Goal: Task Accomplishment & Management: Manage account settings

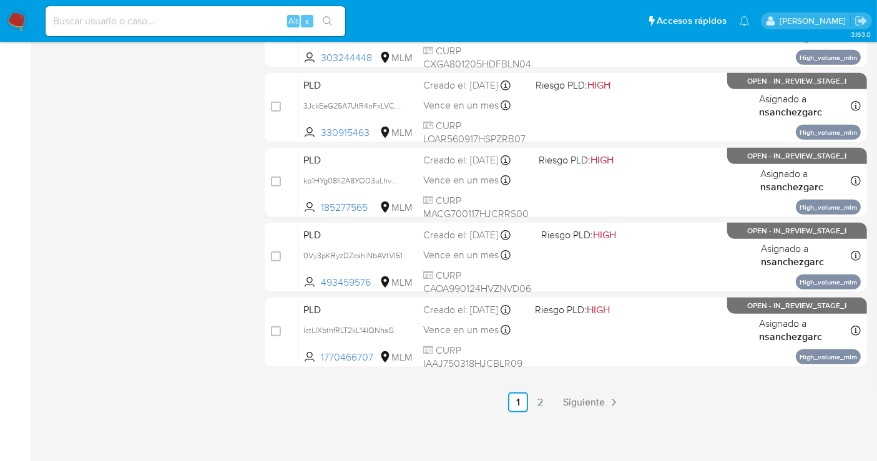
scroll to position [567, 0]
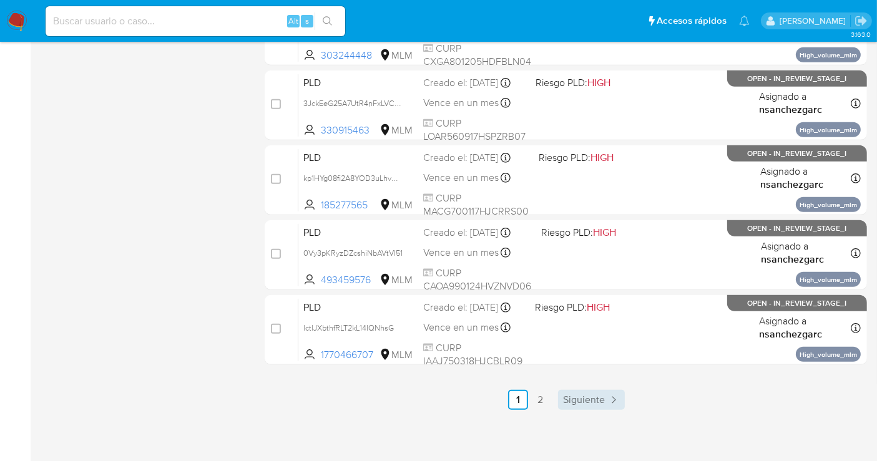
click at [574, 398] on span "Siguiente" at bounding box center [584, 400] width 42 height 10
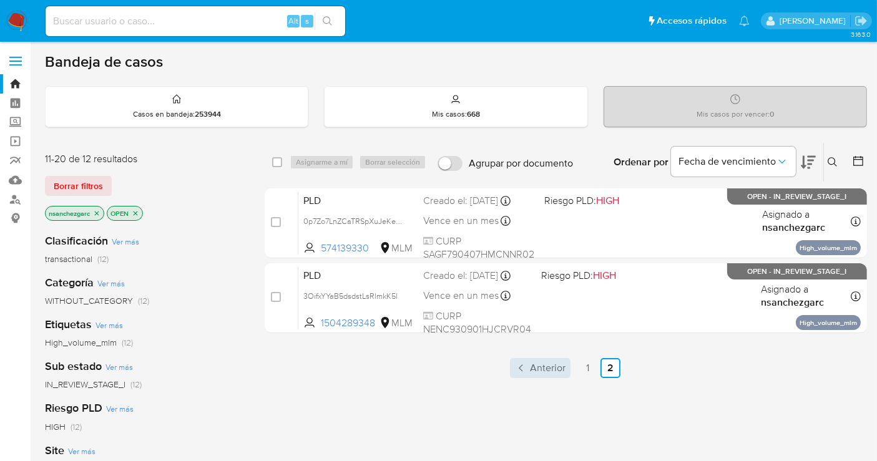
click at [553, 370] on span "Anterior" at bounding box center [548, 368] width 36 height 10
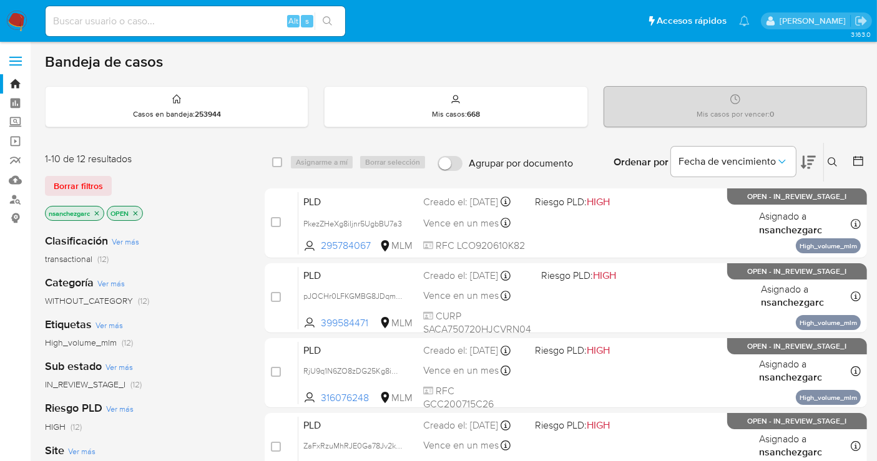
click at [835, 157] on icon at bounding box center [832, 161] width 9 height 9
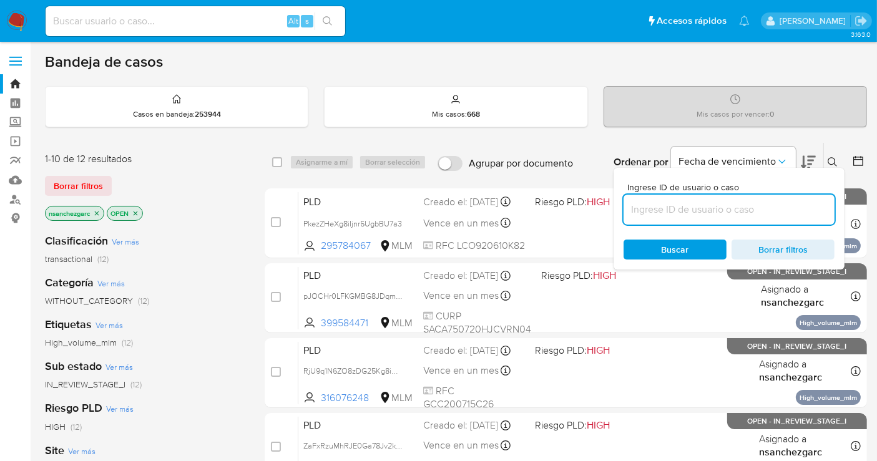
click at [675, 214] on input at bounding box center [729, 210] width 211 height 16
type input "137180104664929449 EN BANCOPPEL"
drag, startPoint x: 810, startPoint y: 211, endPoint x: 619, endPoint y: 209, distance: 191.7
click at [619, 209] on div "Ingrese ID de usuario o caso 137180104664929449 EN BANCOPPEL Buscar Borrar filt…" at bounding box center [729, 219] width 231 height 102
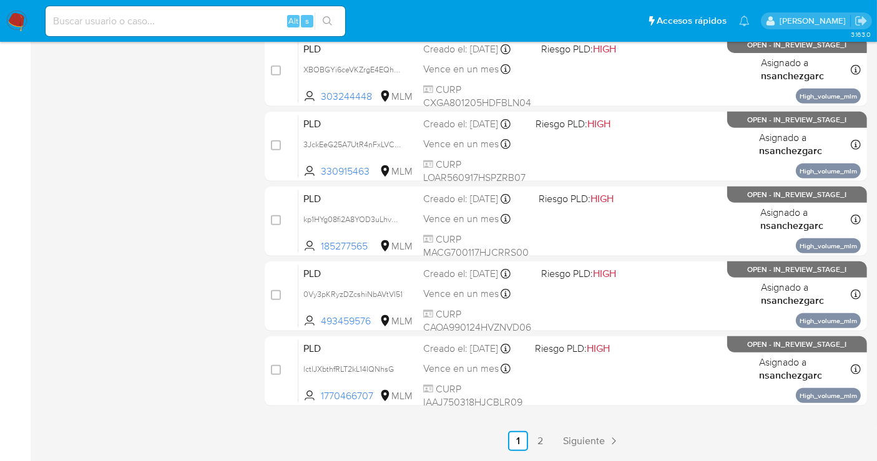
scroll to position [554, 0]
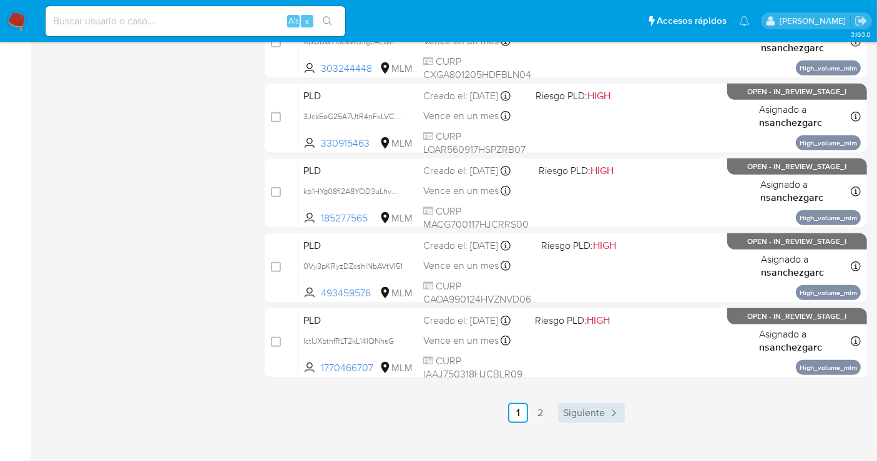
click at [589, 410] on span "Siguiente" at bounding box center [584, 413] width 42 height 10
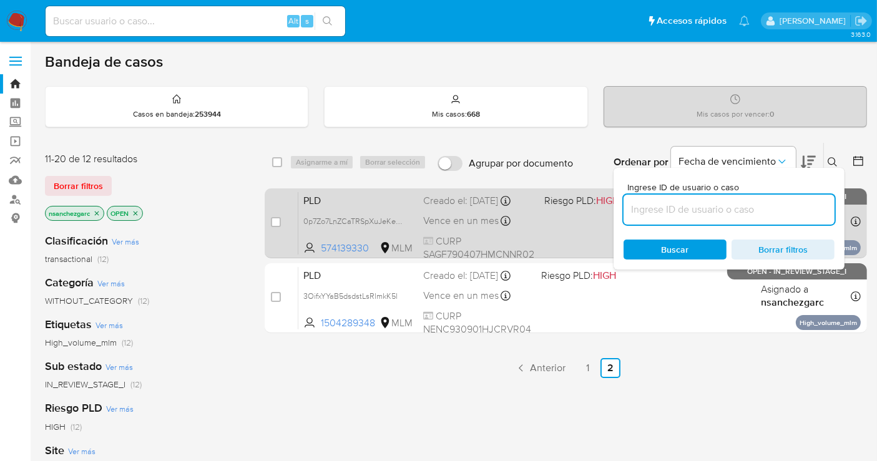
click at [481, 202] on div "Creado el: 12/09/2025 Creado el: 12/09/2025 02:06:10" at bounding box center [478, 201] width 111 height 14
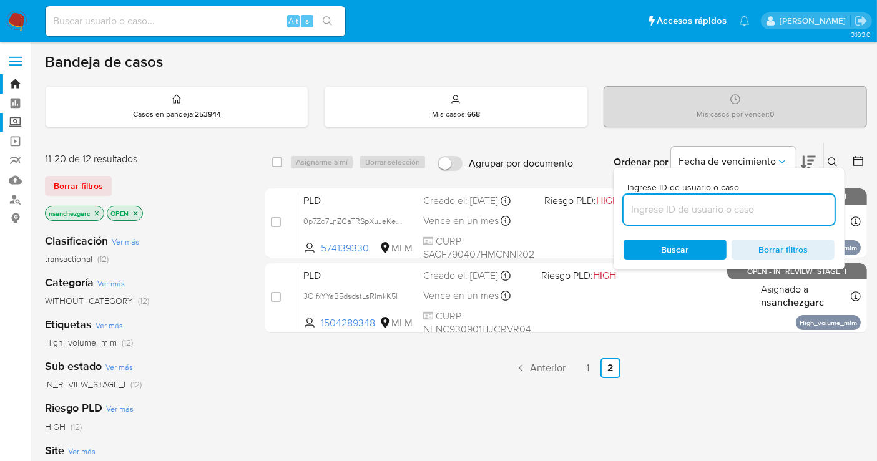
click at [16, 119] on label "Screening" at bounding box center [74, 122] width 149 height 19
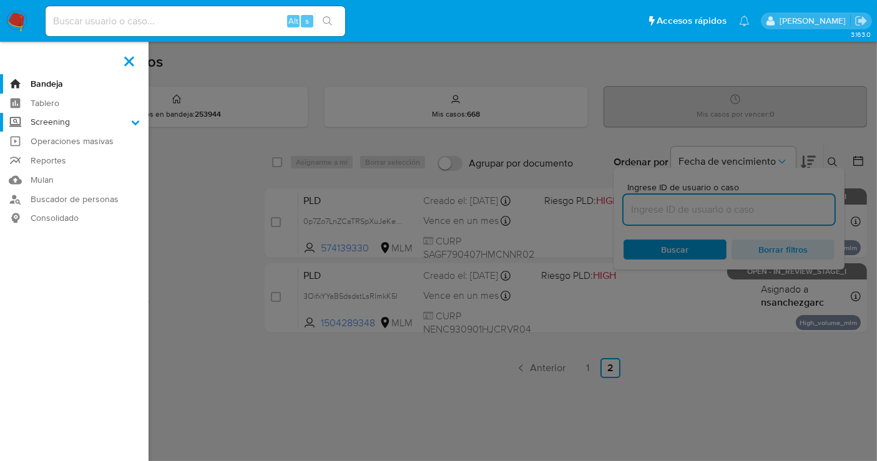
click at [0, 0] on input "Screening" at bounding box center [0, 0] width 0 height 0
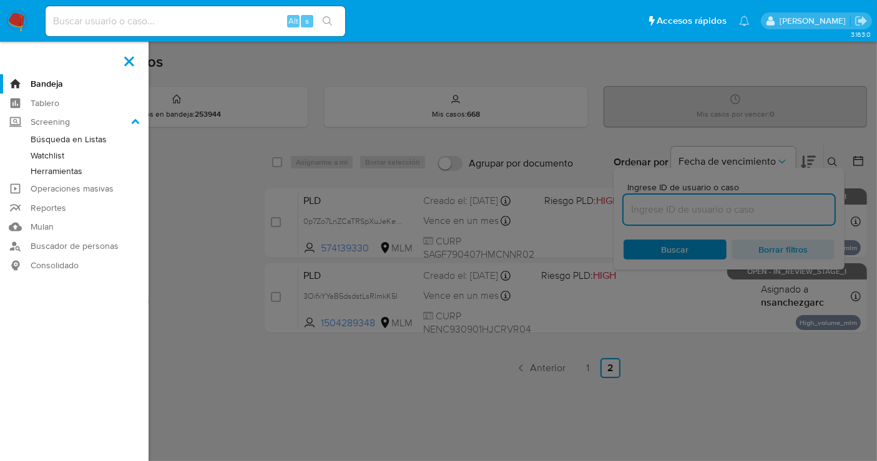
click at [52, 174] on link "Herramientas" at bounding box center [74, 172] width 149 height 16
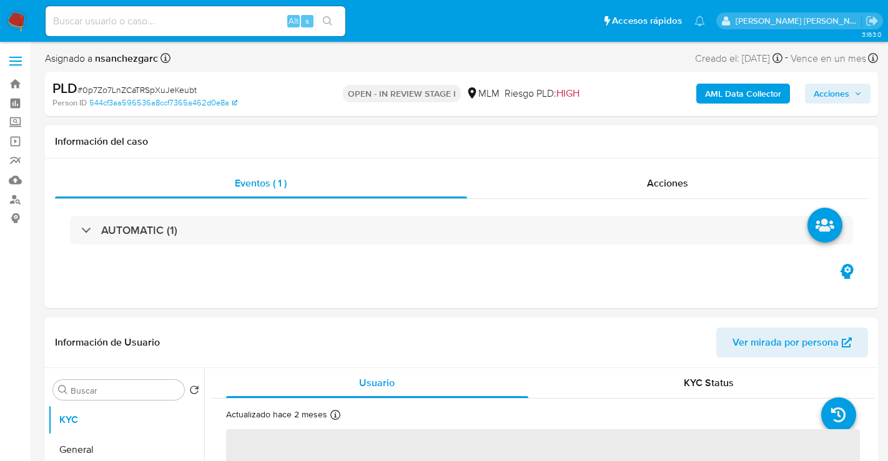
select select "10"
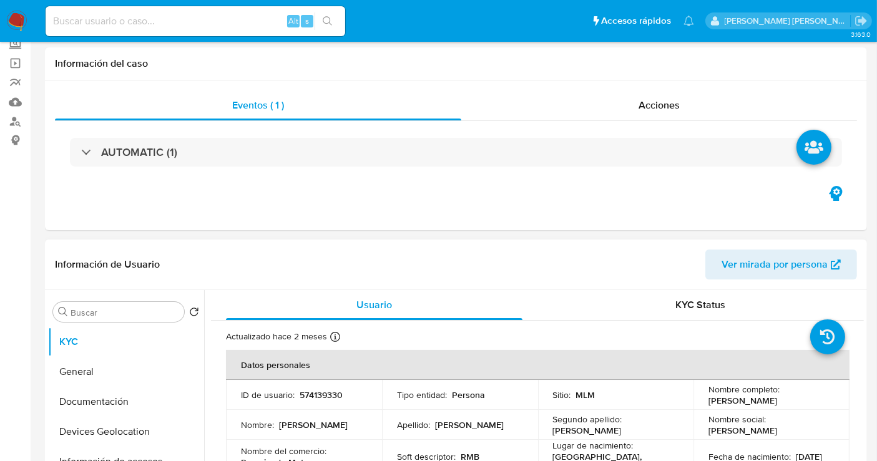
scroll to position [277, 0]
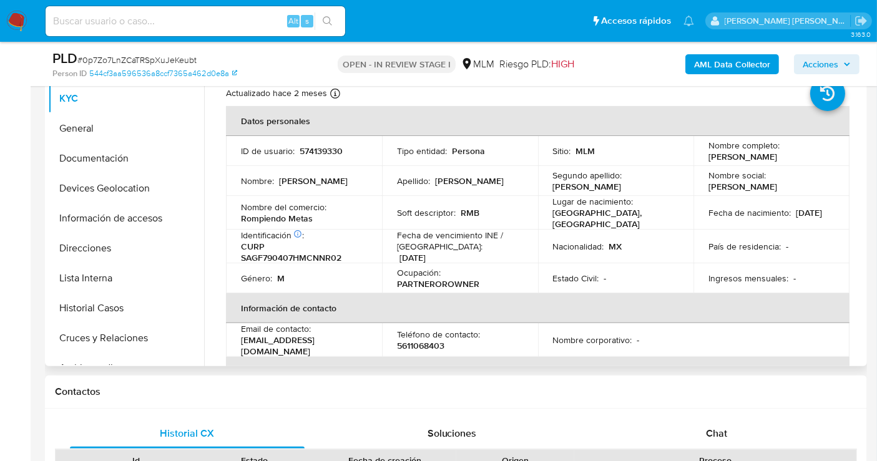
click at [313, 155] on p "574139330" at bounding box center [321, 150] width 43 height 11
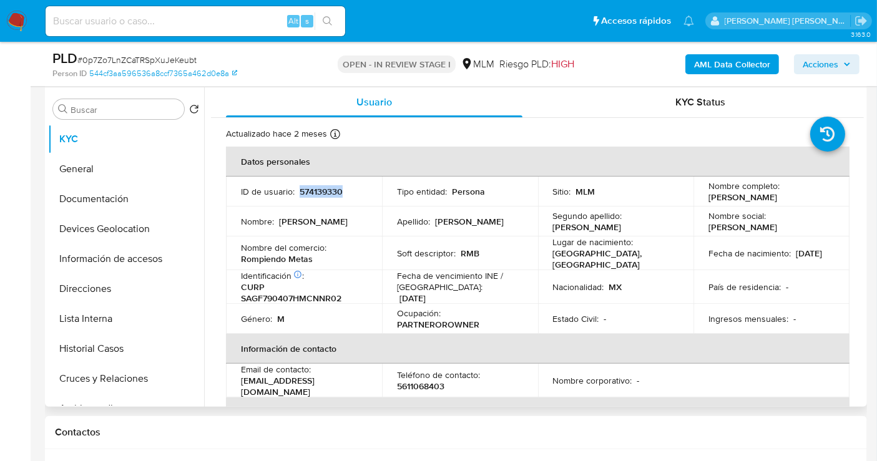
scroll to position [208, 0]
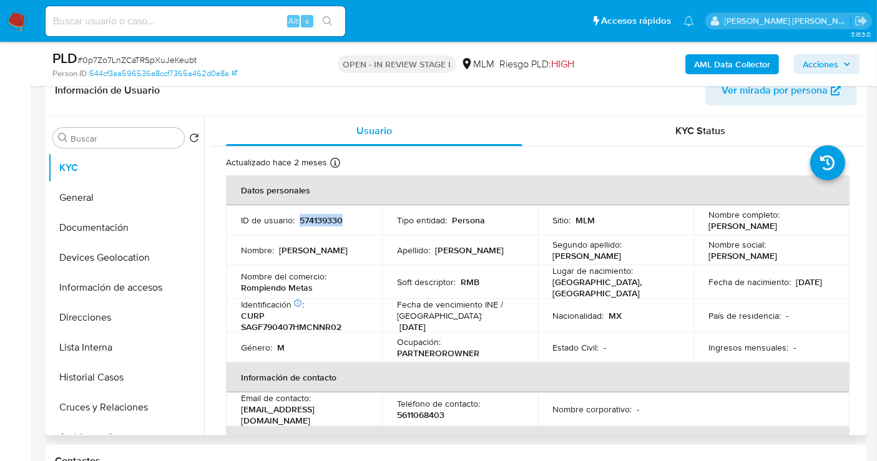
click at [745, 89] on span "Ver mirada por persona" at bounding box center [775, 91] width 106 height 30
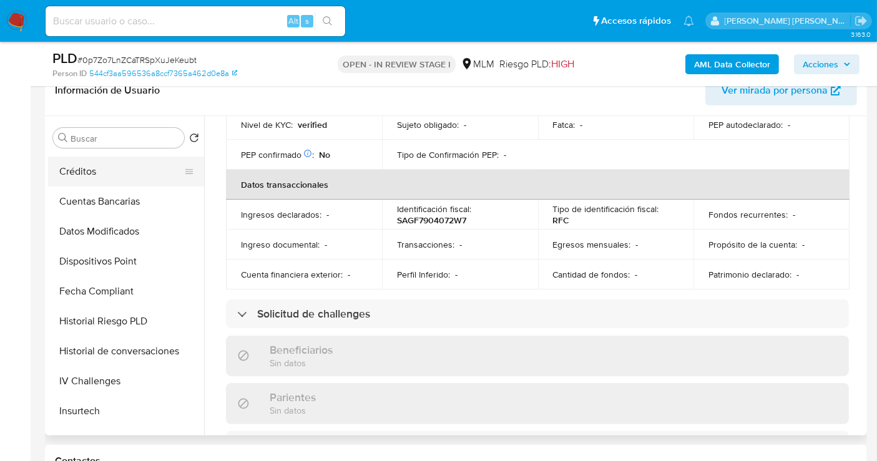
scroll to position [554, 0]
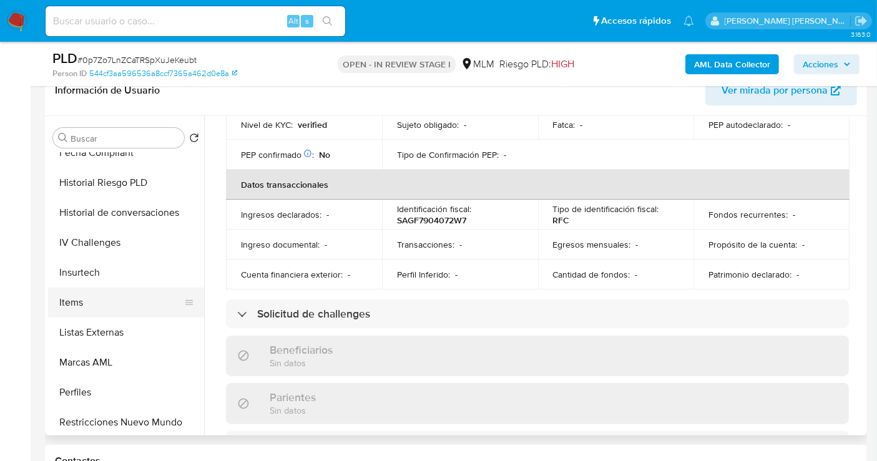
click at [90, 303] on button "Items" at bounding box center [121, 303] width 146 height 30
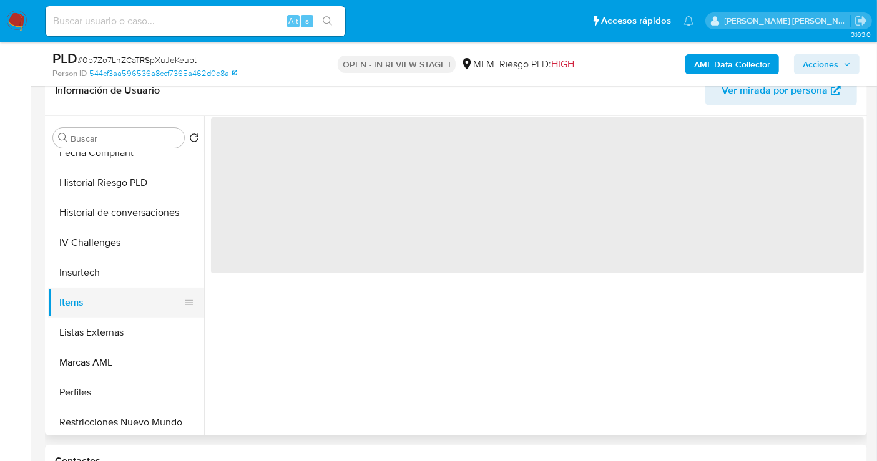
scroll to position [0, 0]
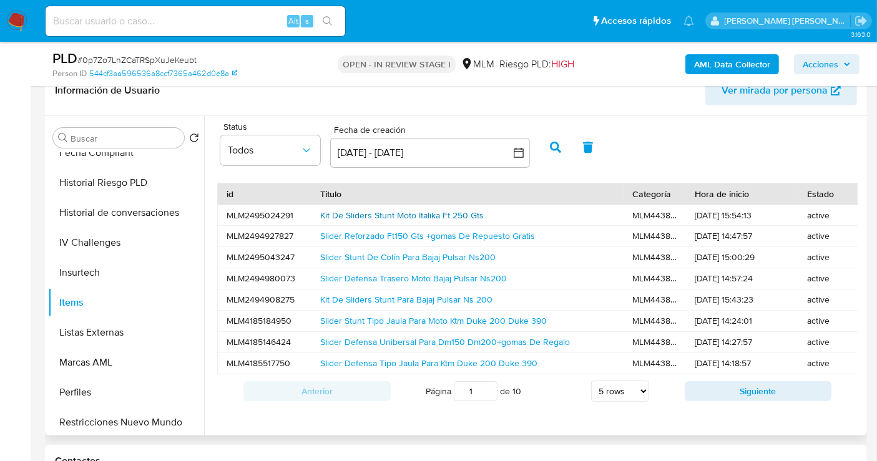
click at [408, 212] on link "Kit De Sliders Stunt Moto Italika Ft 250 Gts" at bounding box center [402, 215] width 164 height 12
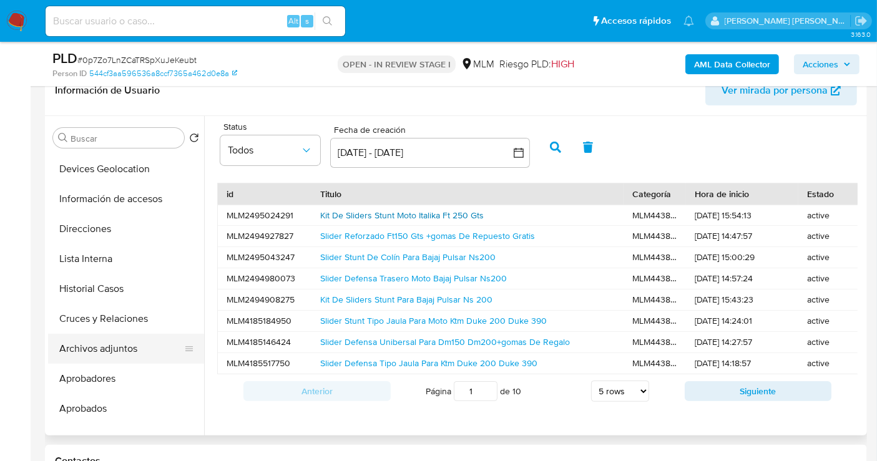
scroll to position [69, 0]
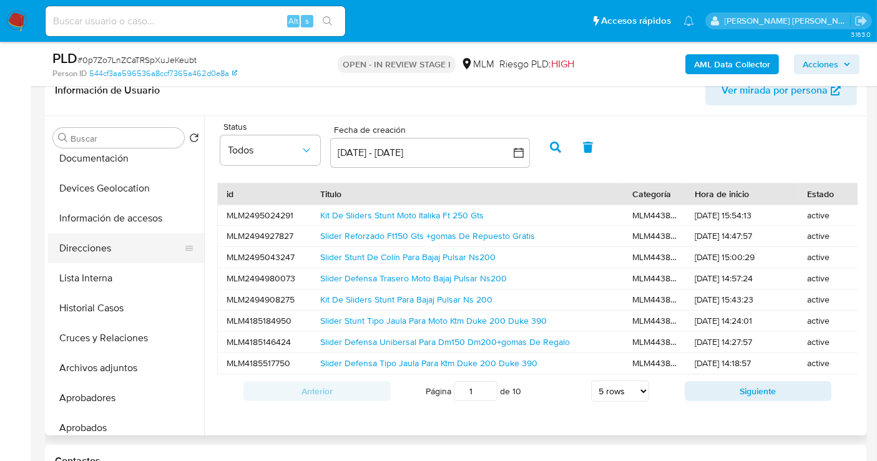
click at [98, 250] on button "Direcciones" at bounding box center [121, 248] width 146 height 30
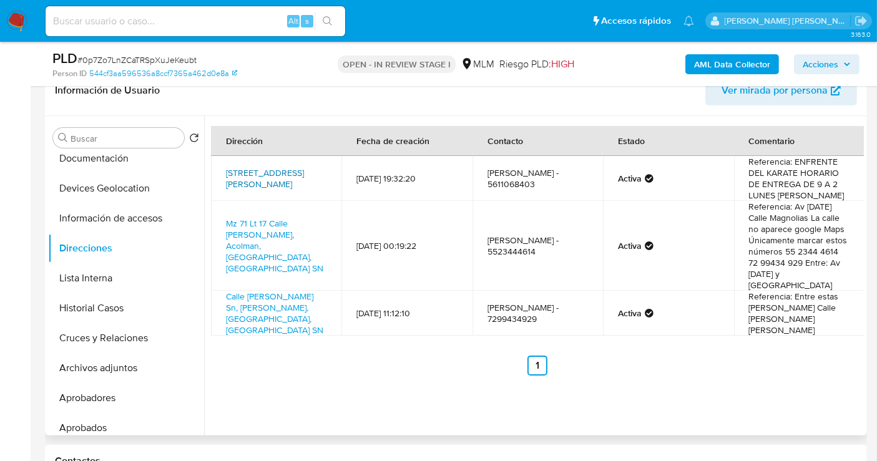
click at [295, 174] on link "Calle Aconcagua 17, Ecatepec De Morelos, Estado De México, 55070, Mexico 17" at bounding box center [265, 179] width 78 height 24
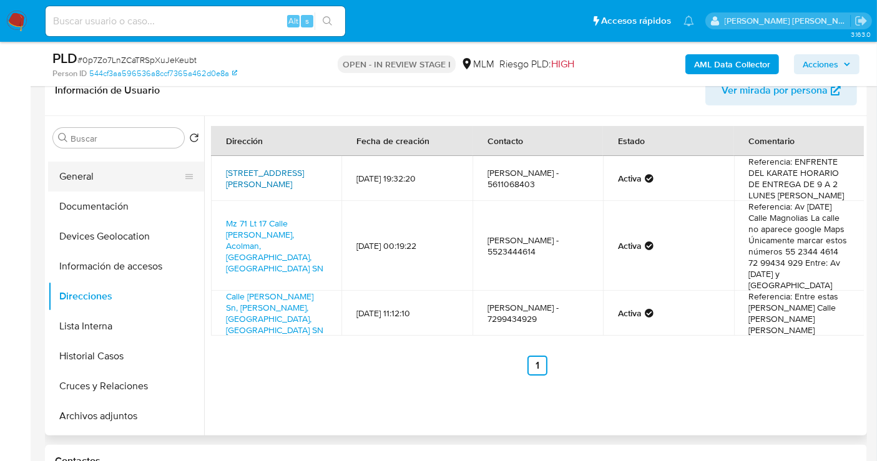
scroll to position [0, 0]
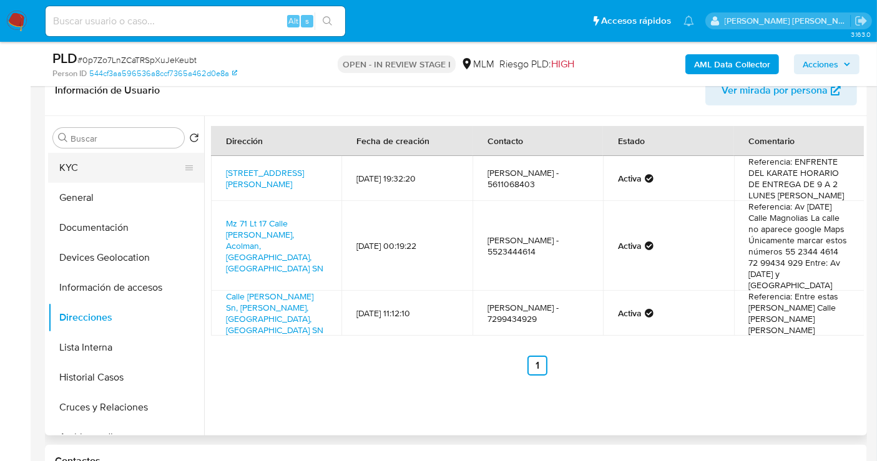
click at [87, 165] on button "KYC" at bounding box center [121, 168] width 146 height 30
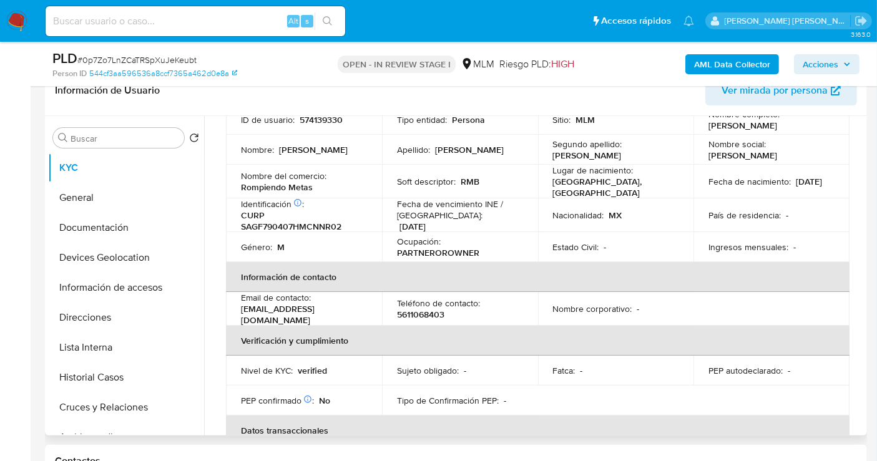
scroll to position [139, 0]
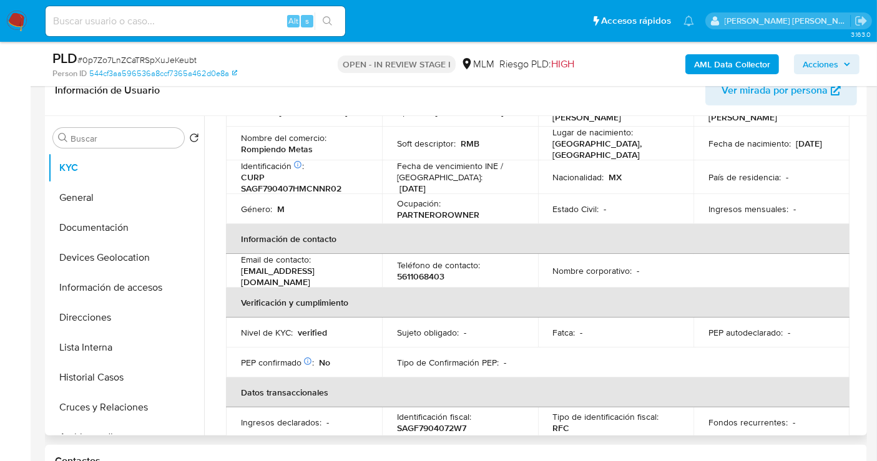
click at [442, 277] on p "5611068403" at bounding box center [420, 276] width 47 height 11
click at [415, 277] on p "5611068403" at bounding box center [420, 276] width 47 height 11
copy p "5611068403"
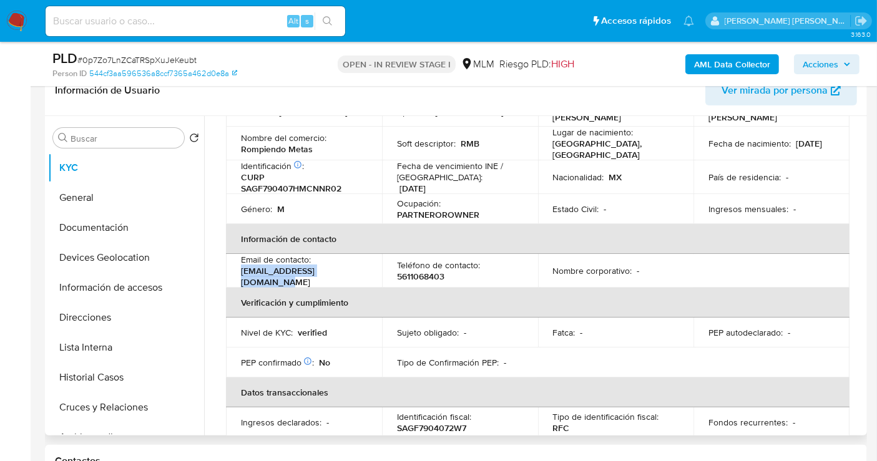
drag, startPoint x: 358, startPoint y: 277, endPoint x: 237, endPoint y: 277, distance: 120.5
click at [237, 277] on td "Email de contacto : manu1979sanchez@gmail.com" at bounding box center [304, 271] width 156 height 34
copy p "[EMAIL_ADDRESS][DOMAIN_NAME]"
click at [92, 375] on button "Historial Casos" at bounding box center [121, 378] width 146 height 30
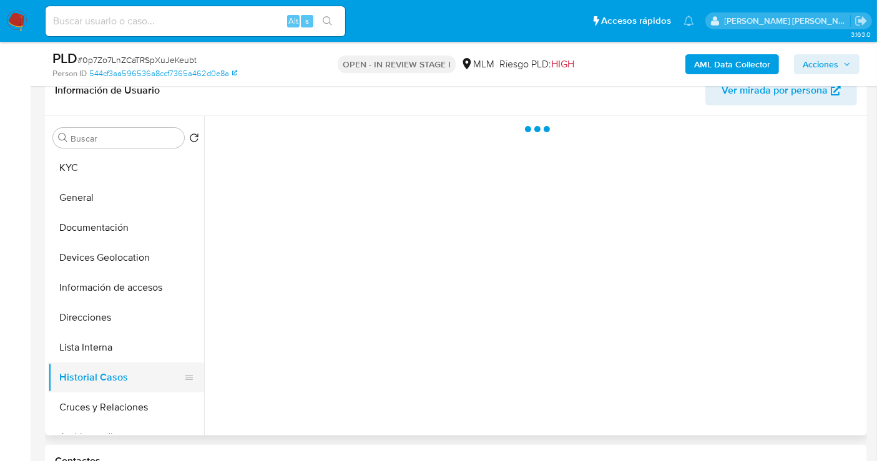
scroll to position [0, 0]
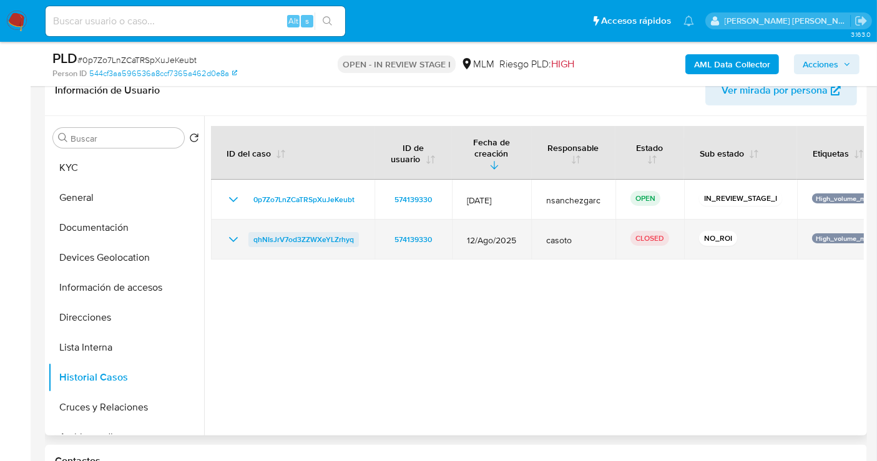
click at [327, 232] on span "qhNIsJrV7od3ZZWXeYLZrhyq" at bounding box center [303, 239] width 101 height 15
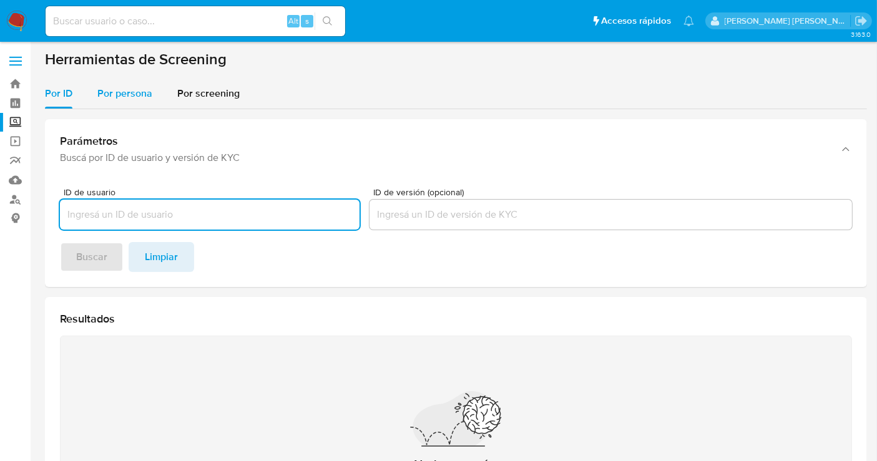
click at [126, 101] on div "Por persona" at bounding box center [124, 94] width 55 height 30
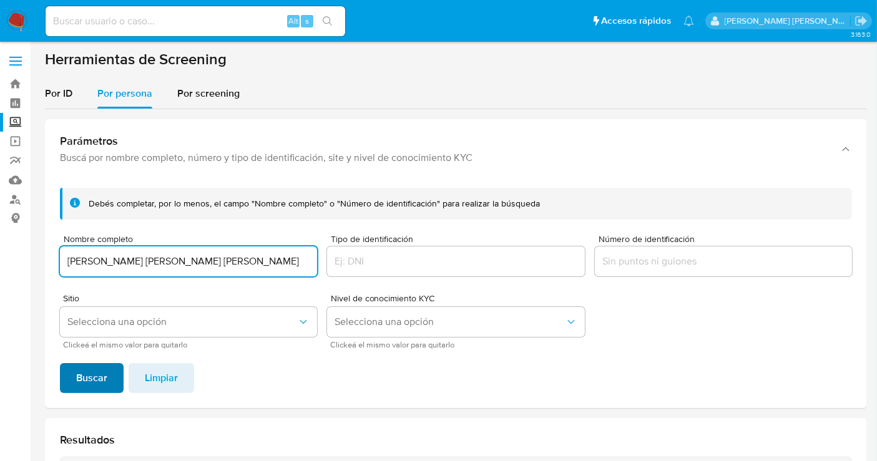
type input "[PERSON_NAME] [PERSON_NAME] [PERSON_NAME]"
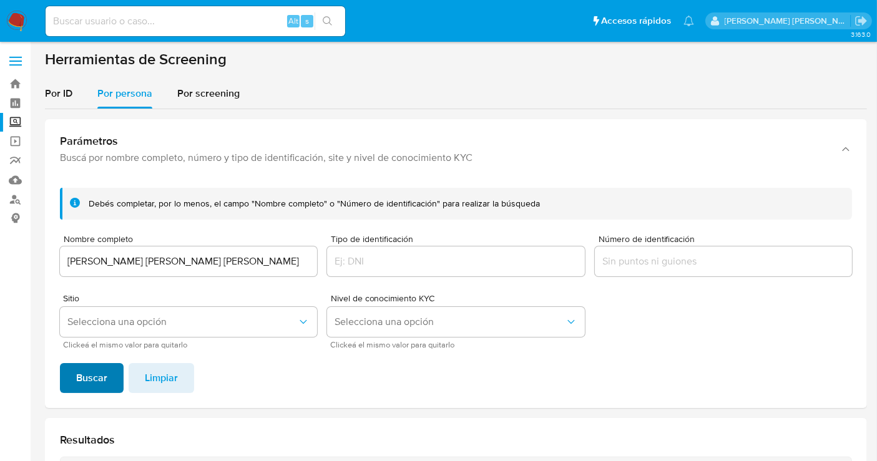
click at [89, 375] on span "Buscar" at bounding box center [91, 378] width 31 height 27
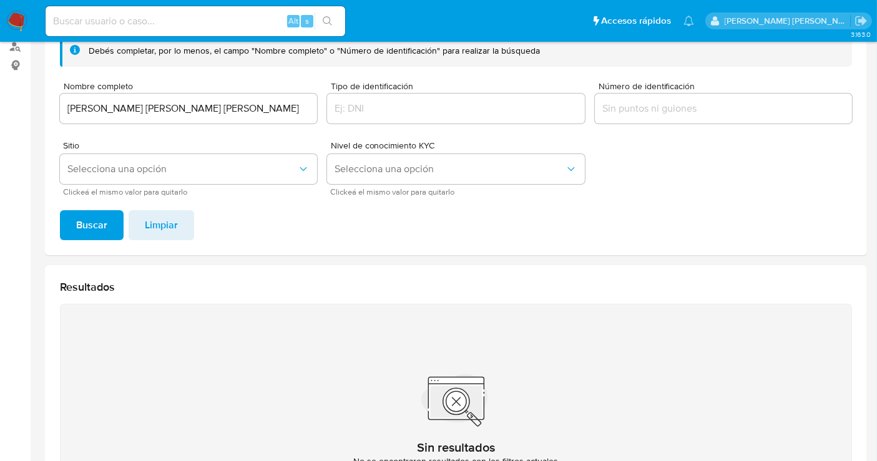
scroll to position [84, 0]
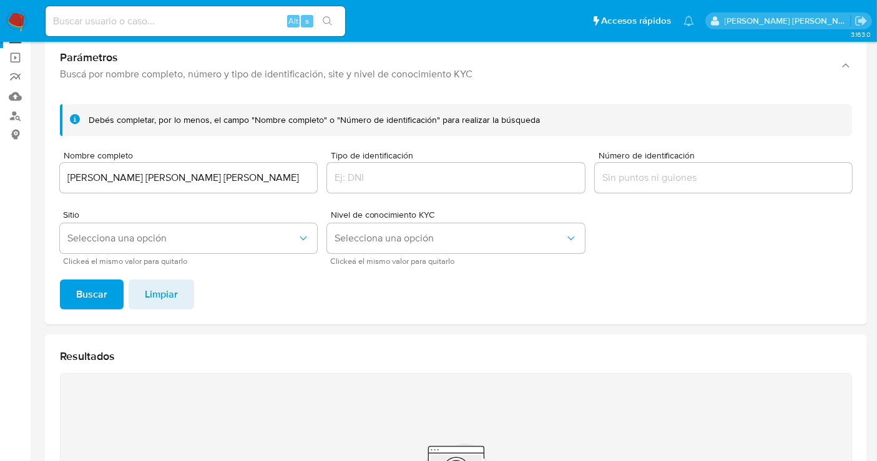
click at [102, 175] on input "[PERSON_NAME] [PERSON_NAME] [PERSON_NAME]" at bounding box center [188, 178] width 257 height 16
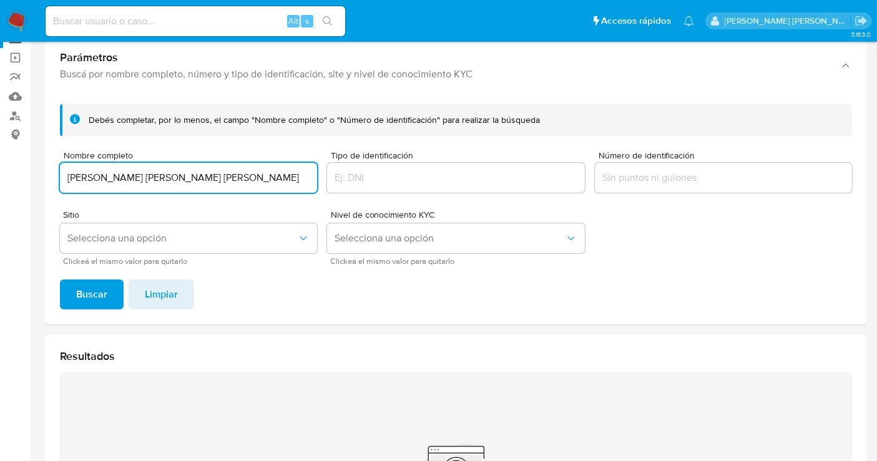
click at [102, 175] on input "[PERSON_NAME] [PERSON_NAME] [PERSON_NAME]" at bounding box center [188, 178] width 257 height 16
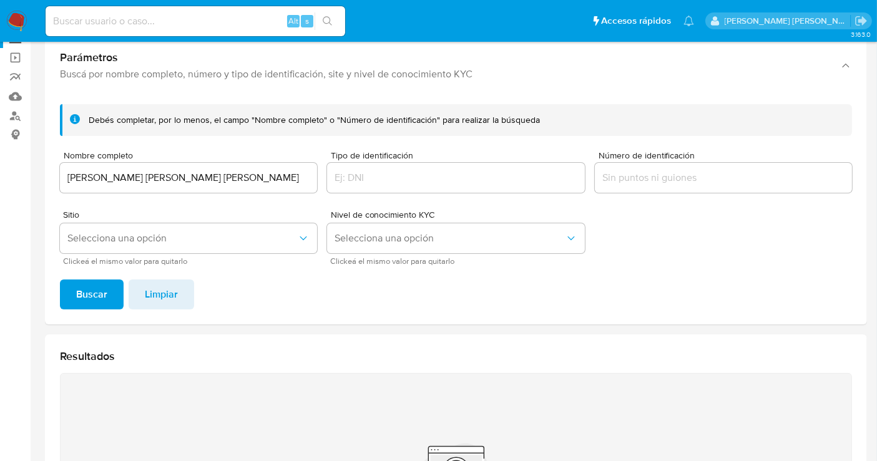
click at [96, 285] on span "Buscar" at bounding box center [91, 294] width 31 height 27
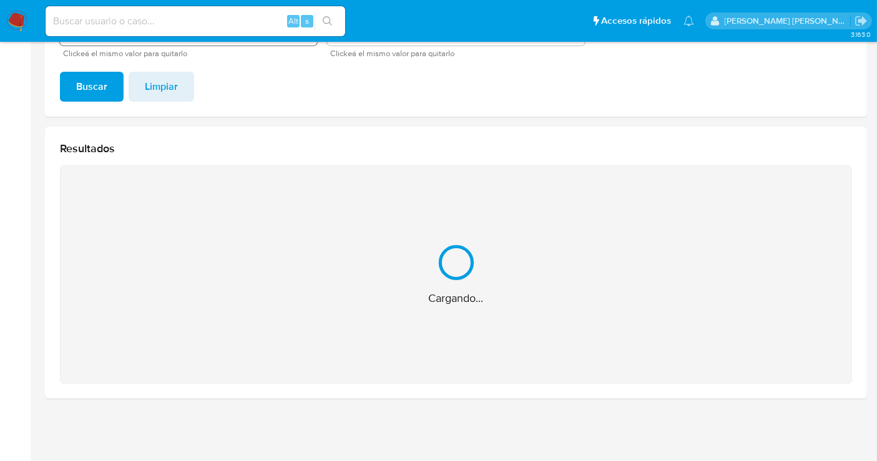
scroll to position [92, 0]
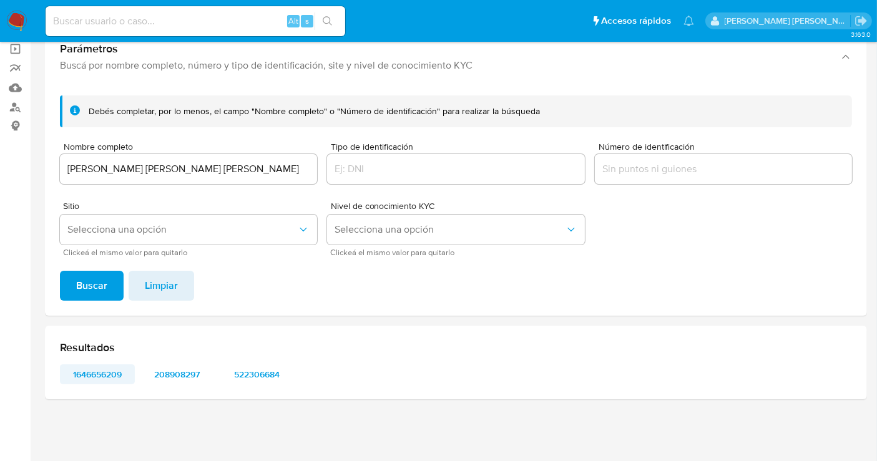
click at [102, 373] on span "1646656209" at bounding box center [97, 374] width 57 height 17
click at [177, 373] on span "208908297" at bounding box center [177, 374] width 57 height 17
click at [262, 370] on span "522306684" at bounding box center [256, 374] width 57 height 17
click at [144, 169] on input "GEOVANNI CHRISTIAN GONZALEZ ALVAREZ" at bounding box center [188, 169] width 257 height 16
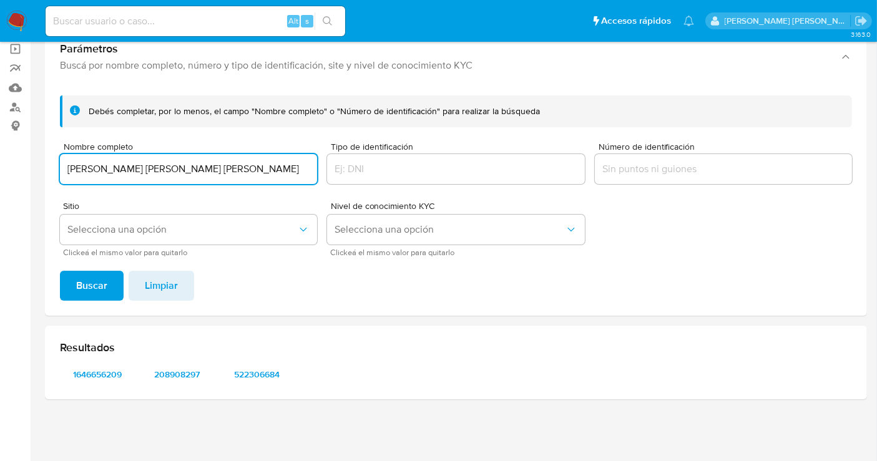
click at [144, 169] on input "GEOVANNI CHRISTIAN GONZALEZ ALVAREZ" at bounding box center [188, 169] width 257 height 16
type input "SILVANO FAUSTINO GODINEZ MERIDA"
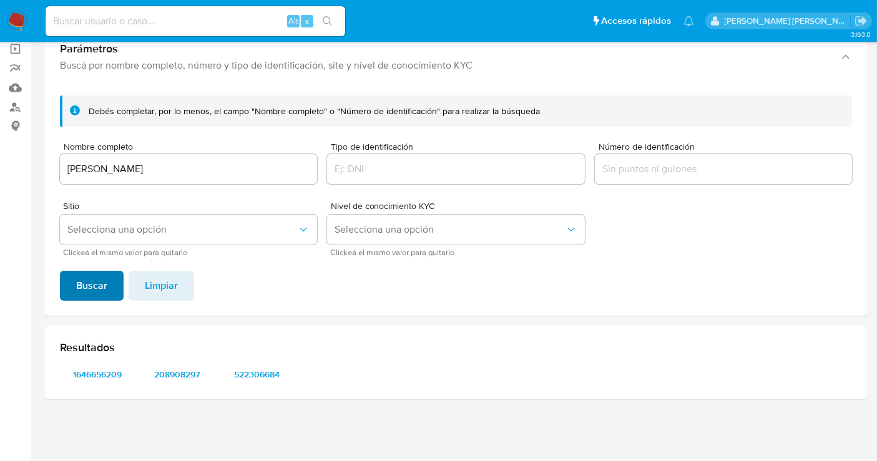
click at [96, 279] on span "Buscar" at bounding box center [91, 285] width 31 height 27
click at [100, 373] on span "1412226186" at bounding box center [97, 374] width 57 height 17
click at [111, 23] on input at bounding box center [196, 21] width 300 height 16
paste input "1202674212"
type input "1202674212"
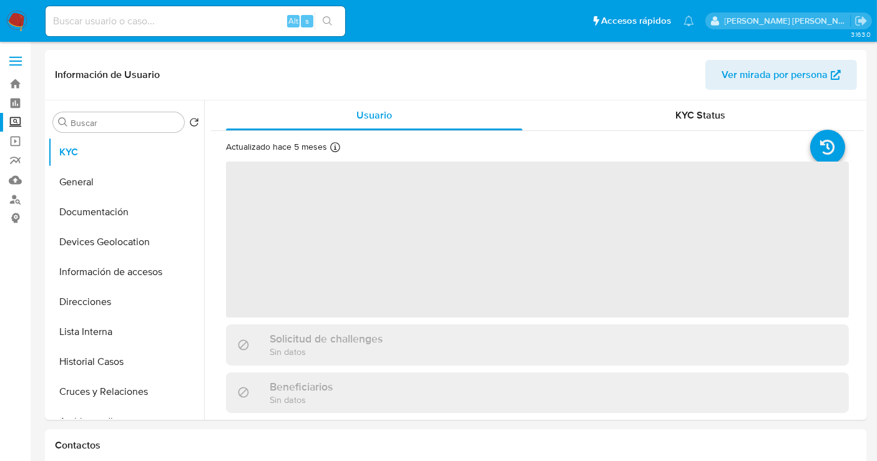
select select "10"
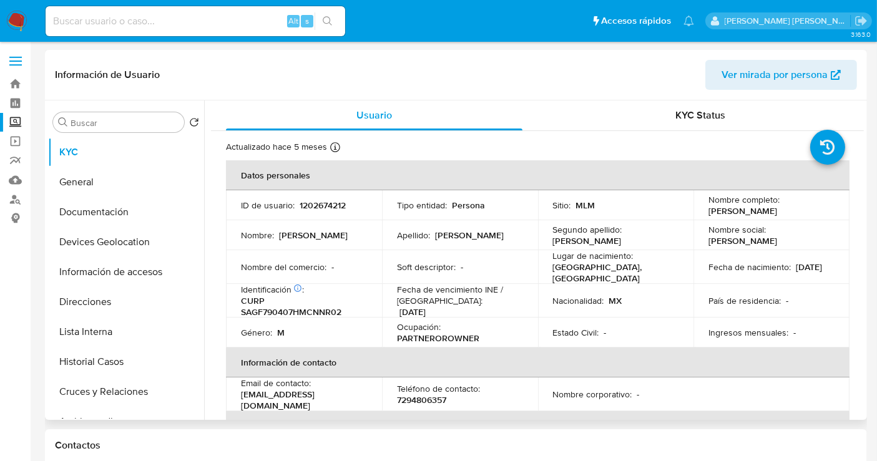
click at [415, 396] on p "7294806357" at bounding box center [421, 400] width 49 height 11
copy p "7294806357"
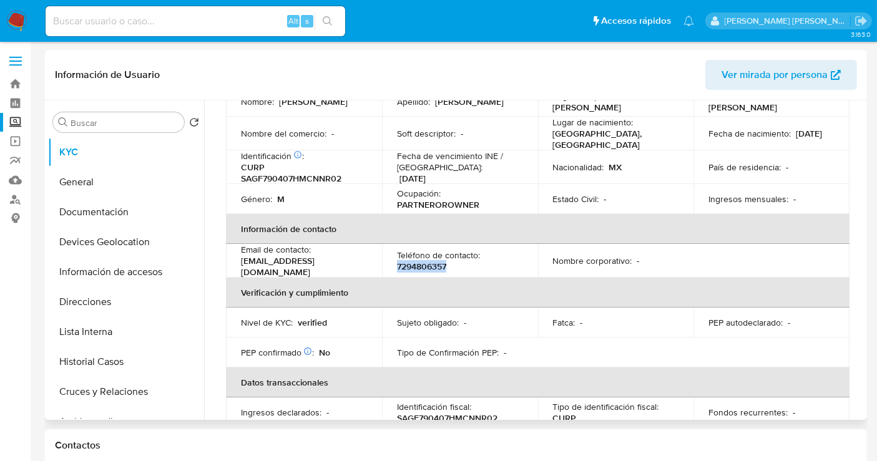
scroll to position [139, 0]
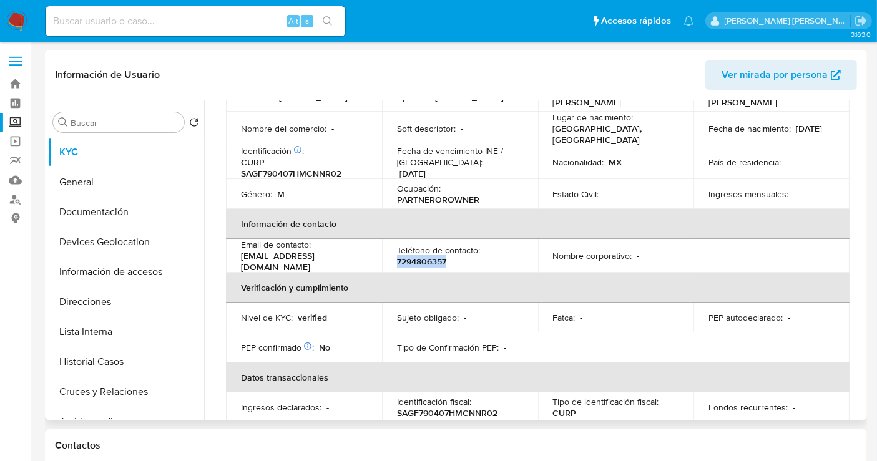
drag, startPoint x: 239, startPoint y: 260, endPoint x: 383, endPoint y: 263, distance: 143.6
click at [382, 263] on td "Email de contacto : marcosanchezsal123456@gmail.com" at bounding box center [304, 256] width 156 height 34
copy p "marcosanchezsal123456@gmail.com"
click at [78, 308] on button "Direcciones" at bounding box center [121, 302] width 146 height 30
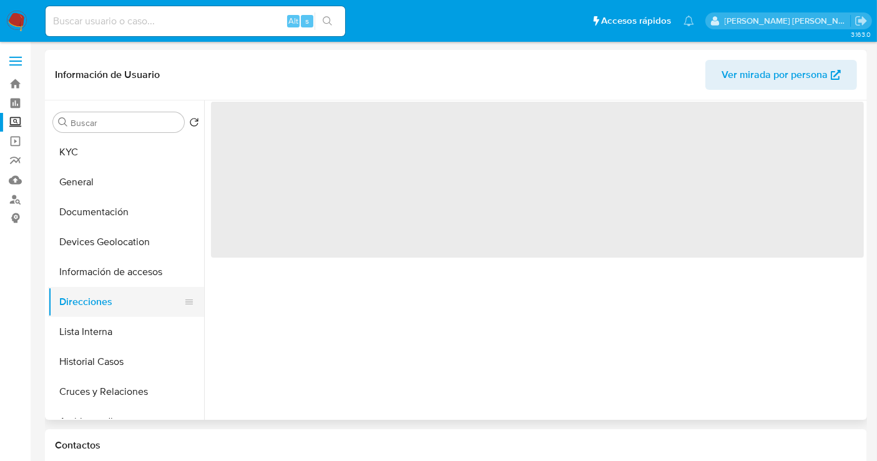
scroll to position [0, 0]
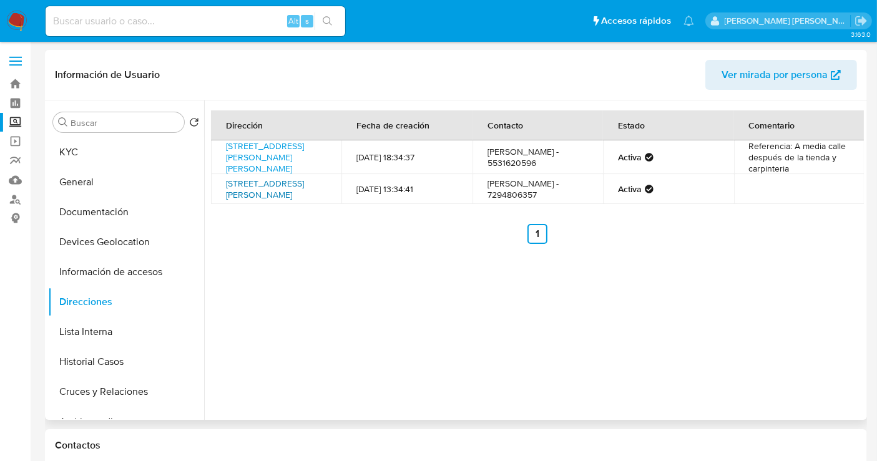
click at [296, 189] on link "Aconcagua 15, Ecatepec De Morelos, Estado De México, 55070, Mexico 15" at bounding box center [265, 189] width 78 height 24
click at [104, 22] on input at bounding box center [196, 21] width 300 height 16
paste input "516724583"
type input "516724583"
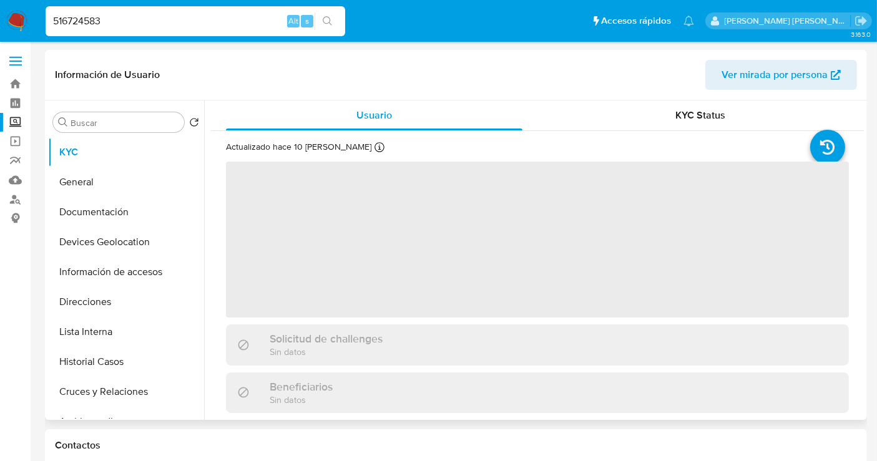
select select "10"
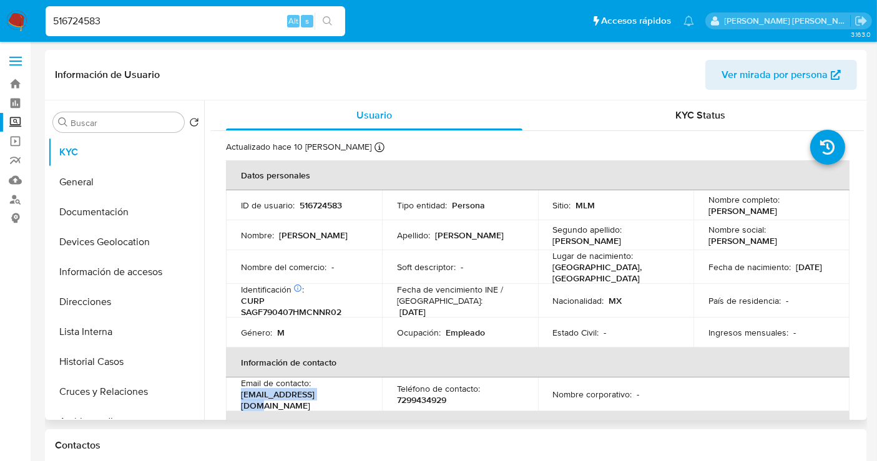
drag, startPoint x: 336, startPoint y: 406, endPoint x: 234, endPoint y: 406, distance: 102.4
click at [234, 406] on td "Email de contacto : fs3849071@gmail.com" at bounding box center [304, 395] width 156 height 34
copy p "fs3849071@gmail.com"
click at [425, 402] on p "7299434929" at bounding box center [421, 400] width 49 height 11
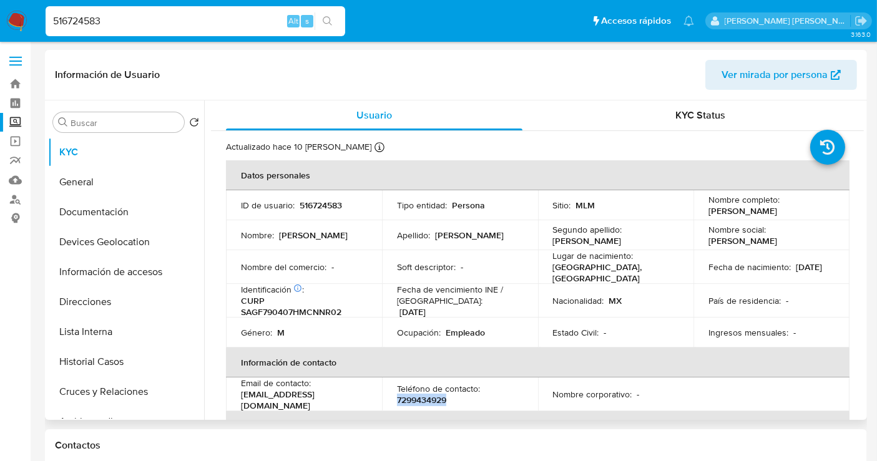
copy p "7299434929"
click at [15, 25] on img at bounding box center [16, 21] width 21 height 21
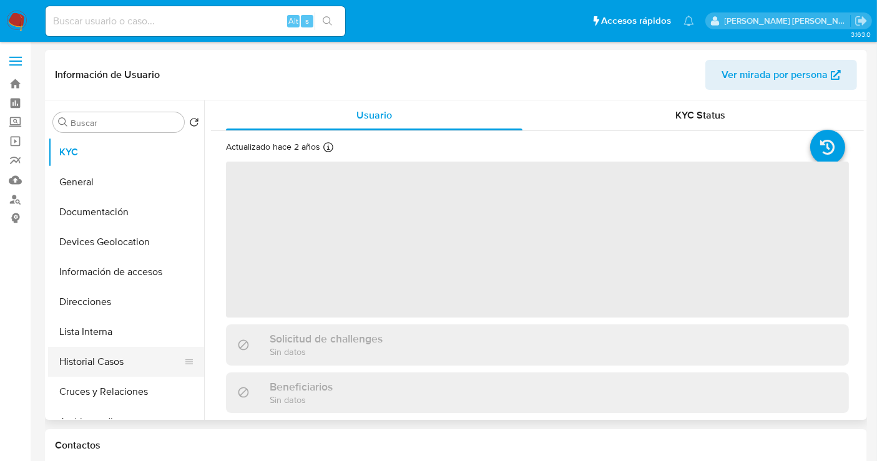
click at [110, 366] on button "Historial Casos" at bounding box center [121, 362] width 146 height 30
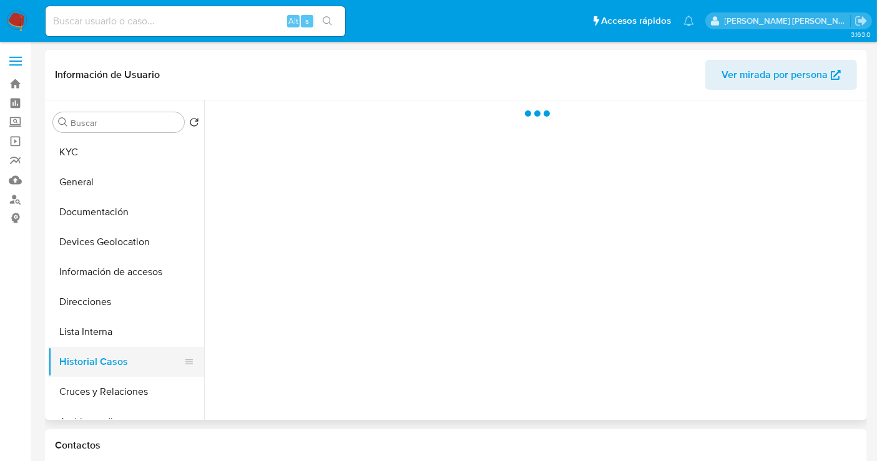
select select "10"
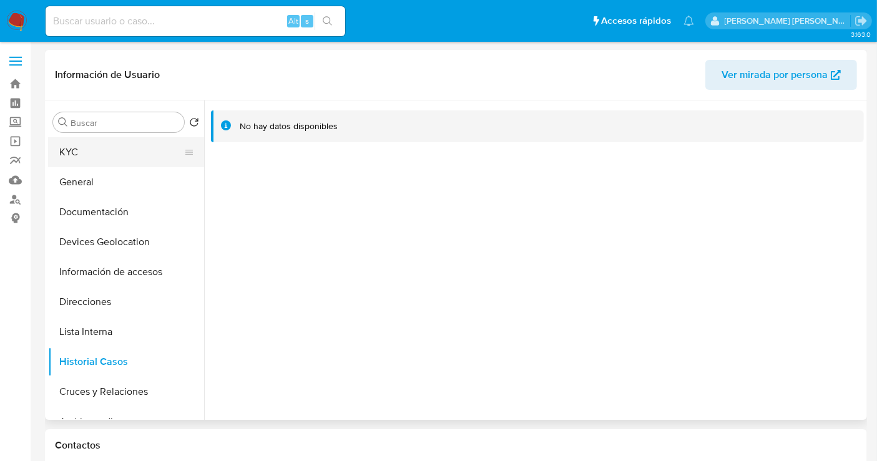
click at [84, 151] on button "KYC" at bounding box center [121, 152] width 146 height 30
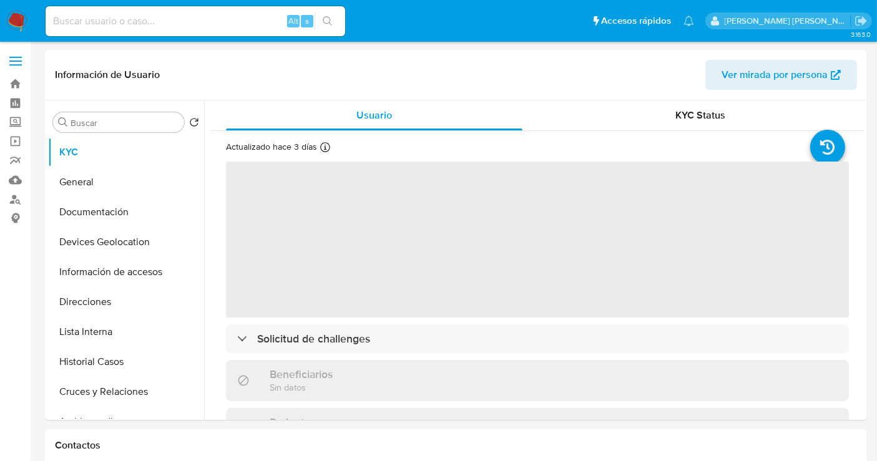
select select "10"
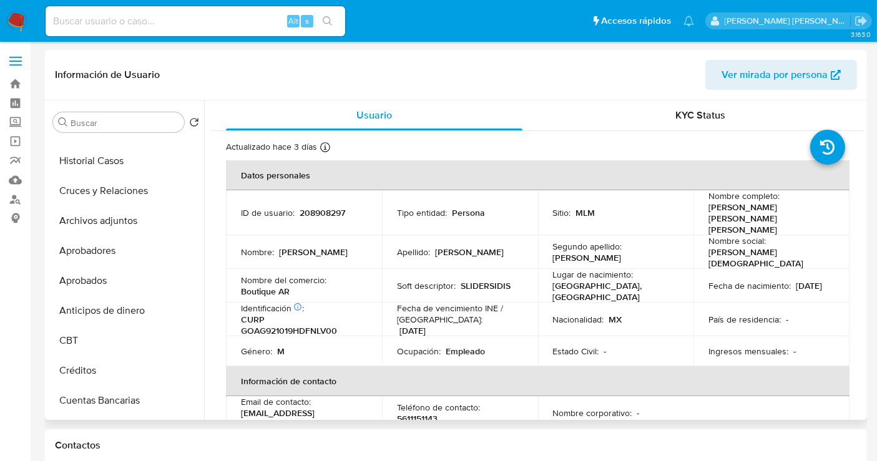
scroll to position [132, 0]
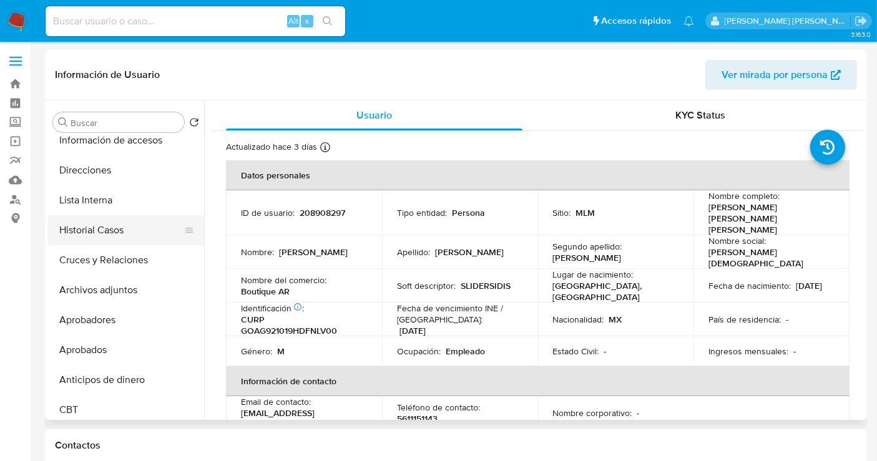
click at [106, 233] on button "Historial Casos" at bounding box center [121, 230] width 146 height 30
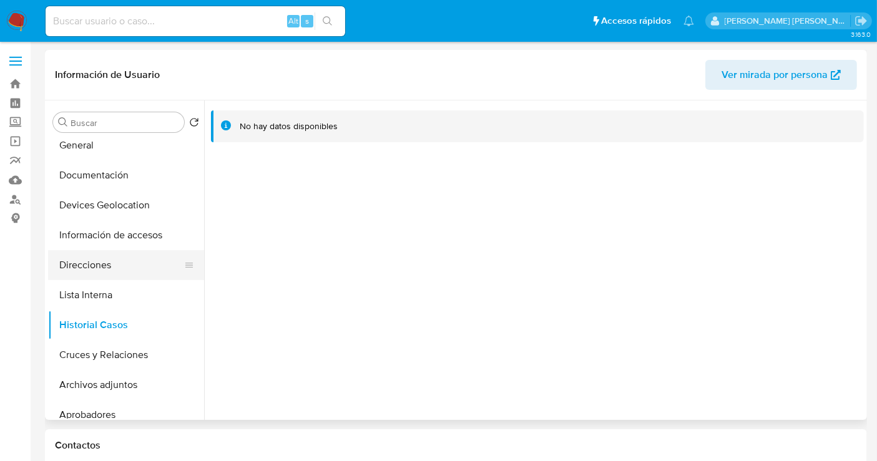
scroll to position [0, 0]
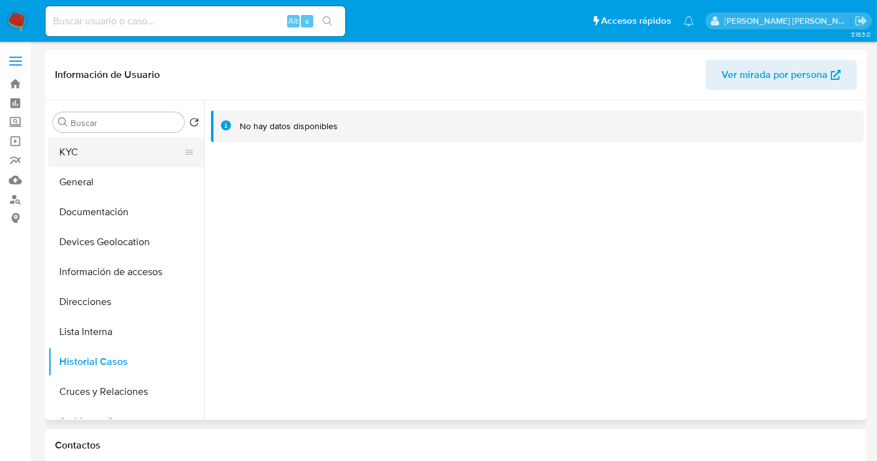
click at [97, 152] on button "KYC" at bounding box center [121, 152] width 146 height 30
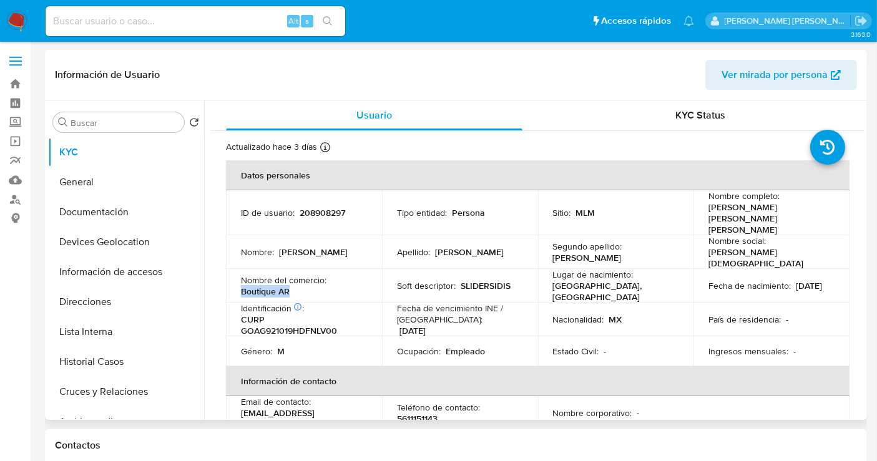
drag, startPoint x: 298, startPoint y: 279, endPoint x: 237, endPoint y: 277, distance: 60.6
click at [237, 277] on td "Nombre del comercio : Boutique AR" at bounding box center [304, 286] width 156 height 34
copy p "Boutique AR"
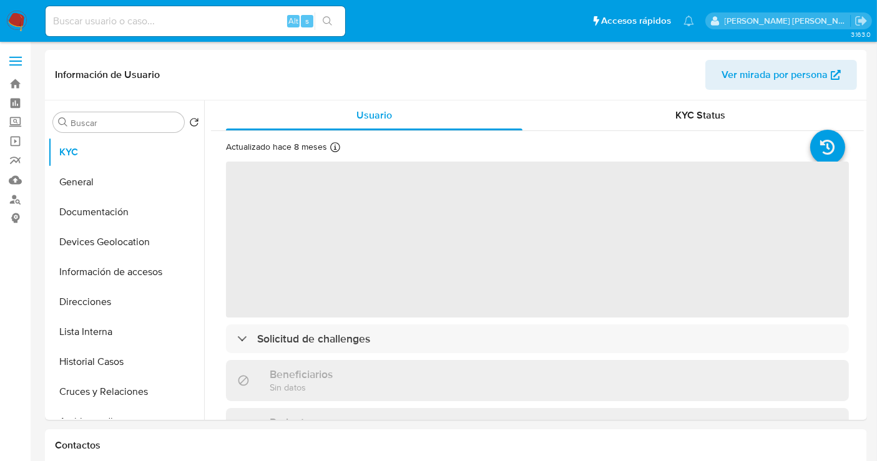
select select "10"
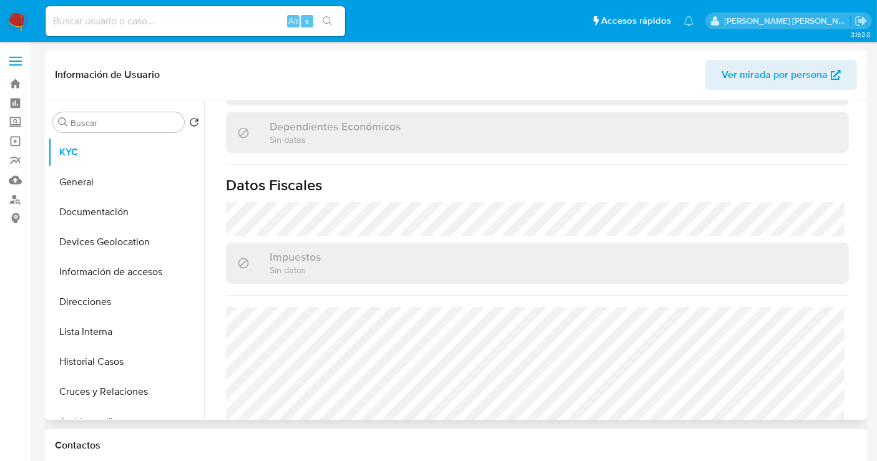
scroll to position [763, 0]
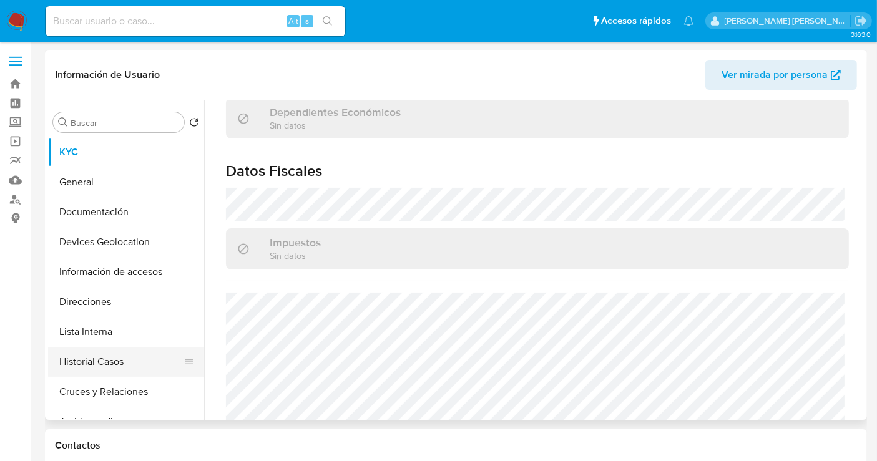
click at [120, 371] on button "Historial Casos" at bounding box center [121, 362] width 146 height 30
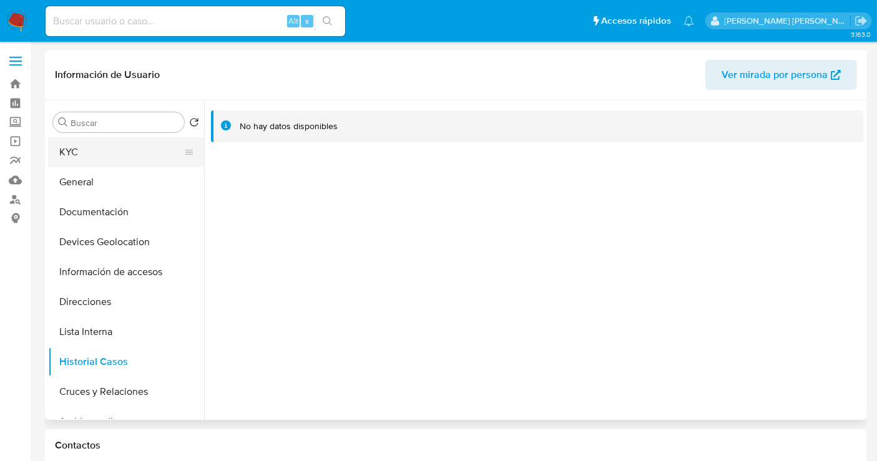
click at [102, 151] on button "KYC" at bounding box center [121, 152] width 146 height 30
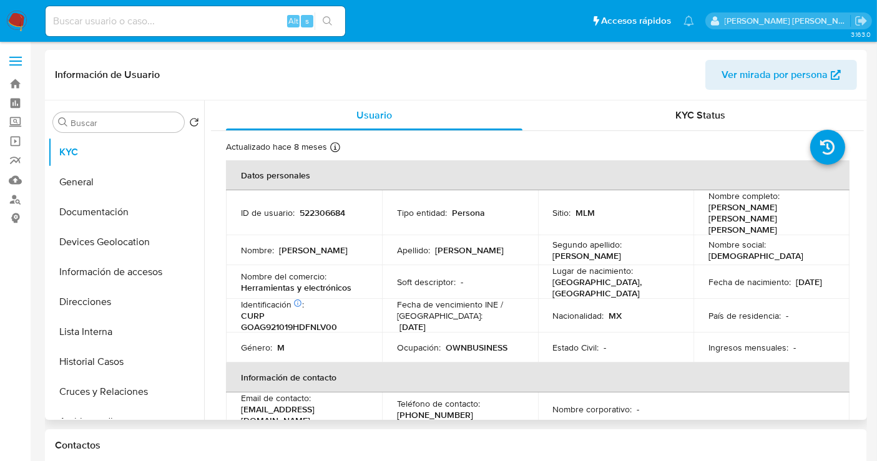
click at [312, 210] on p "522306684" at bounding box center [323, 212] width 46 height 11
copy p "522306684"
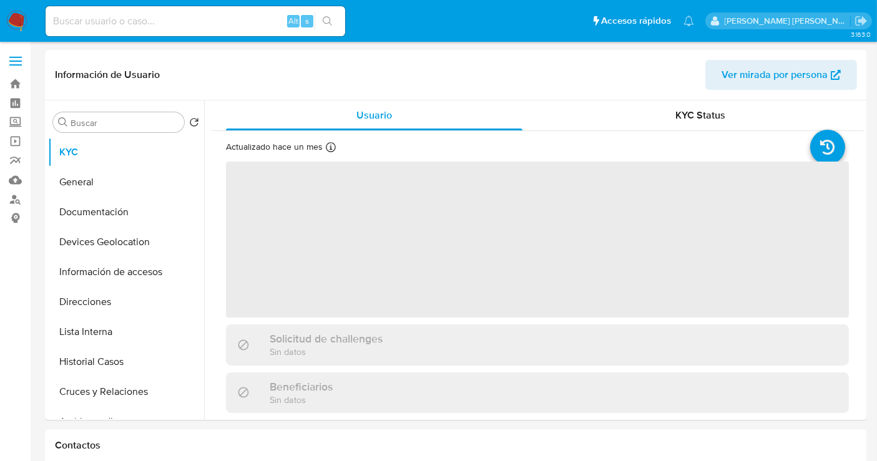
select select "10"
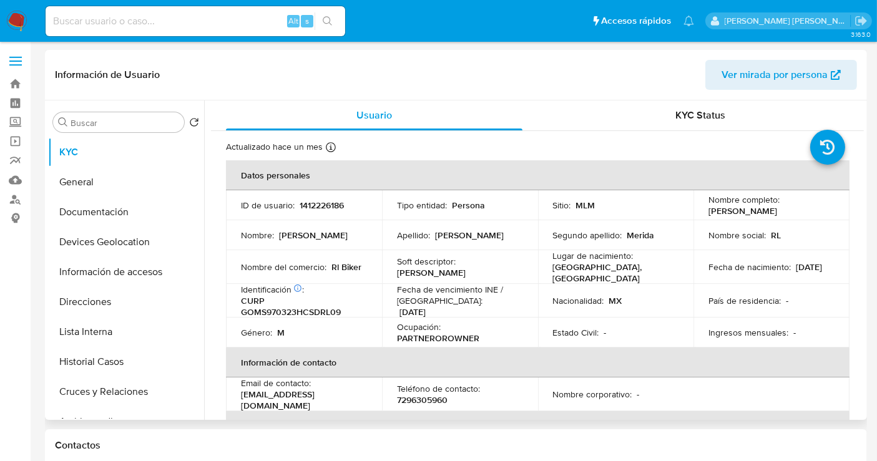
click at [329, 202] on p "1412226186" at bounding box center [322, 205] width 44 height 11
copy p "1412226186"
click at [90, 368] on button "Historial Casos" at bounding box center [121, 362] width 146 height 30
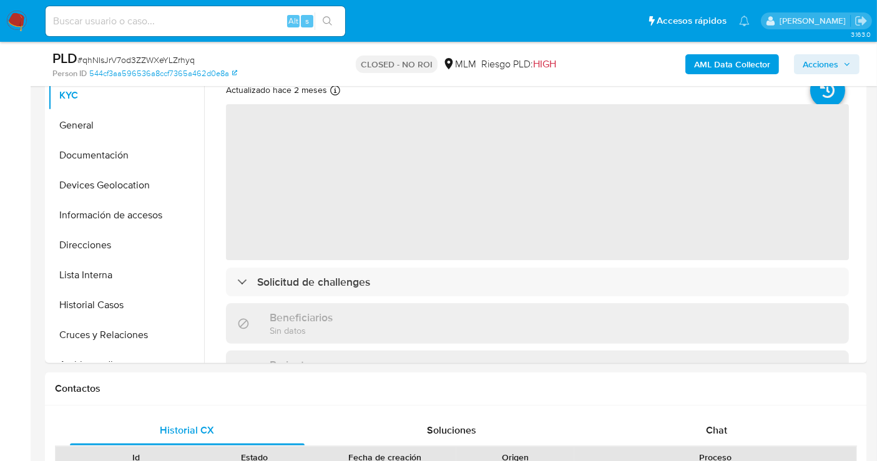
scroll to position [485, 0]
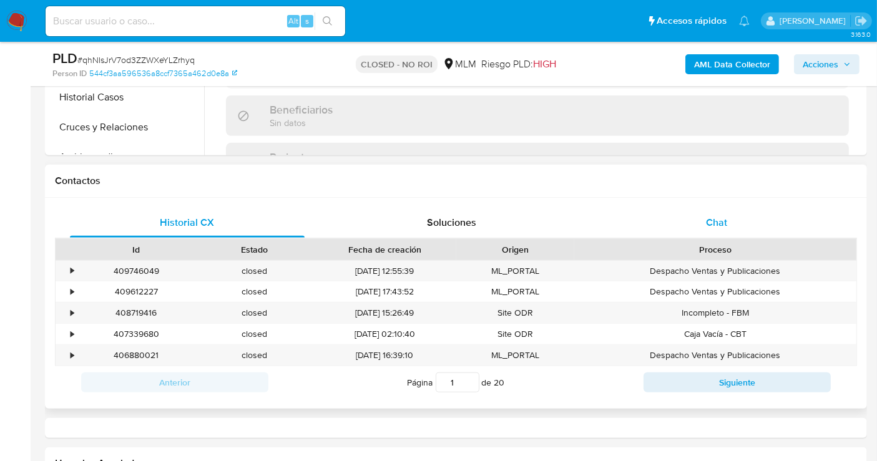
select select "10"
click at [714, 219] on span "Chat" at bounding box center [716, 222] width 21 height 14
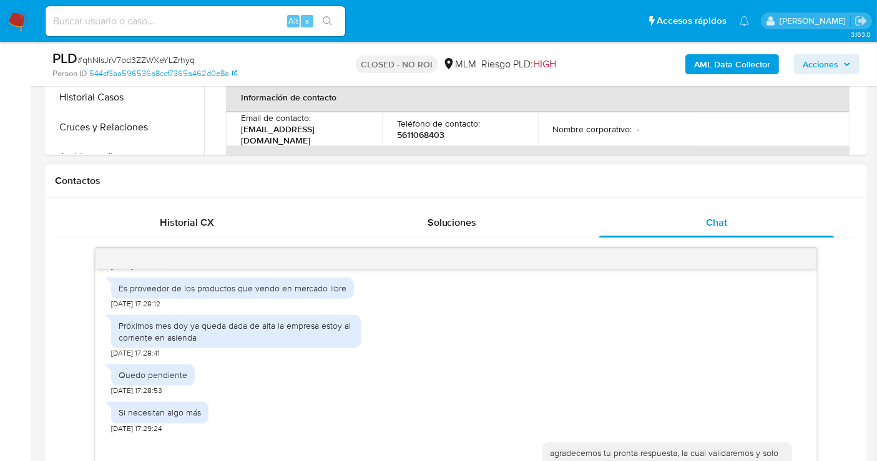
scroll to position [346, 0]
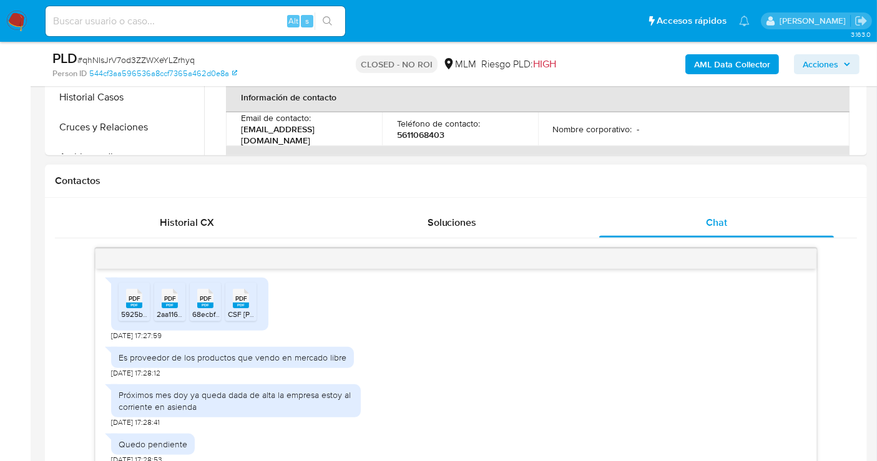
click at [139, 297] on span "PDF" at bounding box center [135, 299] width 12 height 8
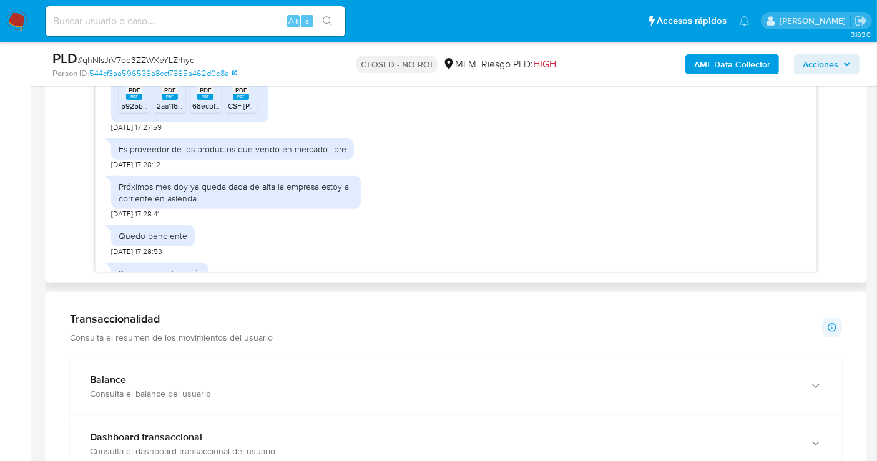
click at [164, 96] on rect at bounding box center [170, 97] width 16 height 6
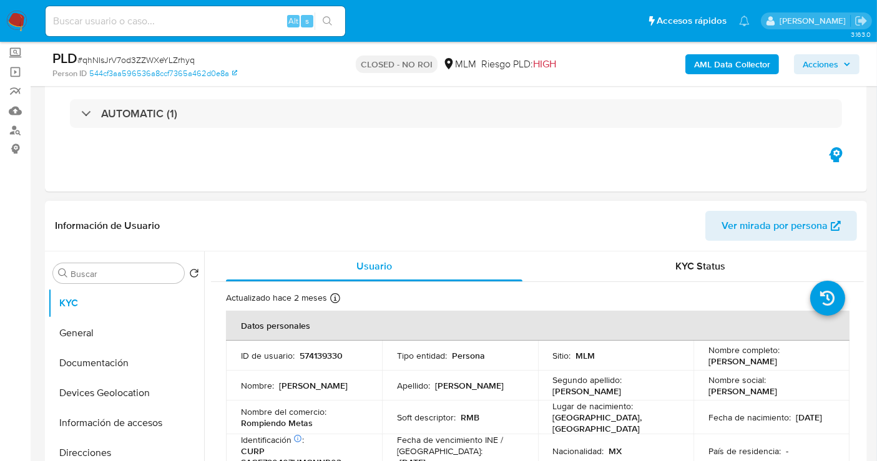
scroll to position [0, 0]
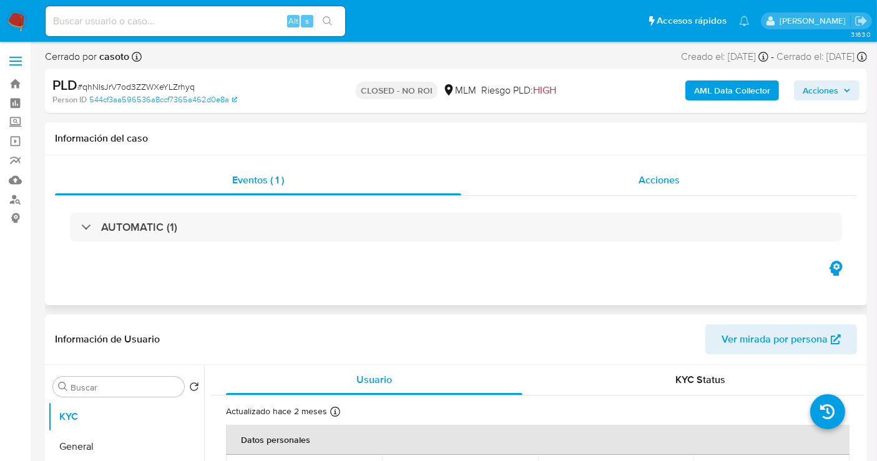
click at [670, 191] on div "Acciones" at bounding box center [659, 180] width 396 height 30
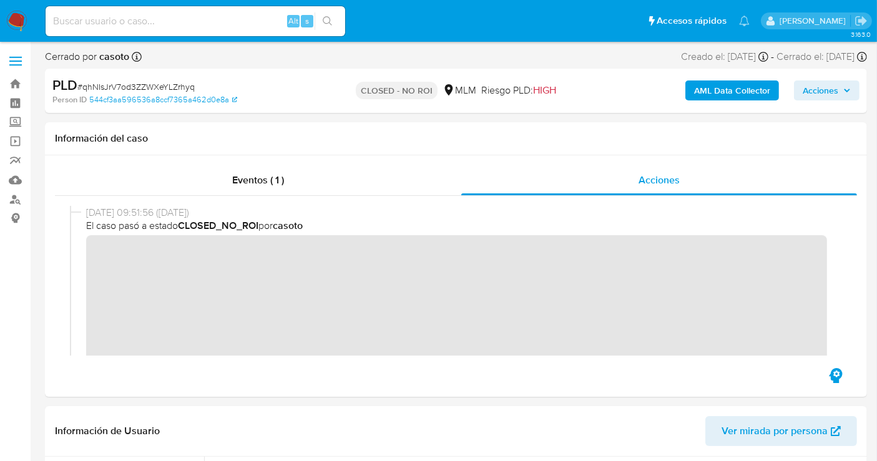
scroll to position [139, 0]
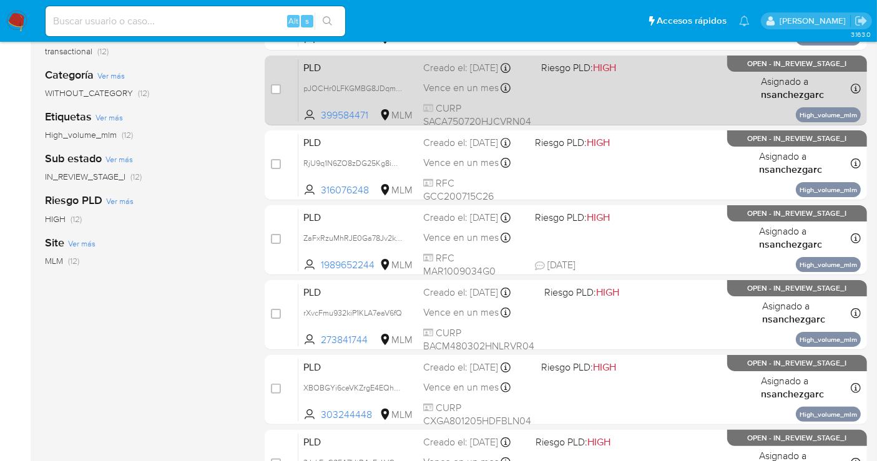
scroll to position [277, 0]
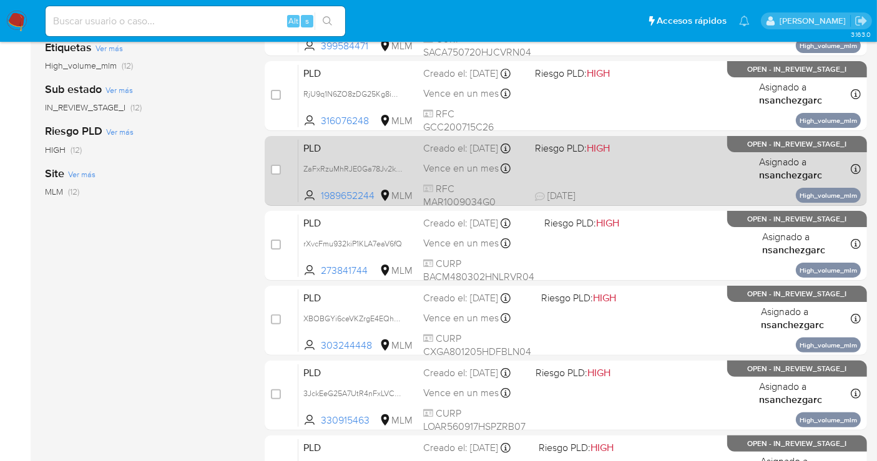
click at [429, 155] on div "Creado el: 12/09/2025 Creado el: 12/09/2025 02:15:39" at bounding box center [474, 149] width 102 height 14
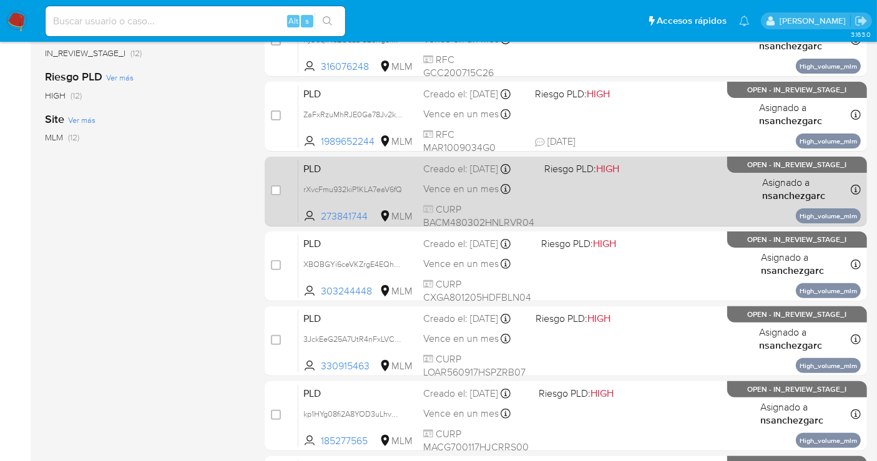
scroll to position [346, 0]
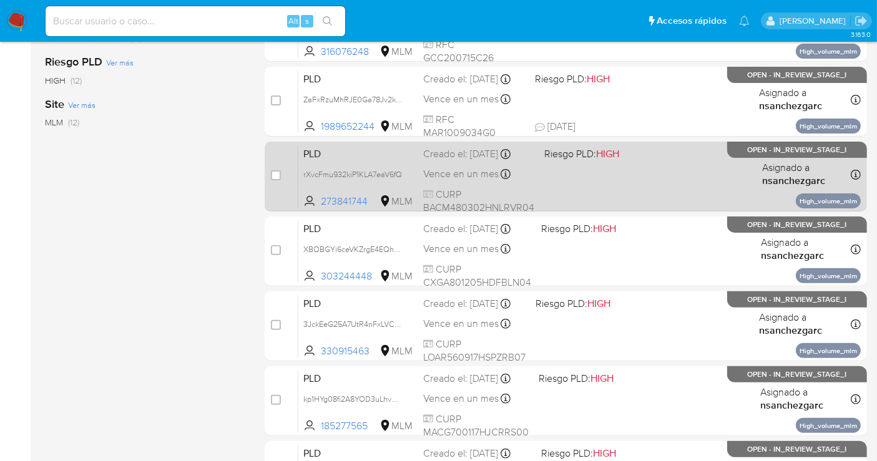
click at [421, 155] on div "PLD rXvcFmu932kiP1KLA7eaV6fQ 273841744 MLM Riesgo PLD: HIGH Creado el: 12/09/20…" at bounding box center [579, 176] width 562 height 63
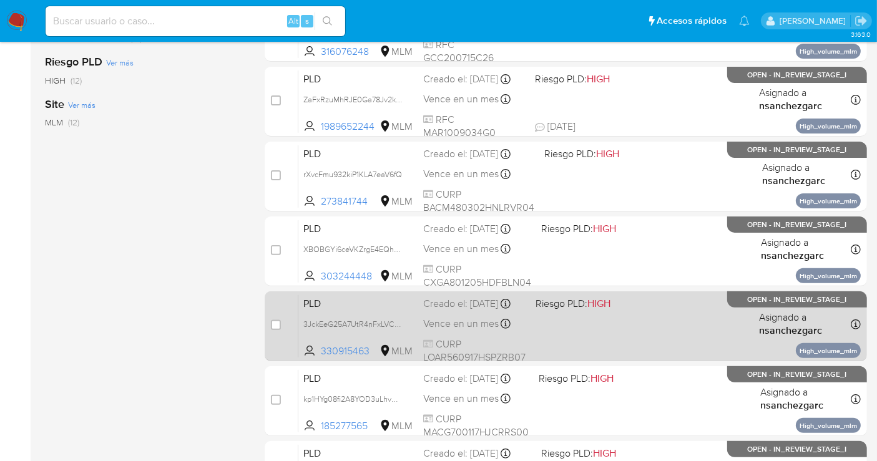
click at [444, 323] on div "PLD 3JckEeG25A7UtR4nFxLVCd4z 330915463 MLM Riesgo PLD: HIGH Creado el: 12/09/20…" at bounding box center [579, 326] width 562 height 63
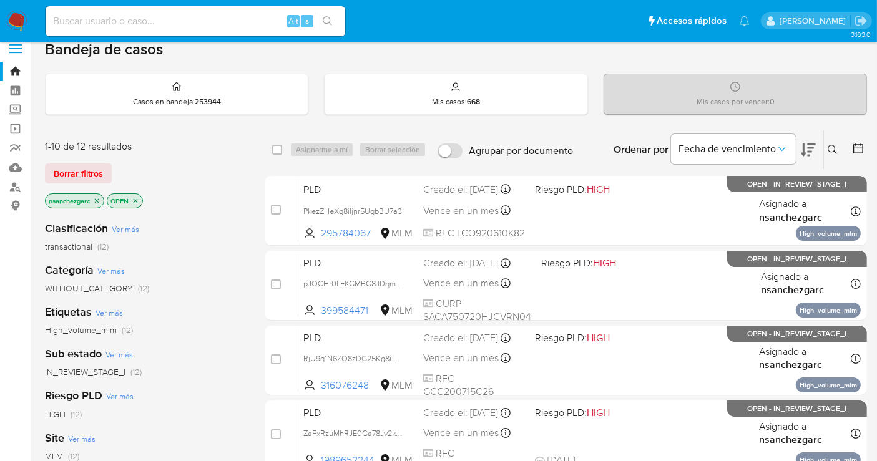
scroll to position [82, 0]
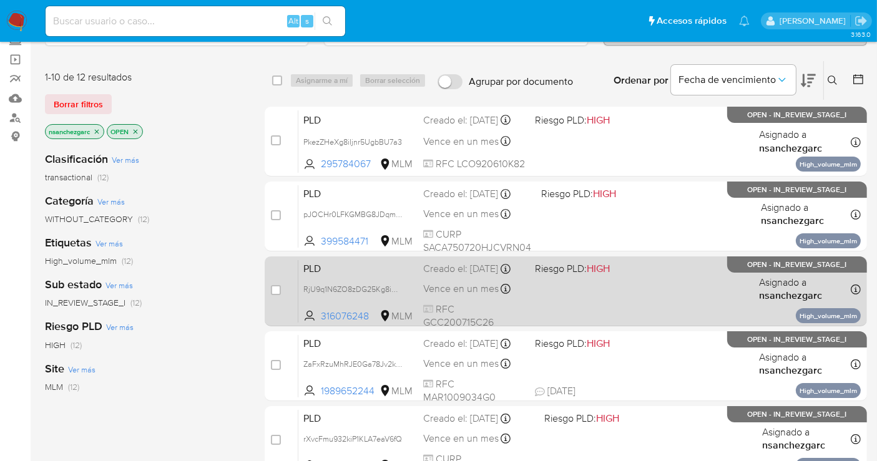
click at [463, 276] on div "Creado el: 12/09/2025 Creado el: 12/09/2025 02:15:43" at bounding box center [474, 269] width 102 height 14
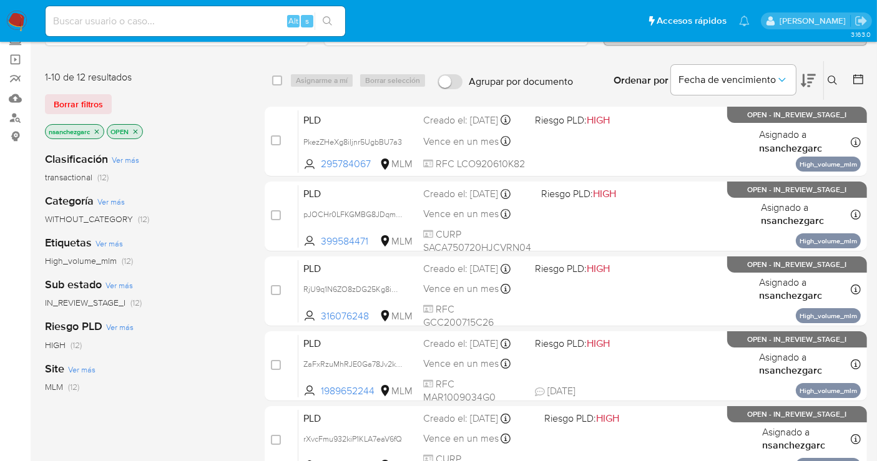
click at [22, 13] on img at bounding box center [16, 21] width 21 height 21
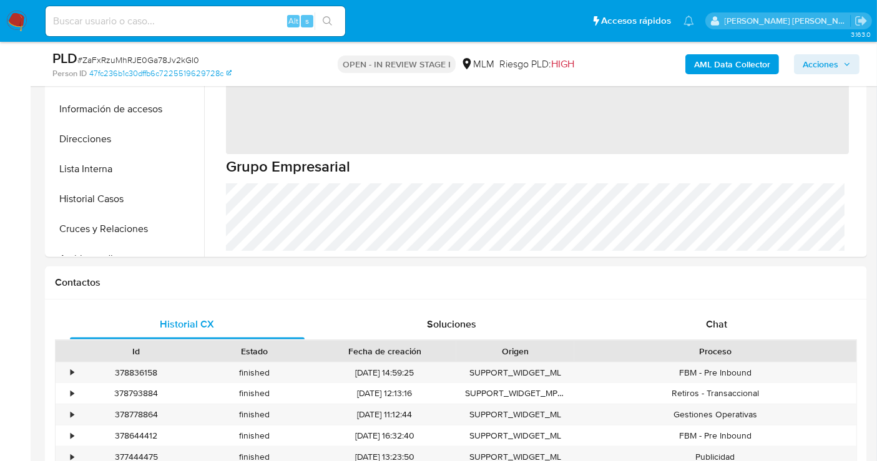
scroll to position [416, 0]
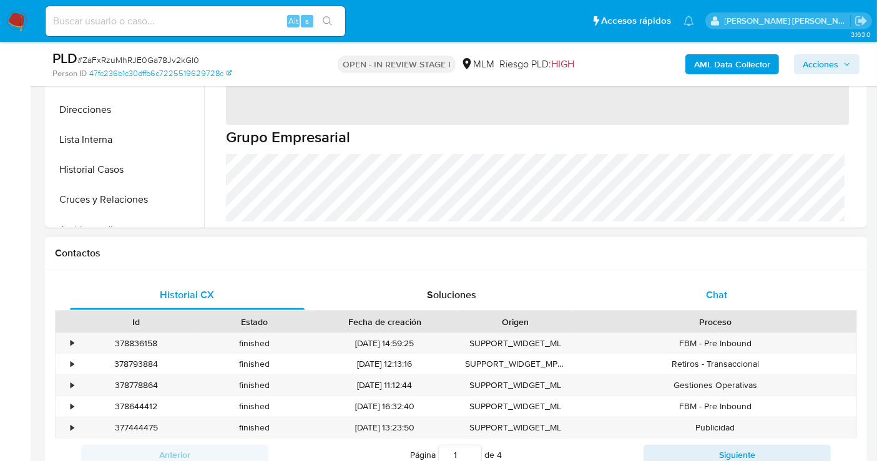
select select "10"
click at [721, 296] on span "Chat" at bounding box center [716, 295] width 21 height 14
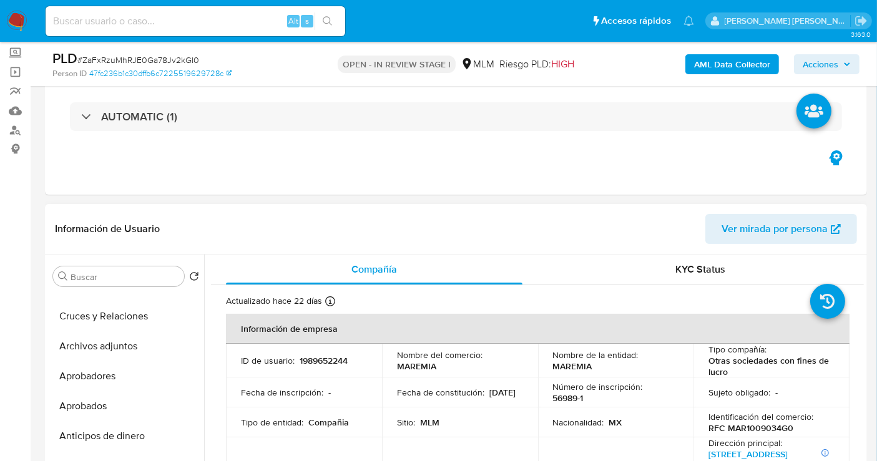
scroll to position [208, 0]
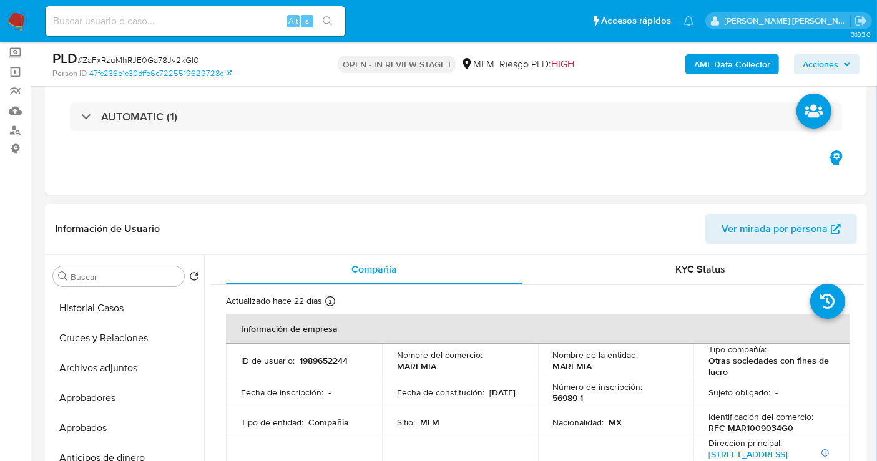
click at [119, 369] on button "Archivos adjuntos" at bounding box center [126, 368] width 156 height 30
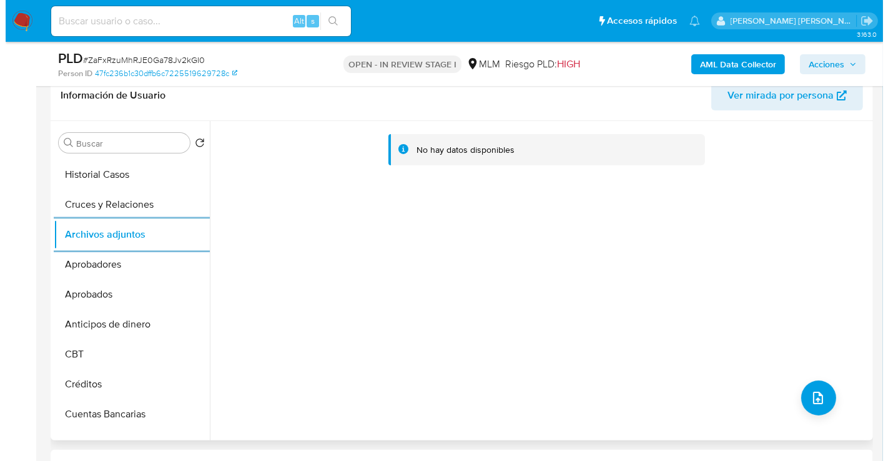
scroll to position [416, 0]
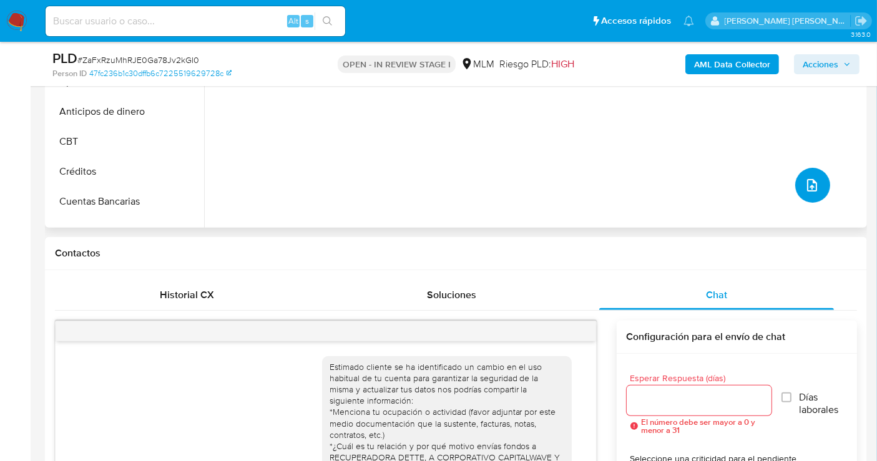
click at [807, 184] on icon "upload-file" at bounding box center [812, 185] width 10 height 12
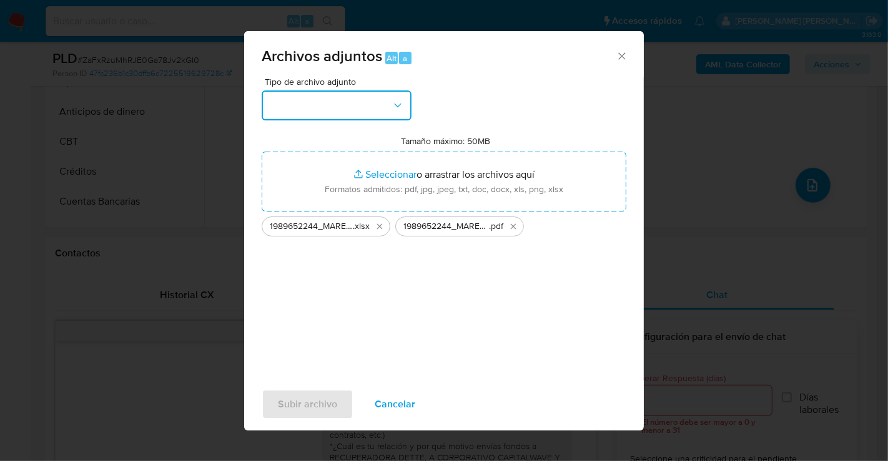
click at [325, 114] on button "button" at bounding box center [337, 106] width 150 height 30
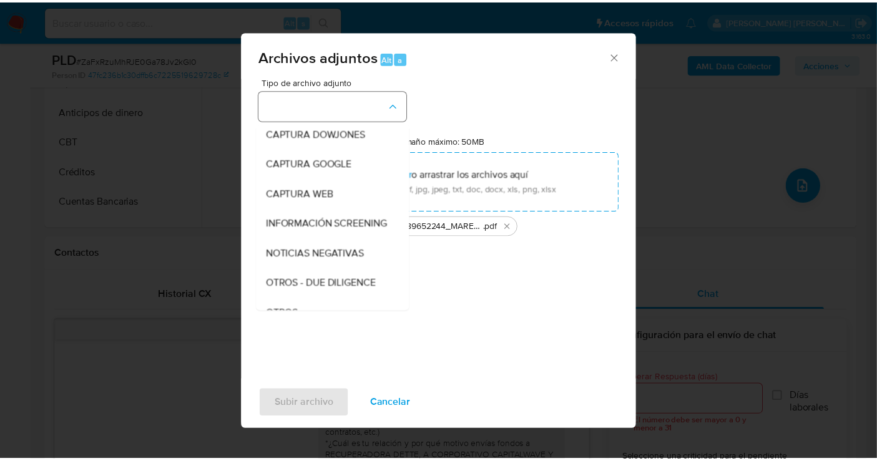
scroll to position [64, 0]
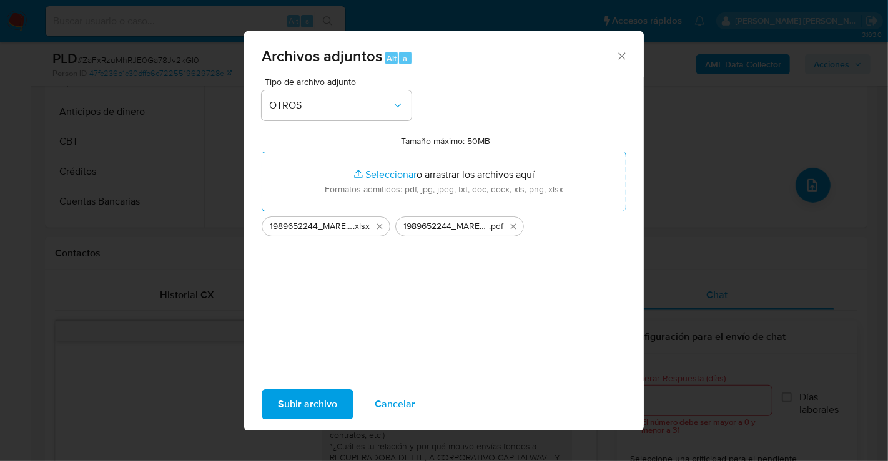
click at [312, 411] on span "Subir archivo" at bounding box center [307, 404] width 59 height 27
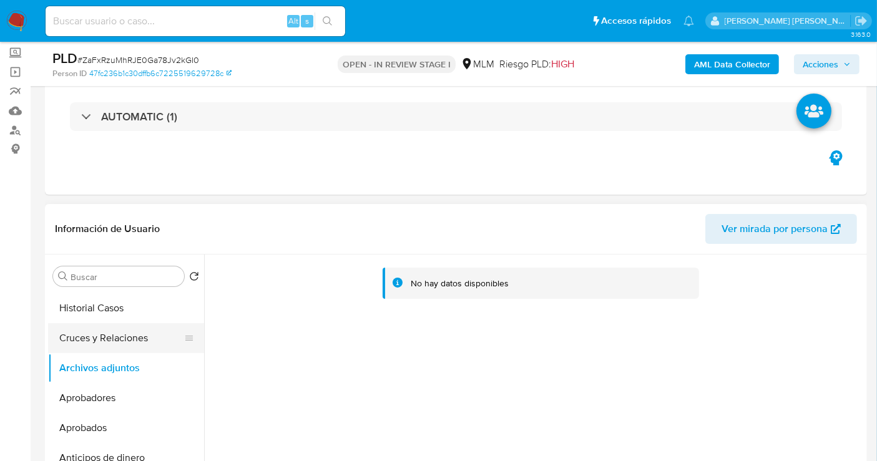
scroll to position [0, 0]
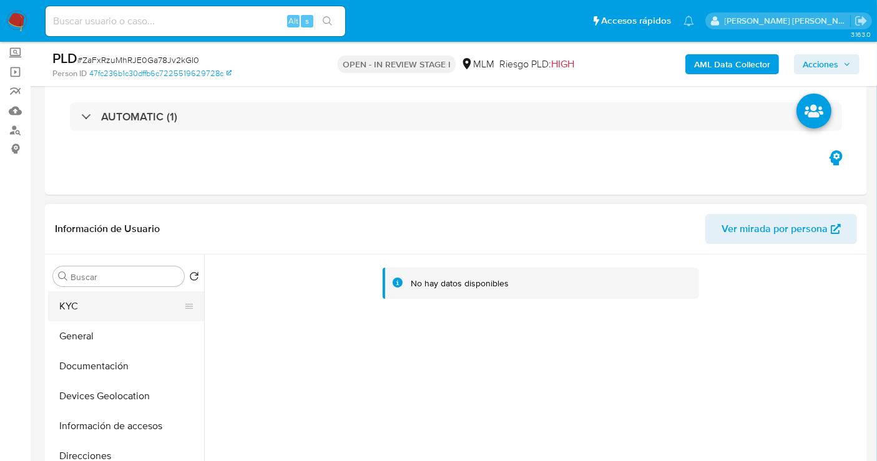
click at [86, 311] on button "KYC" at bounding box center [121, 307] width 146 height 30
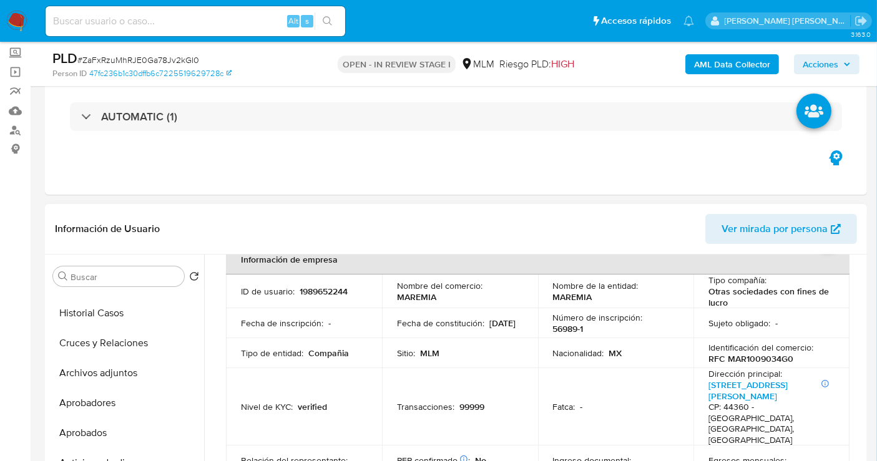
scroll to position [208, 0]
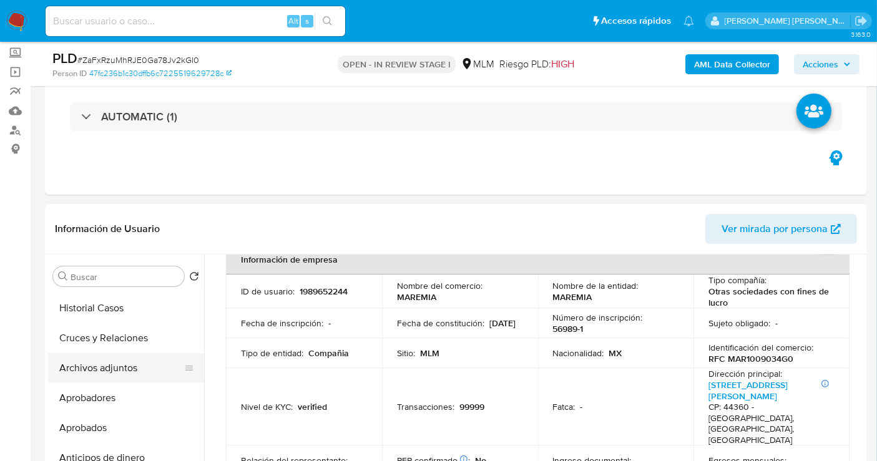
click at [107, 370] on button "Archivos adjuntos" at bounding box center [121, 368] width 146 height 30
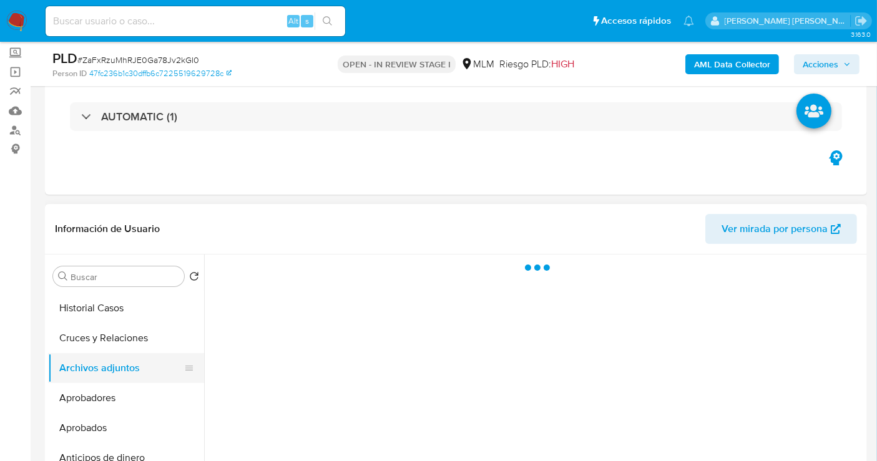
scroll to position [0, 0]
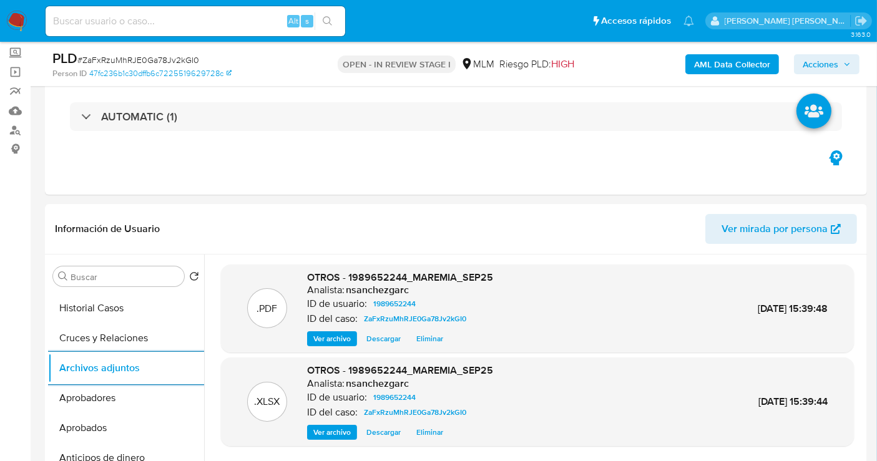
click at [836, 68] on span "Acciones" at bounding box center [821, 64] width 36 height 20
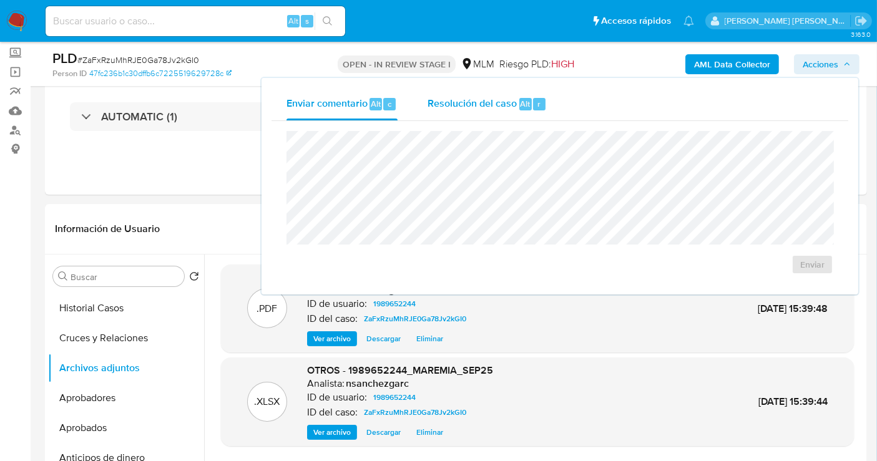
click at [483, 109] on span "Resolución del caso" at bounding box center [472, 103] width 89 height 14
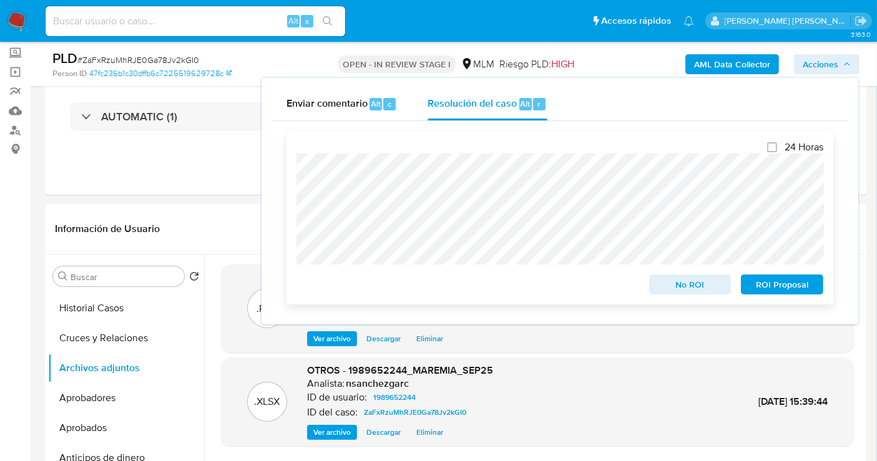
scroll to position [139, 0]
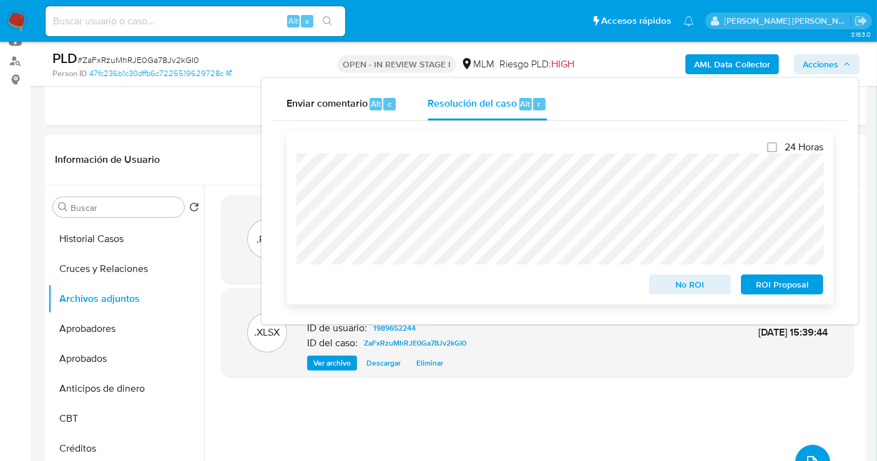
click at [676, 284] on span "No ROI" at bounding box center [690, 284] width 65 height 17
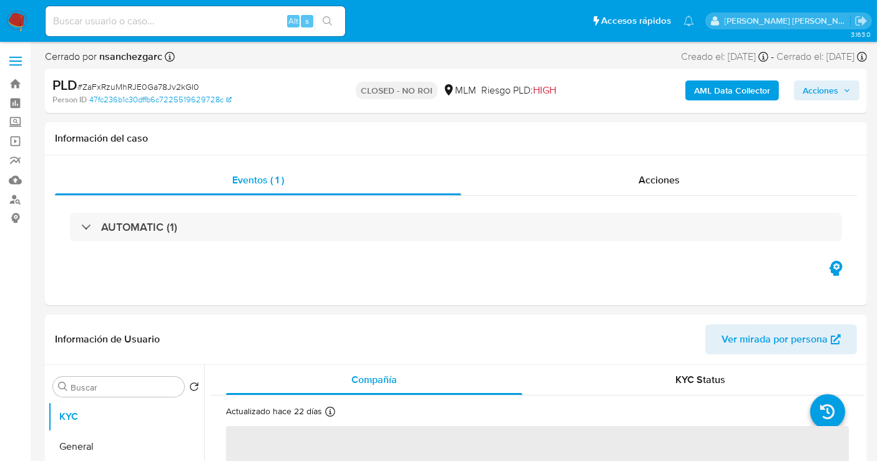
select select "10"
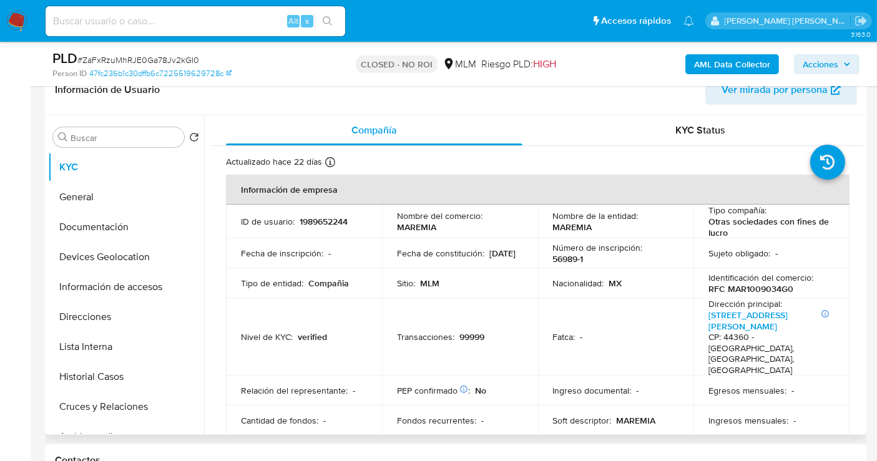
scroll to position [277, 0]
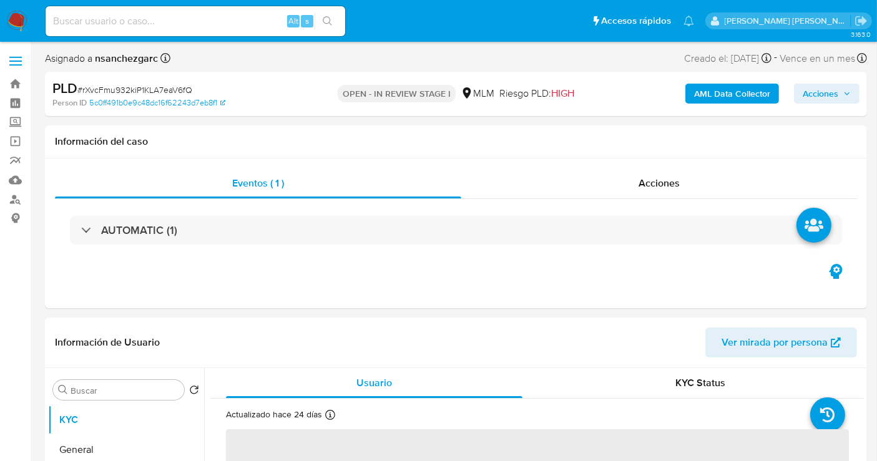
select select "10"
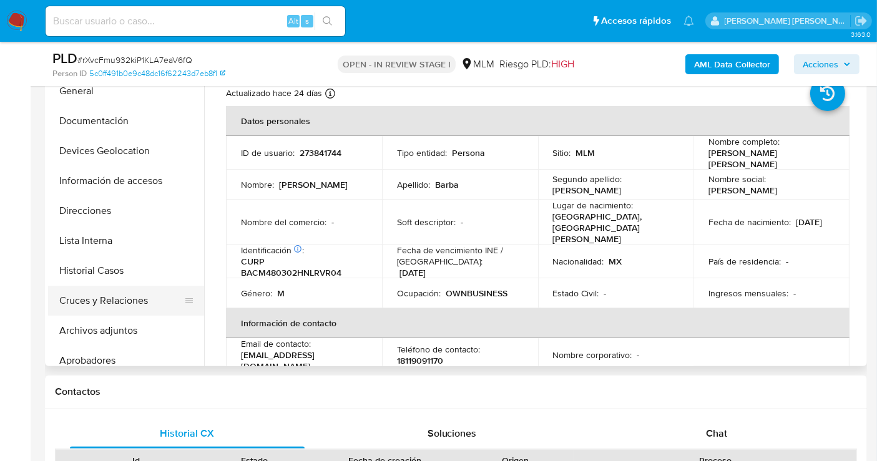
scroll to position [69, 0]
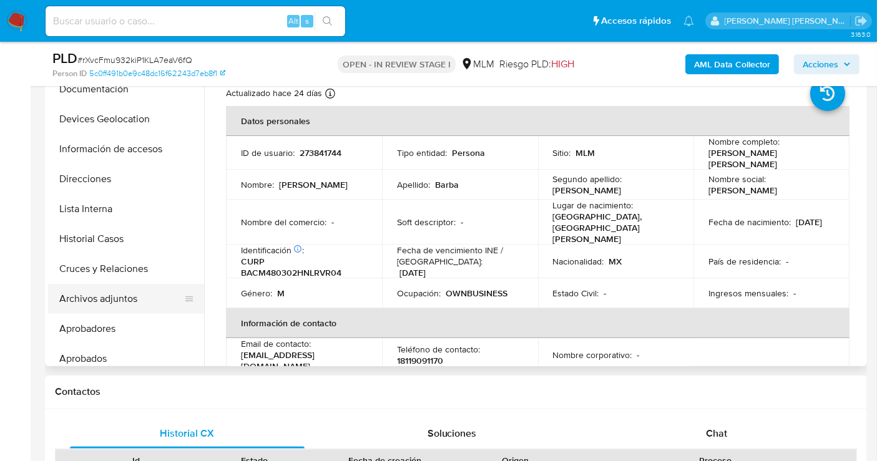
click at [92, 300] on button "Archivos adjuntos" at bounding box center [121, 299] width 146 height 30
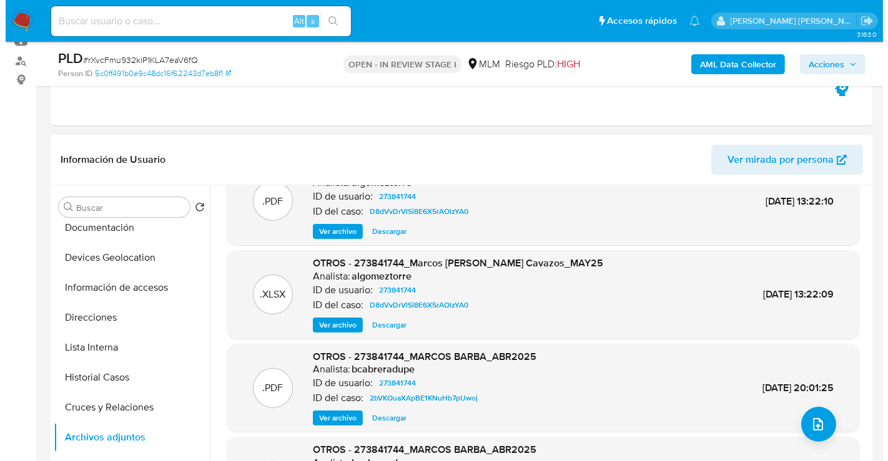
scroll to position [70, 0]
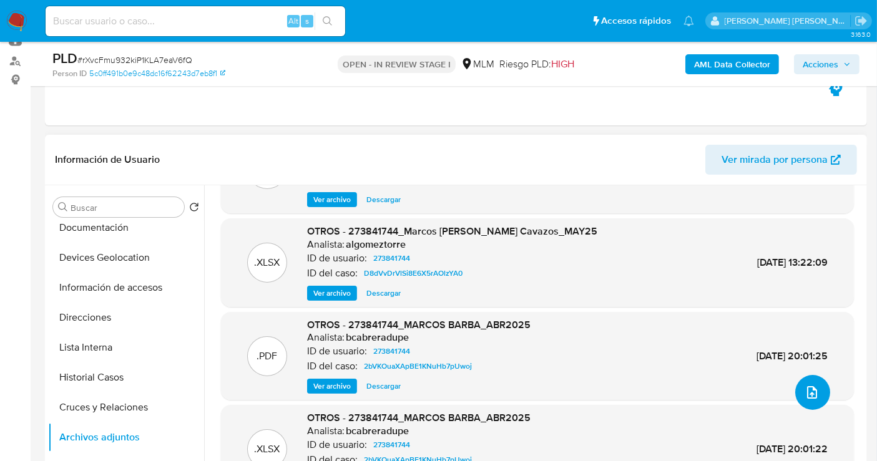
click at [807, 386] on icon "upload-file" at bounding box center [812, 392] width 10 height 12
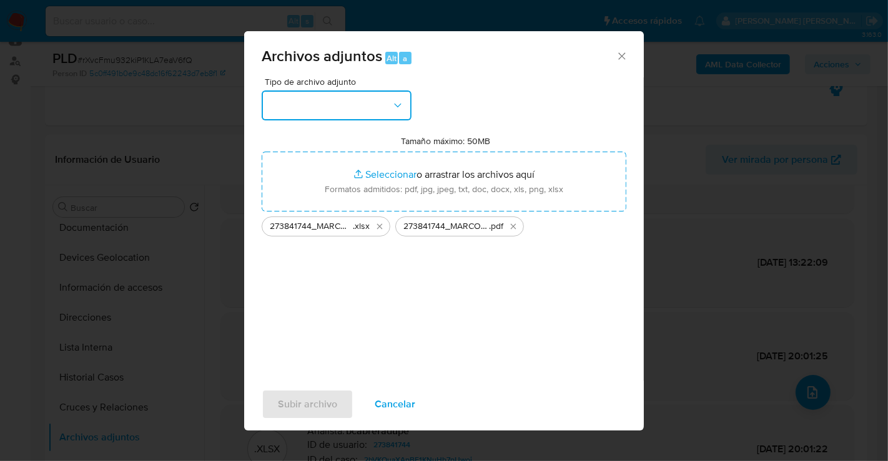
click at [328, 106] on button "button" at bounding box center [337, 106] width 150 height 30
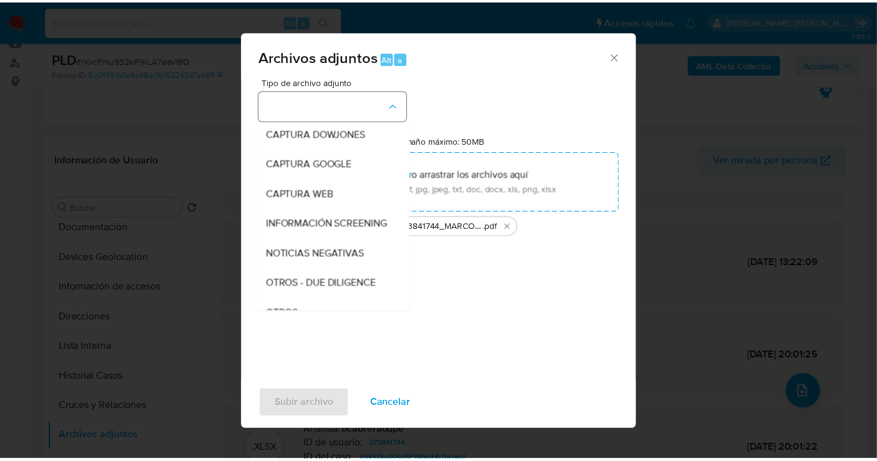
scroll to position [64, 0]
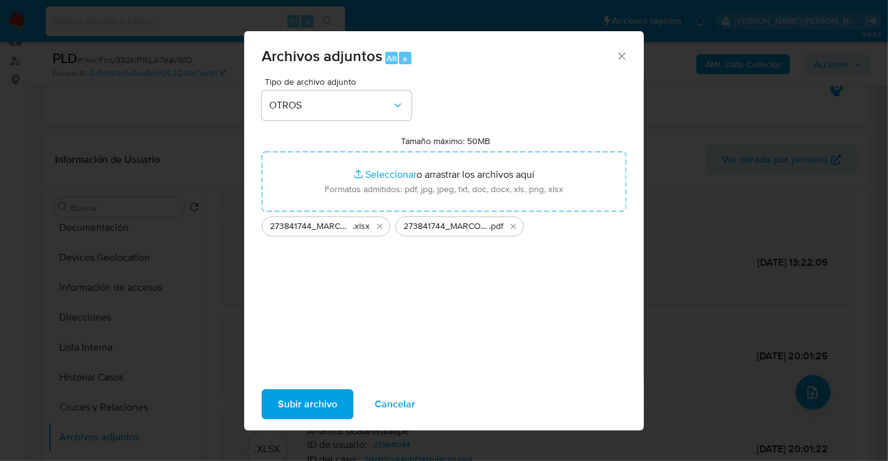
click at [302, 405] on span "Subir archivo" at bounding box center [307, 404] width 59 height 27
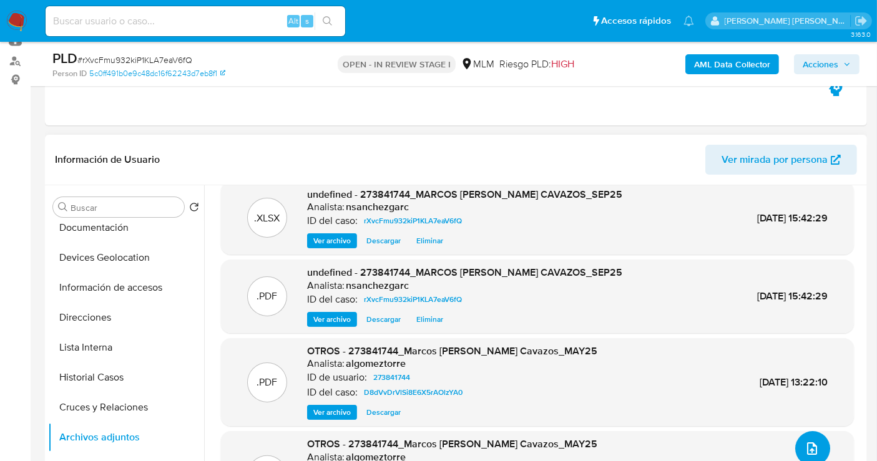
scroll to position [0, 0]
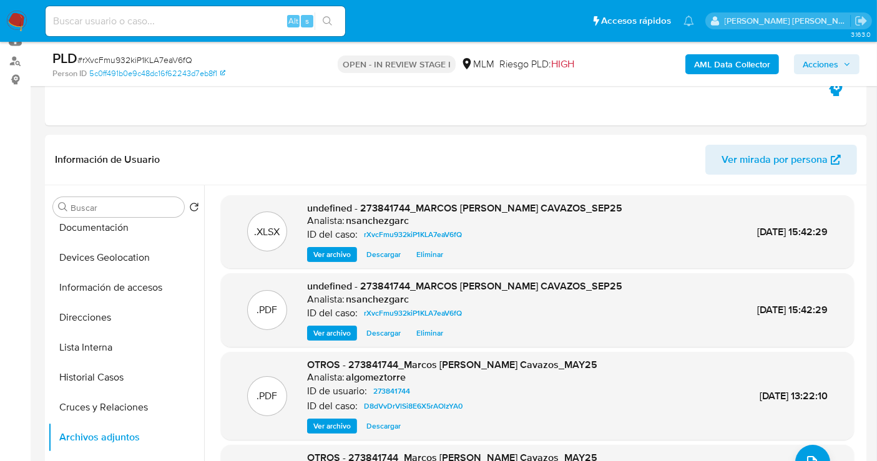
click at [823, 64] on span "Acciones" at bounding box center [821, 64] width 36 height 20
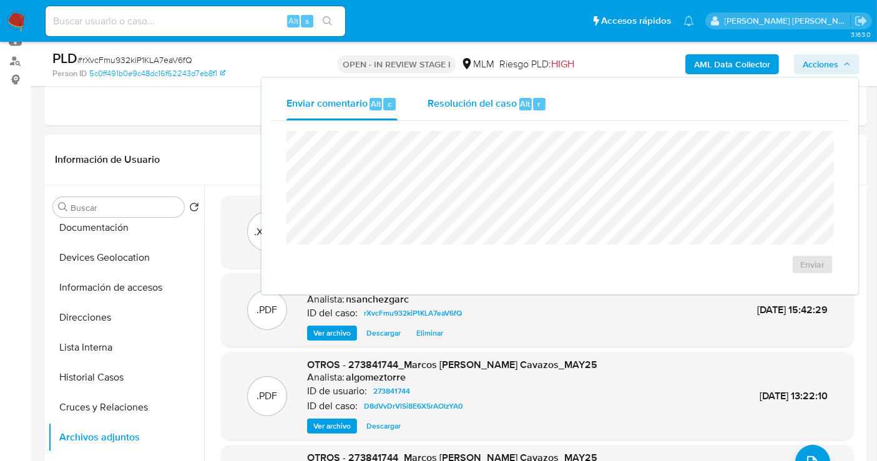
click at [489, 106] on span "Resolución del caso" at bounding box center [472, 103] width 89 height 14
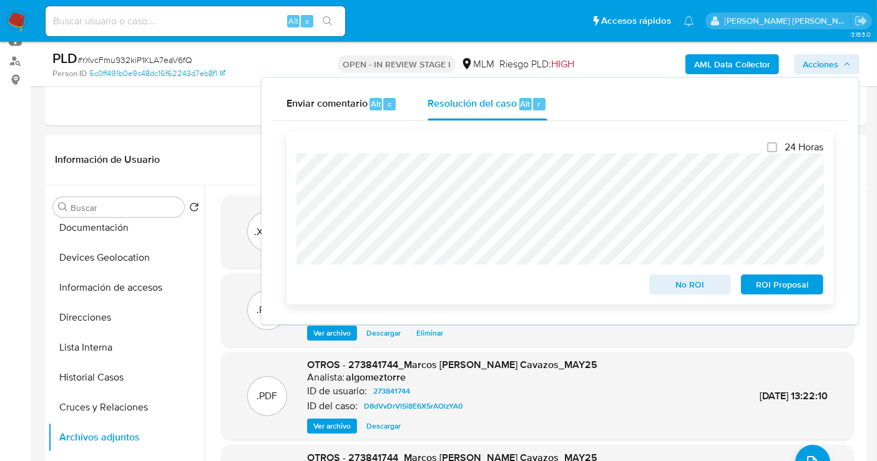
click at [680, 281] on span "No ROI" at bounding box center [690, 284] width 65 height 17
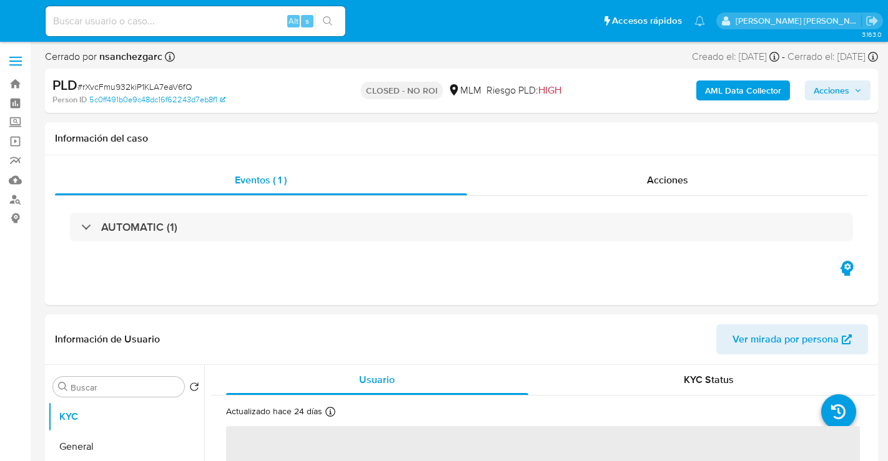
select select "10"
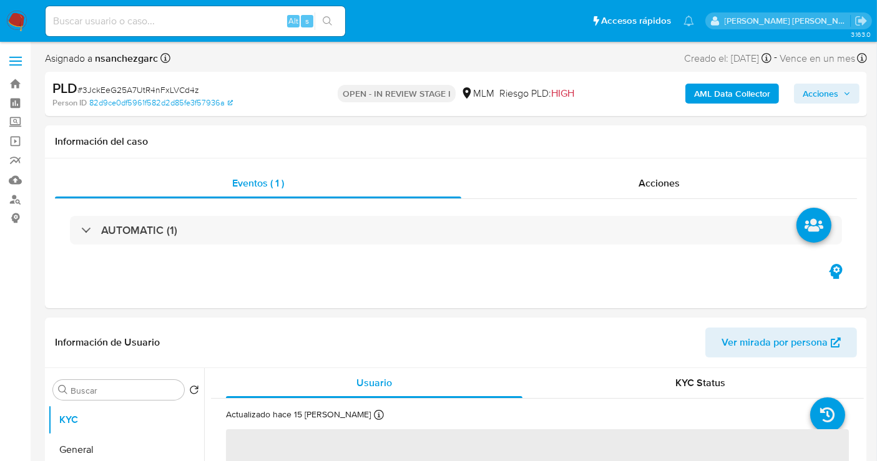
select select "10"
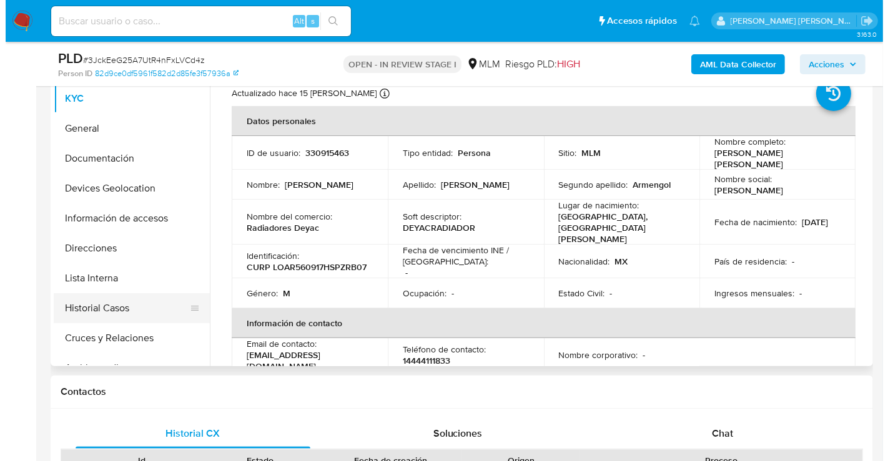
scroll to position [139, 0]
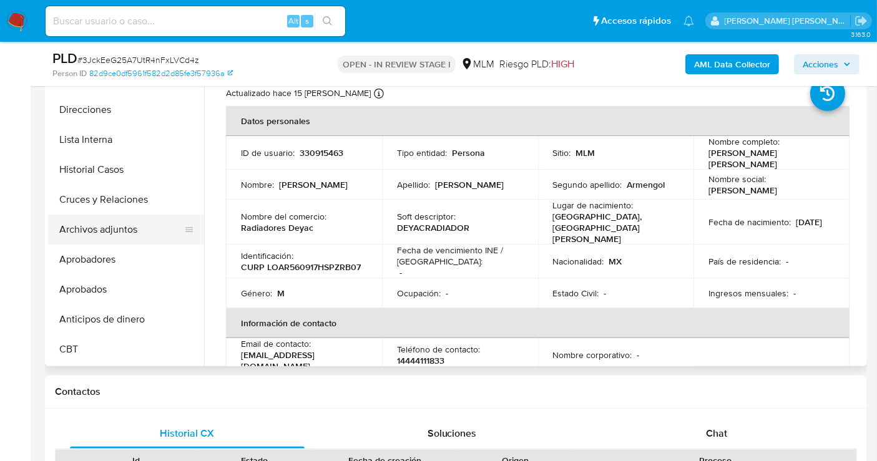
click at [126, 229] on button "Archivos adjuntos" at bounding box center [121, 230] width 146 height 30
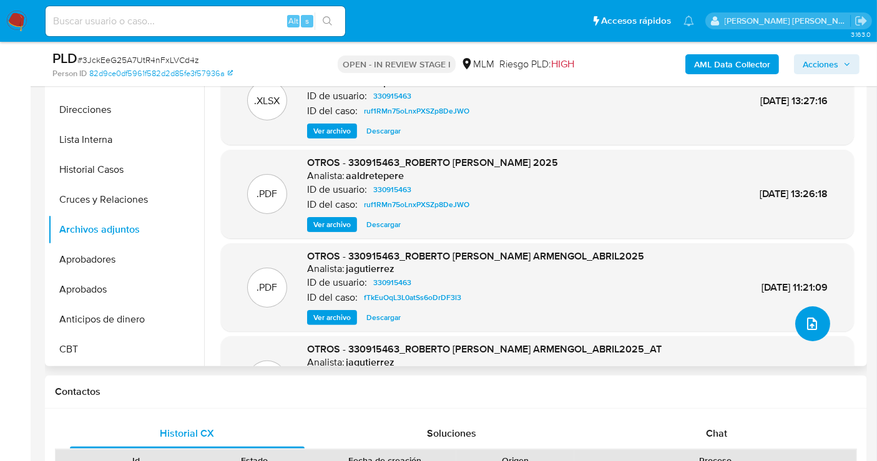
click at [813, 317] on span "upload-file" at bounding box center [812, 324] width 15 height 15
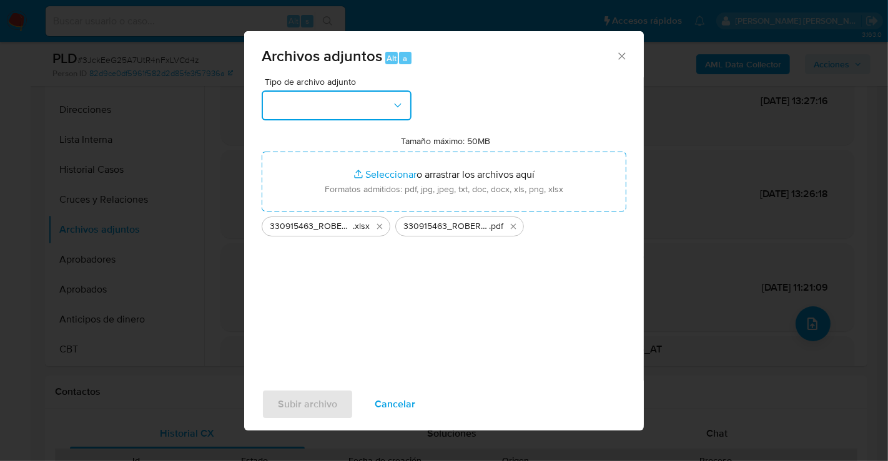
click at [295, 110] on button "button" at bounding box center [337, 106] width 150 height 30
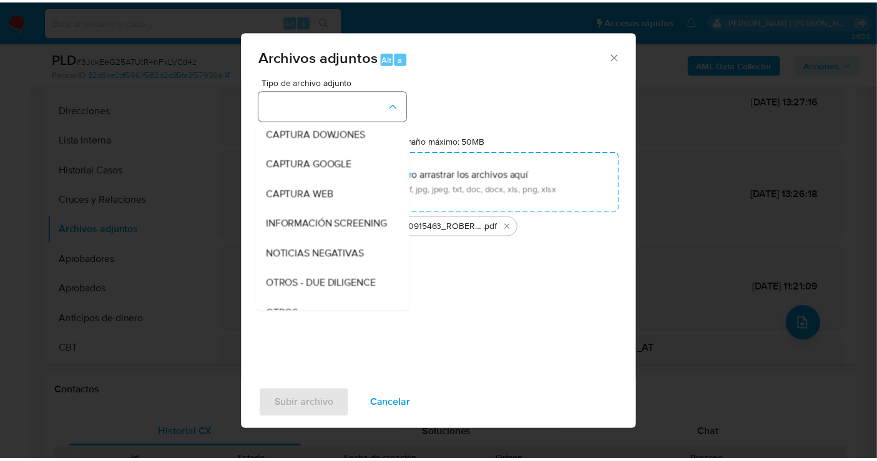
scroll to position [64, 0]
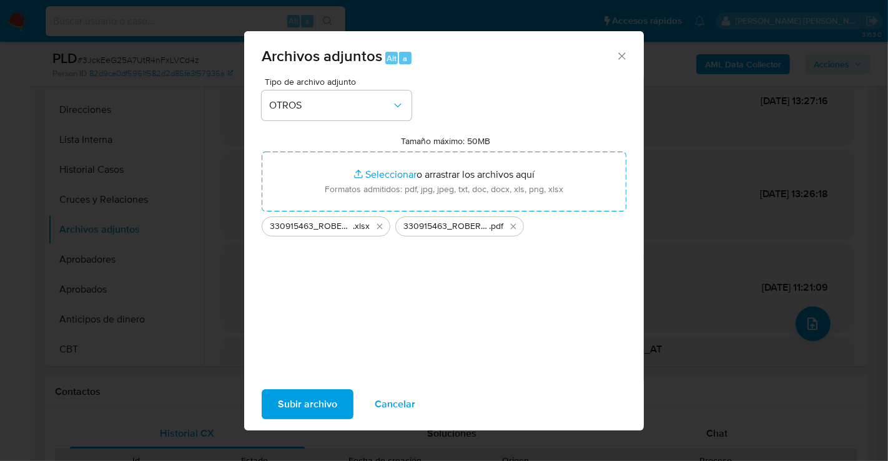
click at [321, 415] on span "Subir archivo" at bounding box center [307, 404] width 59 height 27
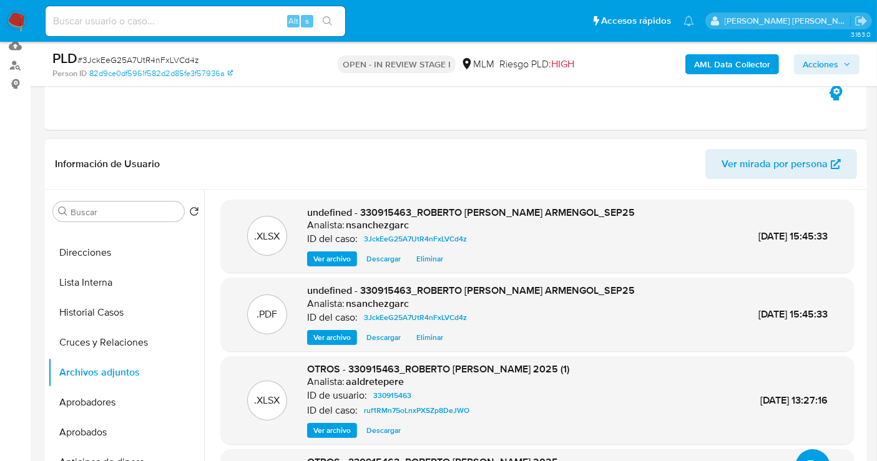
scroll to position [69, 0]
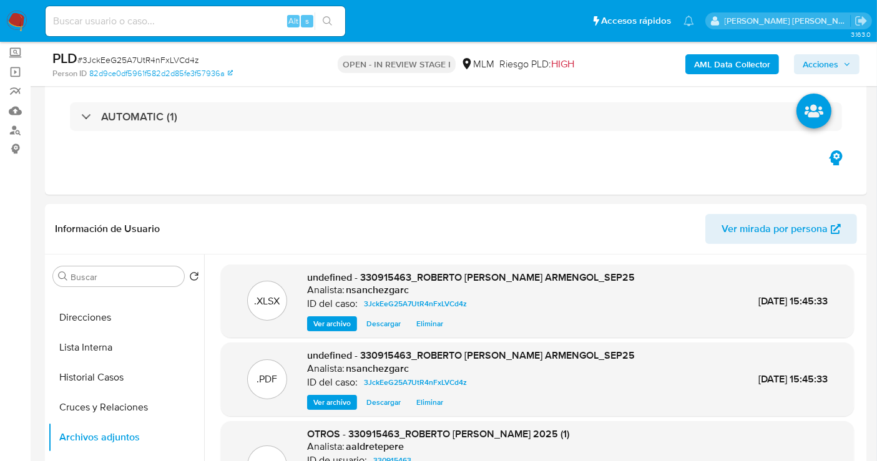
click at [827, 62] on span "Acciones" at bounding box center [821, 64] width 36 height 20
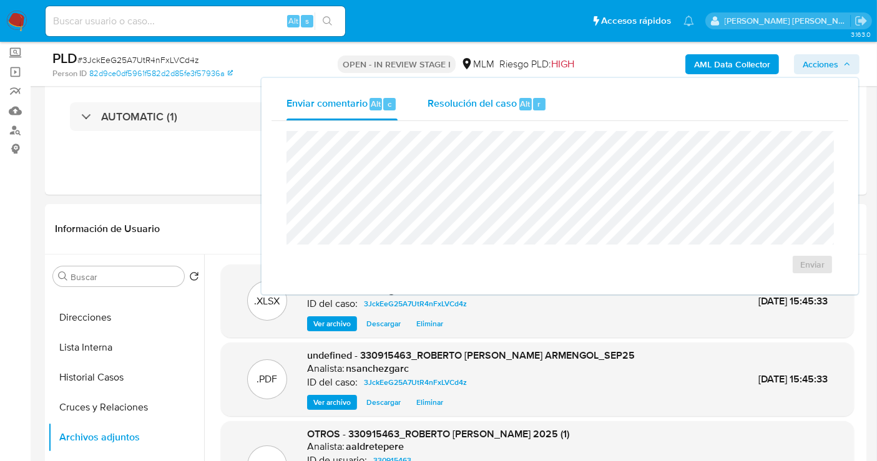
click at [460, 106] on span "Resolución del caso" at bounding box center [472, 103] width 89 height 14
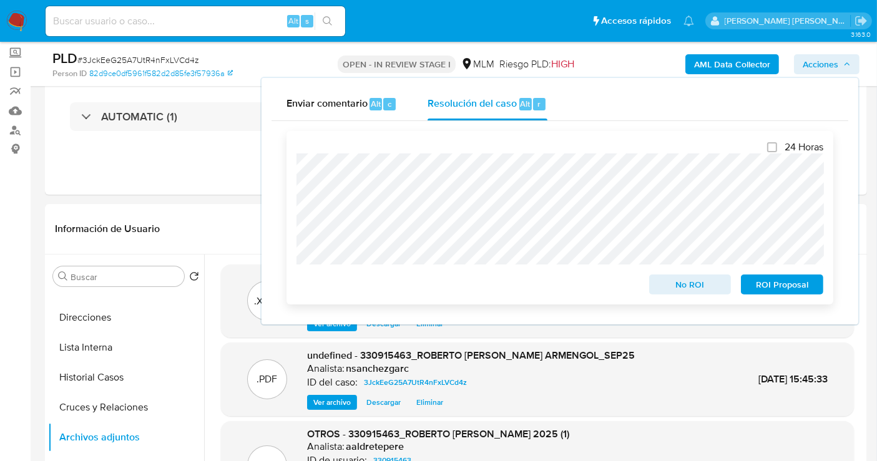
click at [695, 284] on span "No ROI" at bounding box center [690, 284] width 65 height 17
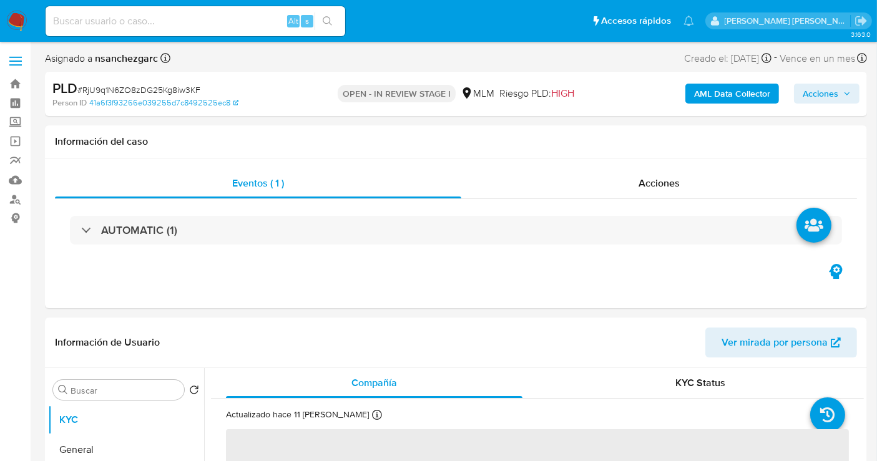
select select "10"
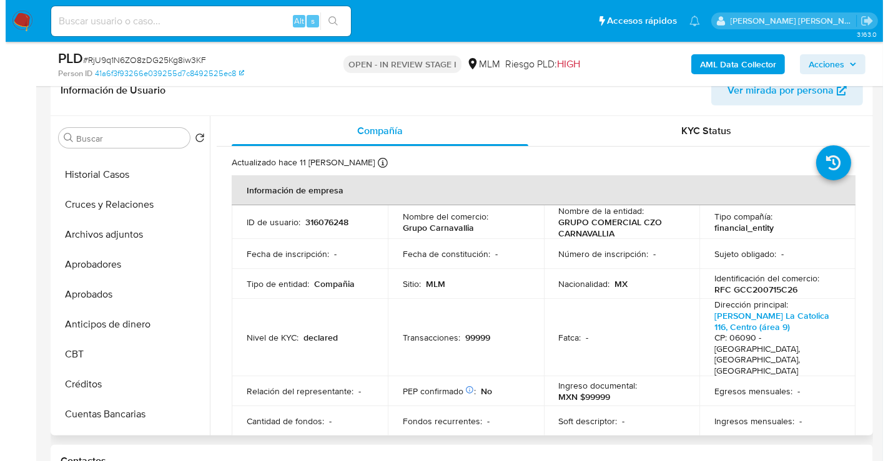
scroll to position [208, 0]
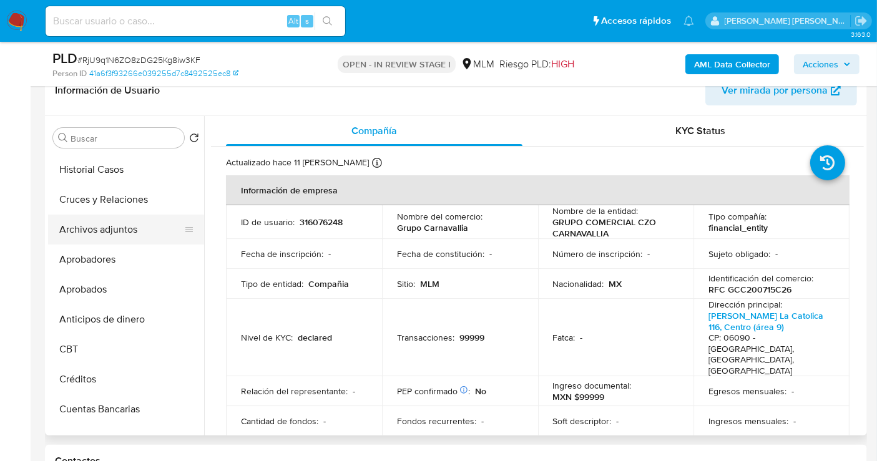
click at [102, 227] on button "Archivos adjuntos" at bounding box center [121, 230] width 146 height 30
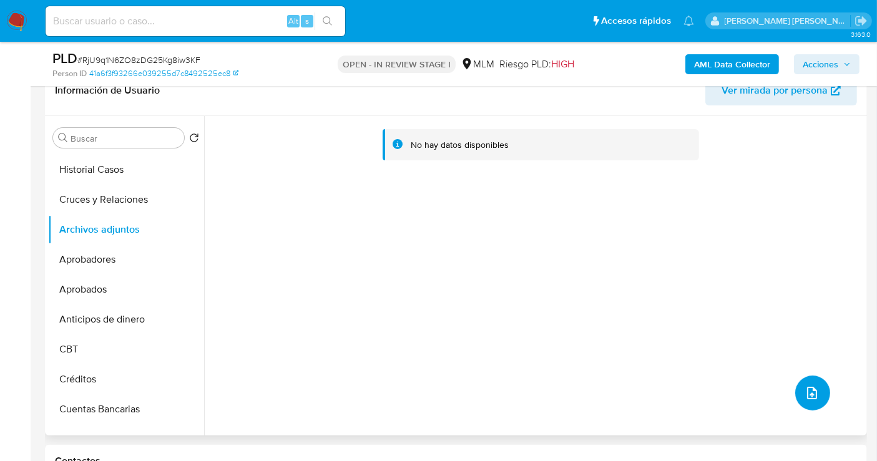
click at [805, 391] on icon "upload-file" at bounding box center [812, 393] width 15 height 15
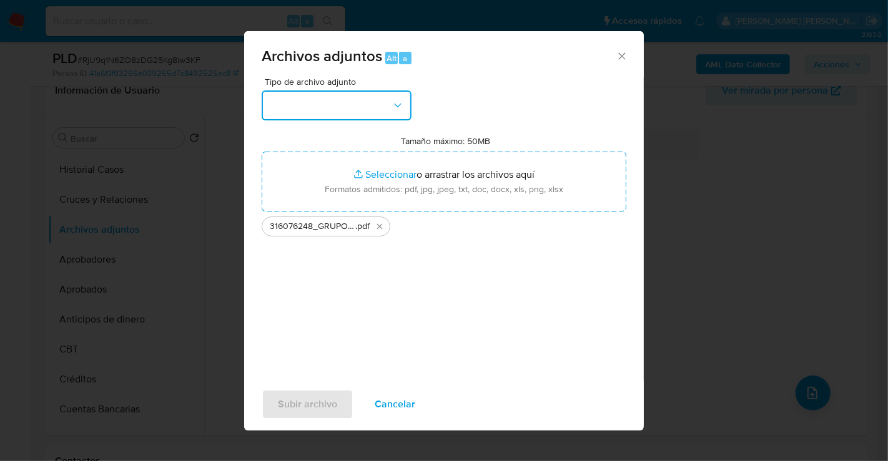
click at [377, 97] on button "button" at bounding box center [337, 106] width 150 height 30
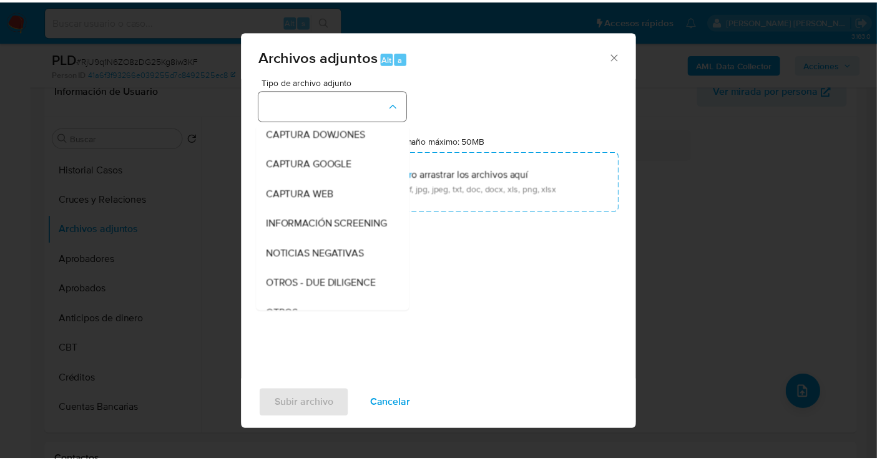
scroll to position [64, 0]
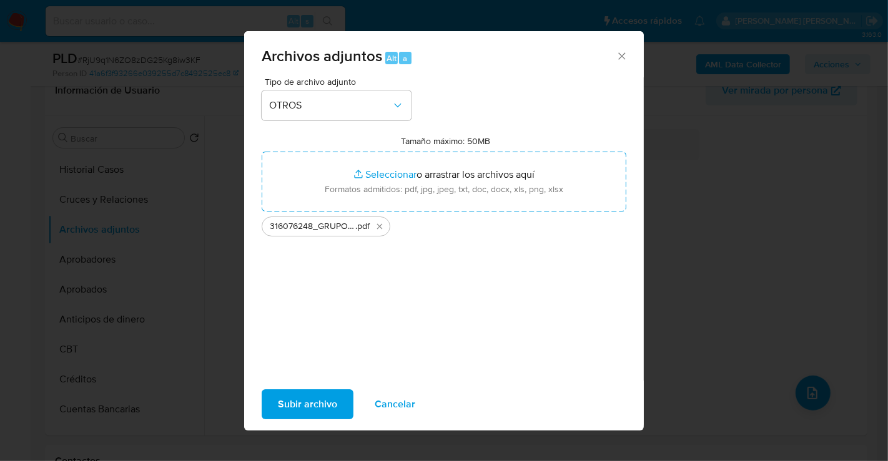
click at [301, 415] on span "Subir archivo" at bounding box center [307, 404] width 59 height 27
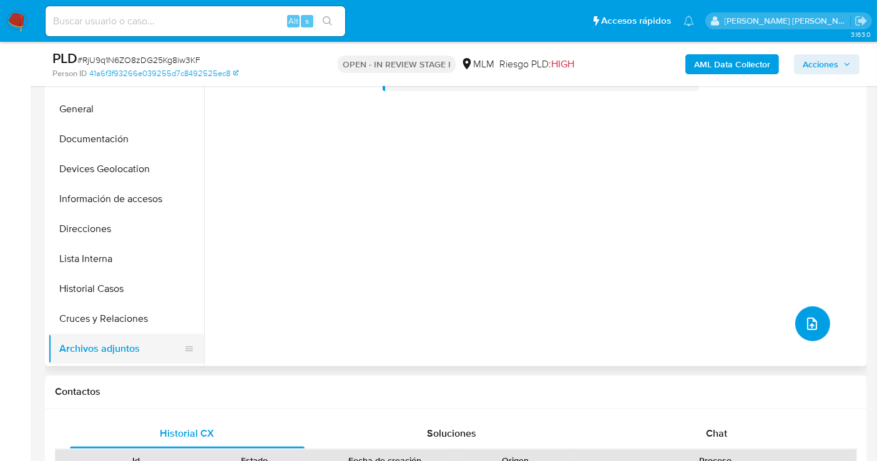
scroll to position [0, 0]
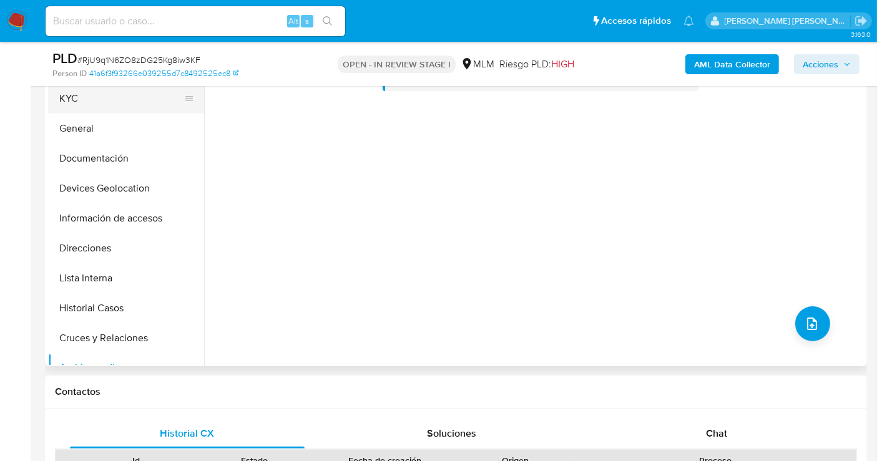
click at [85, 97] on button "KYC" at bounding box center [121, 99] width 146 height 30
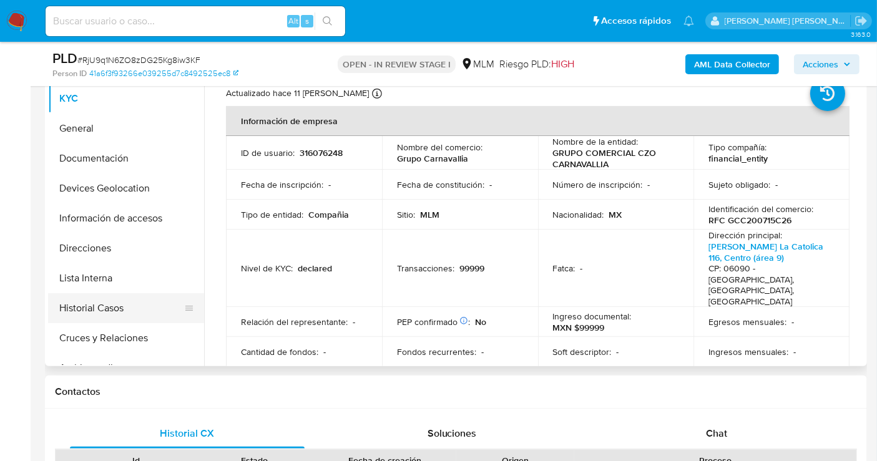
click at [103, 305] on button "Historial Casos" at bounding box center [121, 308] width 146 height 30
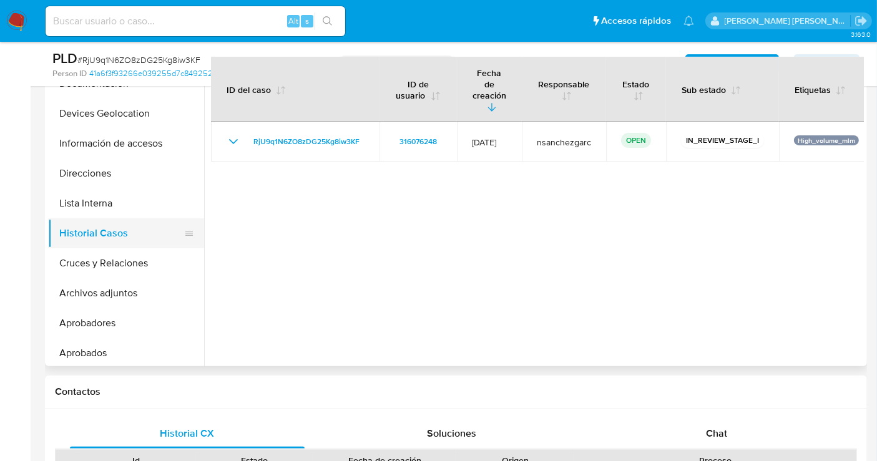
scroll to position [139, 0]
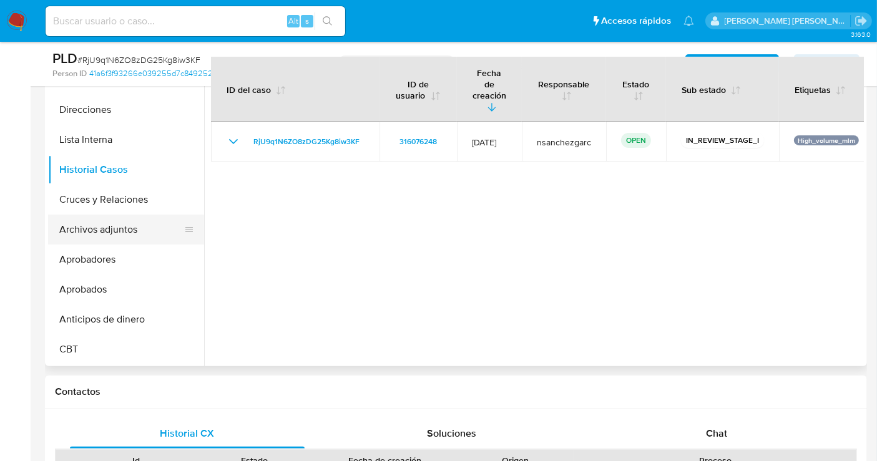
click at [100, 227] on button "Archivos adjuntos" at bounding box center [121, 230] width 146 height 30
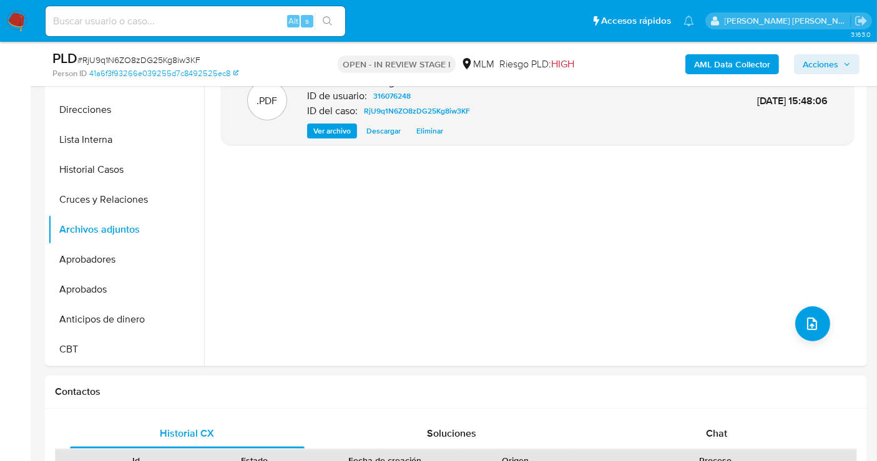
click at [822, 68] on span "Acciones" at bounding box center [821, 64] width 36 height 20
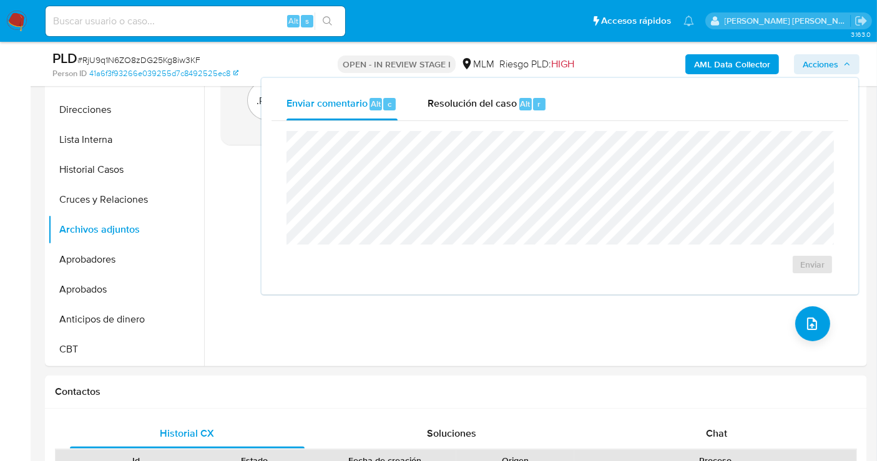
drag, startPoint x: 494, startPoint y: 106, endPoint x: 492, endPoint y: 122, distance: 16.3
click at [492, 107] on span "Resolución del caso" at bounding box center [472, 103] width 89 height 14
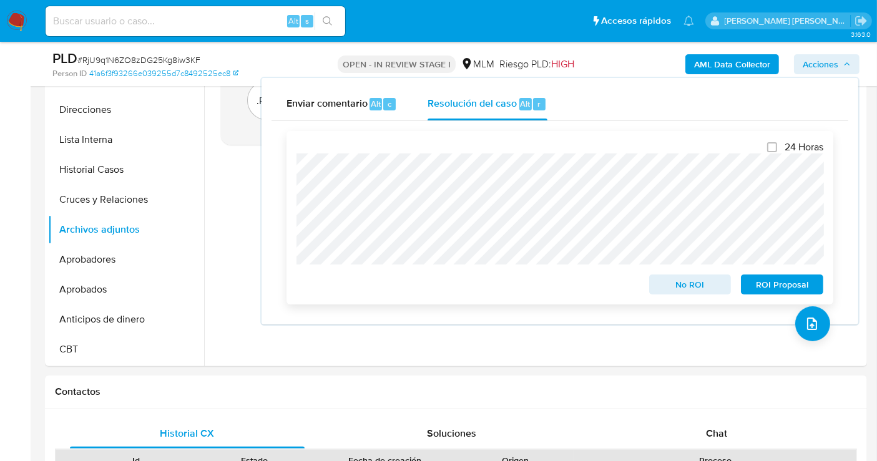
click at [679, 285] on span "No ROI" at bounding box center [690, 284] width 65 height 17
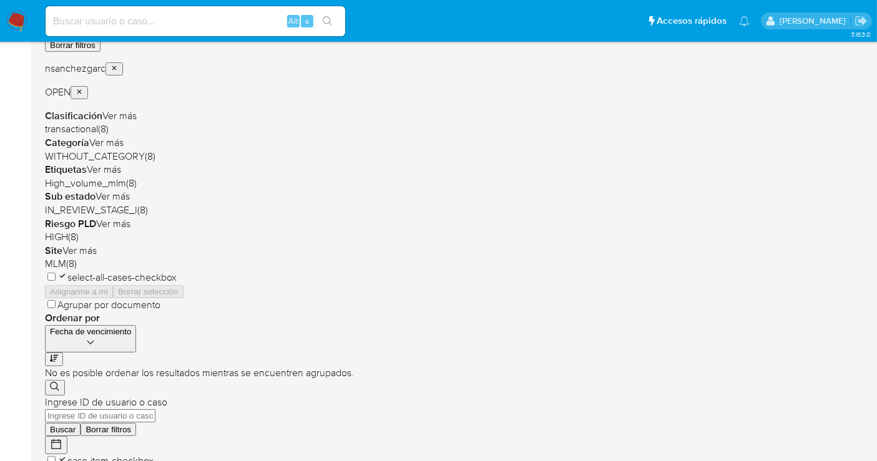
scroll to position [210, 0]
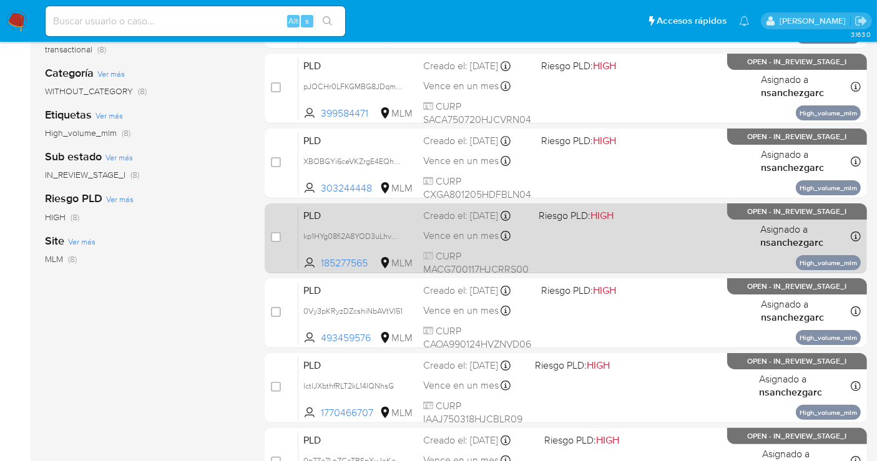
click at [424, 223] on div "Creado el: [DATE] Creado el: [DATE] 02:08:52" at bounding box center [476, 216] width 106 height 14
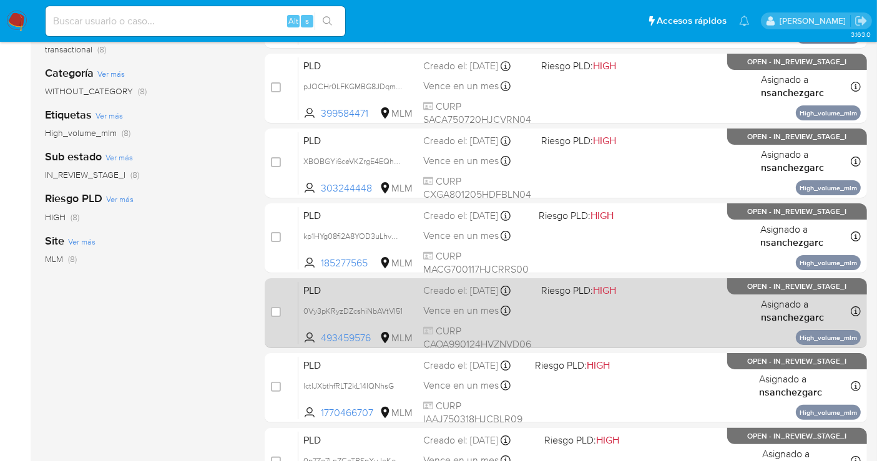
click at [460, 303] on div "Vence en un mes Vence el [DATE] 02:07:56" at bounding box center [477, 311] width 108 height 17
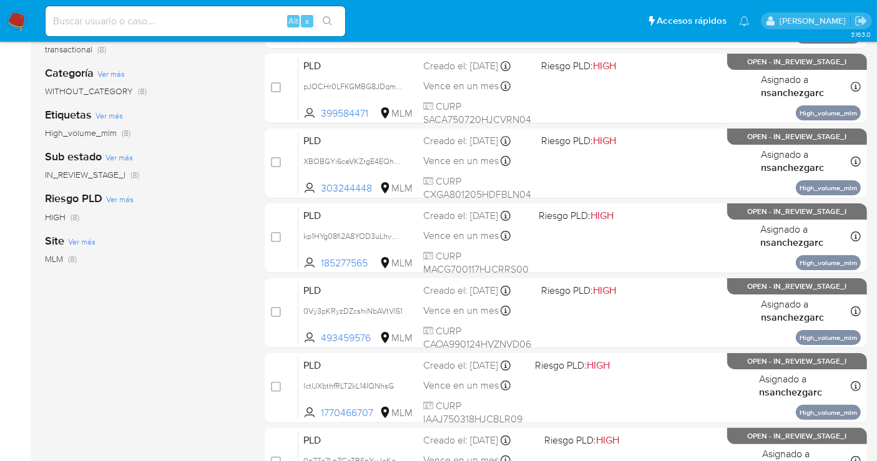
click at [22, 21] on img at bounding box center [16, 21] width 21 height 21
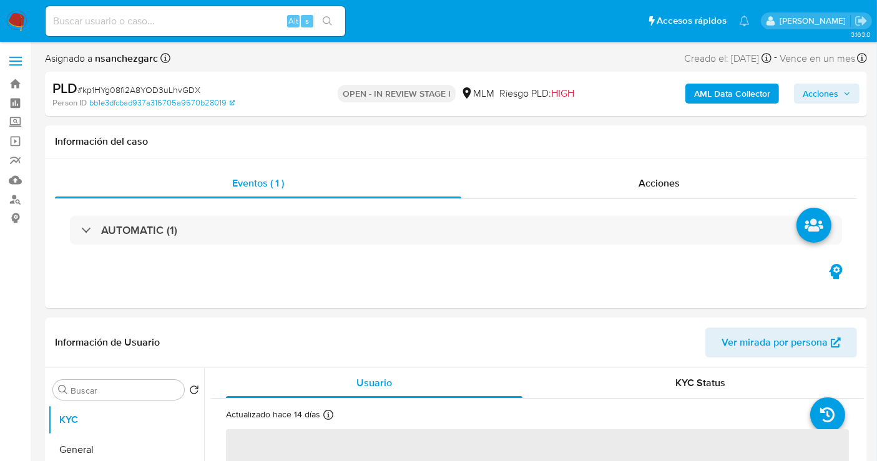
select select "10"
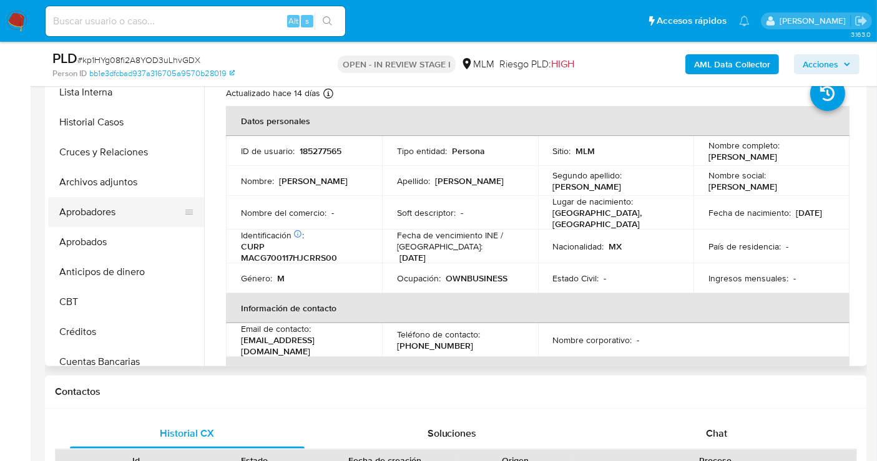
scroll to position [208, 0]
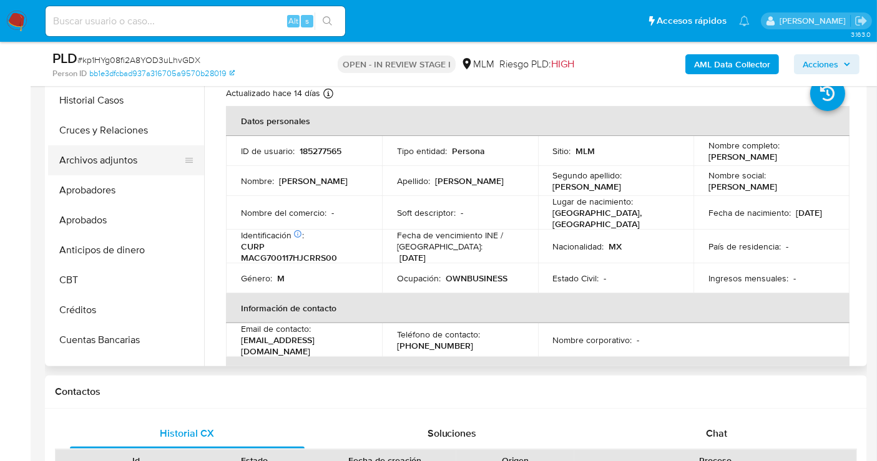
click at [119, 165] on button "Archivos adjuntos" at bounding box center [121, 160] width 146 height 30
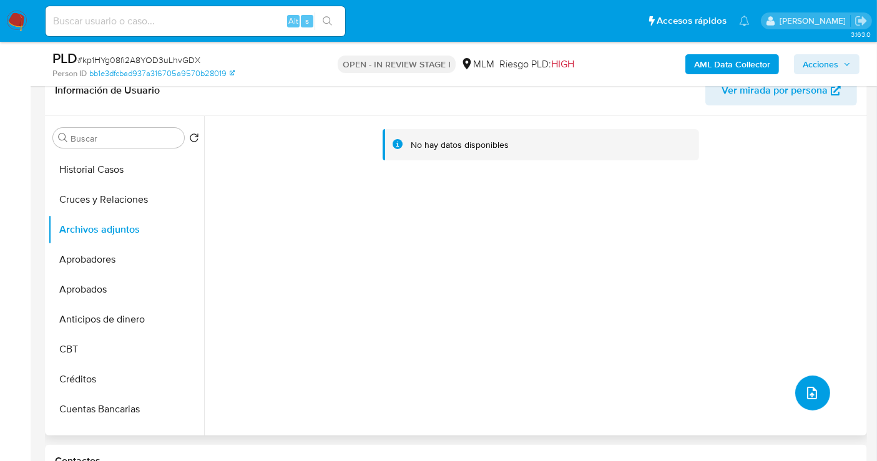
click at [805, 393] on icon "upload-file" at bounding box center [812, 393] width 15 height 15
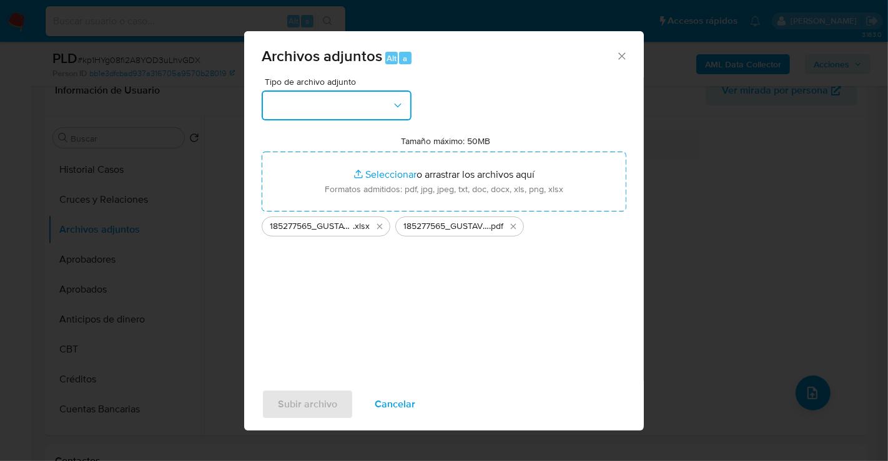
click at [336, 102] on button "button" at bounding box center [337, 106] width 150 height 30
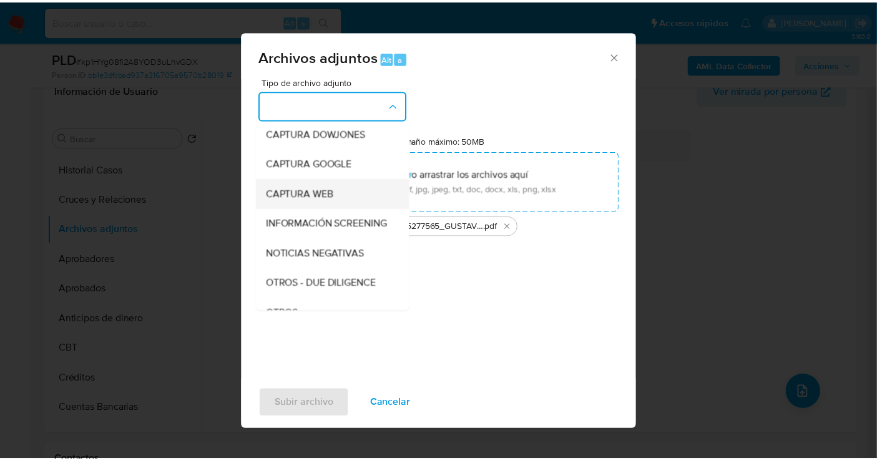
scroll to position [64, 0]
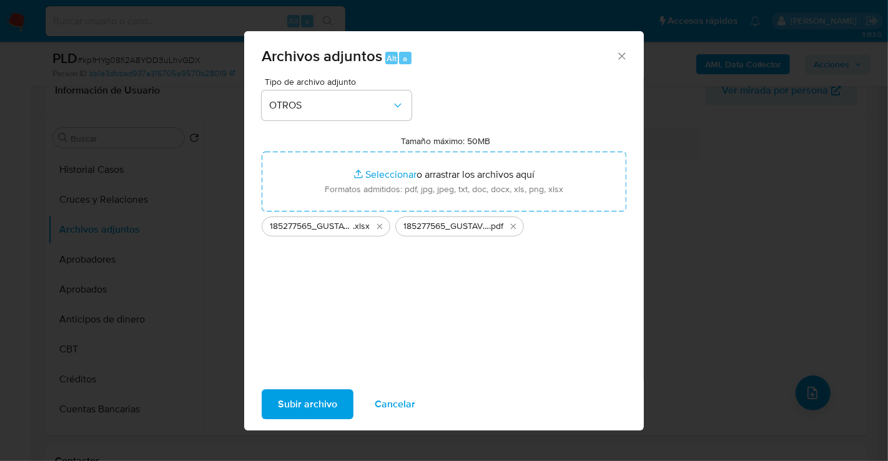
click at [335, 408] on span "Subir archivo" at bounding box center [307, 404] width 59 height 27
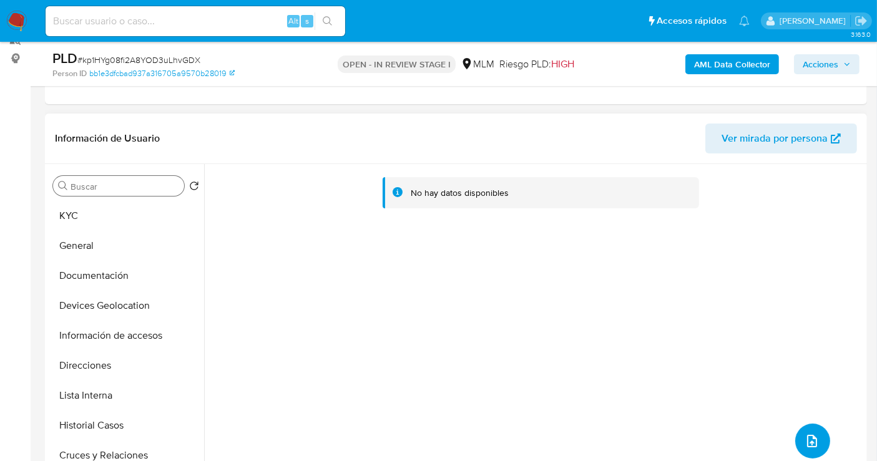
scroll to position [139, 0]
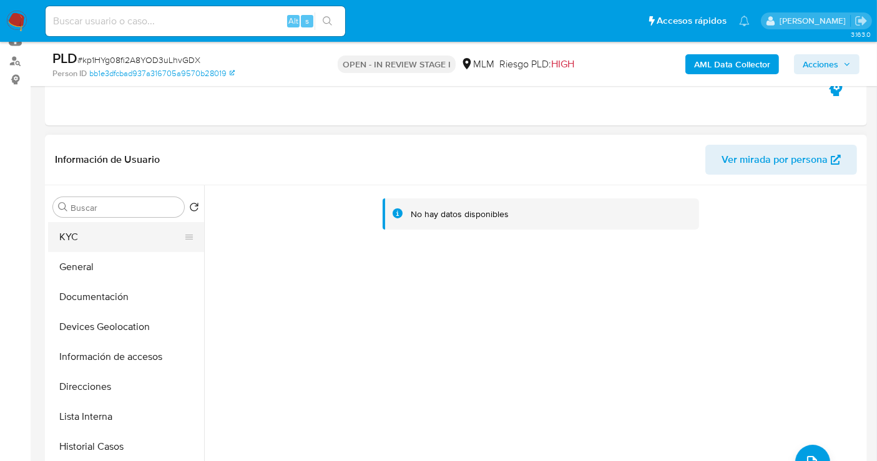
click at [67, 238] on button "KYC" at bounding box center [121, 237] width 146 height 30
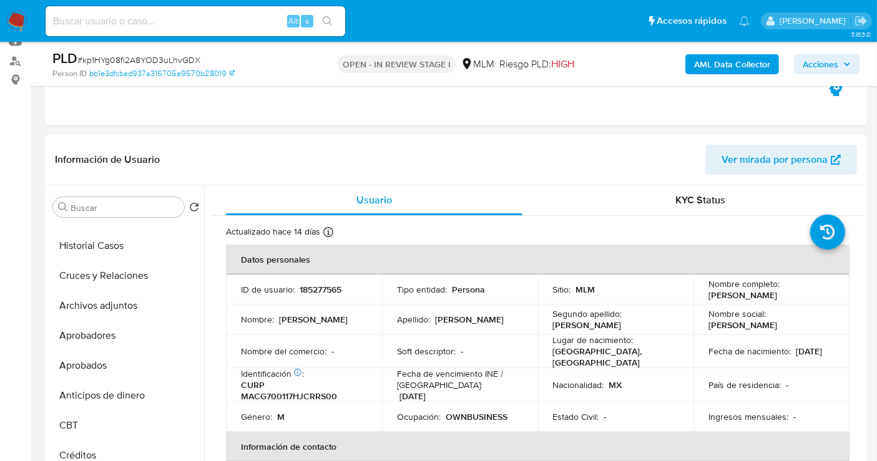
scroll to position [208, 0]
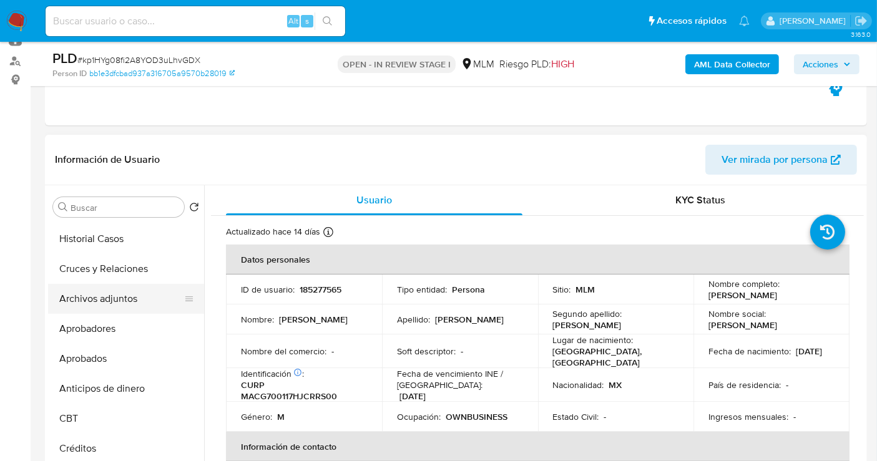
click at [115, 293] on button "Archivos adjuntos" at bounding box center [121, 299] width 146 height 30
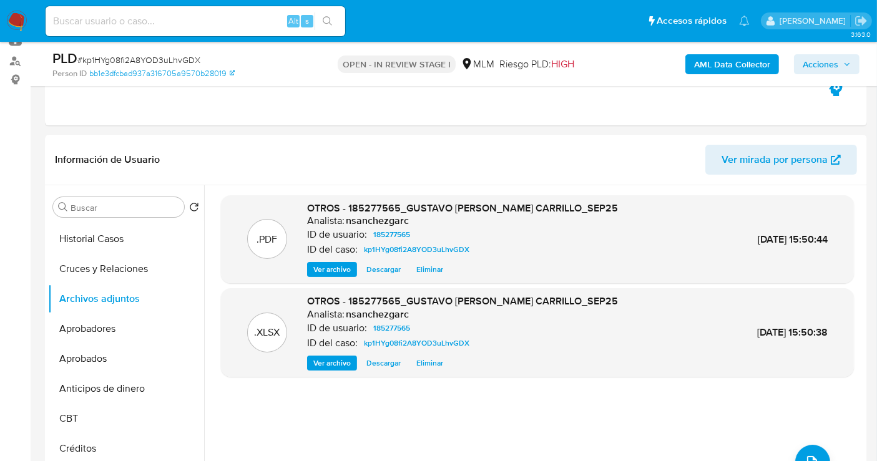
click at [831, 71] on span "Acciones" at bounding box center [821, 64] width 36 height 20
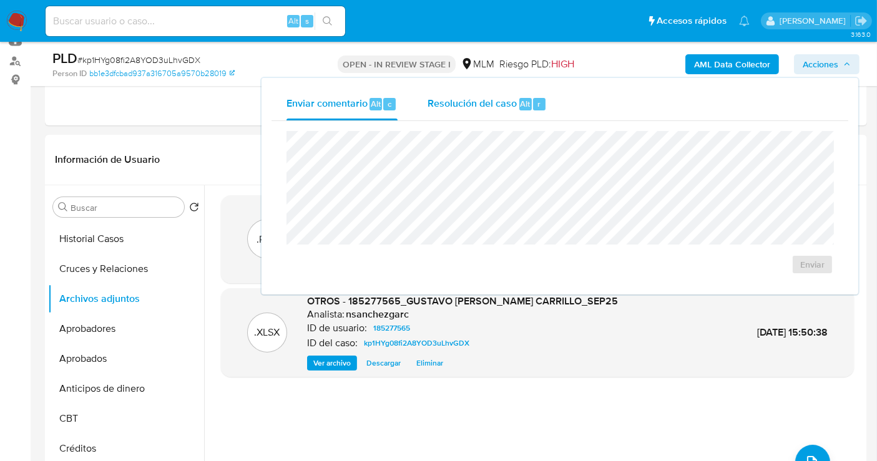
click at [479, 109] on span "Resolución del caso" at bounding box center [472, 103] width 89 height 14
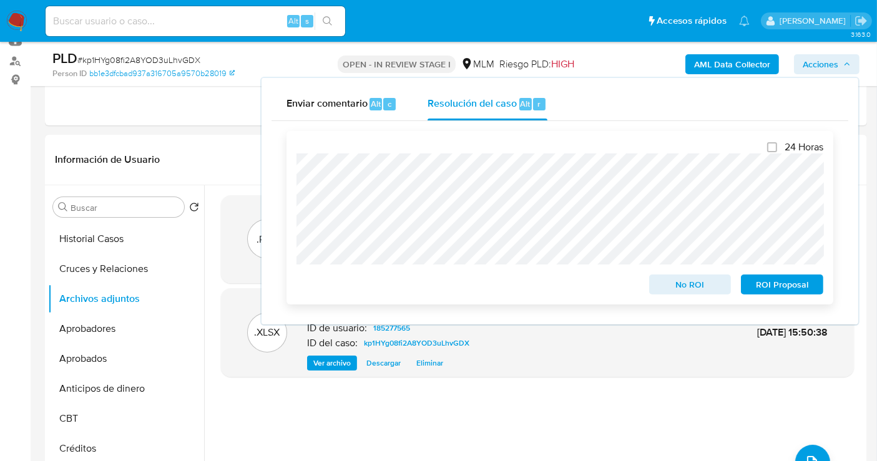
click at [677, 286] on span "No ROI" at bounding box center [690, 284] width 65 height 17
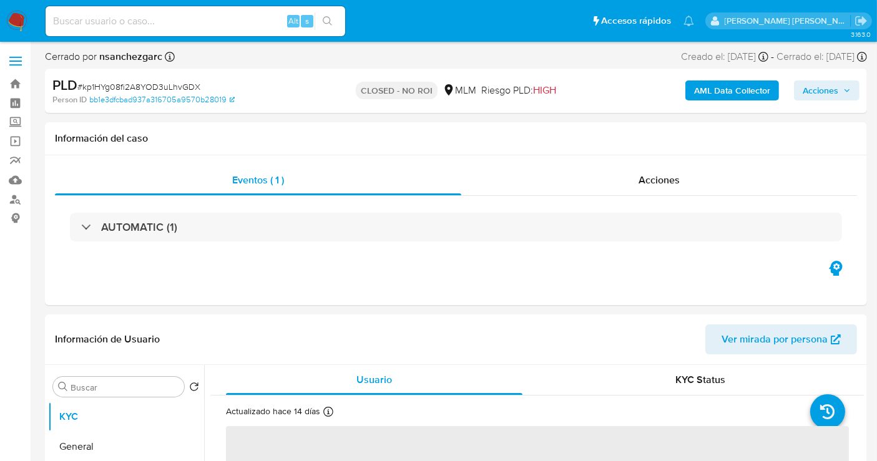
select select "10"
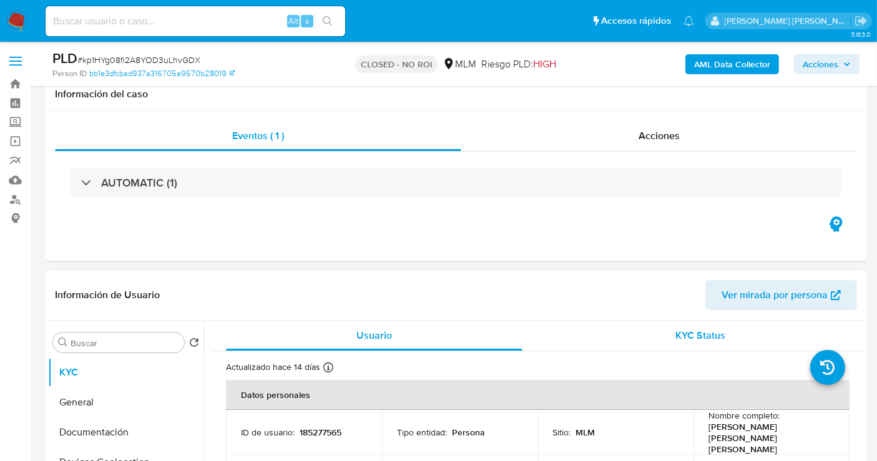
scroll to position [139, 0]
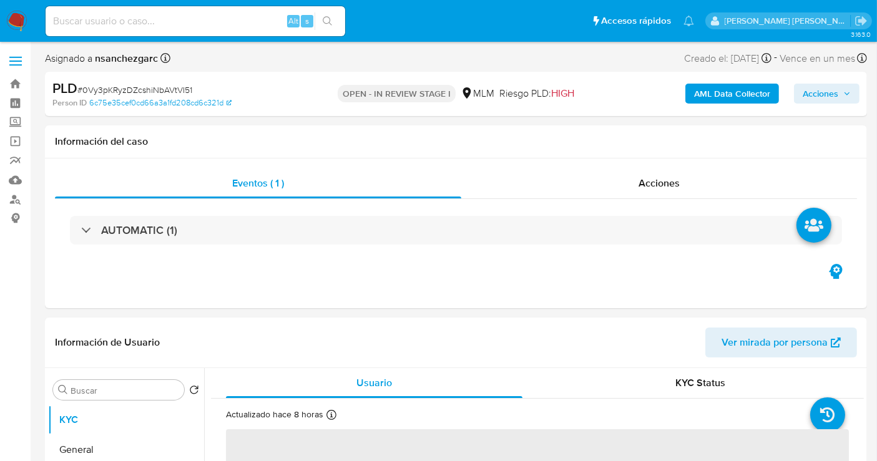
select select "10"
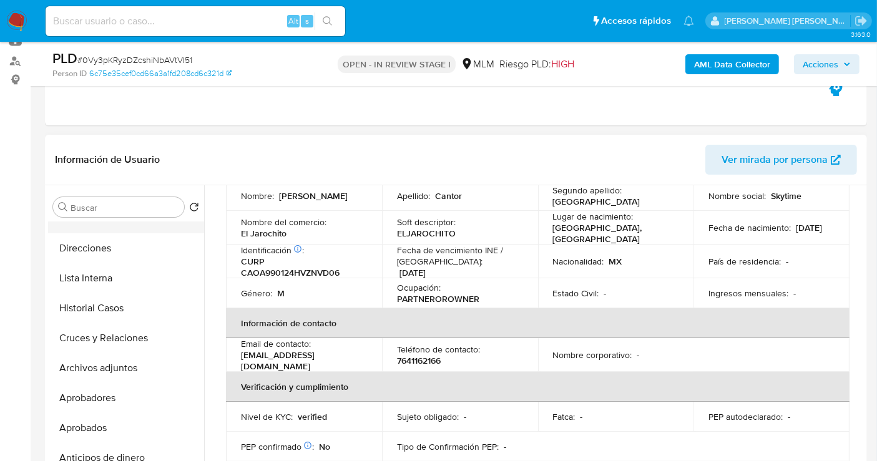
scroll to position [208, 0]
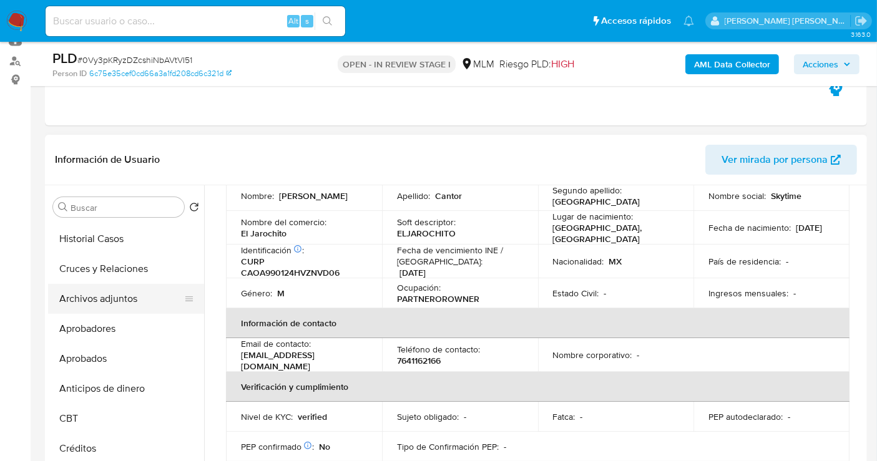
click at [132, 300] on button "Archivos adjuntos" at bounding box center [121, 299] width 146 height 30
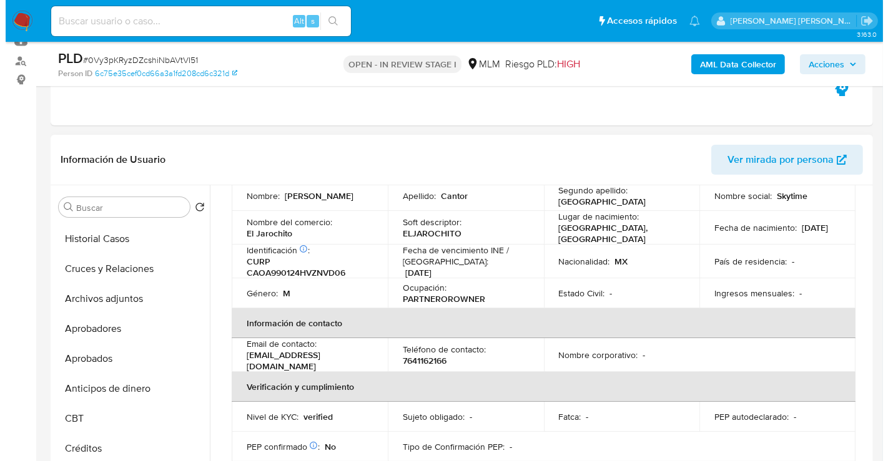
scroll to position [0, 0]
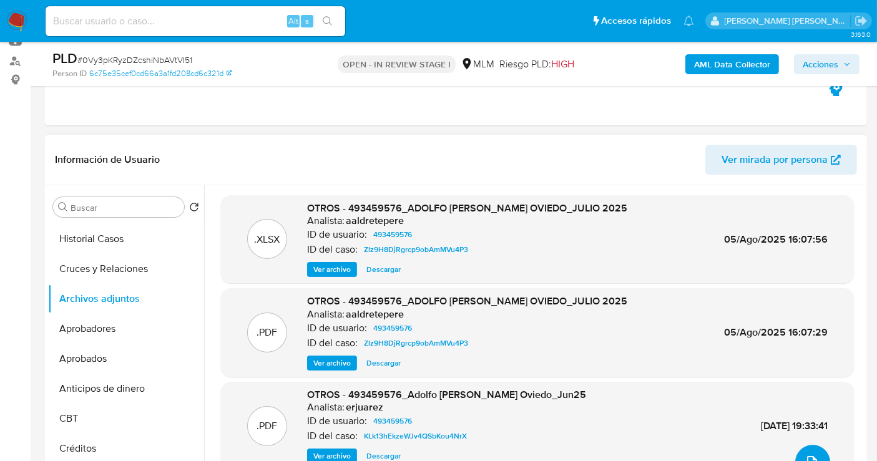
click at [807, 456] on icon "upload-file" at bounding box center [812, 462] width 15 height 15
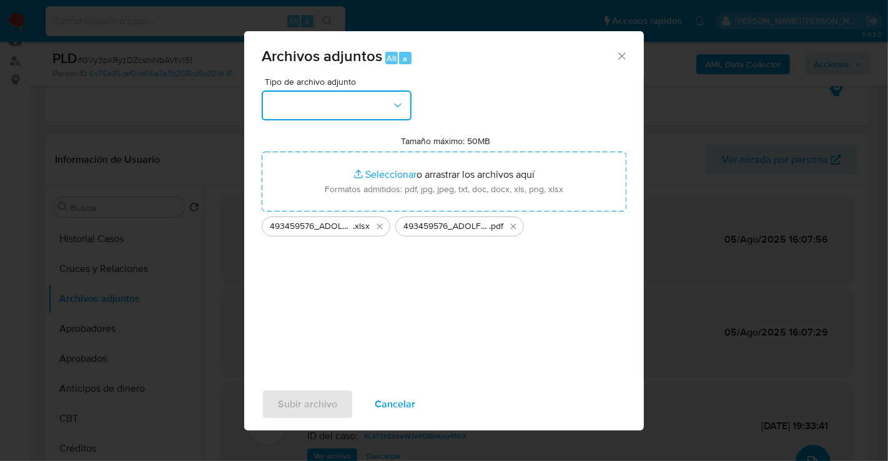
click at [343, 107] on button "button" at bounding box center [337, 106] width 150 height 30
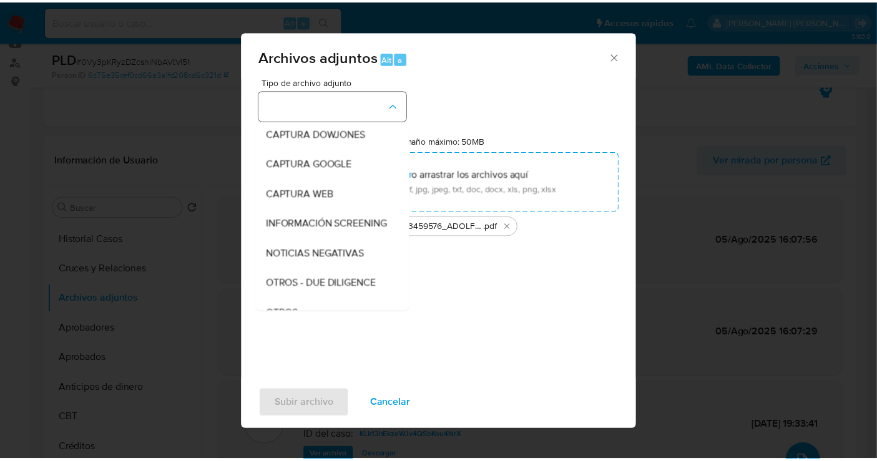
scroll to position [64, 0]
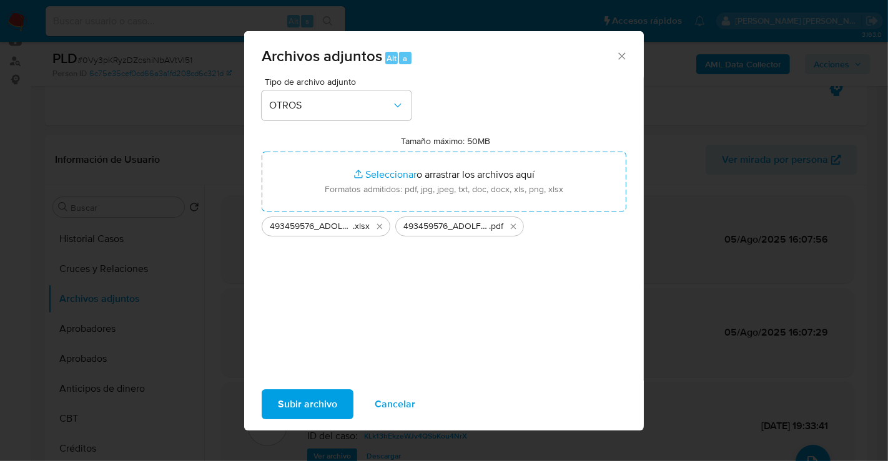
click at [326, 406] on span "Subir archivo" at bounding box center [307, 404] width 59 height 27
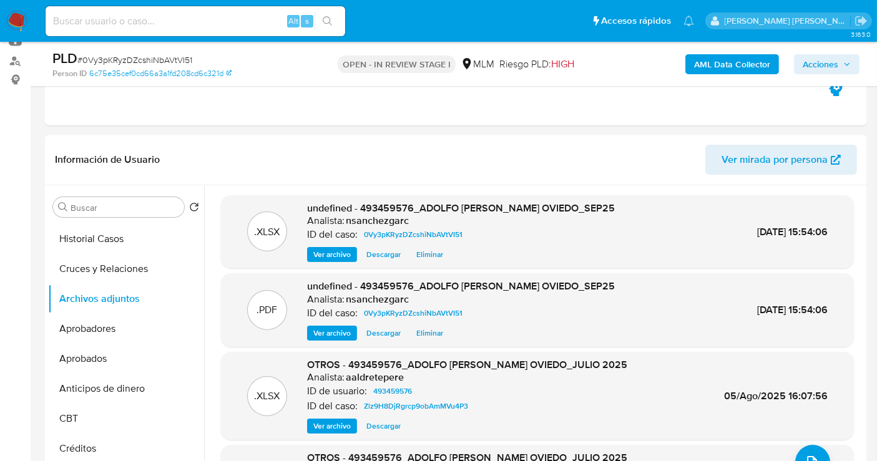
click at [819, 67] on span "Acciones" at bounding box center [821, 64] width 36 height 20
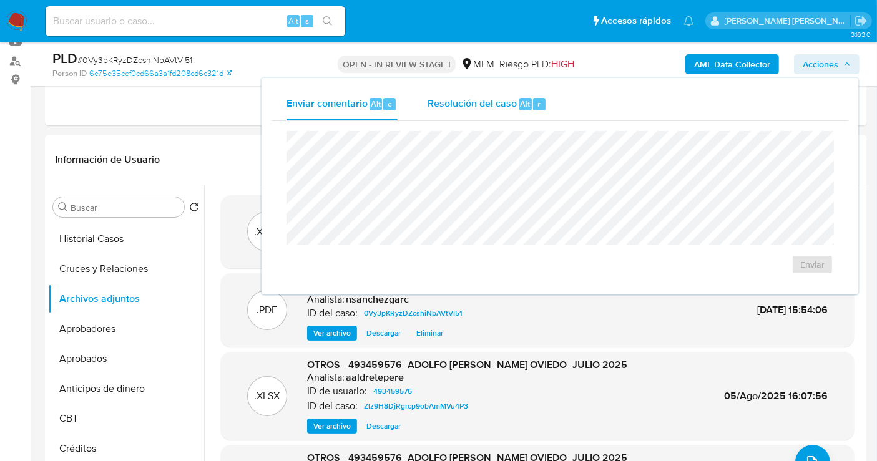
click at [466, 106] on span "Resolución del caso" at bounding box center [472, 103] width 89 height 14
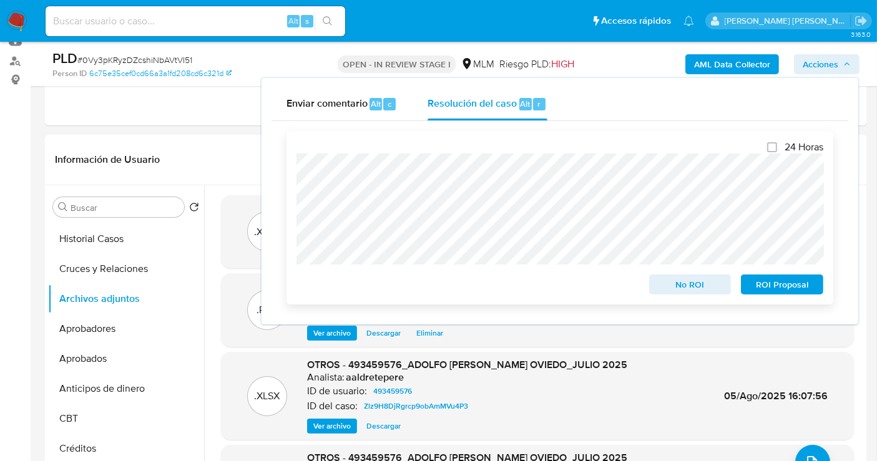
click at [769, 283] on span "ROI Proposal" at bounding box center [782, 284] width 65 height 17
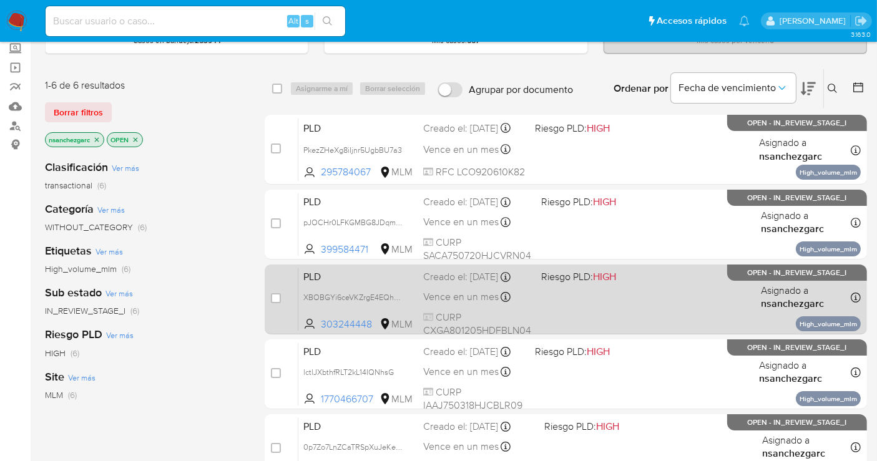
scroll to position [139, 0]
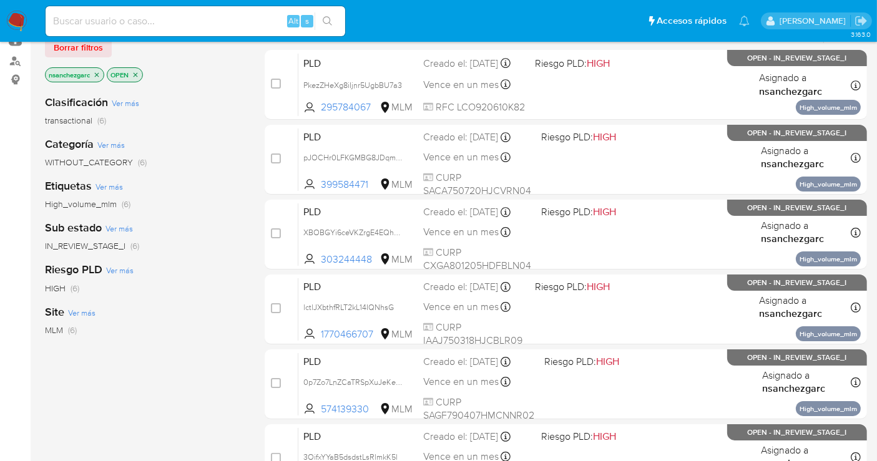
click at [96, 73] on icon "close-filter" at bounding box center [96, 74] width 7 height 7
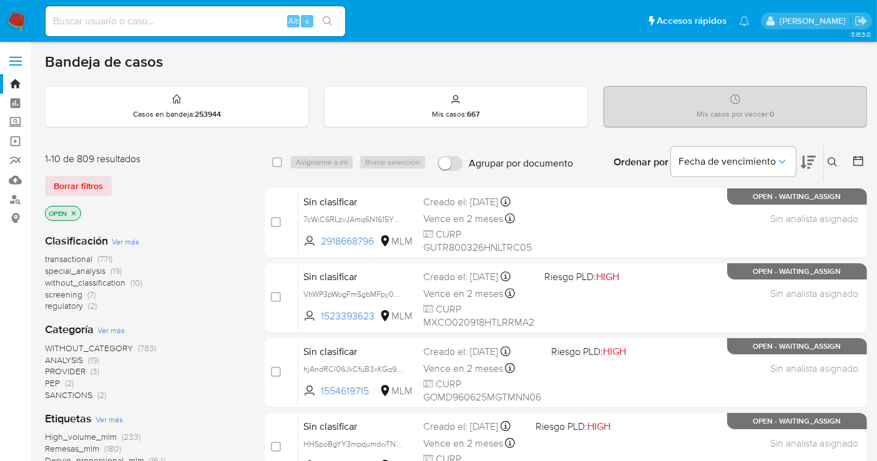
click at [106, 283] on span "without_classification" at bounding box center [85, 283] width 81 height 12
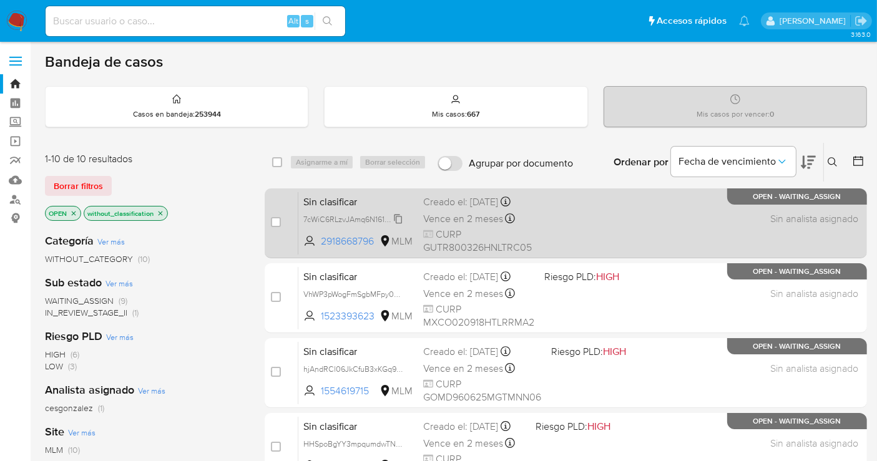
click at [398, 217] on span "7cWiC6RLzvJAmq6N1615YzNO" at bounding box center [356, 219] width 106 height 14
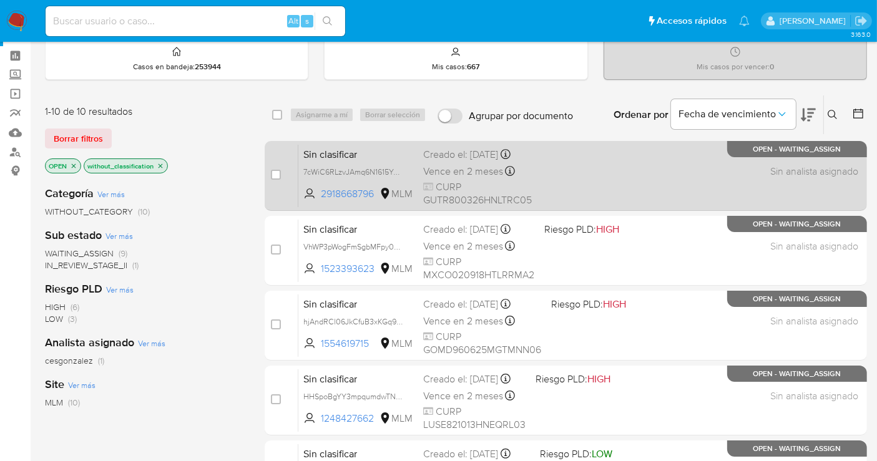
scroll to position [69, 0]
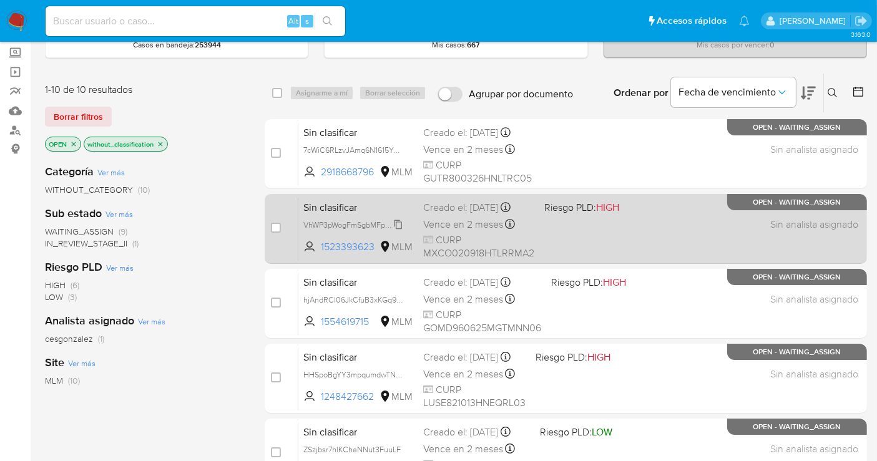
click at [398, 224] on span "VhWP3pWogFmSgbMFpy0a9MBe" at bounding box center [360, 224] width 115 height 14
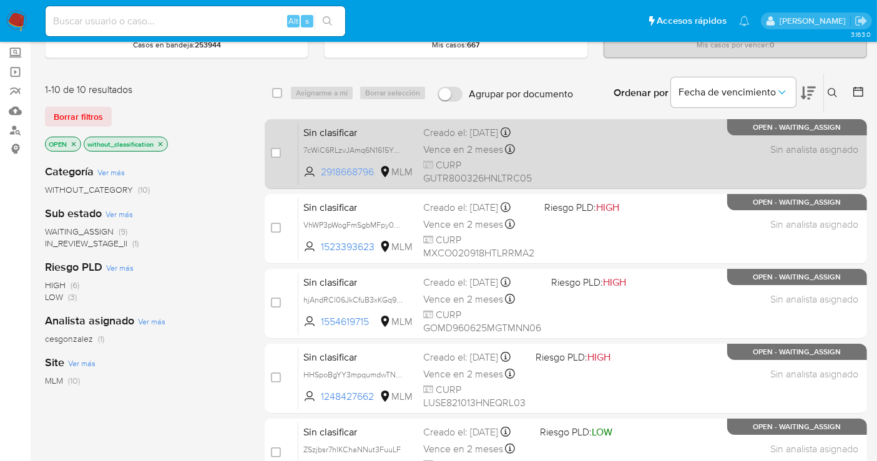
drag, startPoint x: 377, startPoint y: 169, endPoint x: 321, endPoint y: 172, distance: 56.3
click at [321, 172] on span "2918668796 MLM" at bounding box center [358, 172] width 110 height 14
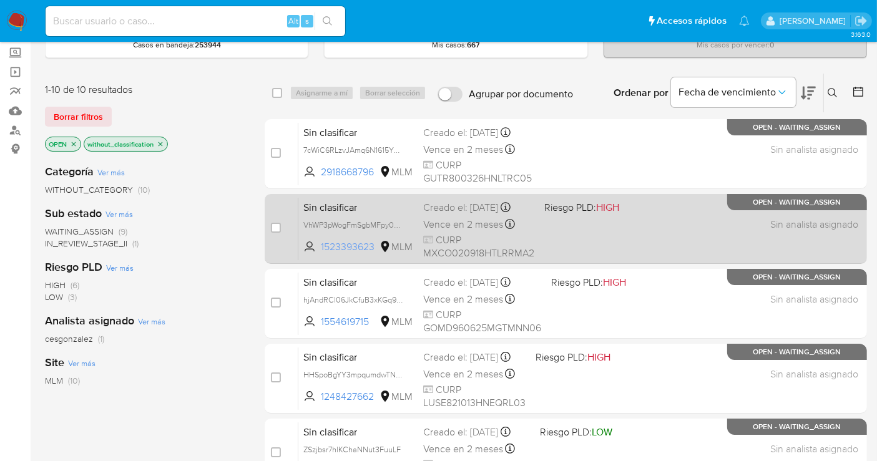
drag, startPoint x: 376, startPoint y: 245, endPoint x: 321, endPoint y: 244, distance: 54.9
click at [321, 244] on span "1523393623" at bounding box center [349, 247] width 56 height 14
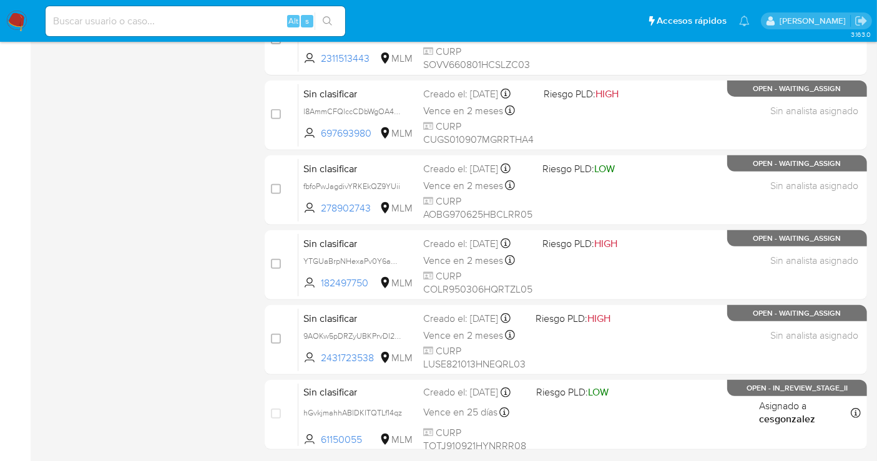
scroll to position [567, 0]
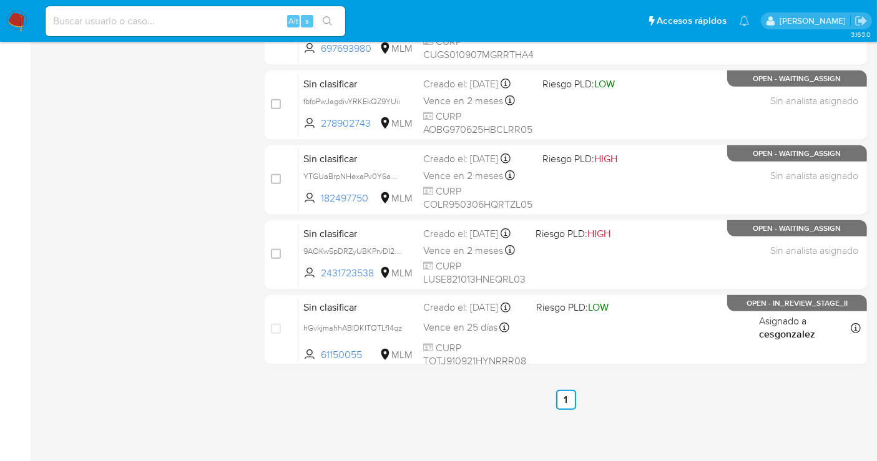
click at [20, 17] on img at bounding box center [16, 21] width 21 height 21
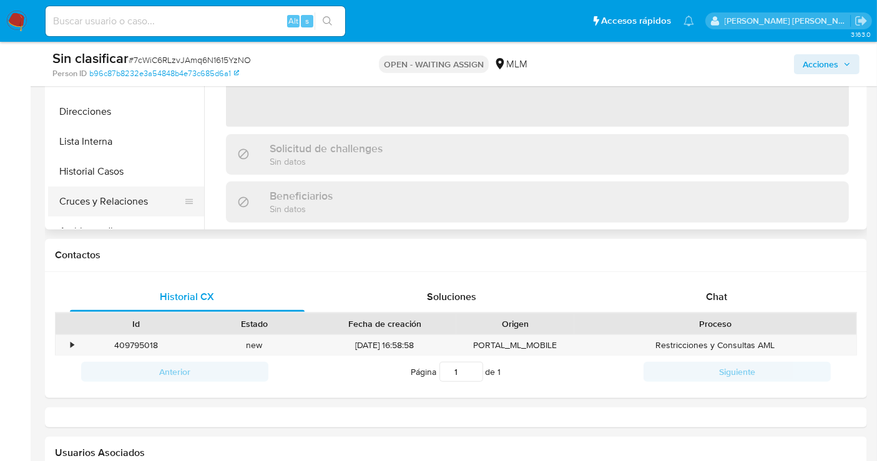
scroll to position [416, 0]
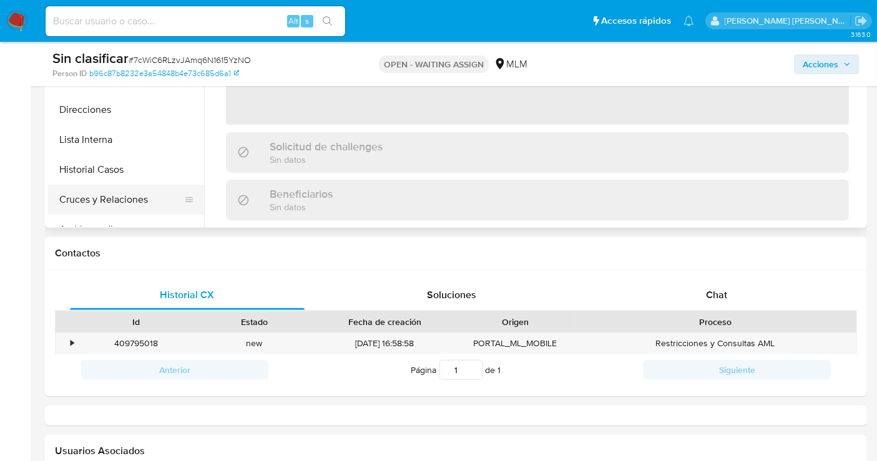
select select "10"
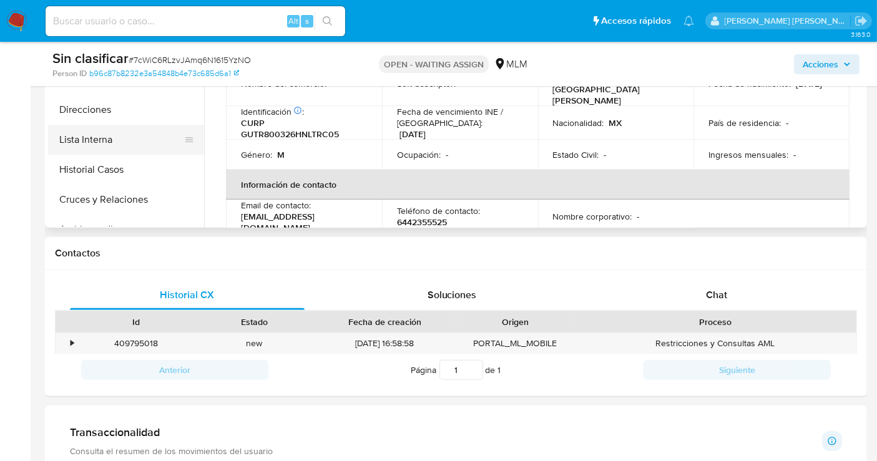
click at [82, 134] on button "Lista Interna" at bounding box center [121, 140] width 146 height 30
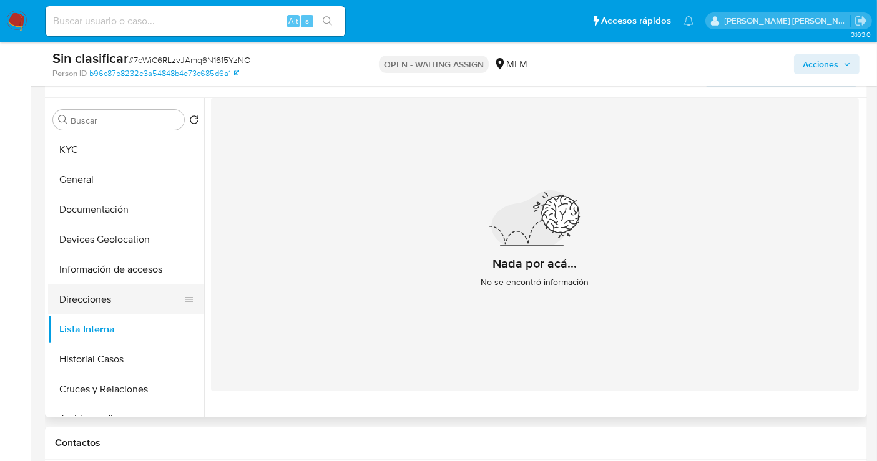
scroll to position [208, 0]
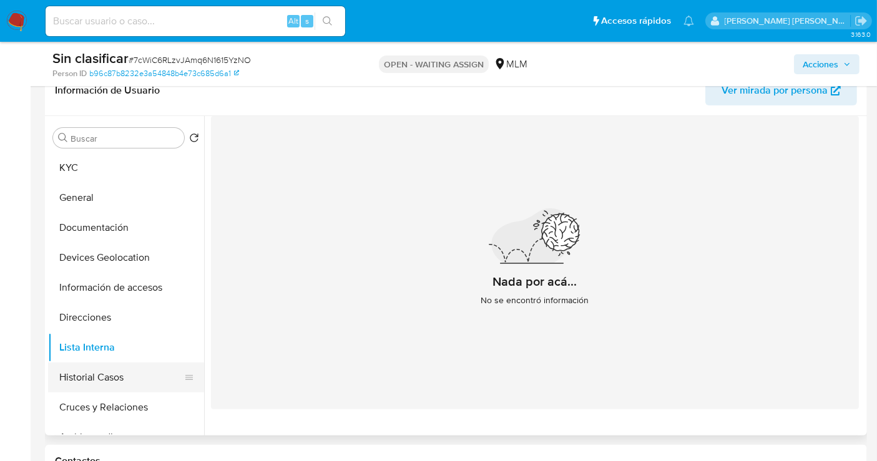
click at [94, 376] on button "Historial Casos" at bounding box center [121, 378] width 146 height 30
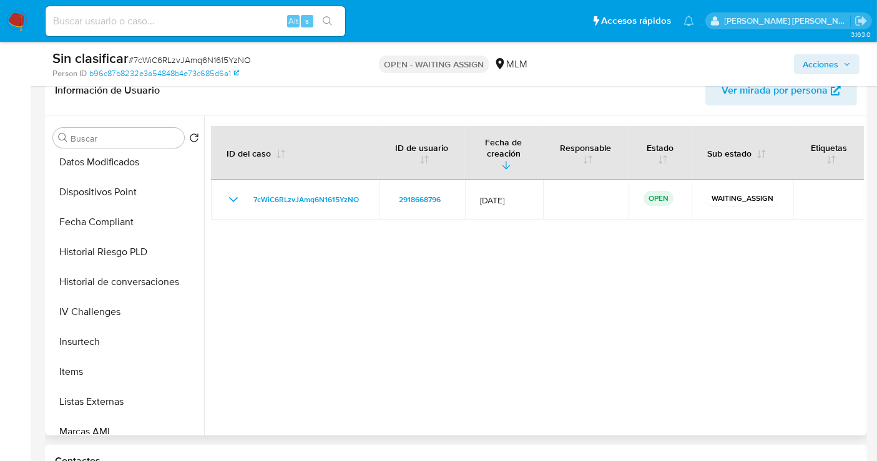
scroll to position [617, 0]
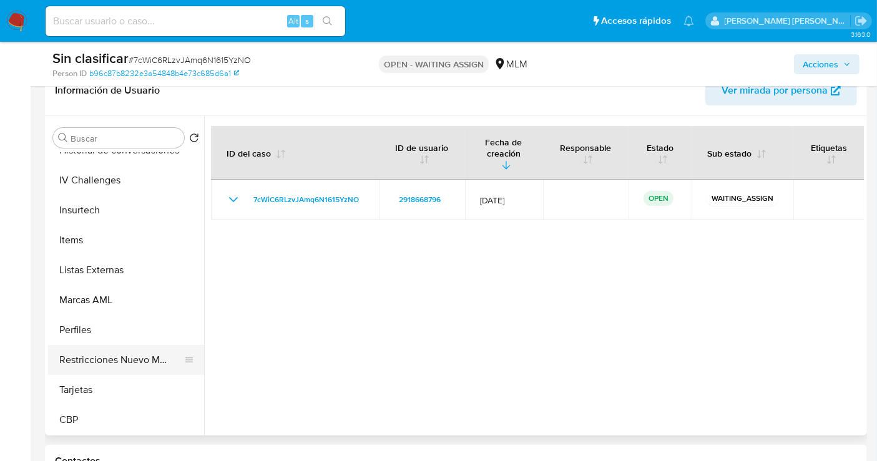
click at [140, 364] on button "Restricciones Nuevo Mundo" at bounding box center [121, 360] width 146 height 30
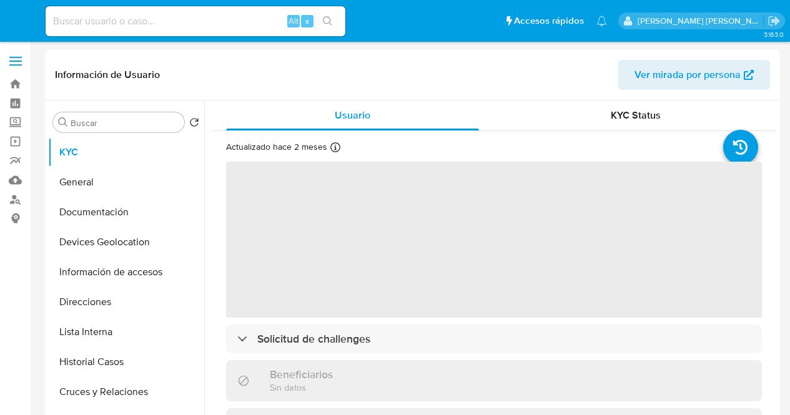
select select "10"
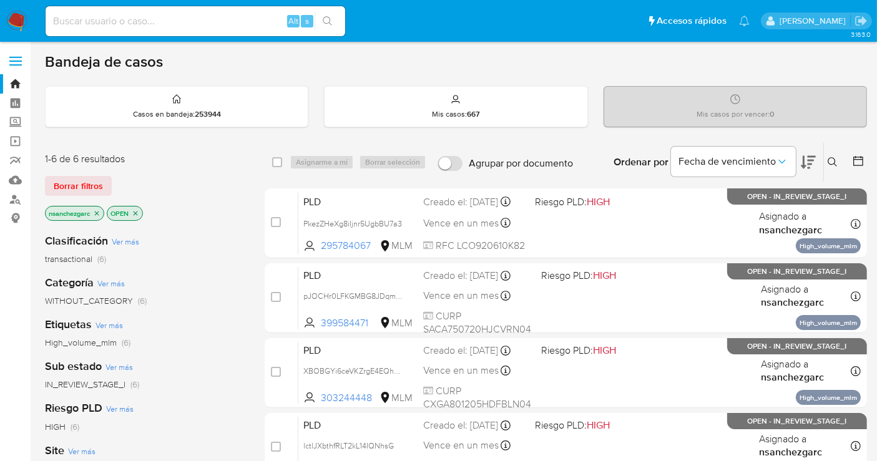
click at [837, 157] on icon at bounding box center [833, 162] width 10 height 10
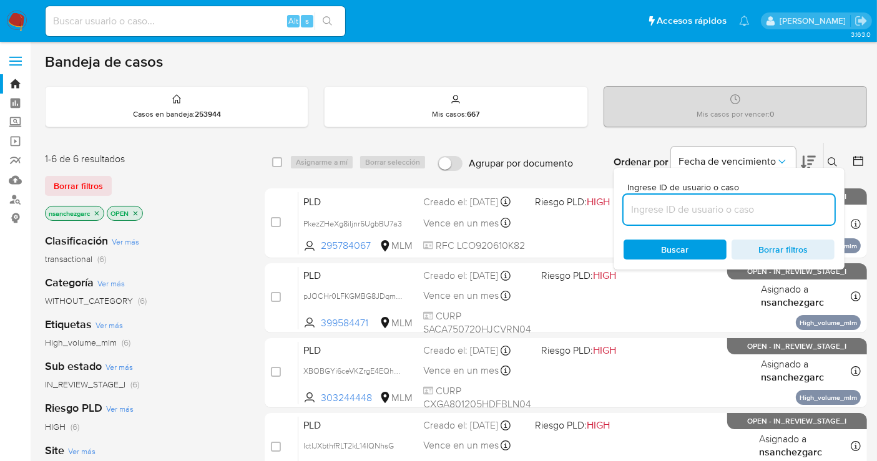
click at [706, 209] on input at bounding box center [729, 210] width 211 height 16
type input "1784048826"
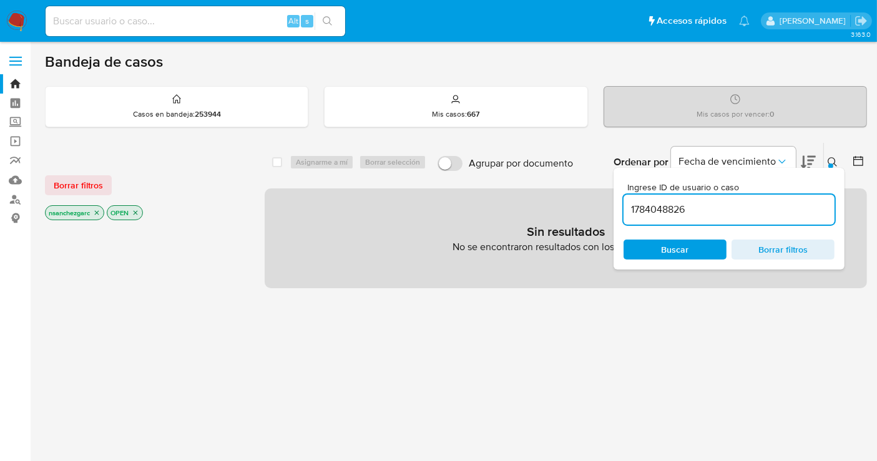
drag, startPoint x: 98, startPoint y: 211, endPoint x: 97, endPoint y: 219, distance: 8.1
click at [97, 213] on icon "close-filter" at bounding box center [96, 212] width 7 height 7
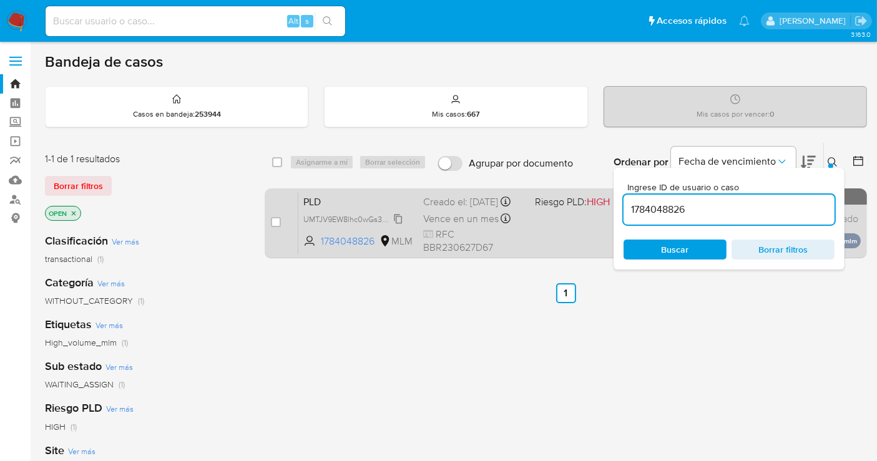
click at [399, 225] on span "UMTJV9EW8lhc0wGs30L1YQjy" at bounding box center [356, 219] width 106 height 14
click at [271, 220] on input "checkbox" at bounding box center [276, 222] width 10 height 10
checkbox input "true"
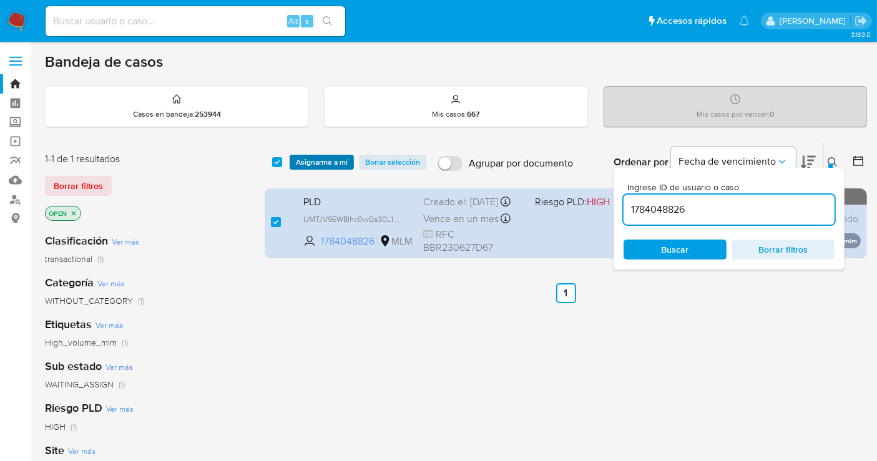
click at [301, 162] on span "Asignarme a mí" at bounding box center [322, 162] width 52 height 12
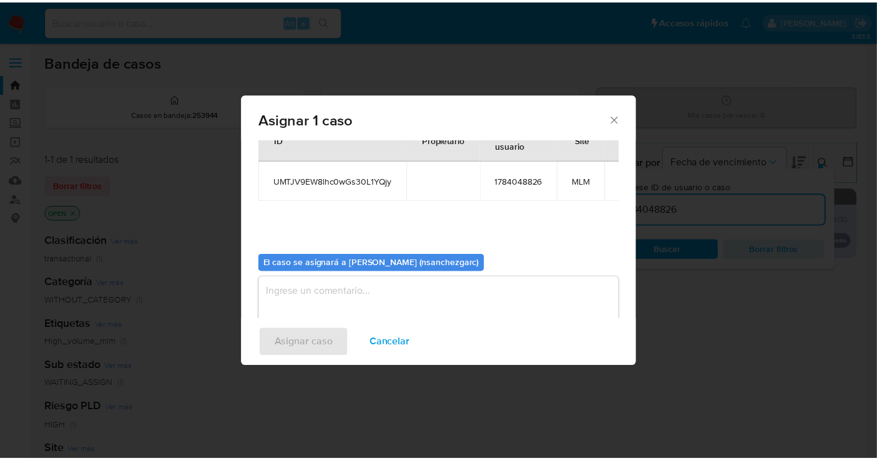
scroll to position [64, 0]
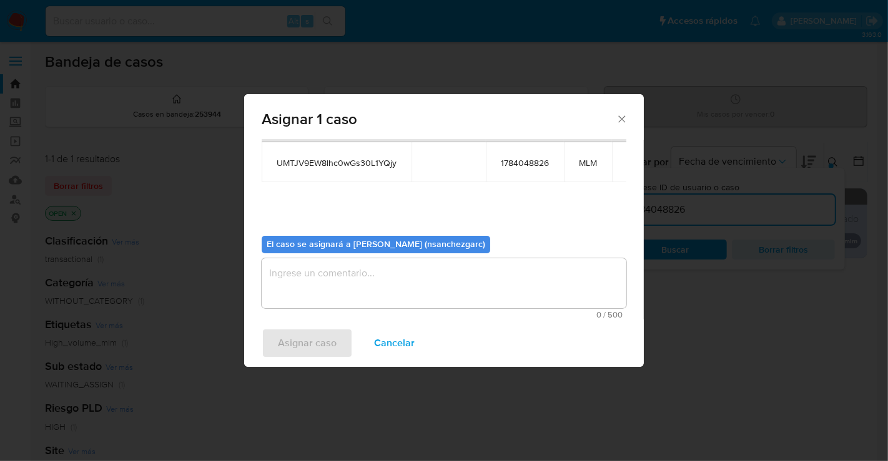
click at [285, 275] on textarea "assign-modal" at bounding box center [444, 283] width 365 height 50
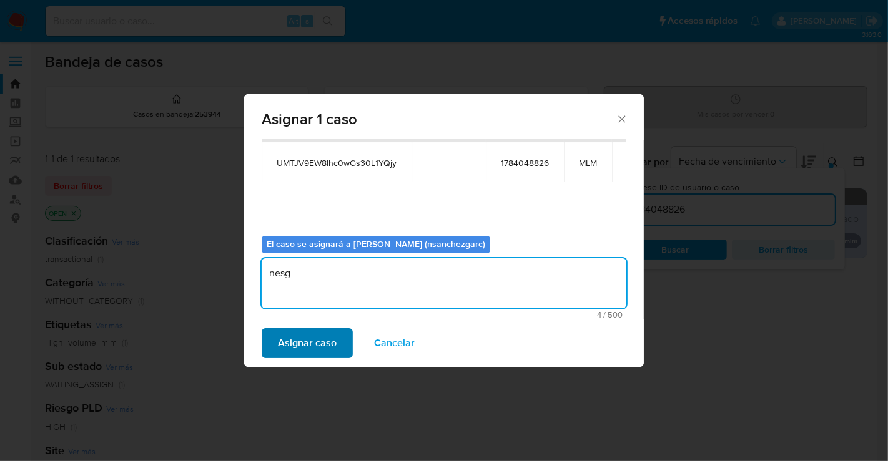
type textarea "nesg"
click at [302, 338] on span "Asignar caso" at bounding box center [307, 343] width 59 height 27
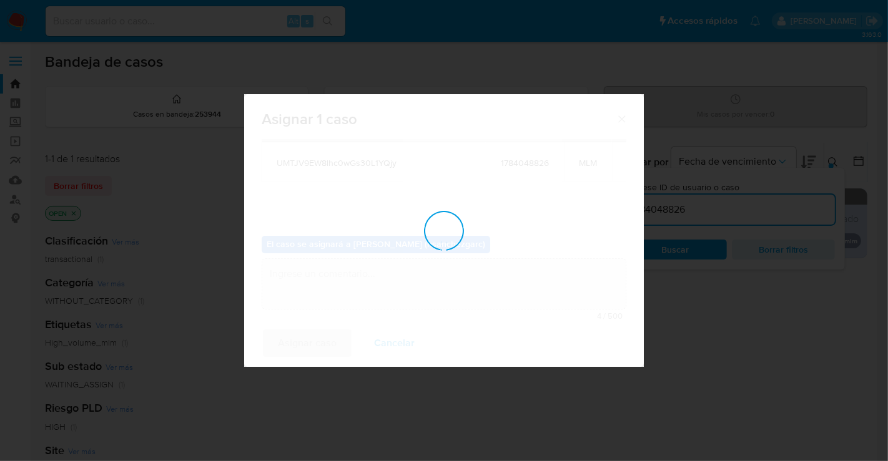
checkbox input "false"
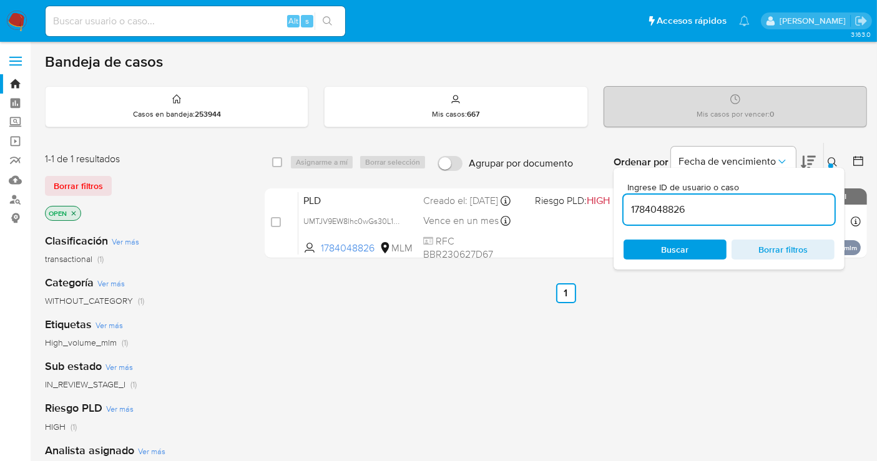
click at [350, 304] on div "select-all-cases-checkbox Asignarme a mí Borrar selección Agrupar por documento…" at bounding box center [566, 425] width 602 height 566
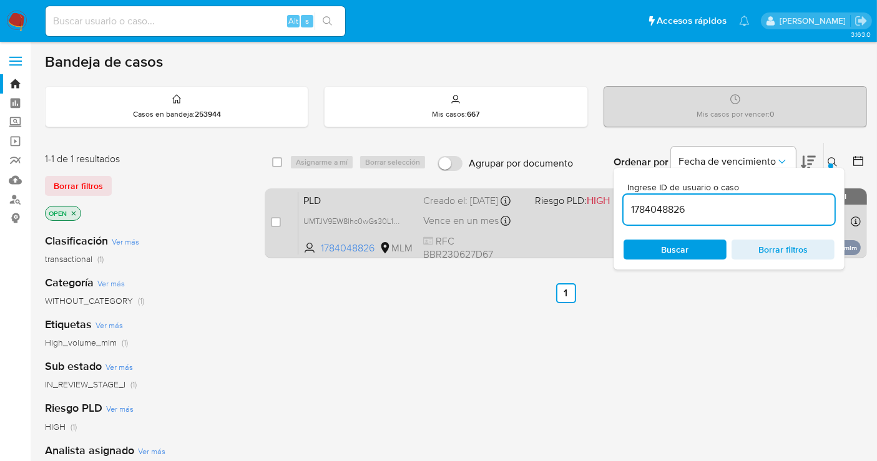
click at [437, 208] on div "Creado el: 12/09/2025 Creado el: 12/09/2025 02:11:30" at bounding box center [474, 201] width 102 height 14
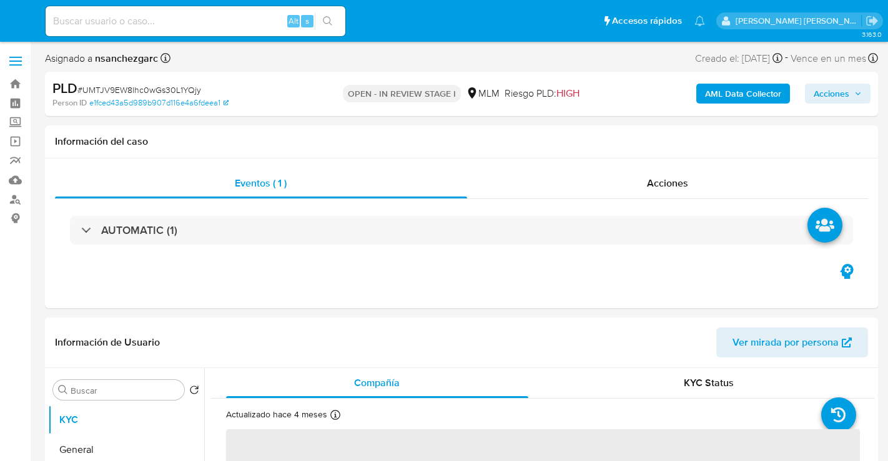
select select "10"
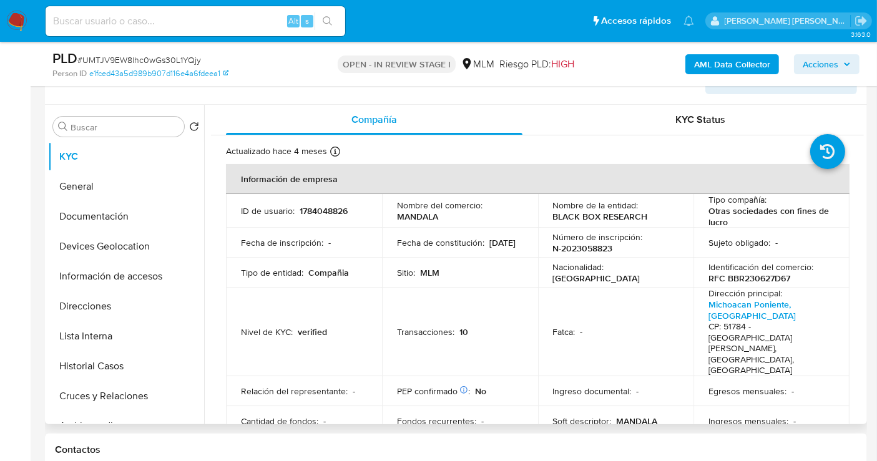
scroll to position [139, 0]
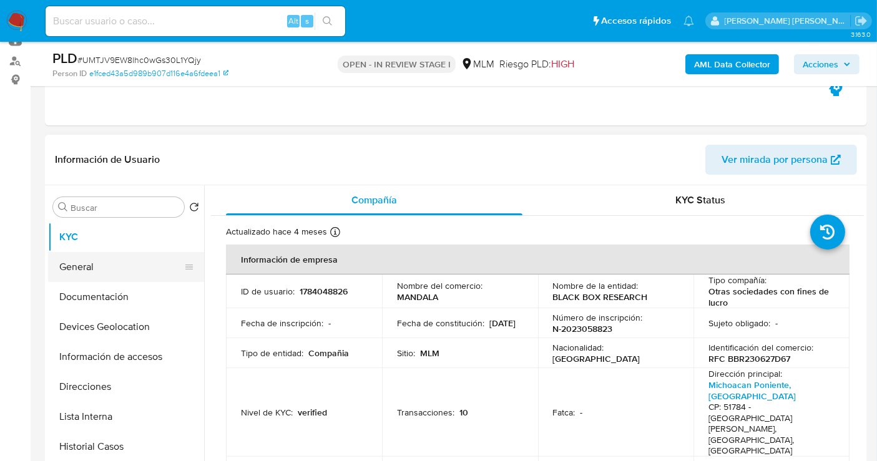
click at [121, 265] on button "General" at bounding box center [121, 267] width 146 height 30
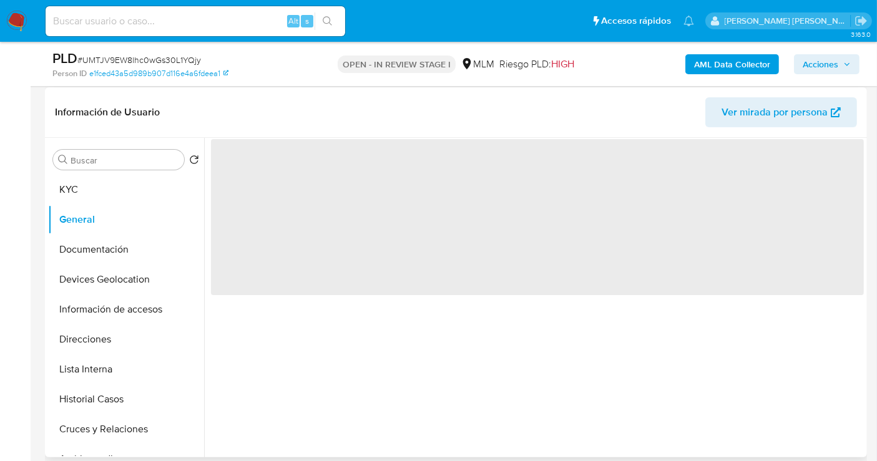
scroll to position [208, 0]
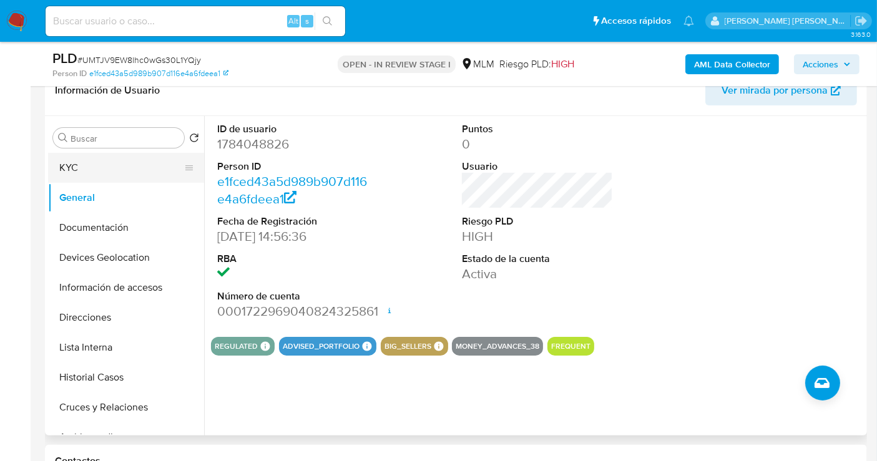
click at [76, 167] on button "KYC" at bounding box center [121, 168] width 146 height 30
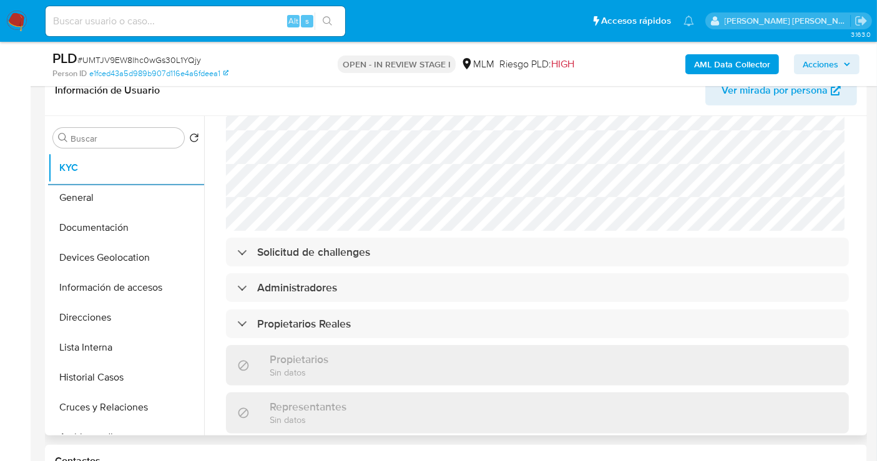
scroll to position [1179, 0]
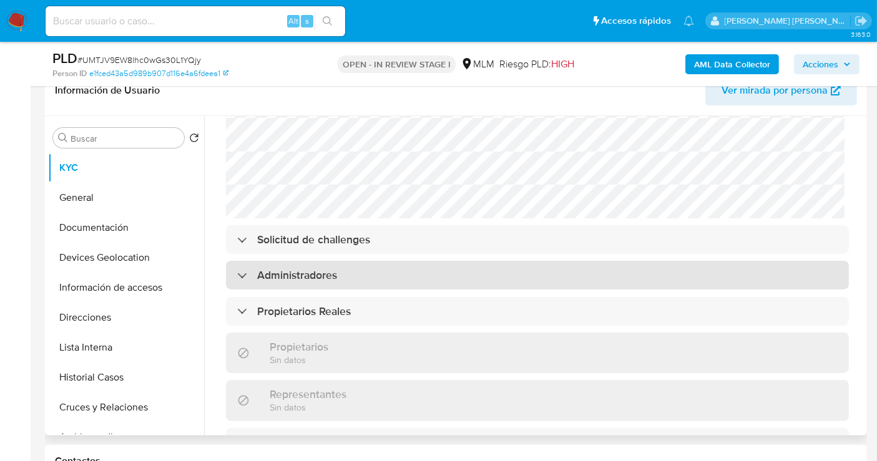
click at [313, 268] on h3 "Administradores" at bounding box center [297, 275] width 80 height 14
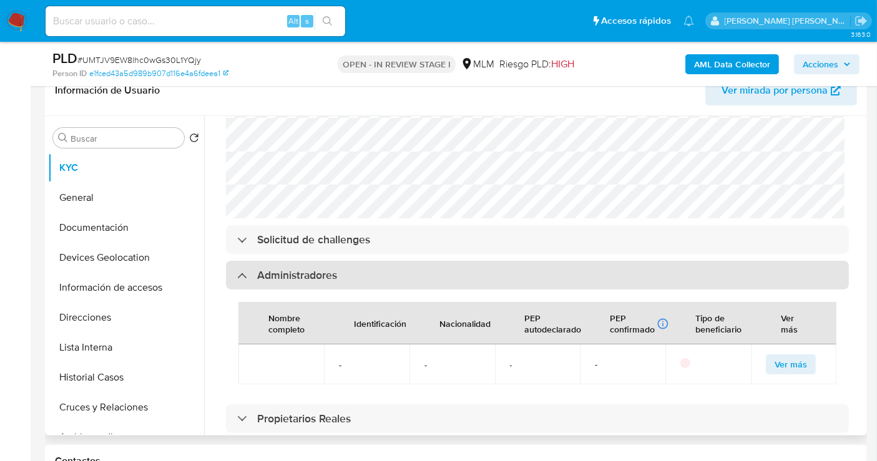
click at [313, 268] on h3 "Administradores" at bounding box center [297, 275] width 80 height 14
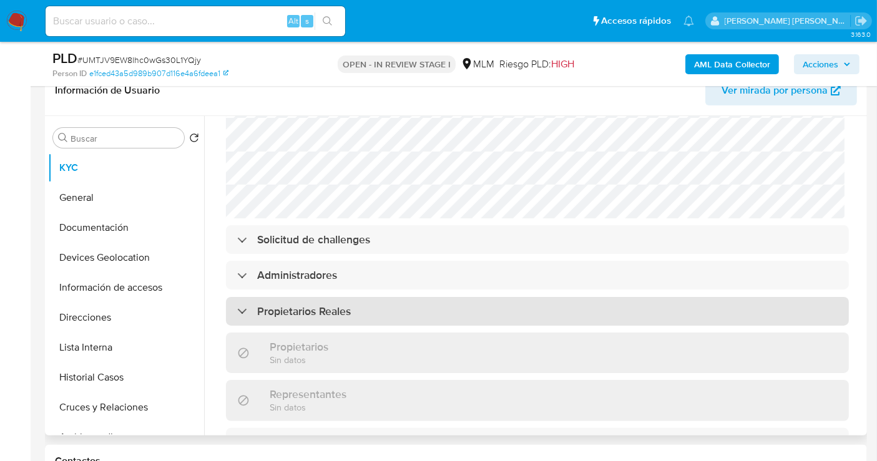
click at [308, 305] on h3 "Propietarios Reales" at bounding box center [304, 312] width 94 height 14
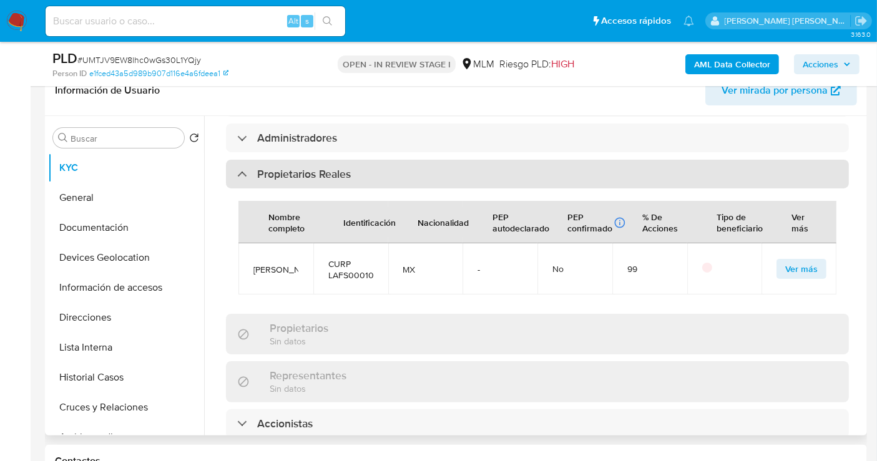
scroll to position [1318, 0]
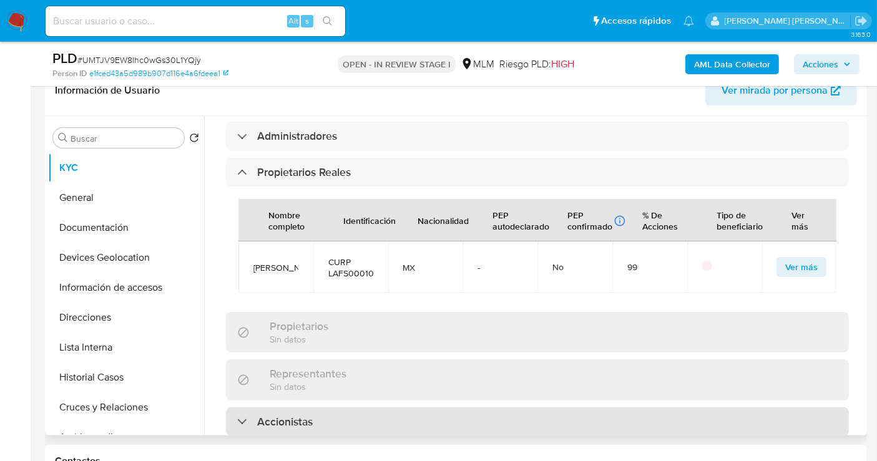
click at [319, 408] on div "Accionistas" at bounding box center [537, 422] width 623 height 29
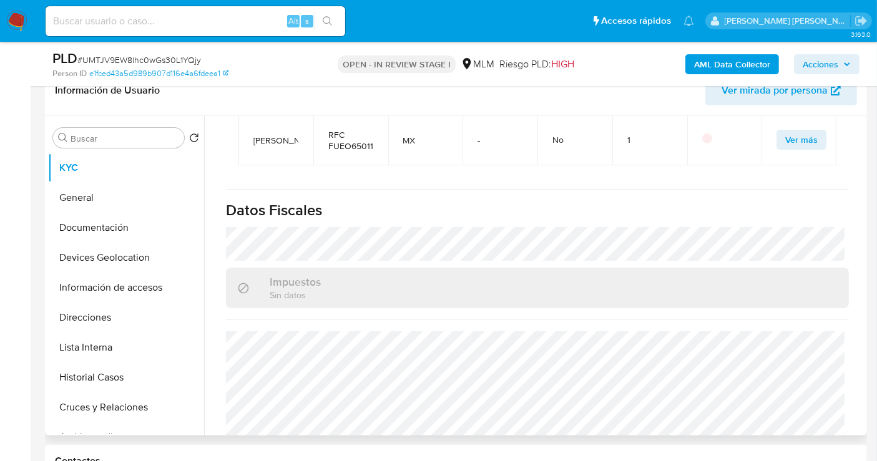
scroll to position [1760, 0]
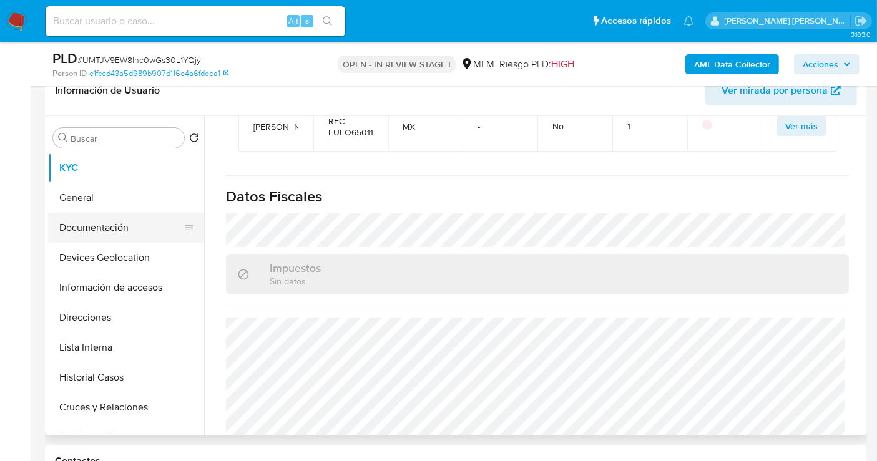
click at [112, 236] on button "Documentación" at bounding box center [121, 228] width 146 height 30
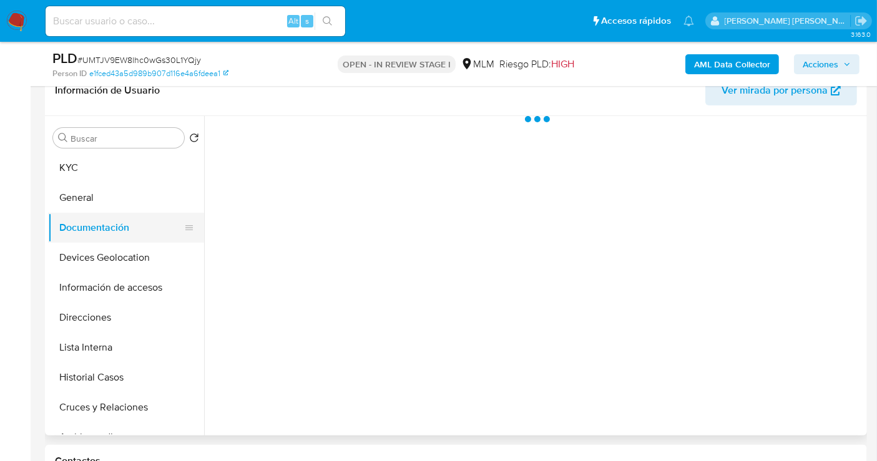
scroll to position [0, 0]
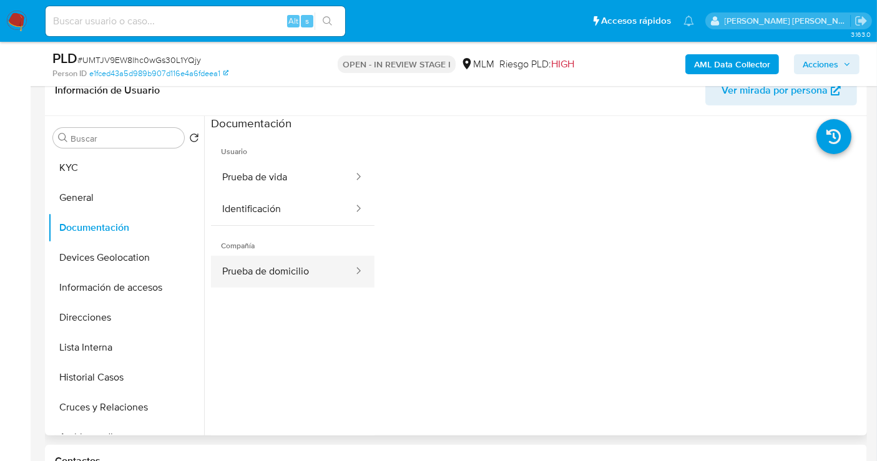
click at [285, 277] on button "Prueba de domicilio" at bounding box center [283, 272] width 144 height 32
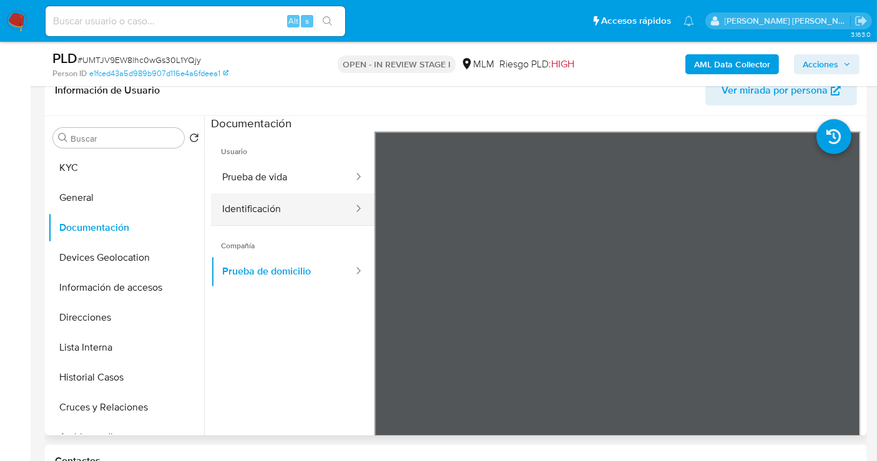
click at [288, 207] on button "Identificación" at bounding box center [283, 210] width 144 height 32
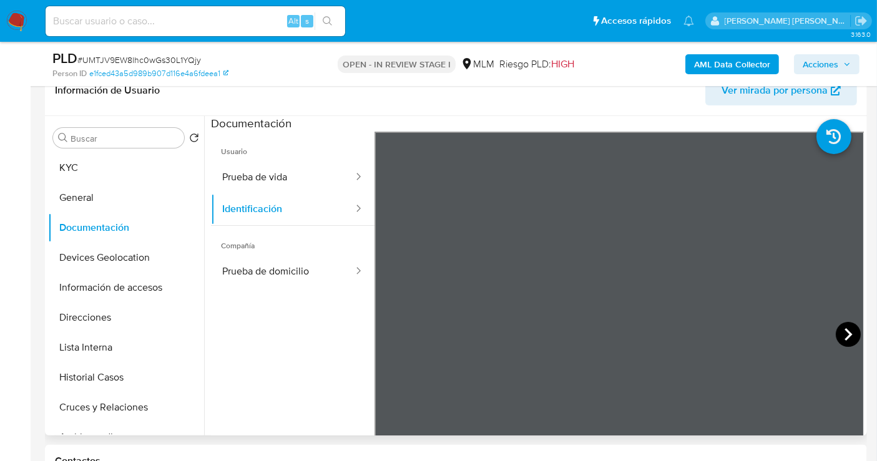
click at [847, 329] on icon at bounding box center [848, 334] width 25 height 25
click at [243, 170] on button "Prueba de vida" at bounding box center [283, 178] width 144 height 32
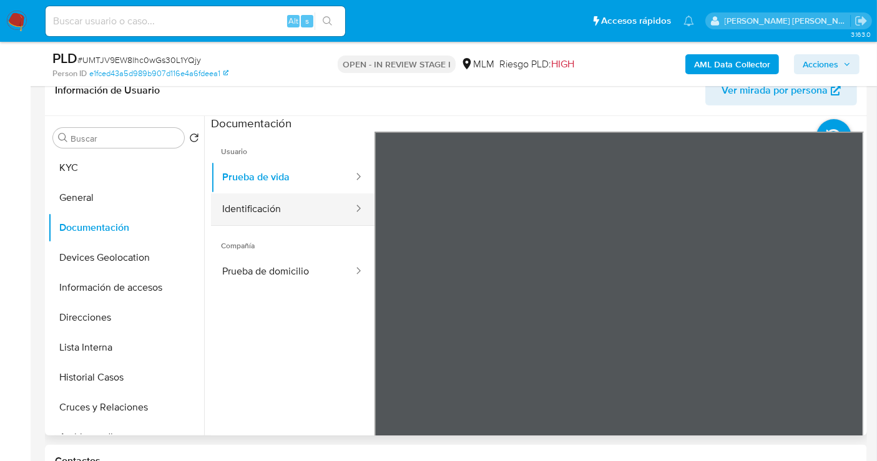
click at [276, 209] on button "Identificación" at bounding box center [283, 210] width 144 height 32
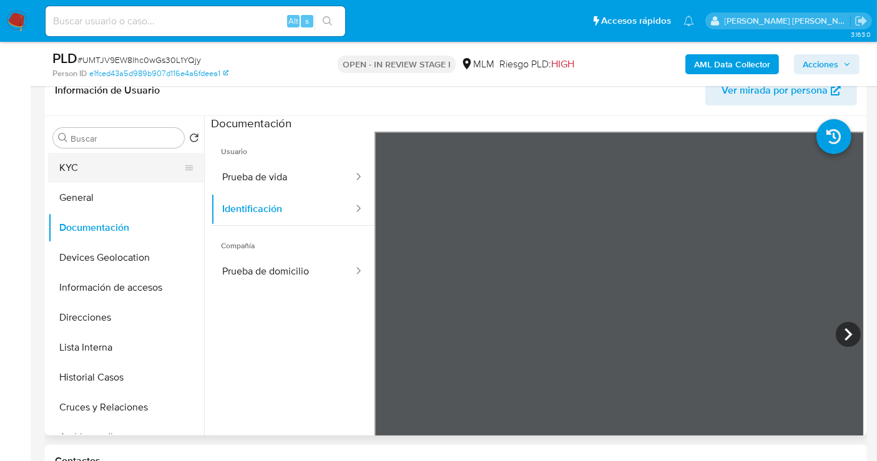
click at [91, 160] on button "KYC" at bounding box center [121, 168] width 146 height 30
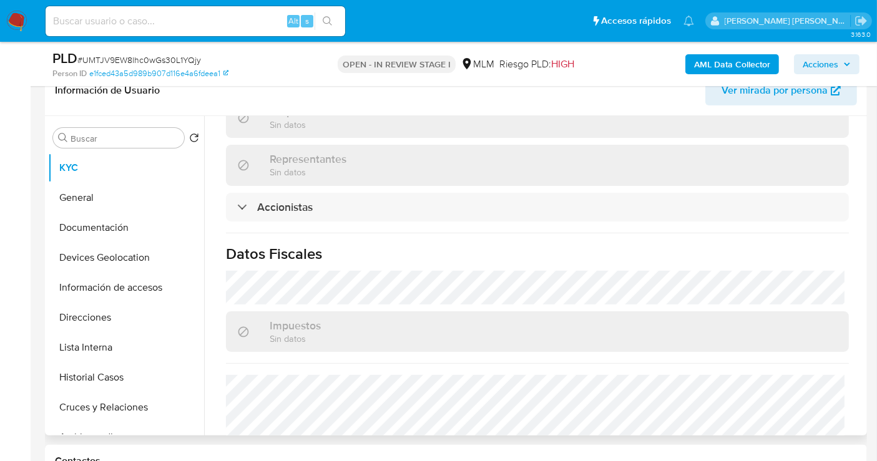
scroll to position [1449, 0]
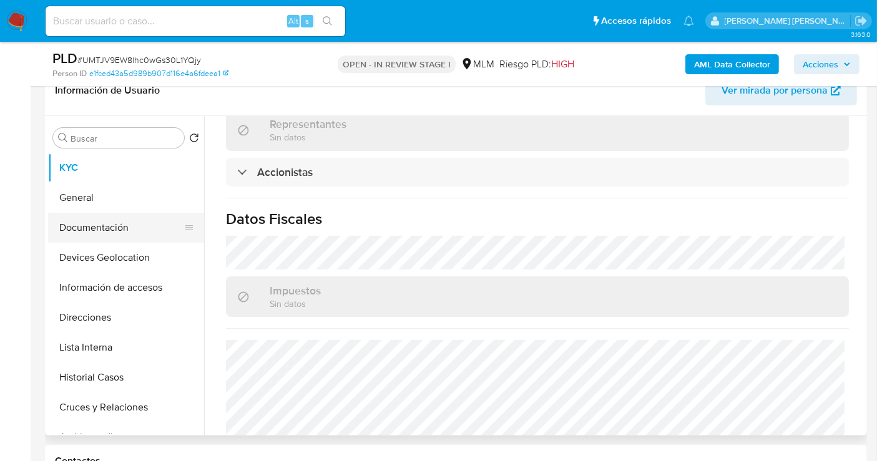
click at [99, 237] on button "Documentación" at bounding box center [121, 228] width 146 height 30
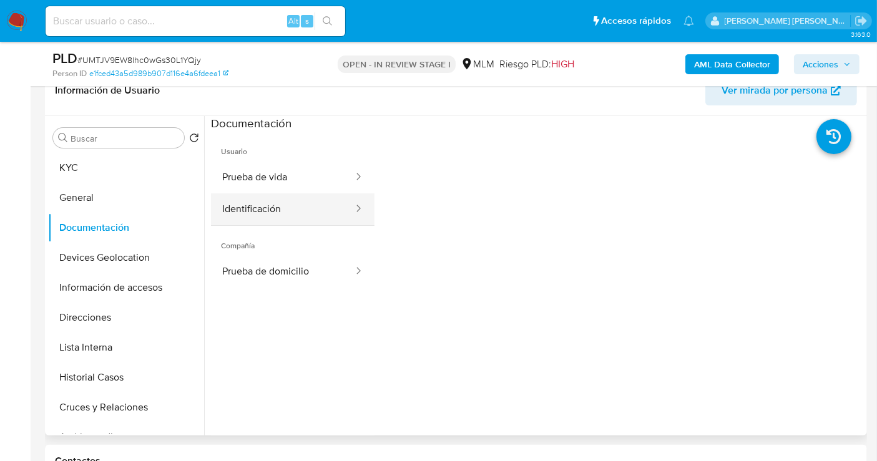
click at [276, 214] on button "Identificación" at bounding box center [283, 210] width 144 height 32
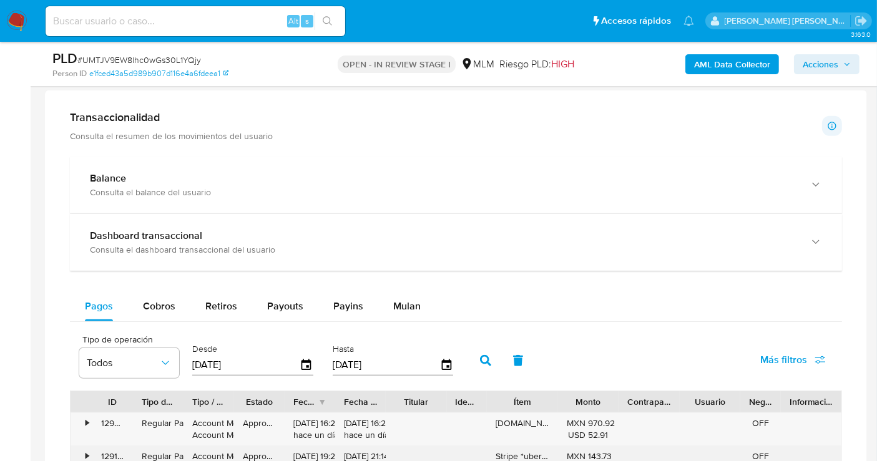
scroll to position [901, 0]
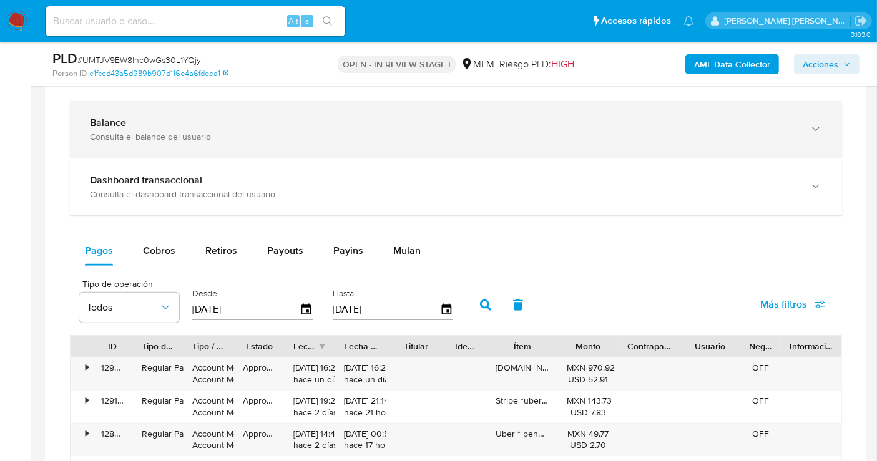
click at [262, 137] on div "Consulta el balance del usuario" at bounding box center [443, 136] width 707 height 11
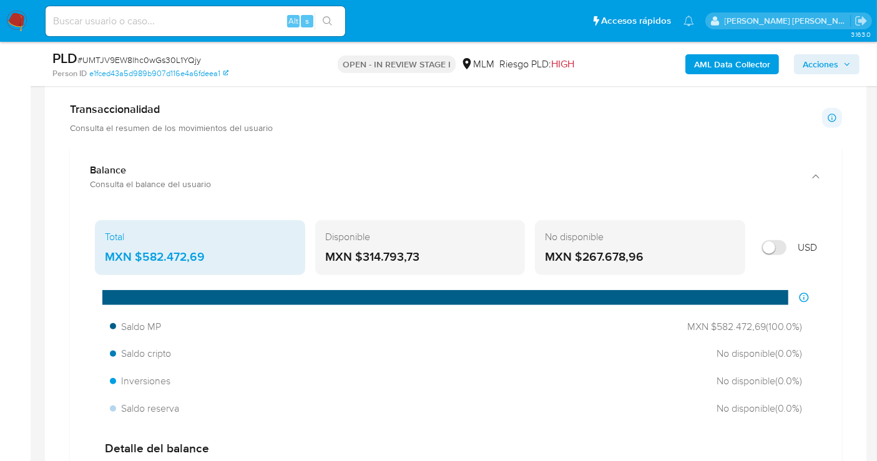
scroll to position [832, 0]
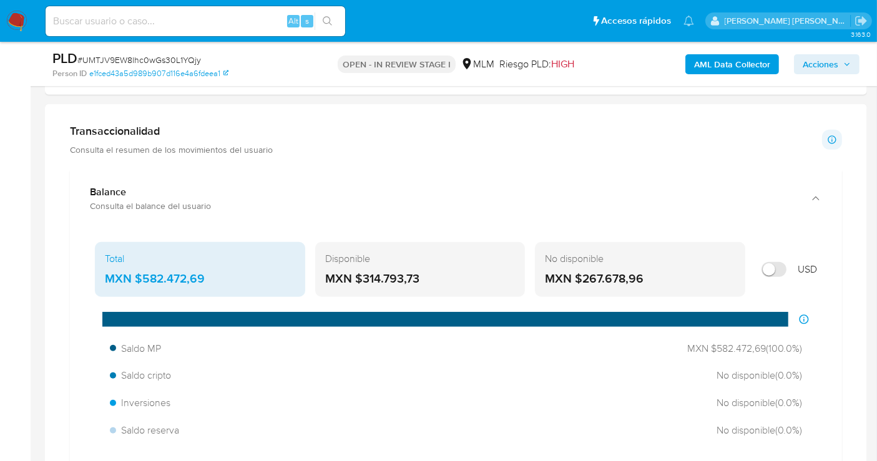
click at [162, 277] on div "MXN $582.472,69" at bounding box center [200, 279] width 190 height 16
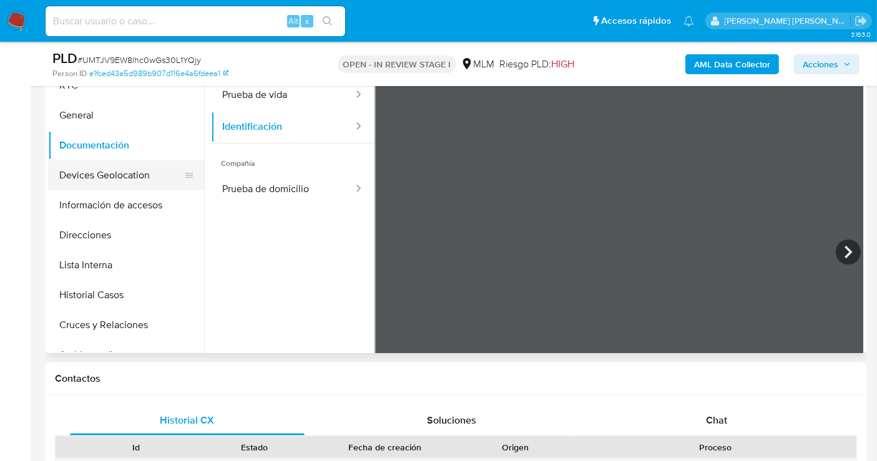
scroll to position [277, 0]
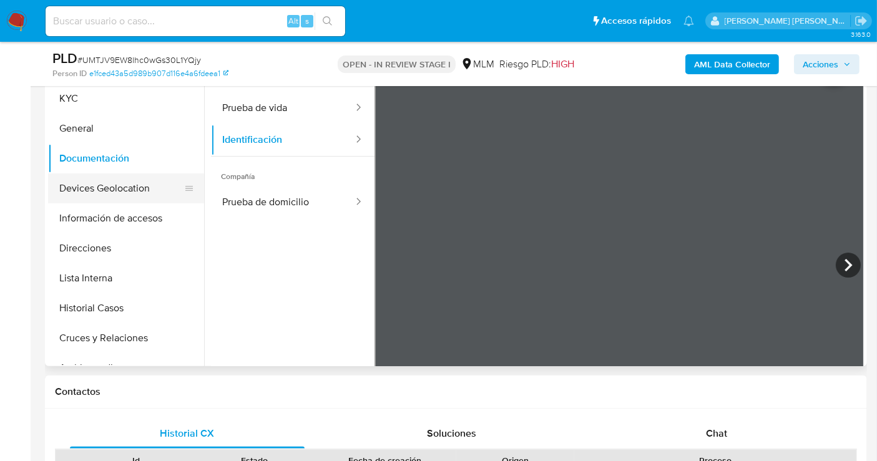
click at [142, 185] on button "Devices Geolocation" at bounding box center [121, 189] width 146 height 30
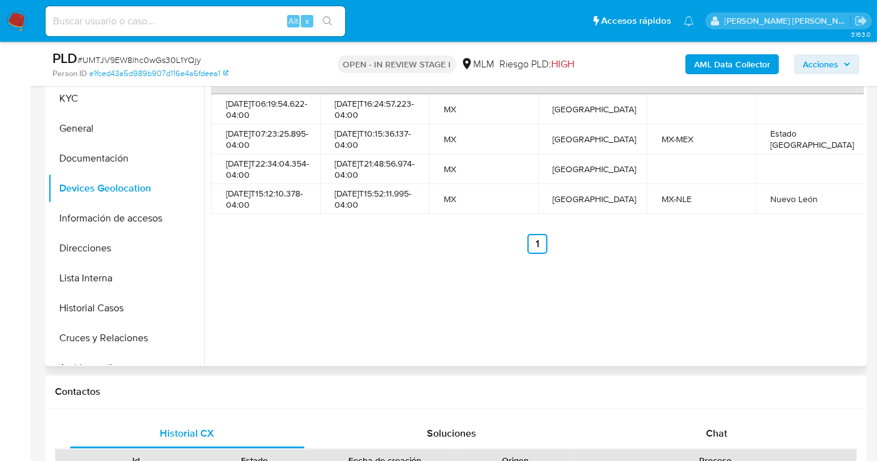
scroll to position [208, 0]
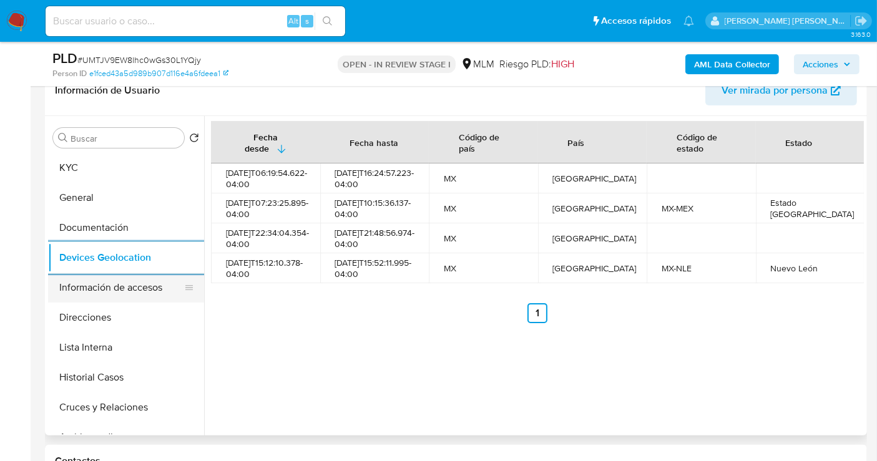
click at [76, 287] on button "Información de accesos" at bounding box center [121, 288] width 146 height 30
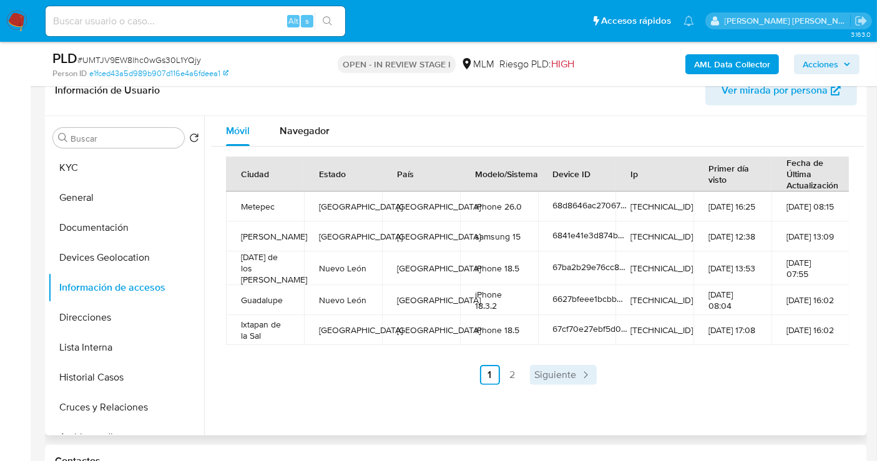
click at [550, 373] on span "Siguiente" at bounding box center [556, 375] width 42 height 10
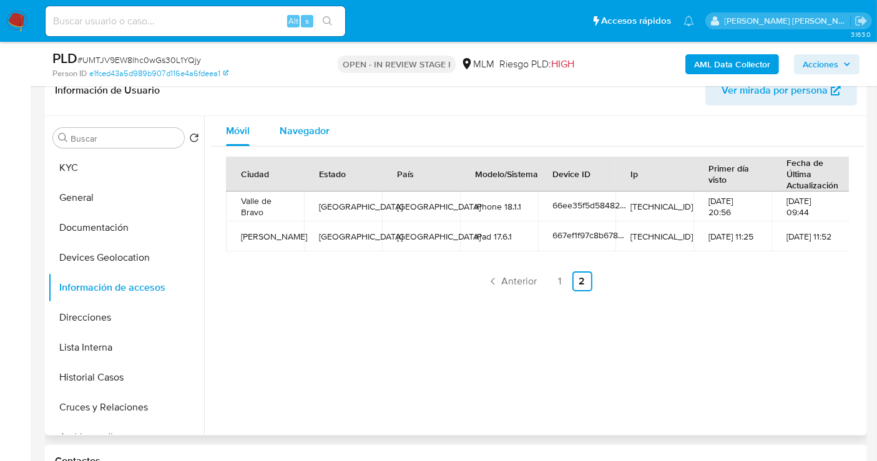
click at [301, 125] on span "Navegador" at bounding box center [305, 131] width 50 height 14
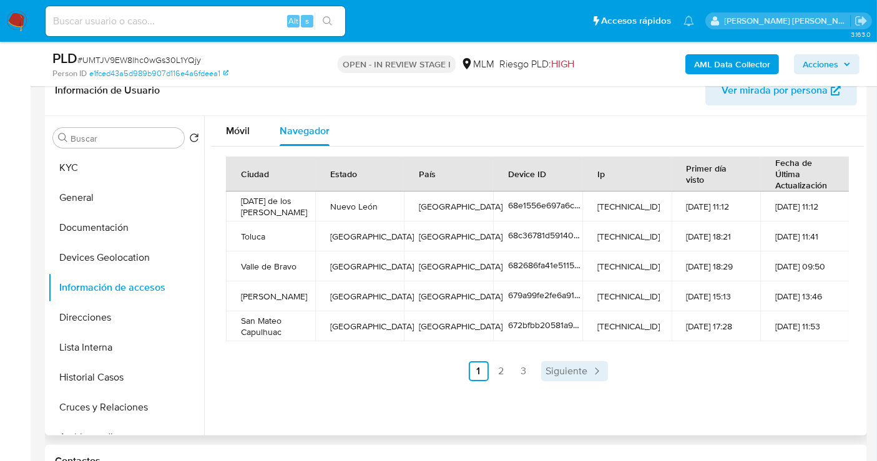
click at [575, 372] on span "Siguiente" at bounding box center [567, 371] width 42 height 10
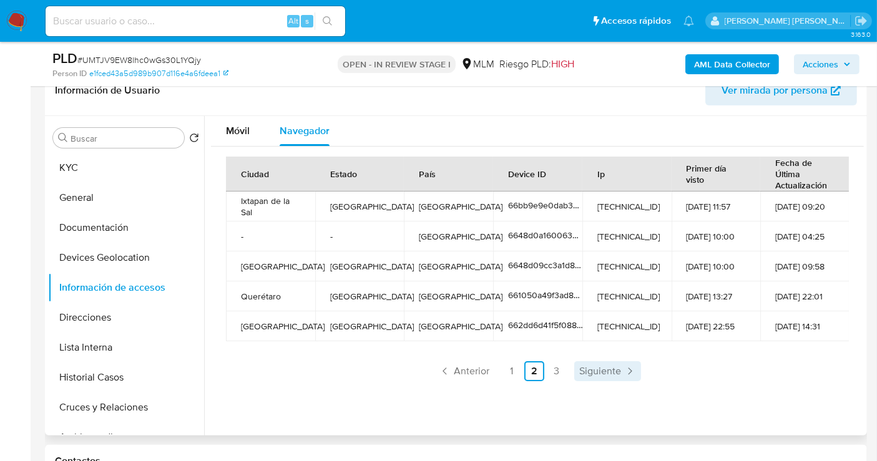
click at [593, 370] on span "Siguiente" at bounding box center [600, 371] width 42 height 10
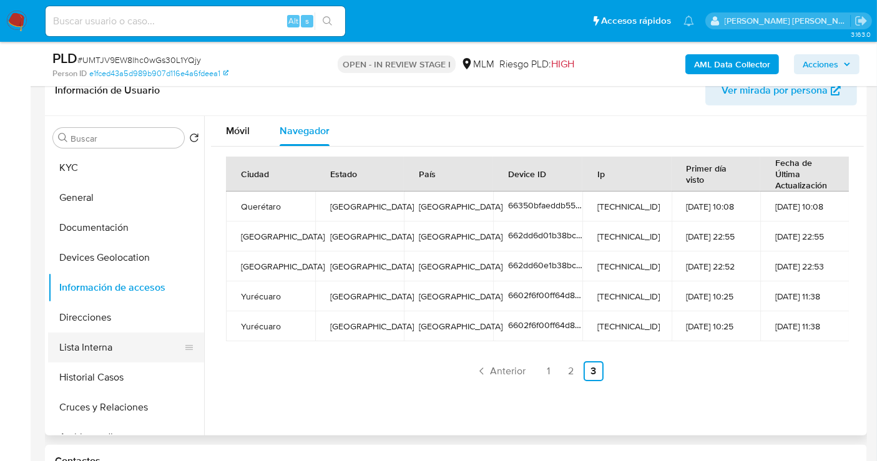
click at [85, 349] on button "Lista Interna" at bounding box center [121, 348] width 146 height 30
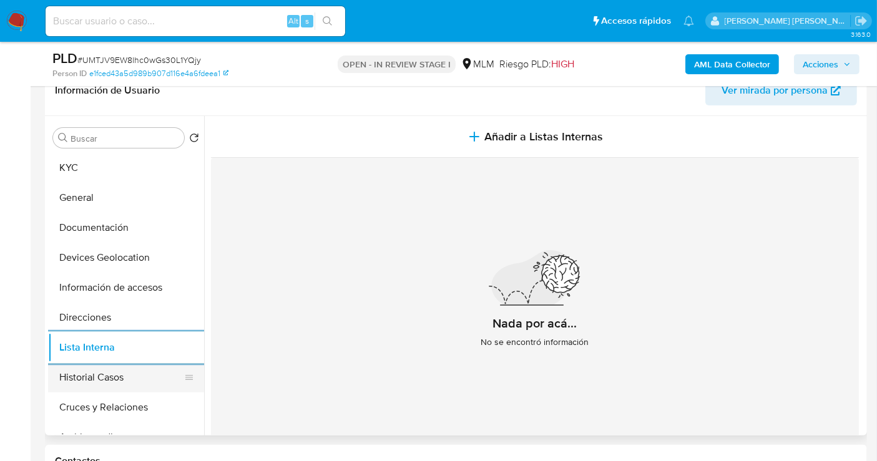
click at [101, 384] on button "Historial Casos" at bounding box center [121, 378] width 146 height 30
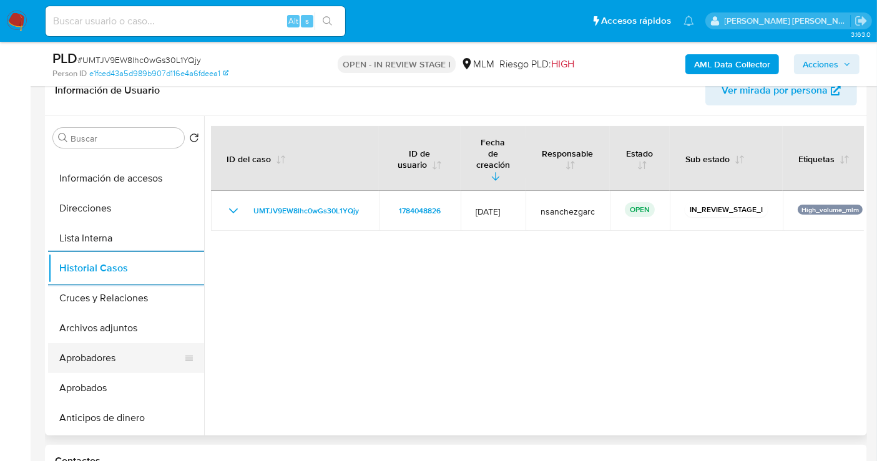
scroll to position [139, 0]
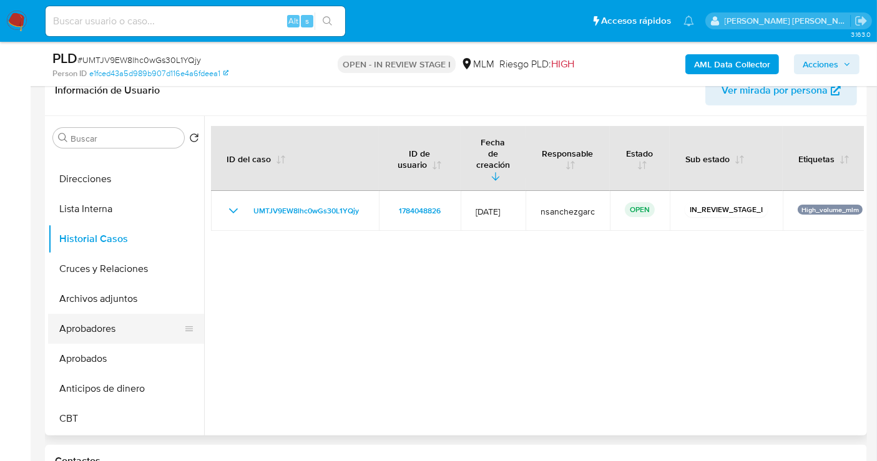
click at [97, 397] on button "Anticipos de dinero" at bounding box center [126, 389] width 156 height 30
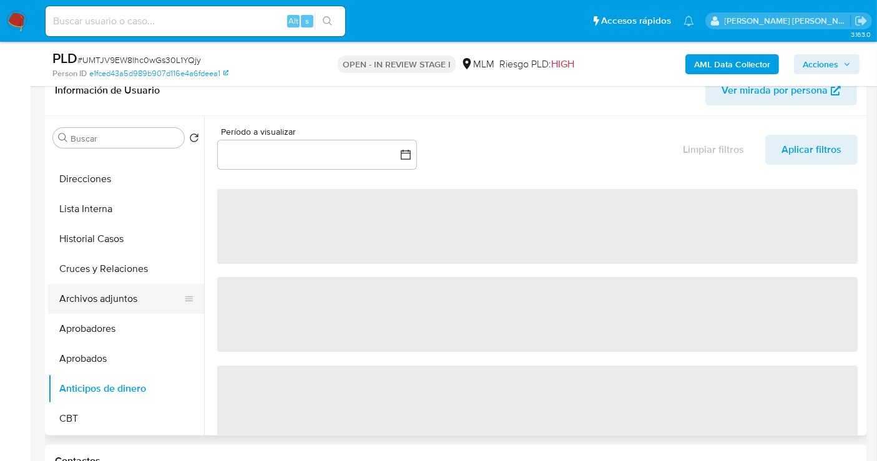
click at [98, 293] on button "Archivos adjuntos" at bounding box center [121, 299] width 146 height 30
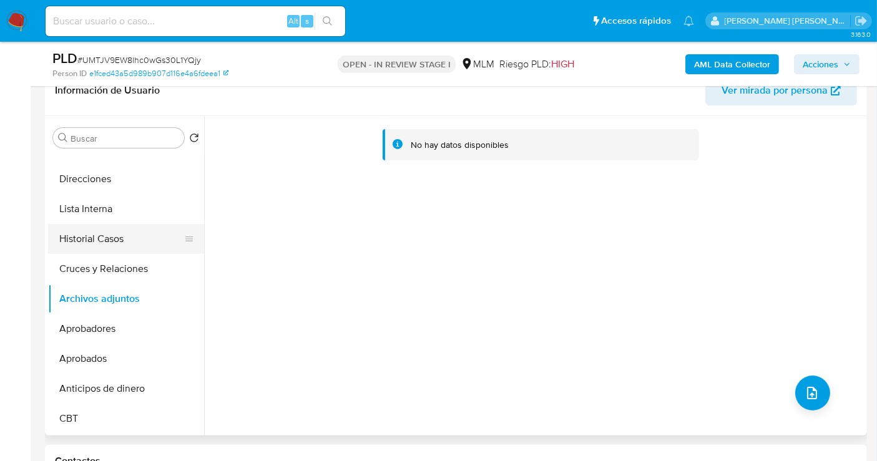
click at [96, 237] on button "Historial Casos" at bounding box center [121, 239] width 146 height 30
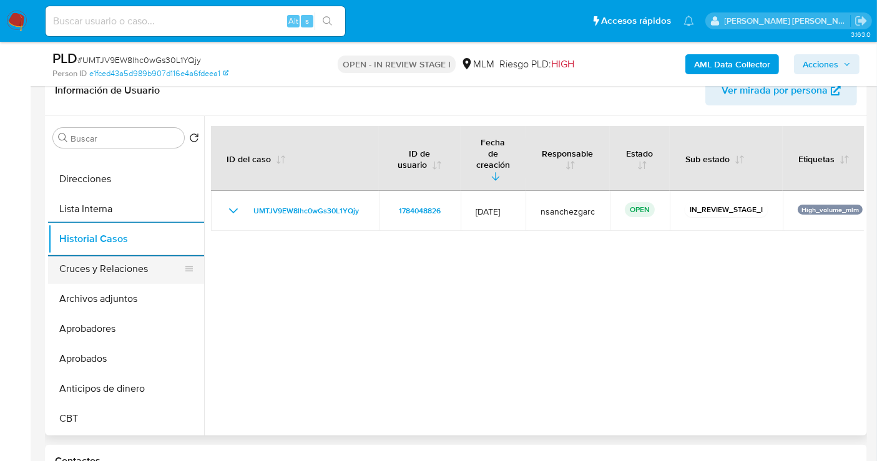
click at [101, 263] on button "Cruces y Relaciones" at bounding box center [121, 269] width 146 height 30
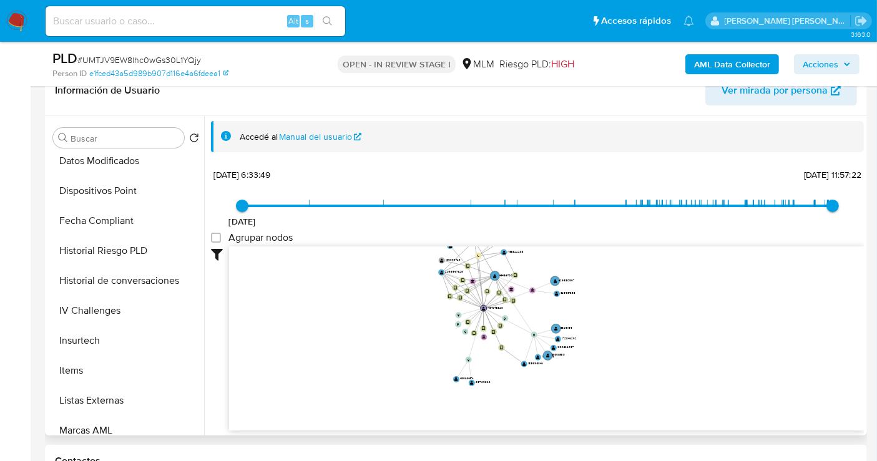
scroll to position [554, 0]
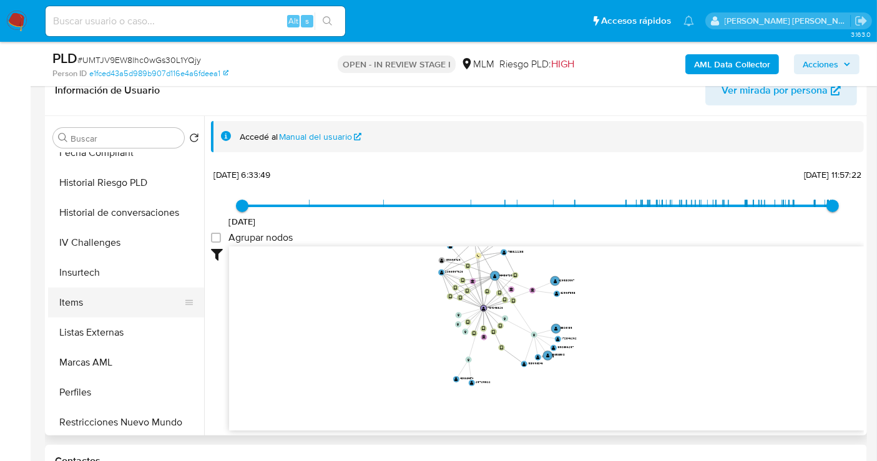
click at [74, 304] on button "Items" at bounding box center [121, 303] width 146 height 30
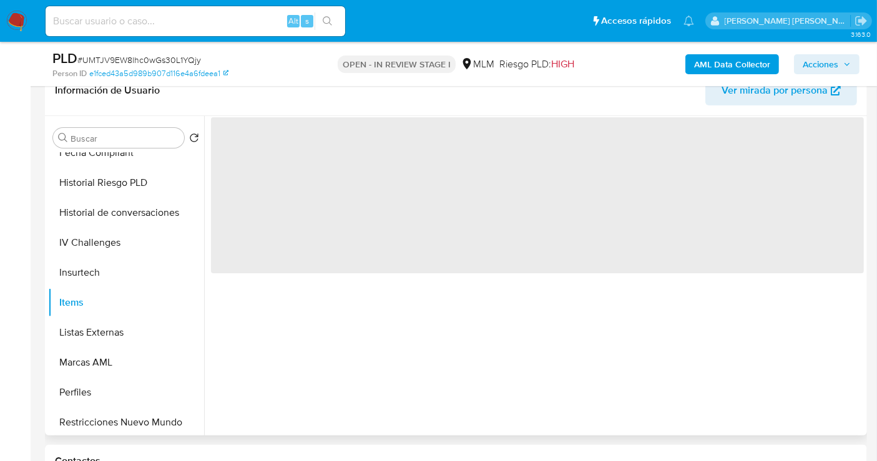
click at [740, 94] on span "Ver mirada por persona" at bounding box center [775, 91] width 106 height 30
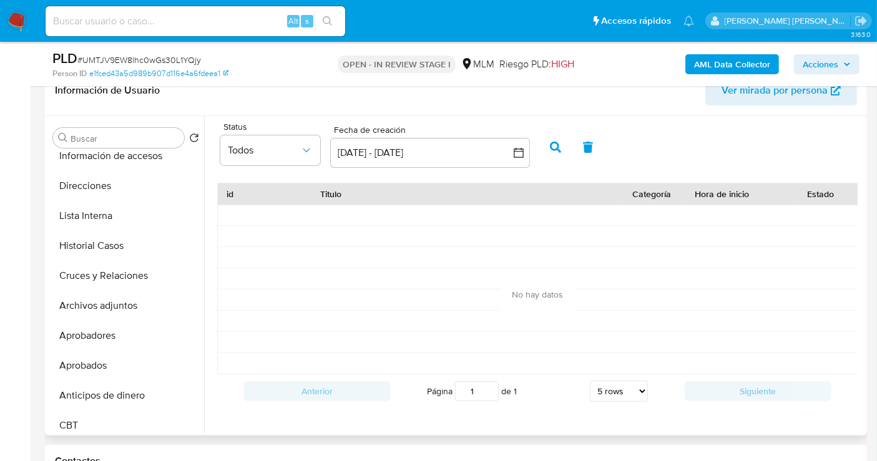
scroll to position [0, 0]
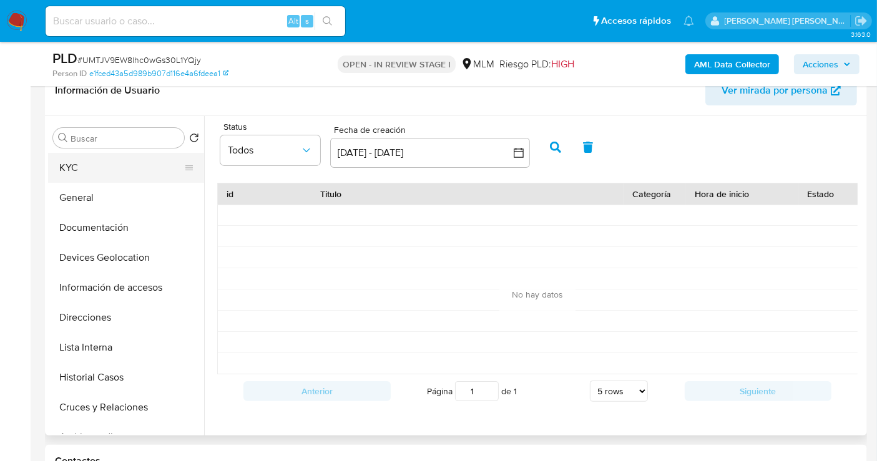
click at [99, 161] on button "KYC" at bounding box center [121, 168] width 146 height 30
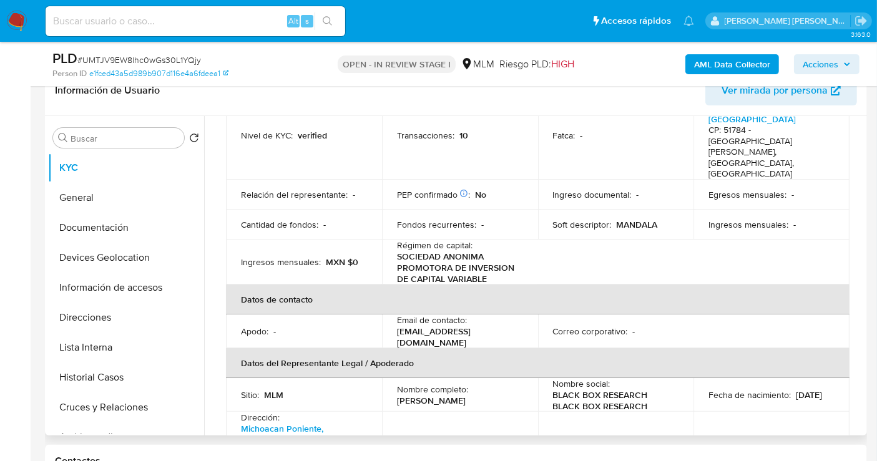
scroll to position [277, 0]
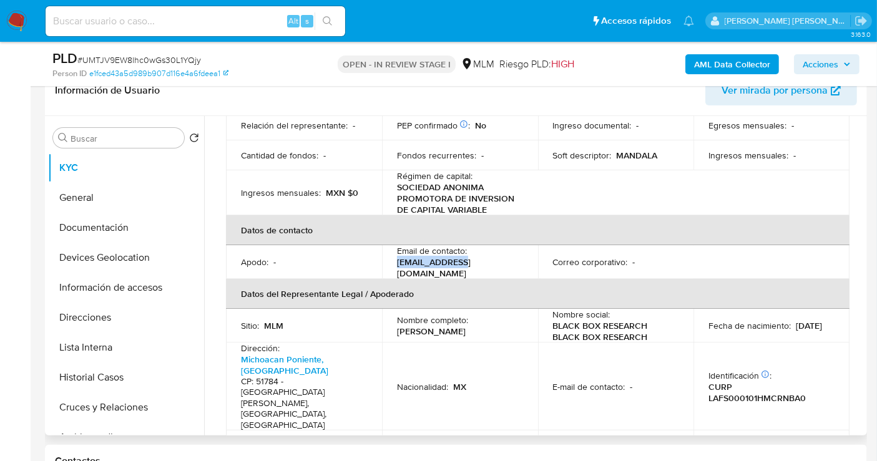
drag, startPoint x: 472, startPoint y: 236, endPoint x: 390, endPoint y: 236, distance: 81.8
click at [390, 245] on td "Email de contacto : mandala@bbr.mx" at bounding box center [460, 262] width 156 height 34
copy p "mandala@bbr.mx"
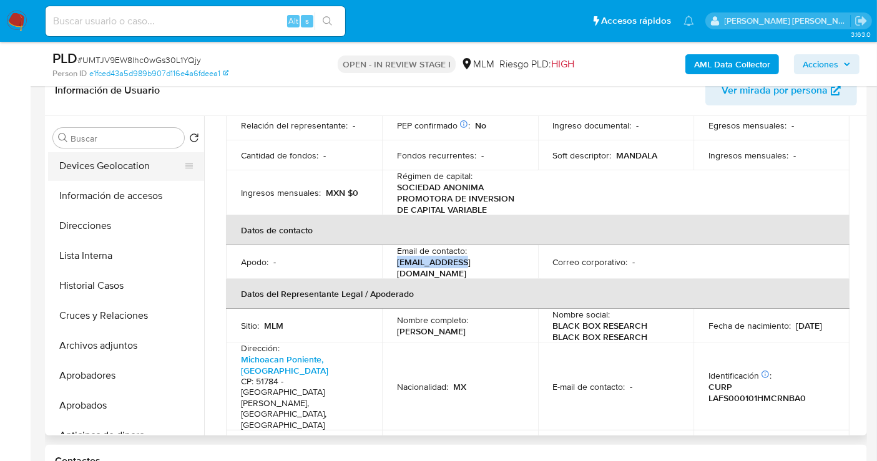
scroll to position [0, 0]
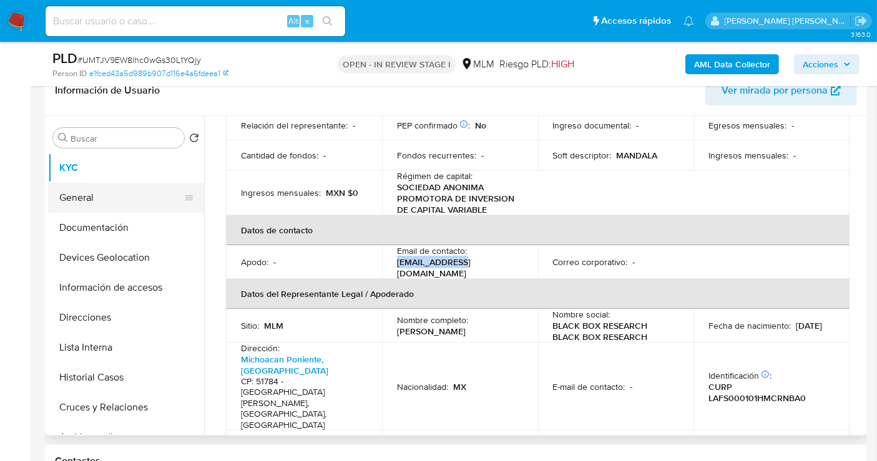
click at [105, 190] on button "General" at bounding box center [121, 198] width 146 height 30
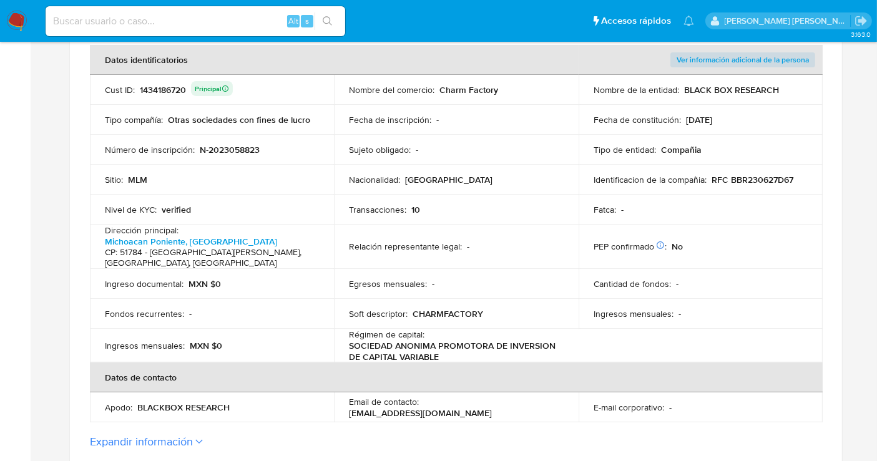
scroll to position [277, 0]
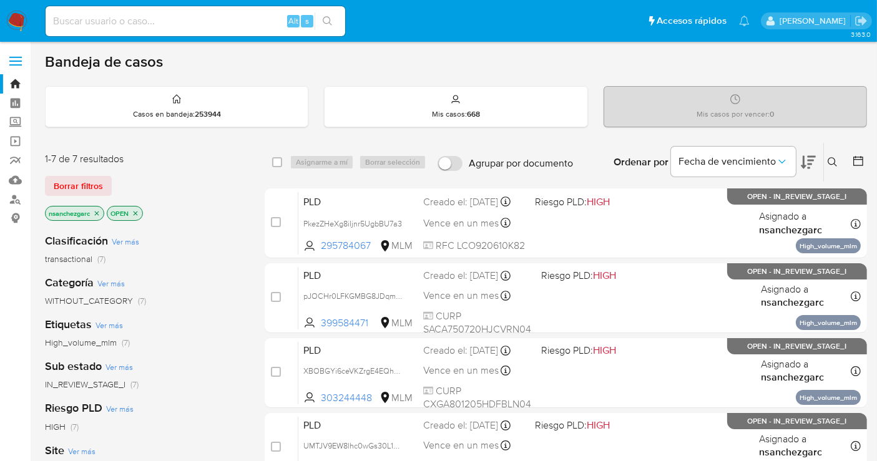
click at [836, 159] on icon at bounding box center [833, 162] width 10 height 10
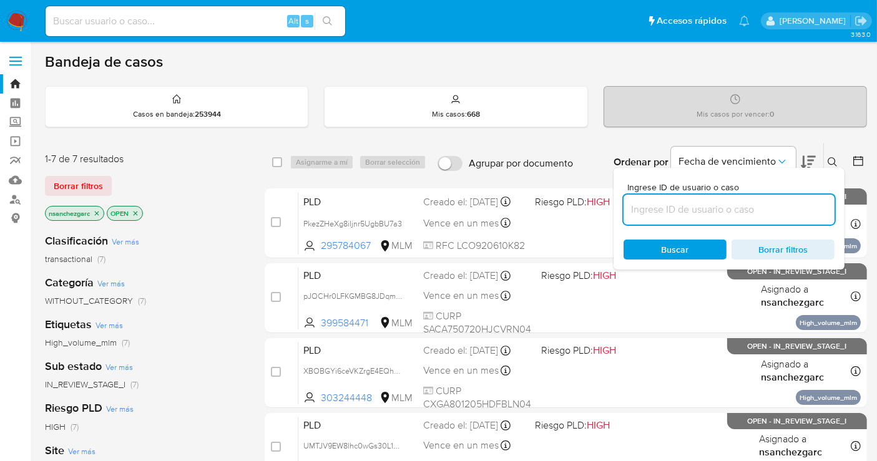
click at [667, 203] on input at bounding box center [729, 210] width 211 height 16
type input "535841946"
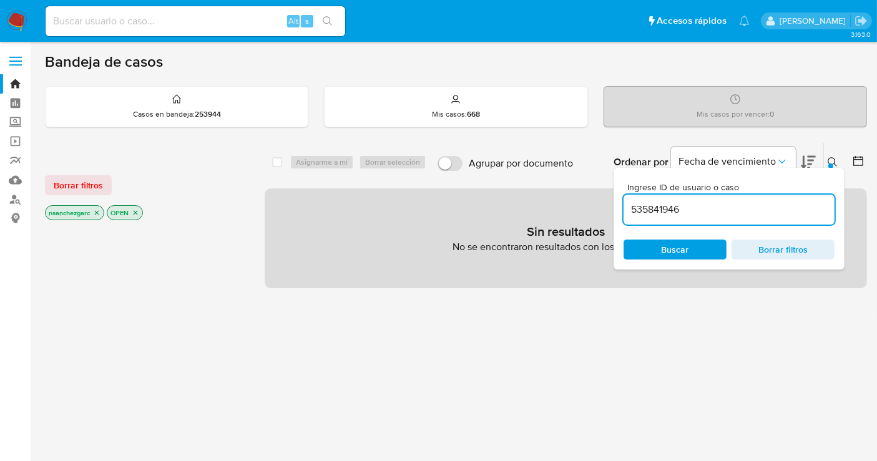
click at [96, 213] on icon "close-filter" at bounding box center [97, 213] width 4 height 4
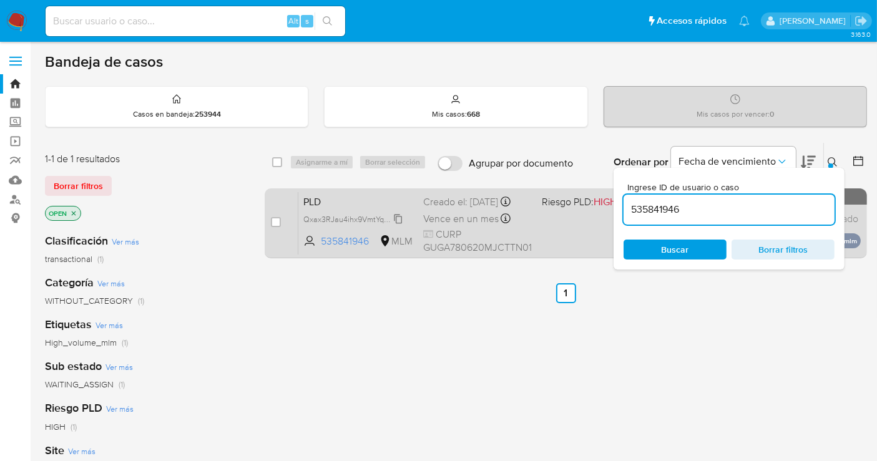
click at [398, 225] on span "Qxax3RJau4ihx9VmtYqsdRU4" at bounding box center [355, 219] width 104 height 14
click at [272, 220] on input "checkbox" at bounding box center [276, 222] width 10 height 10
checkbox input "true"
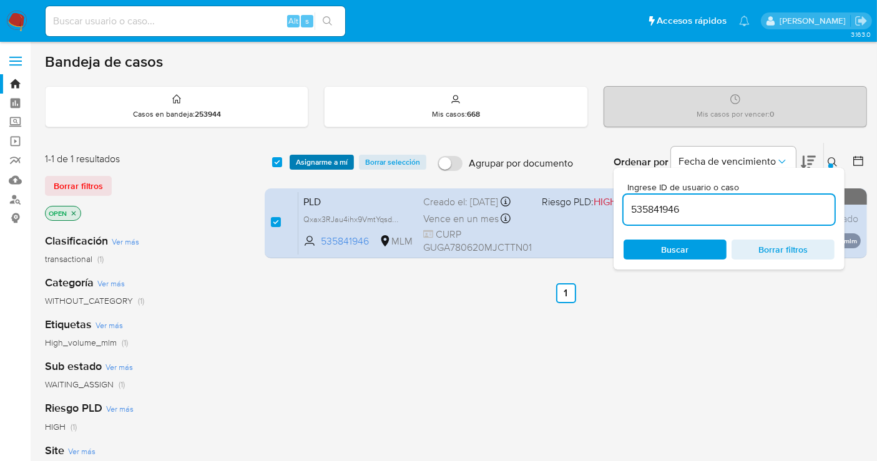
click at [307, 163] on span "Asignarme a mí" at bounding box center [322, 162] width 52 height 12
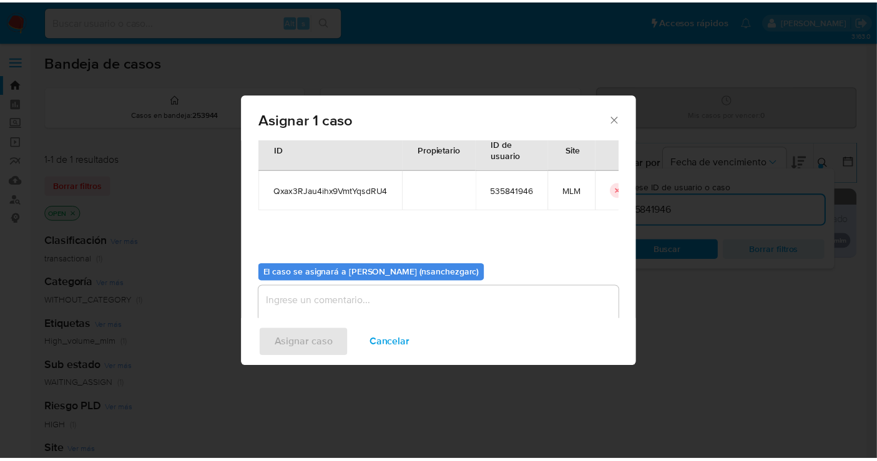
scroll to position [64, 0]
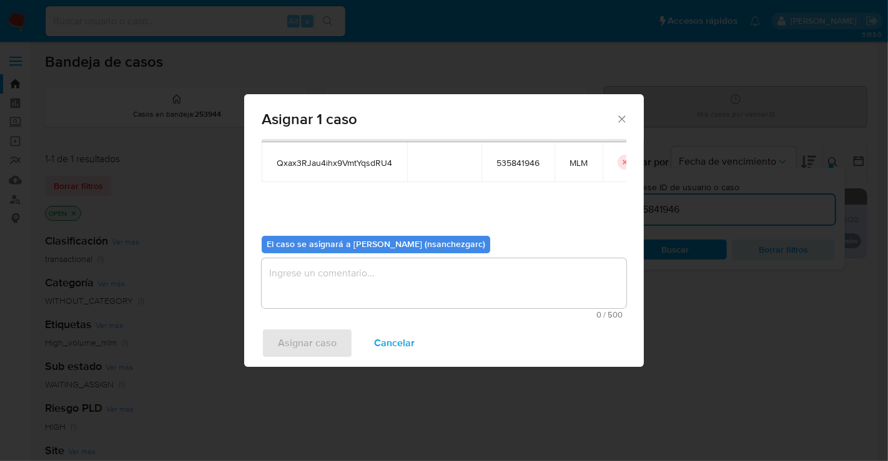
drag, startPoint x: 298, startPoint y: 277, endPoint x: 293, endPoint y: 268, distance: 9.2
click at [297, 274] on textarea "assign-modal" at bounding box center [444, 283] width 365 height 50
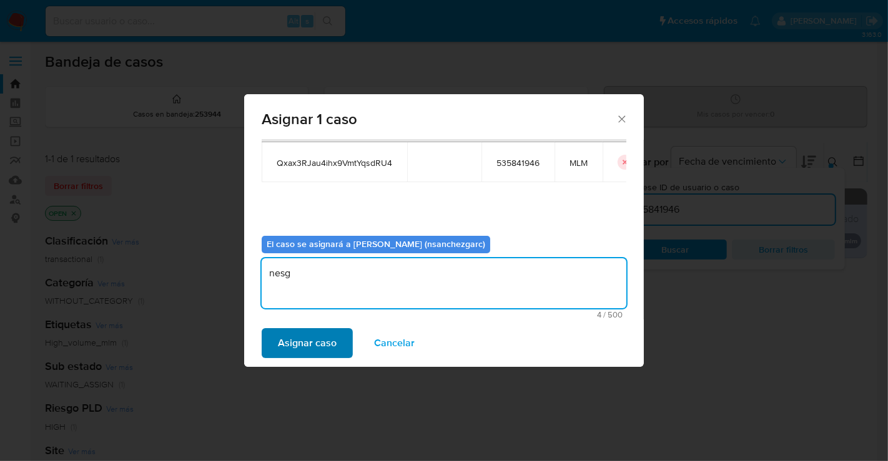
type textarea "nesg"
click at [297, 341] on span "Asignar caso" at bounding box center [307, 343] width 59 height 27
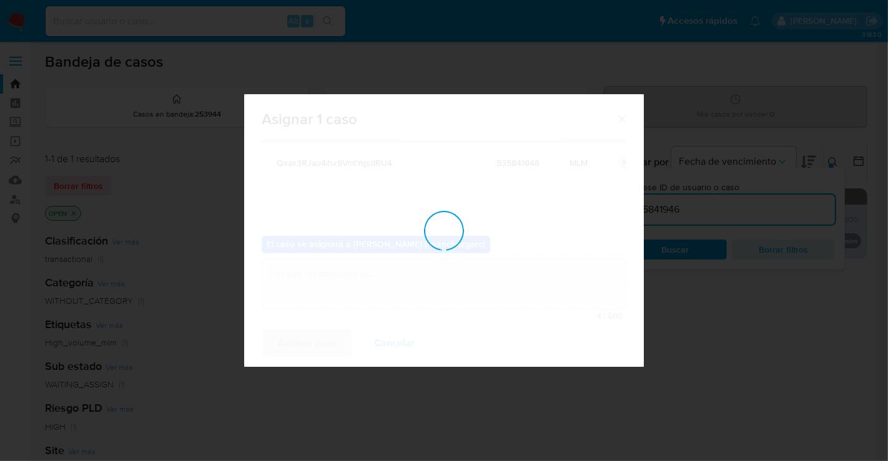
checkbox input "false"
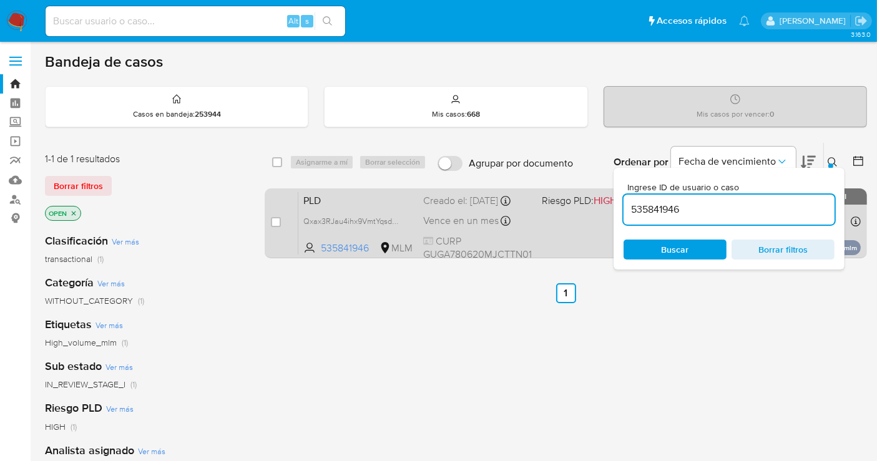
click at [435, 208] on div "Creado el: 12/09/2025 Creado el: 12/09/2025 02:13:37" at bounding box center [477, 201] width 109 height 14
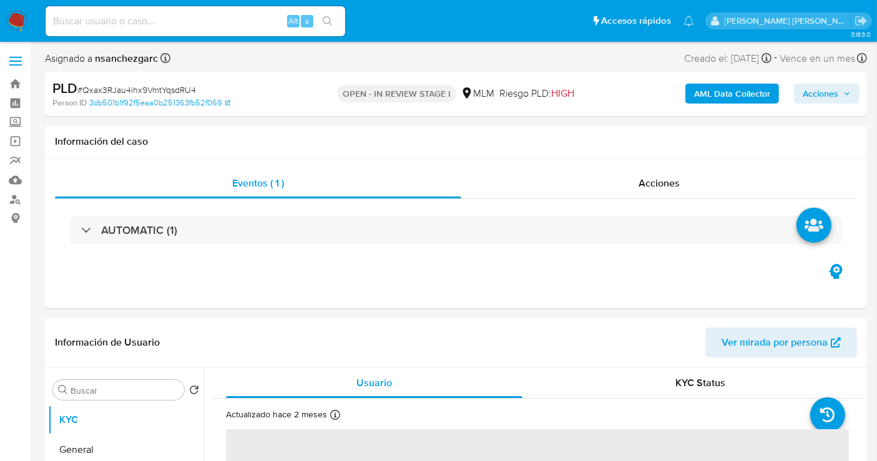
select select "10"
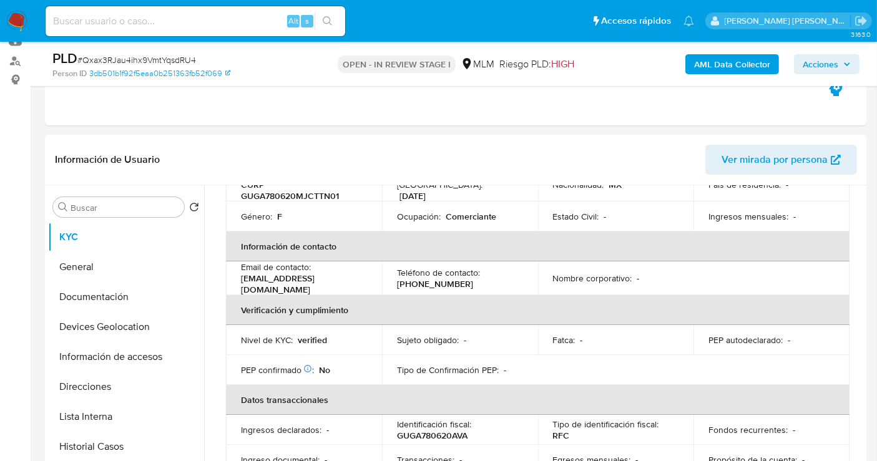
scroll to position [208, 0]
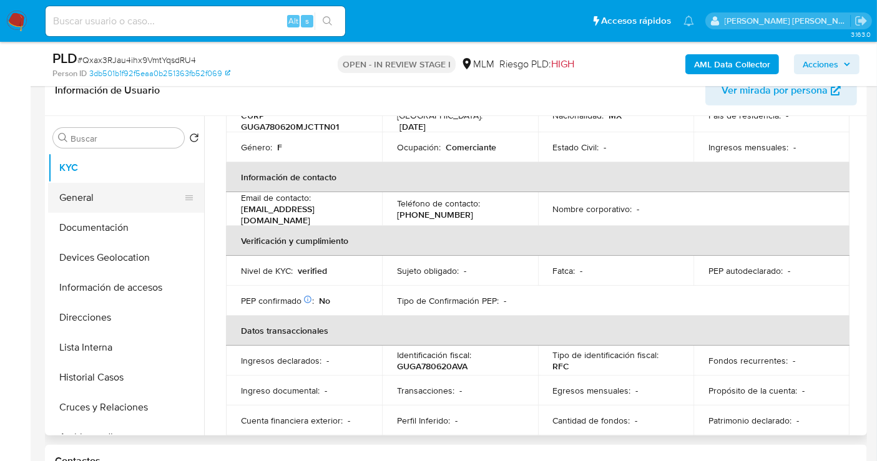
click at [101, 199] on button "General" at bounding box center [121, 198] width 146 height 30
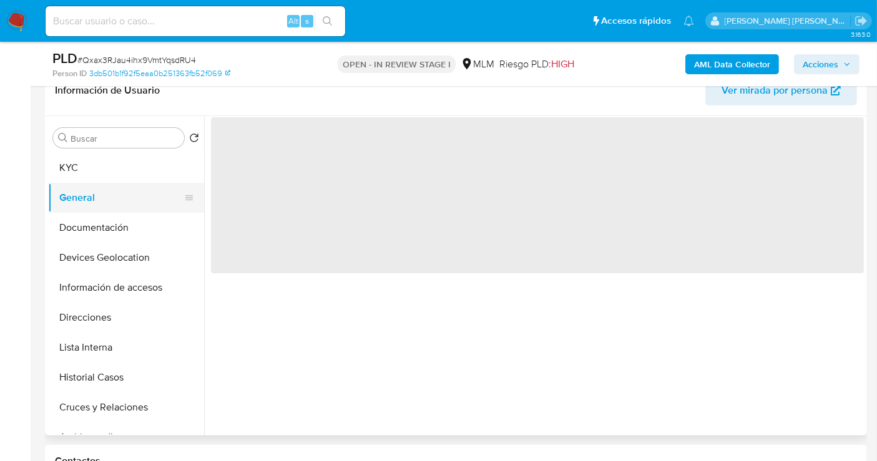
scroll to position [0, 0]
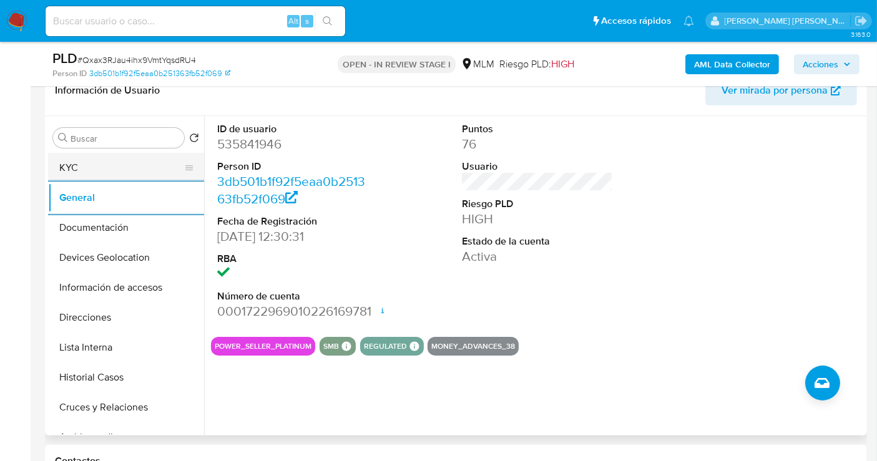
click at [85, 171] on button "KYC" at bounding box center [121, 168] width 146 height 30
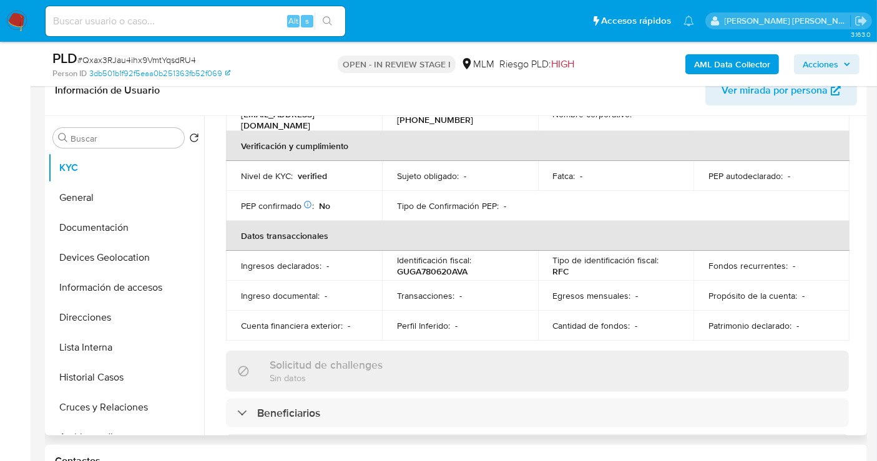
scroll to position [305, 0]
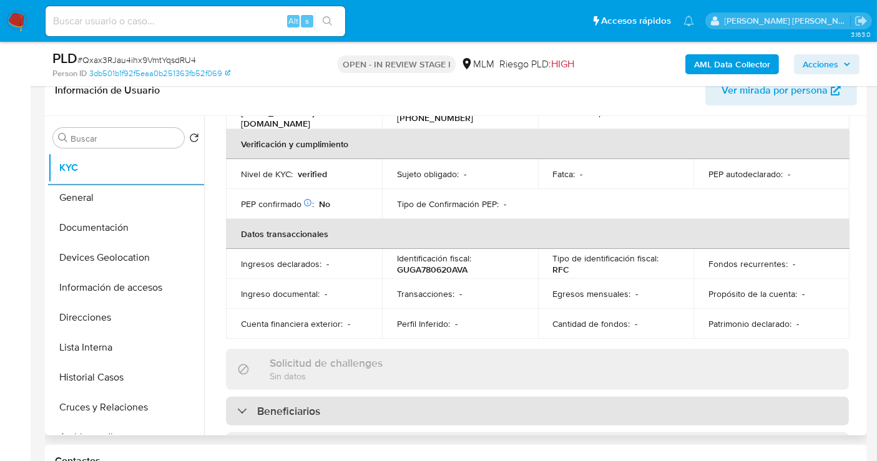
click at [298, 405] on h3 "Beneficiarios" at bounding box center [288, 412] width 63 height 14
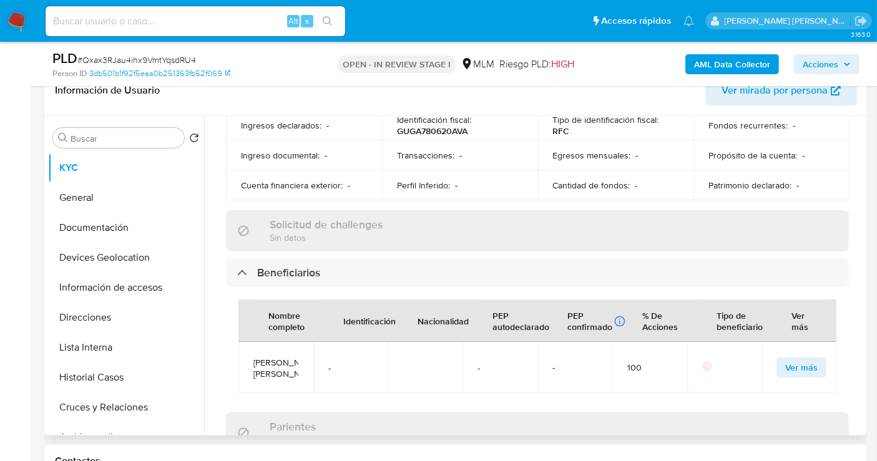
click at [282, 357] on span "JOSE LUIS ARAIZA GONZALEZ" at bounding box center [275, 368] width 45 height 22
drag, startPoint x: 296, startPoint y: 366, endPoint x: 238, endPoint y: 343, distance: 62.1
click at [238, 343] on td "JOSE LUIS ARAIZA GONZALEZ" at bounding box center [275, 367] width 75 height 51
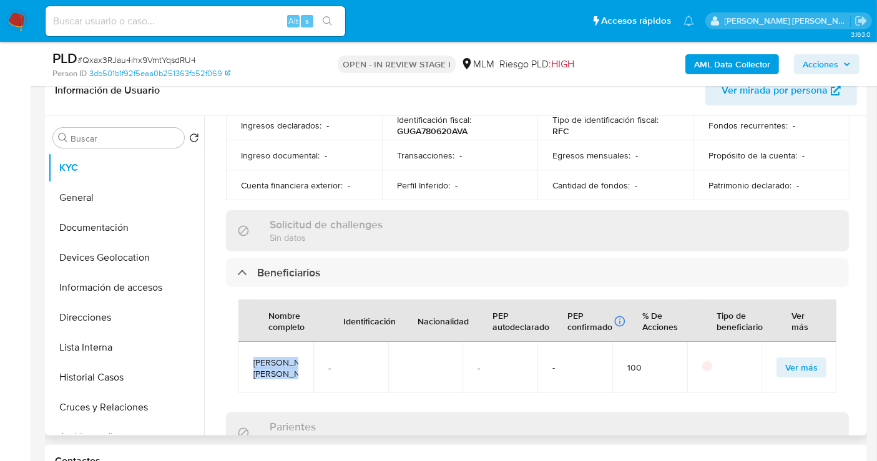
copy span "JOSE LUIS ARAIZA GONZALEZ"
click at [369, 376] on td "-" at bounding box center [350, 367] width 75 height 51
drag, startPoint x: 301, startPoint y: 368, endPoint x: 253, endPoint y: 347, distance: 52.0
click at [253, 347] on td "JOSE LUIS ARAIZA GONZALEZ" at bounding box center [275, 367] width 75 height 51
copy span "JOSE LUIS ARAIZA GONZALEZ"
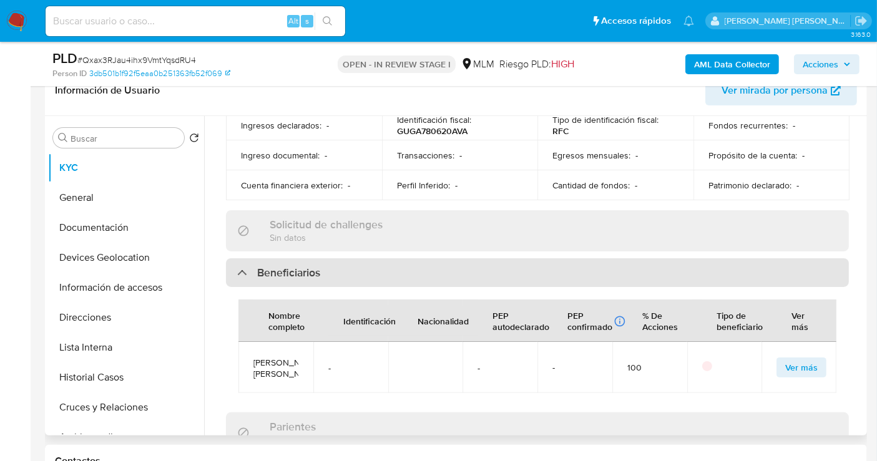
click at [269, 266] on h3 "Beneficiarios" at bounding box center [288, 273] width 63 height 14
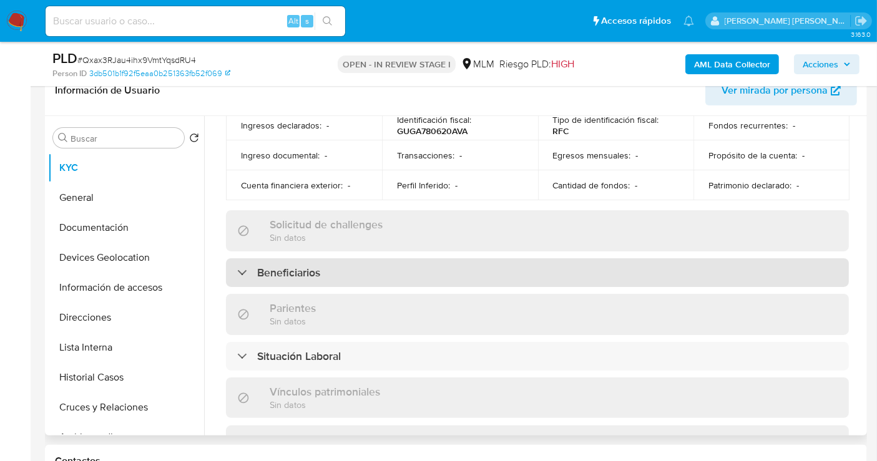
click at [269, 266] on h3 "Beneficiarios" at bounding box center [288, 273] width 63 height 14
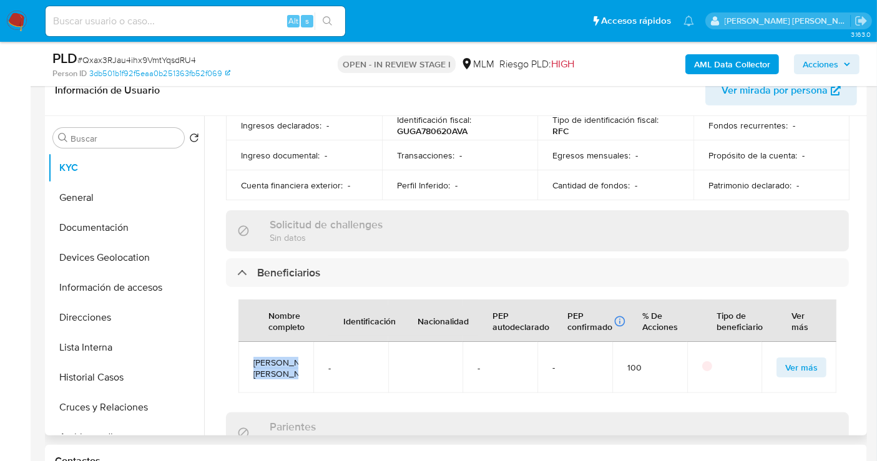
drag, startPoint x: 307, startPoint y: 373, endPoint x: 252, endPoint y: 342, distance: 63.2
click at [252, 342] on td "JOSE LUIS ARAIZA GONZALEZ" at bounding box center [275, 367] width 75 height 51
copy span "JOSE LUIS ARAIZA GONZALEZ"
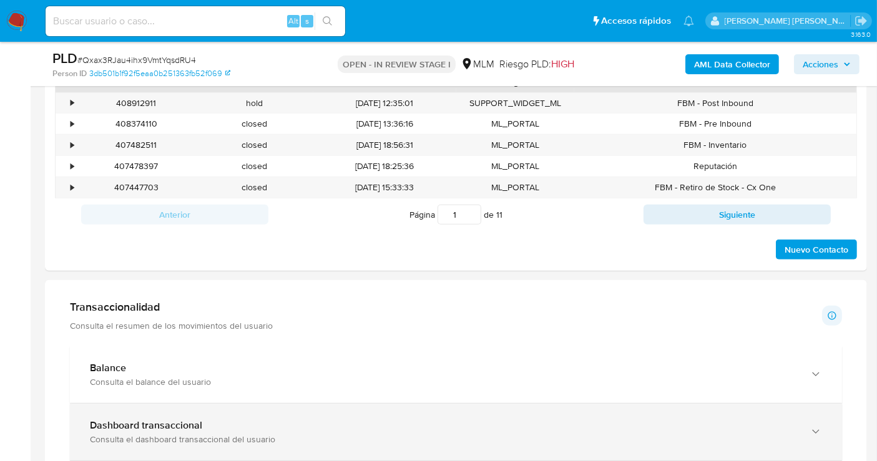
scroll to position [763, 0]
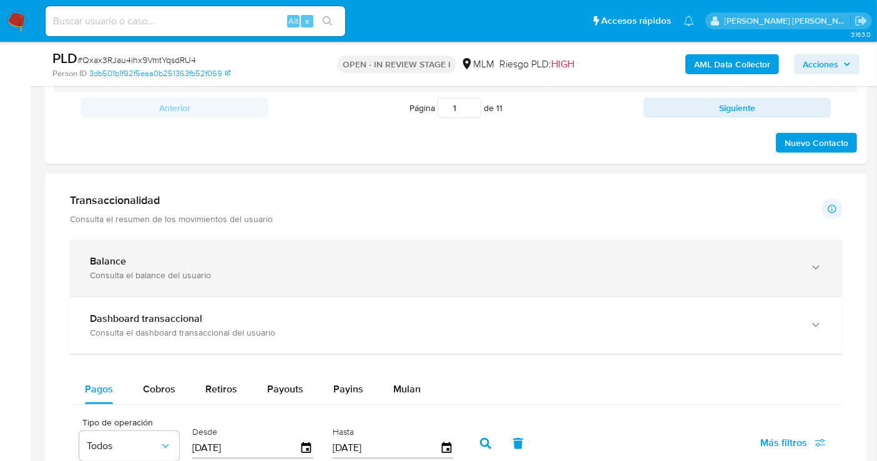
click at [103, 259] on b "Balance" at bounding box center [108, 261] width 36 height 14
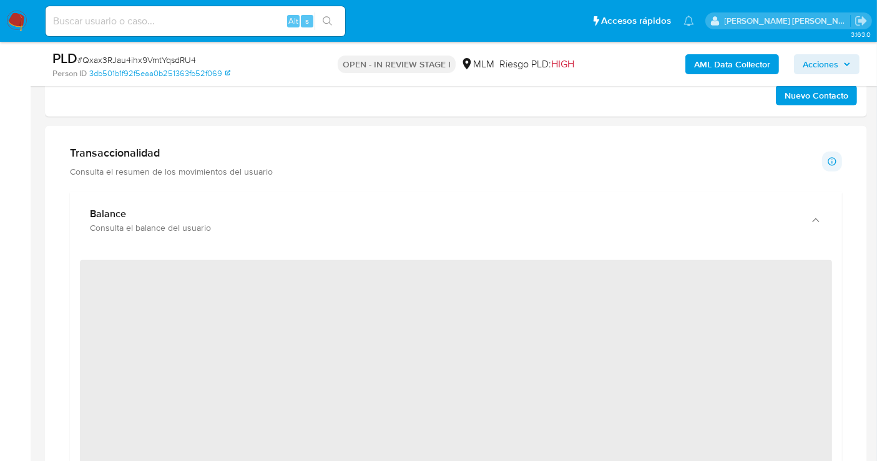
scroll to position [832, 0]
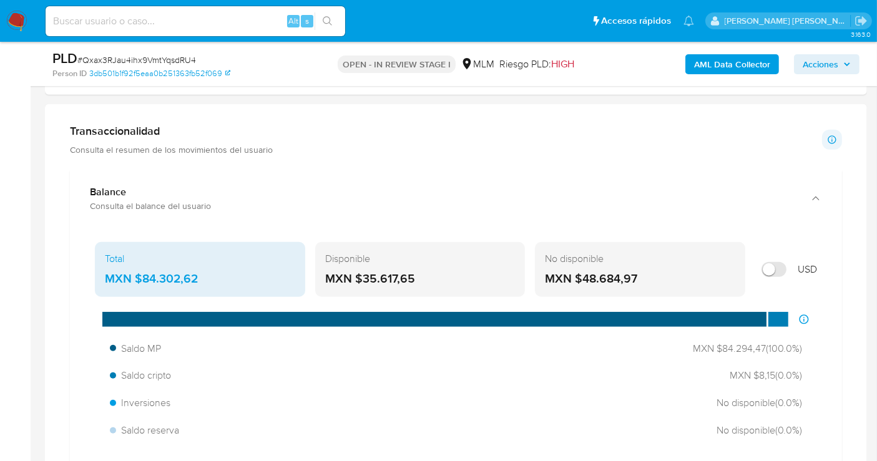
click at [171, 276] on div "MXN $84.302,62" at bounding box center [200, 279] width 190 height 16
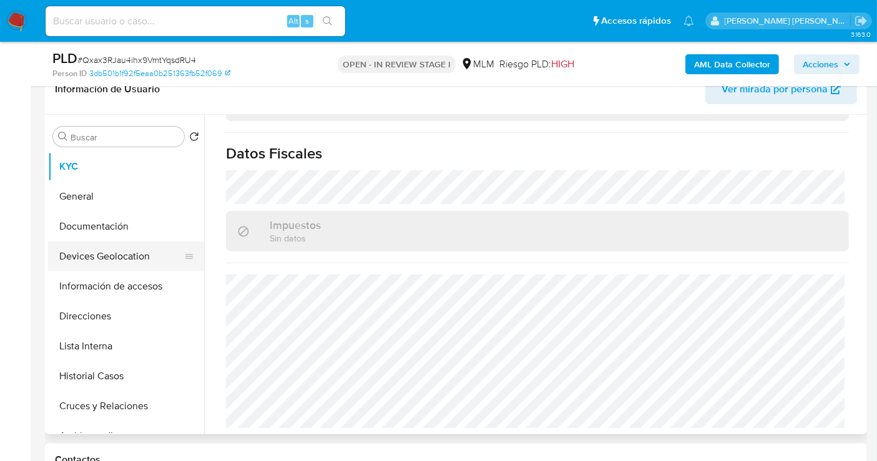
scroll to position [208, 0]
click at [99, 261] on button "Devices Geolocation" at bounding box center [121, 258] width 146 height 30
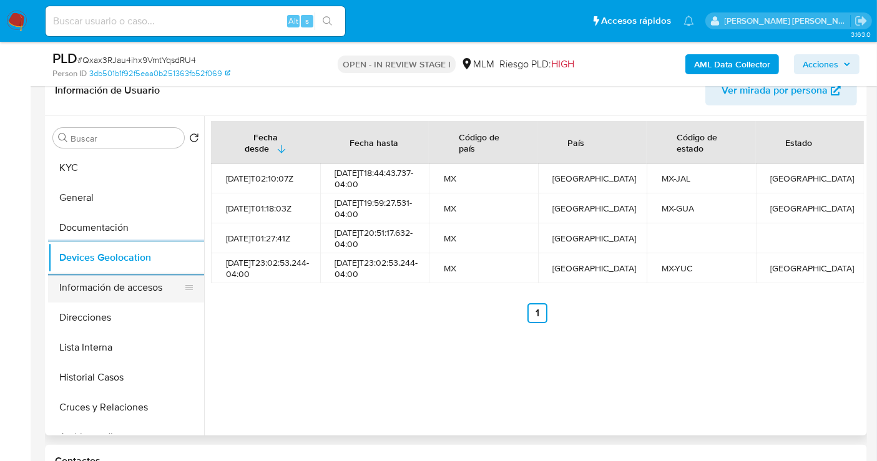
click at [115, 286] on button "Información de accesos" at bounding box center [121, 288] width 146 height 30
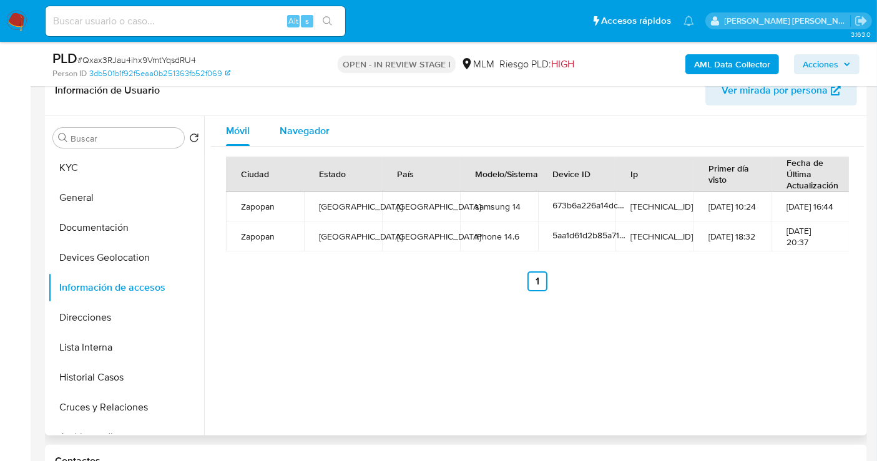
click at [312, 125] on span "Navegador" at bounding box center [305, 131] width 50 height 14
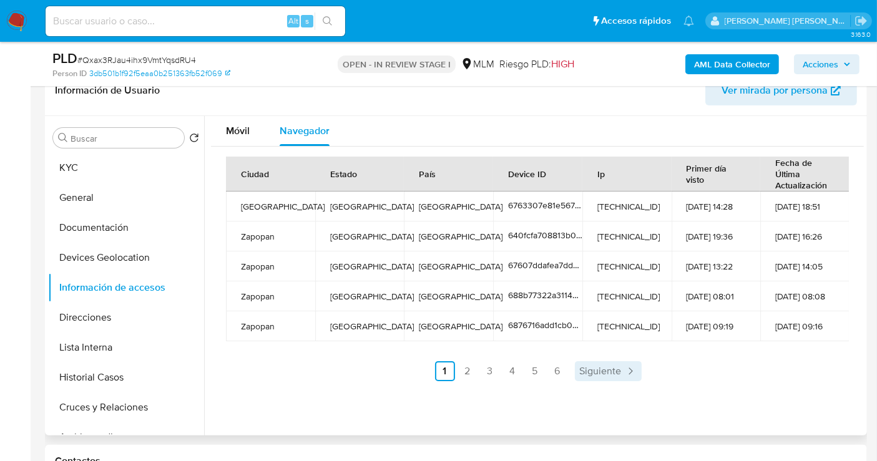
click at [619, 368] on span "Siguiente" at bounding box center [601, 371] width 42 height 10
click at [624, 368] on span "Siguiente" at bounding box center [634, 371] width 42 height 10
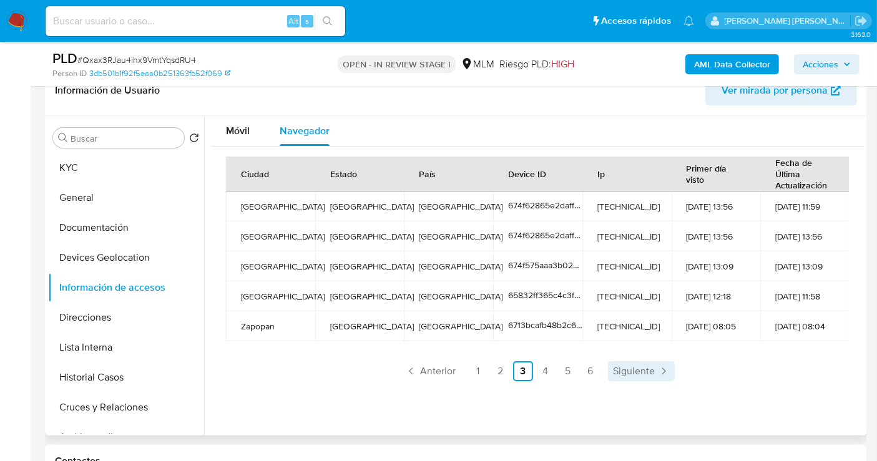
click at [650, 373] on span "Siguiente" at bounding box center [634, 371] width 42 height 10
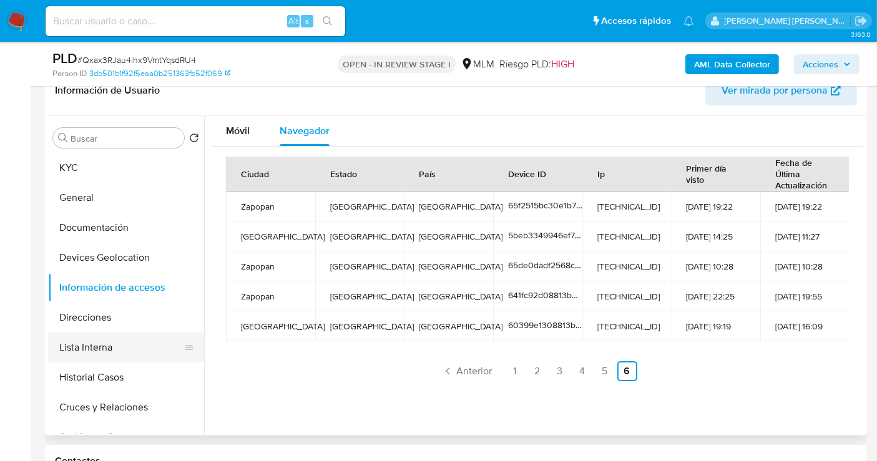
click at [89, 350] on button "Lista Interna" at bounding box center [121, 348] width 146 height 30
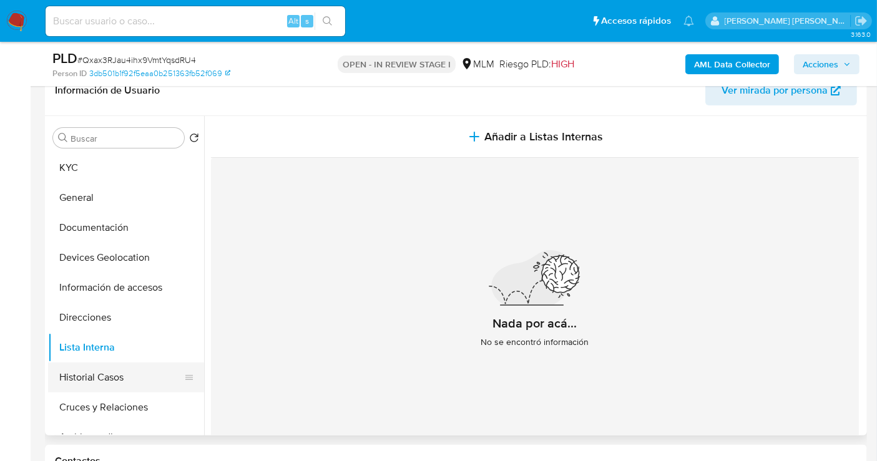
click at [94, 371] on button "Historial Casos" at bounding box center [121, 378] width 146 height 30
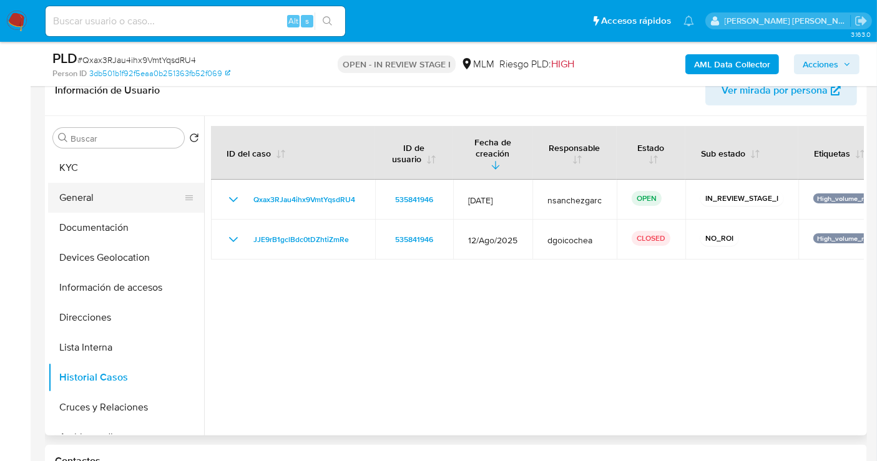
click at [74, 204] on button "General" at bounding box center [121, 198] width 146 height 30
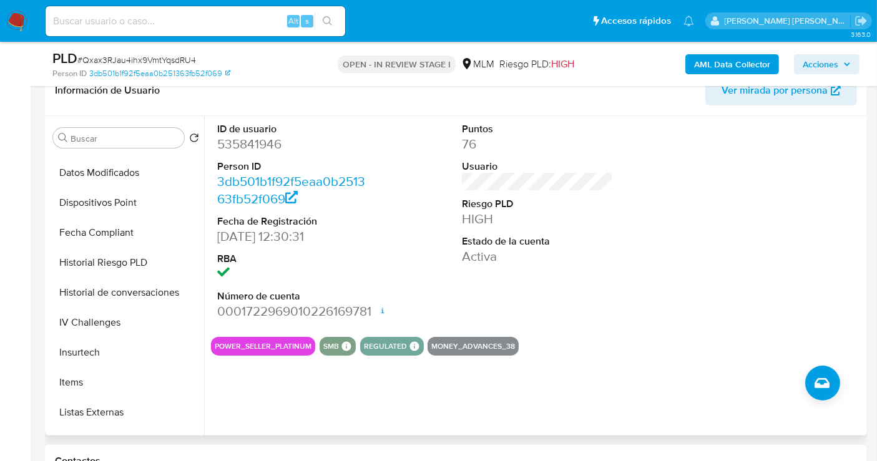
scroll to position [554, 0]
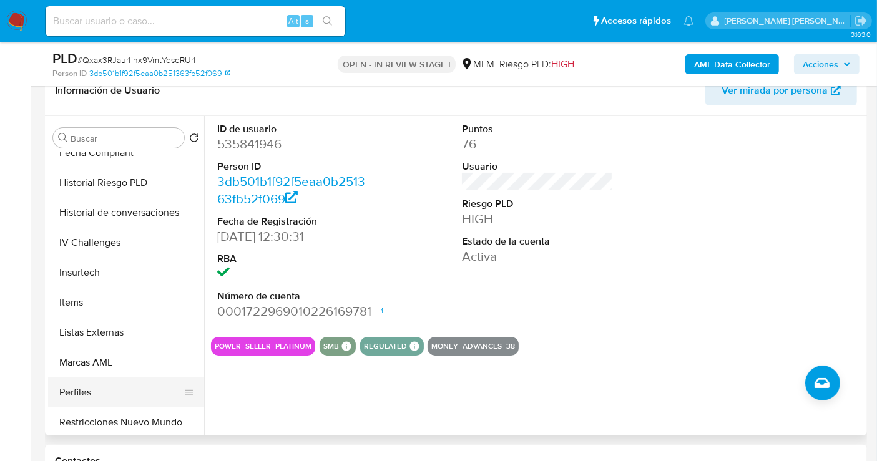
click at [77, 383] on button "Perfiles" at bounding box center [121, 393] width 146 height 30
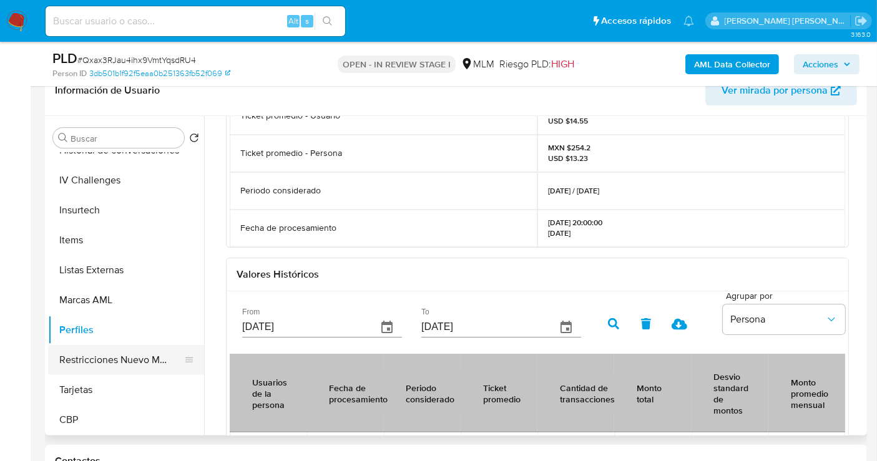
scroll to position [548, 0]
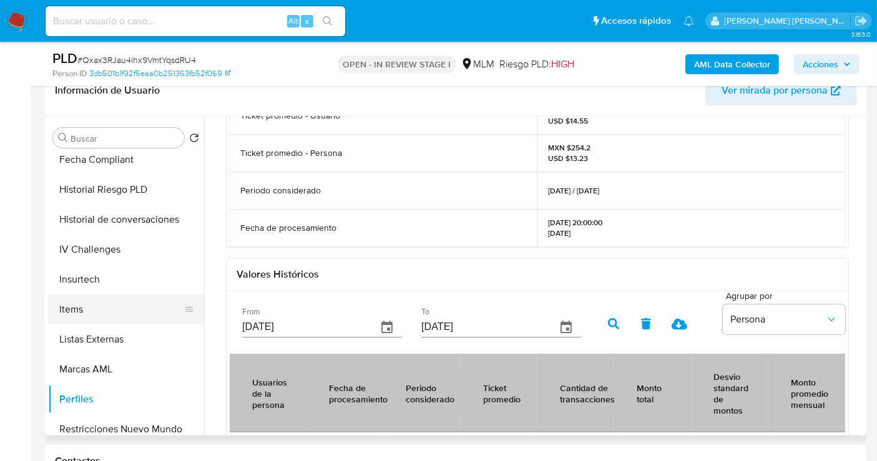
click at [76, 311] on button "Items" at bounding box center [121, 310] width 146 height 30
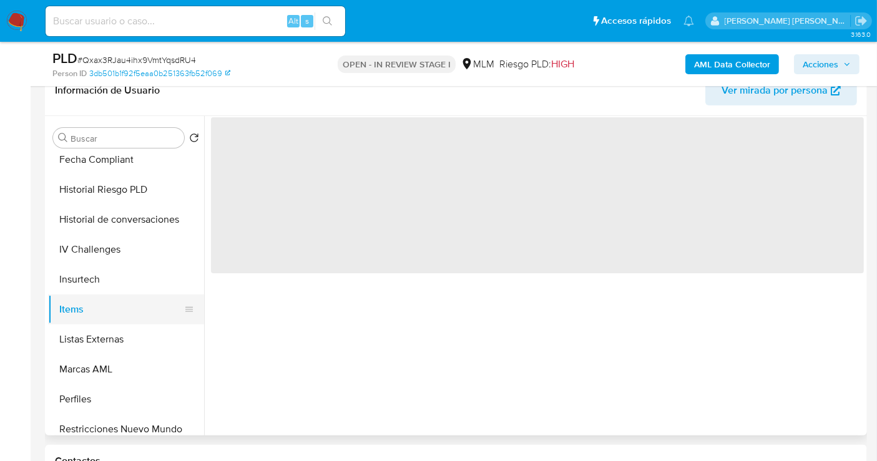
scroll to position [0, 0]
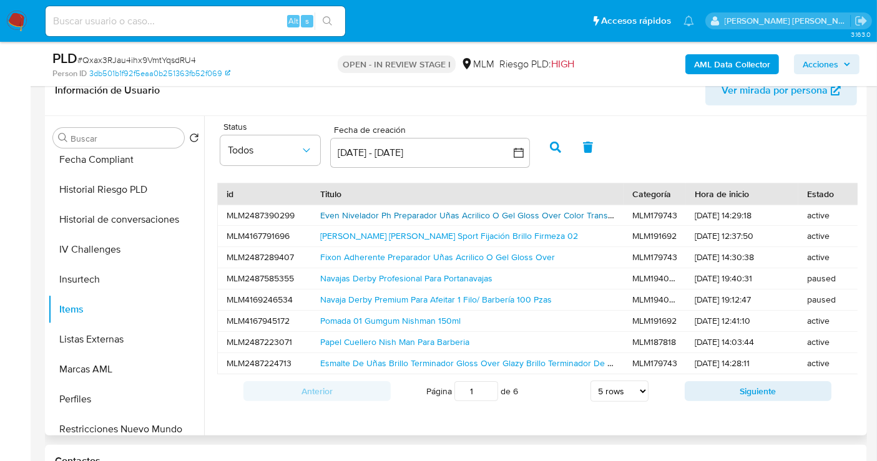
click at [355, 215] on link "Even Nivelador Ph Preparador Uñas Acrilico O Gel Gloss Over Color Transparente" at bounding box center [479, 215] width 318 height 12
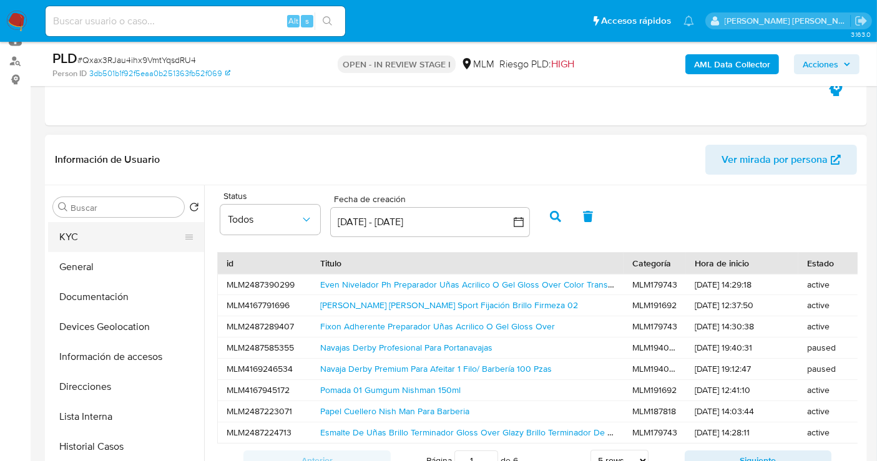
click at [81, 241] on button "KYC" at bounding box center [121, 237] width 146 height 30
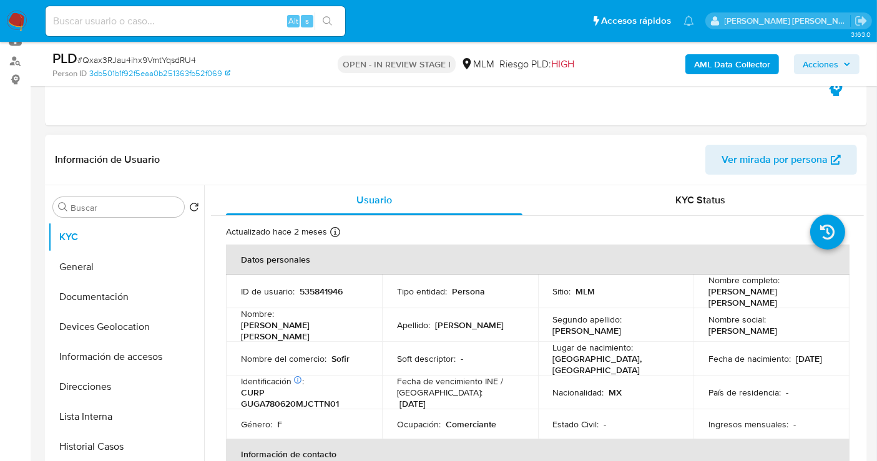
click at [336, 353] on p "Sofir" at bounding box center [341, 358] width 18 height 11
copy p "Sofir"
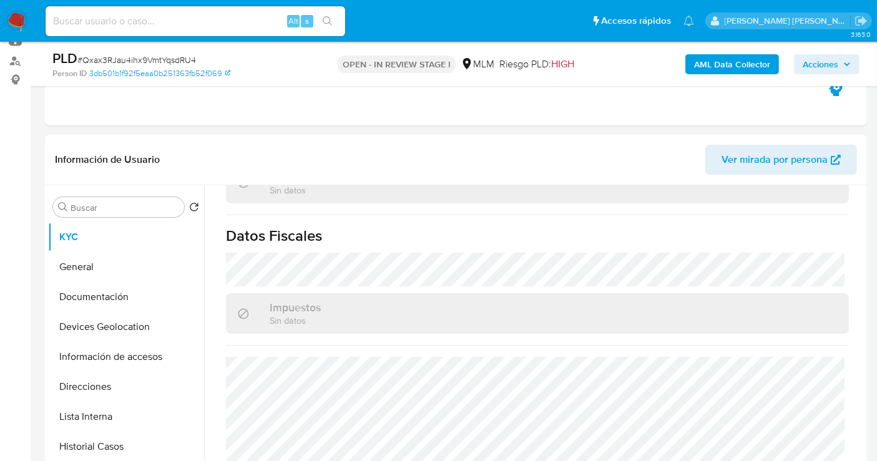
scroll to position [485, 0]
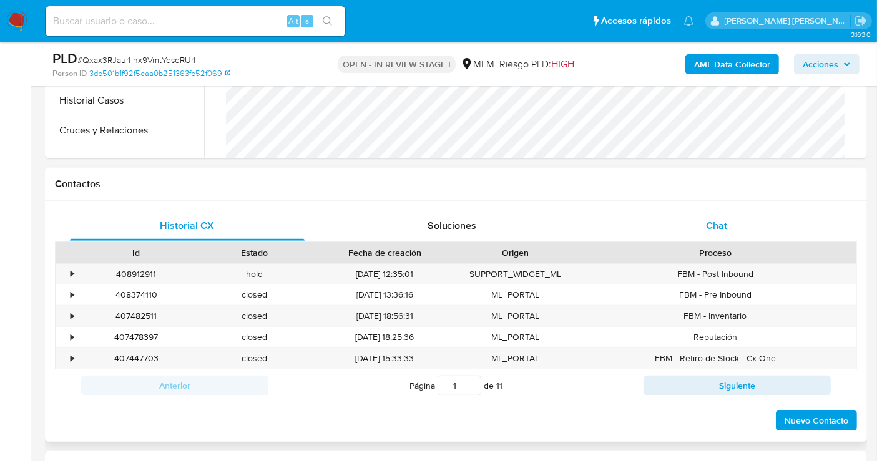
click at [702, 219] on div "Chat" at bounding box center [716, 226] width 235 height 30
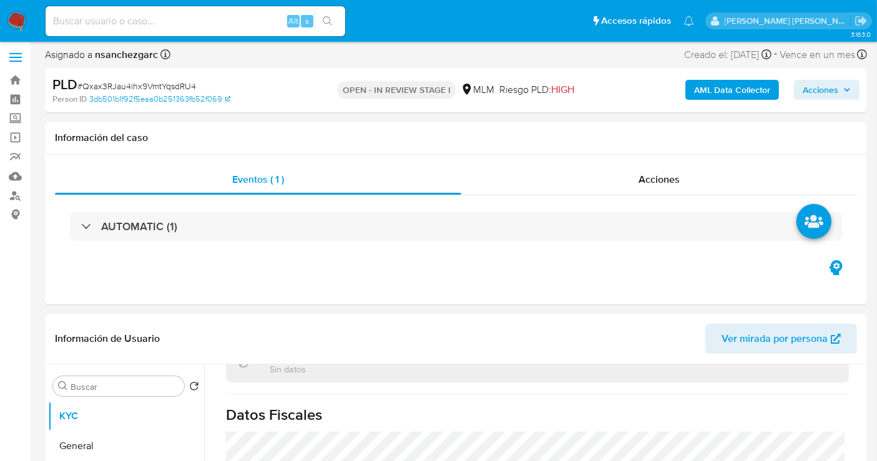
scroll to position [0, 0]
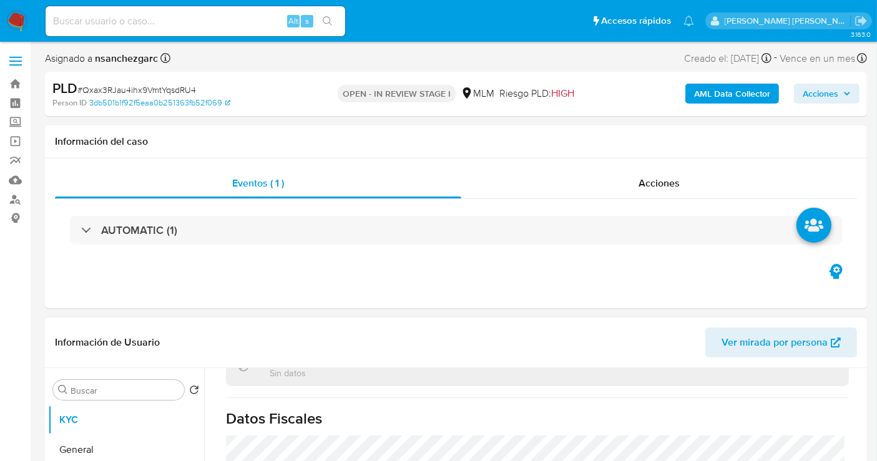
click at [751, 343] on span "Ver mirada por persona" at bounding box center [775, 343] width 106 height 30
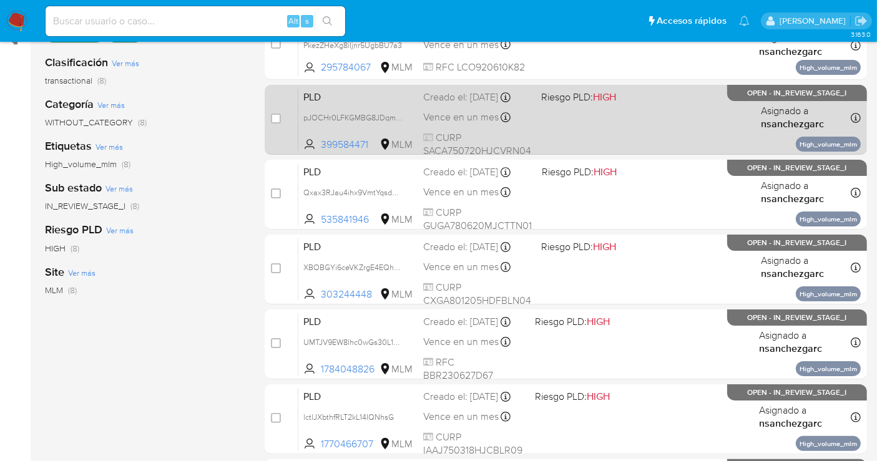
scroll to position [208, 0]
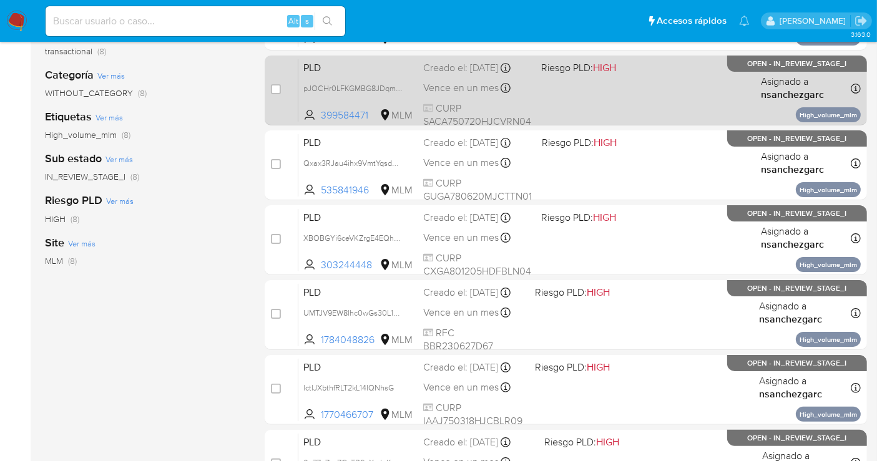
click at [468, 69] on div "Creado el: [DATE] Creado el: [DATE] 02:15:57" at bounding box center [477, 68] width 108 height 14
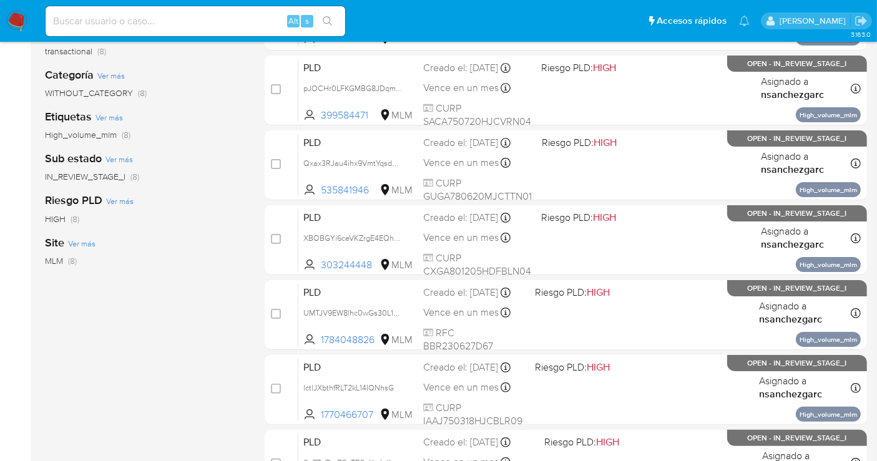
click at [24, 17] on img at bounding box center [16, 21] width 21 height 21
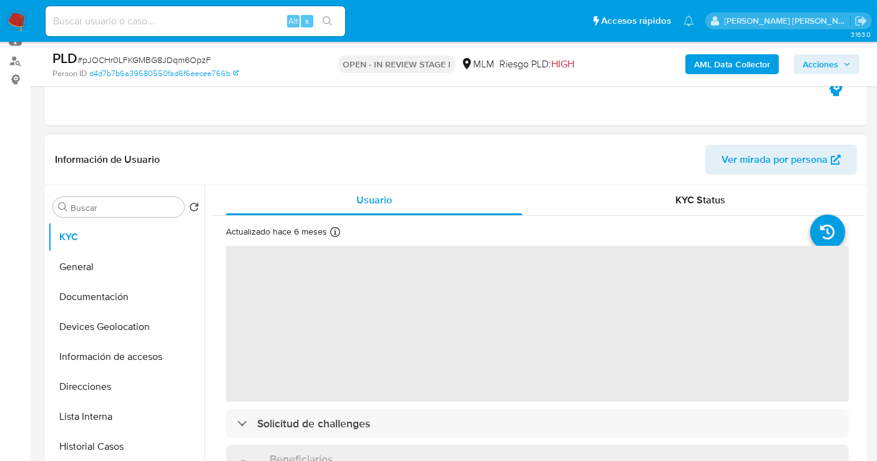
scroll to position [69, 0]
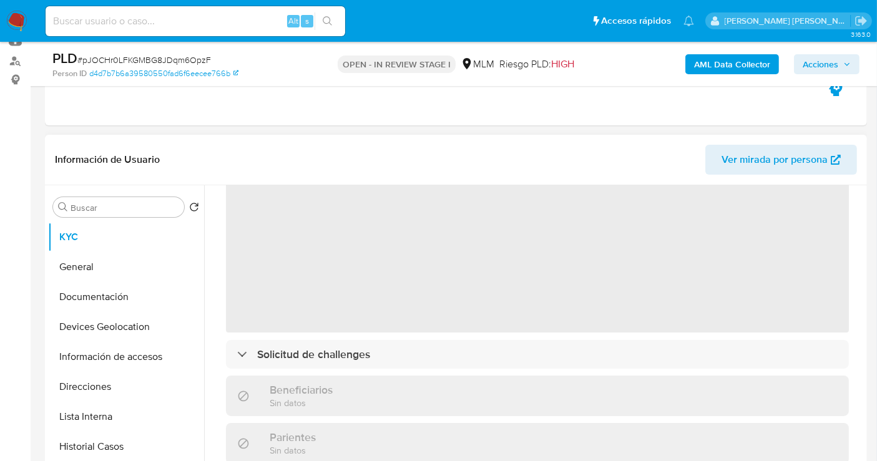
select select "10"
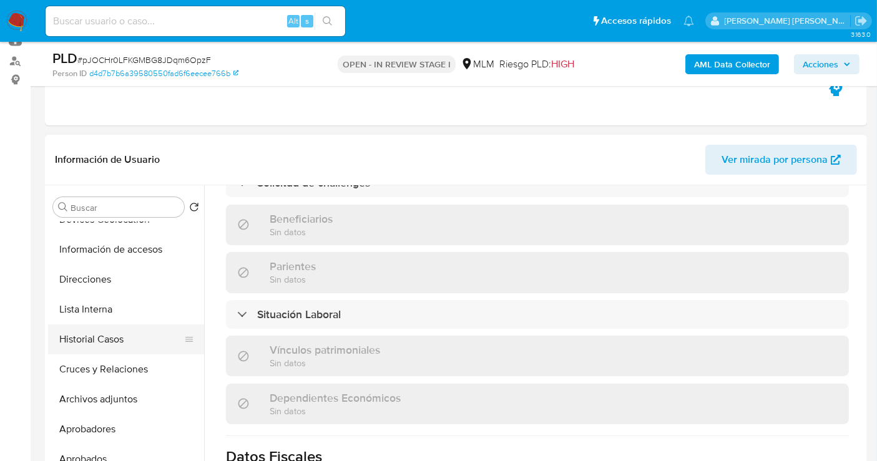
scroll to position [139, 0]
click at [119, 371] on button "Archivos adjuntos" at bounding box center [121, 368] width 146 height 30
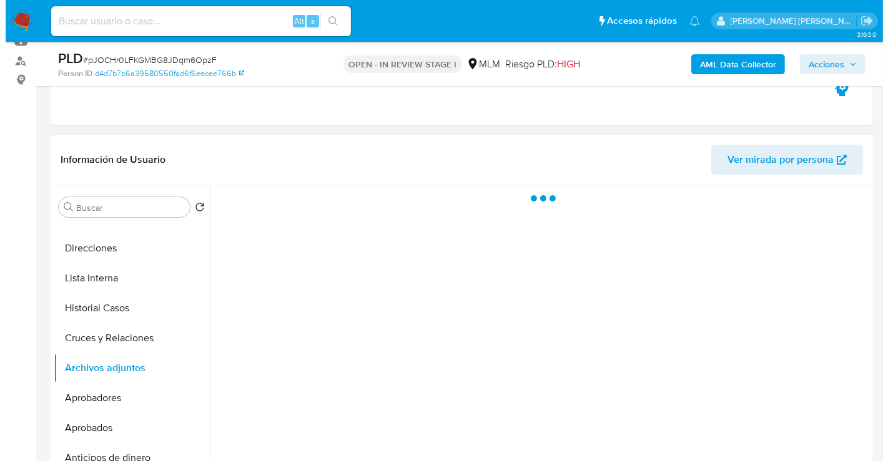
scroll to position [0, 0]
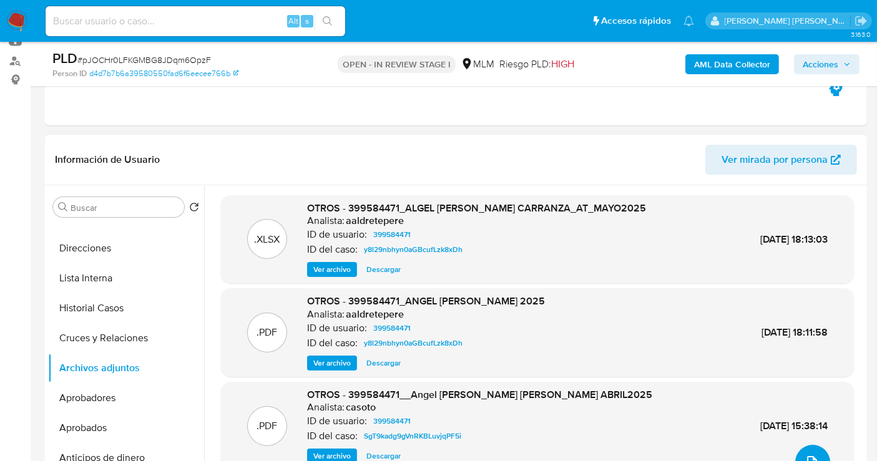
click at [811, 453] on button "upload-file" at bounding box center [812, 462] width 35 height 35
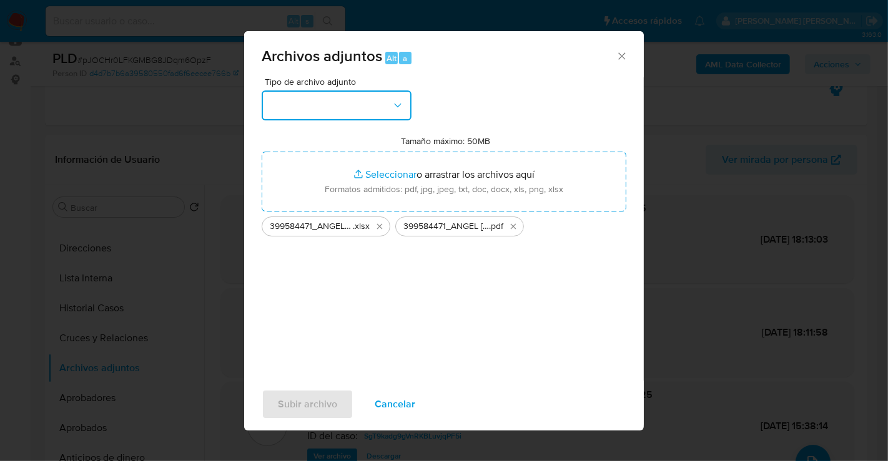
click at [358, 119] on button "button" at bounding box center [337, 106] width 150 height 30
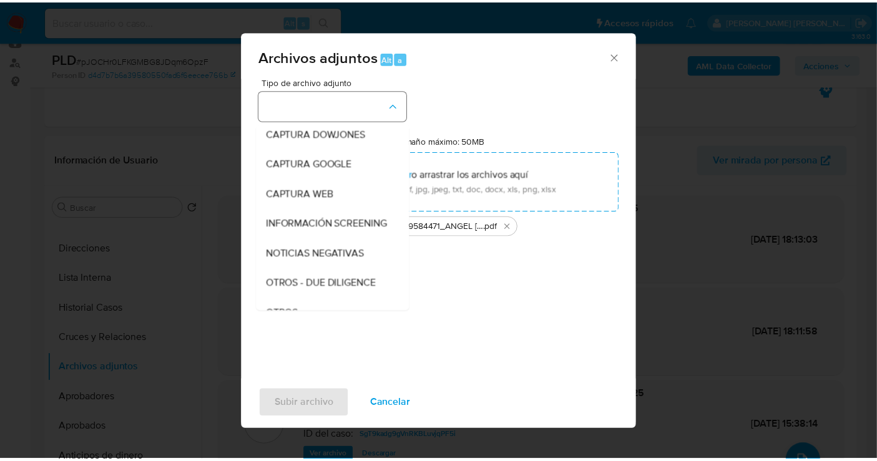
scroll to position [64, 0]
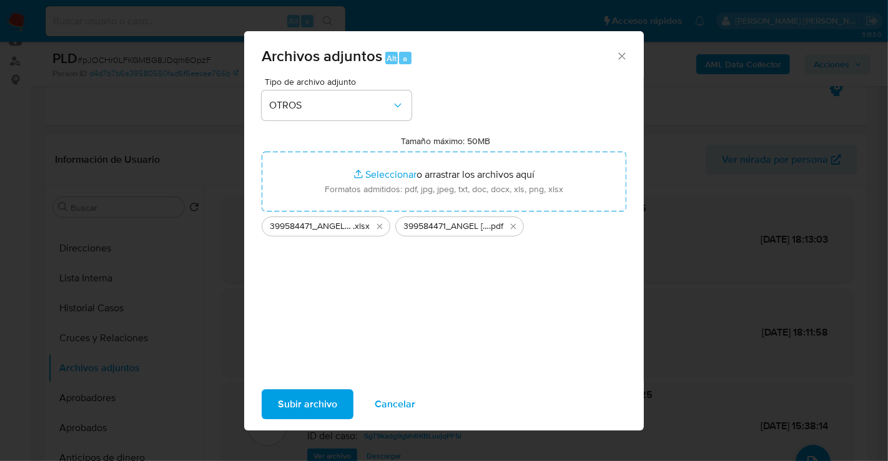
click at [300, 400] on span "Subir archivo" at bounding box center [307, 404] width 59 height 27
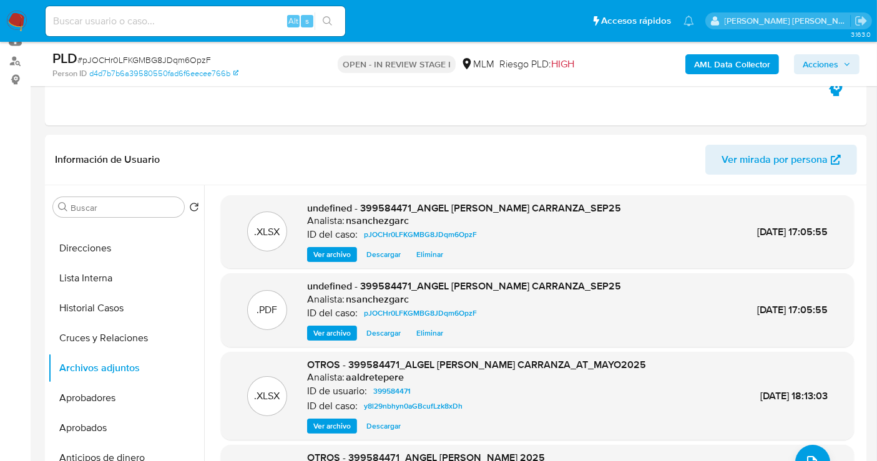
click at [808, 63] on span "Acciones" at bounding box center [821, 64] width 36 height 20
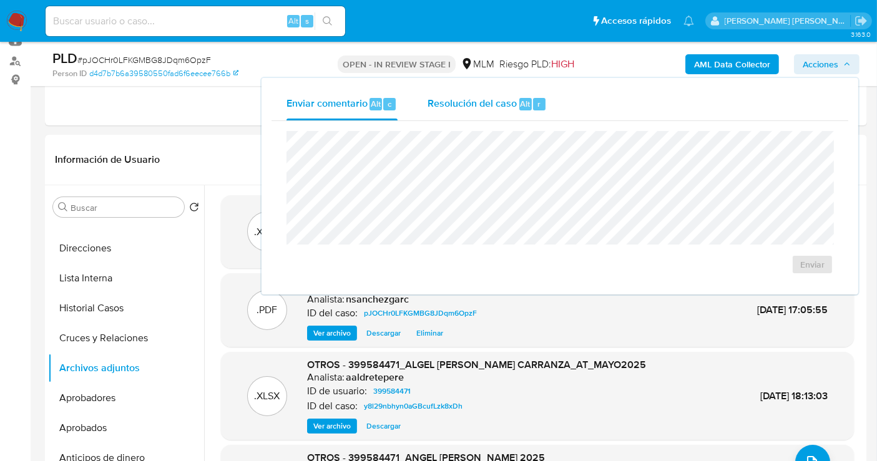
click at [490, 109] on span "Resolución del caso" at bounding box center [472, 103] width 89 height 14
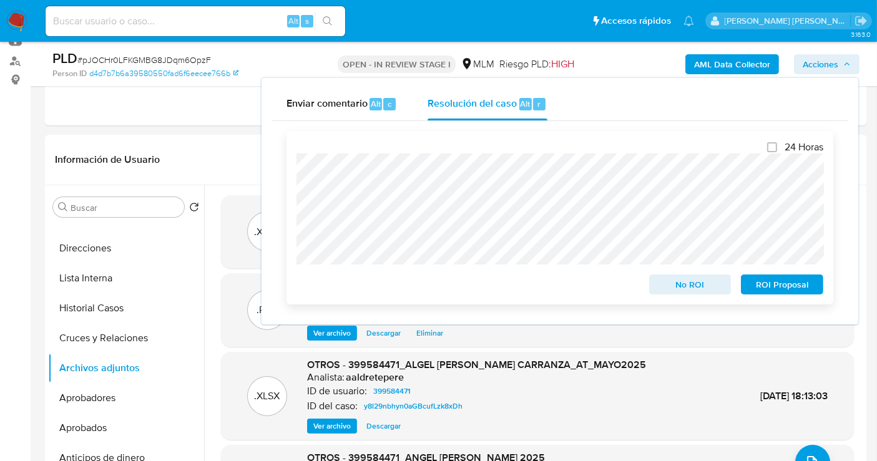
click at [678, 282] on span "No ROI" at bounding box center [690, 284] width 65 height 17
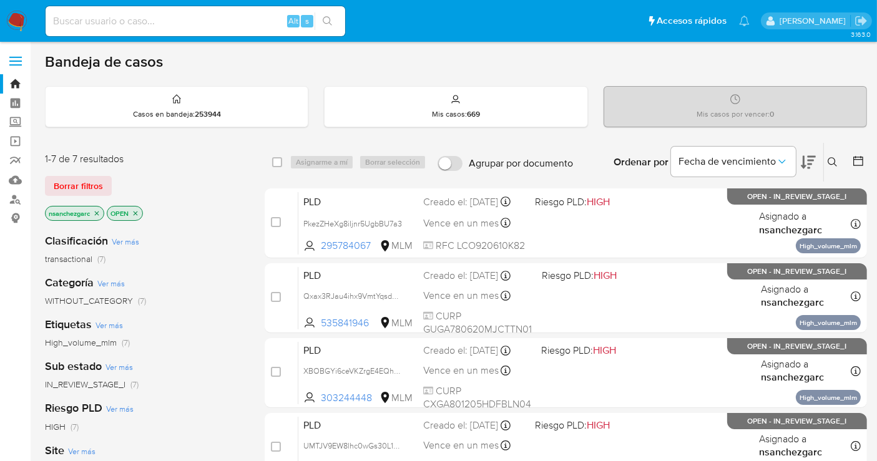
click at [96, 213] on icon "close-filter" at bounding box center [97, 213] width 4 height 4
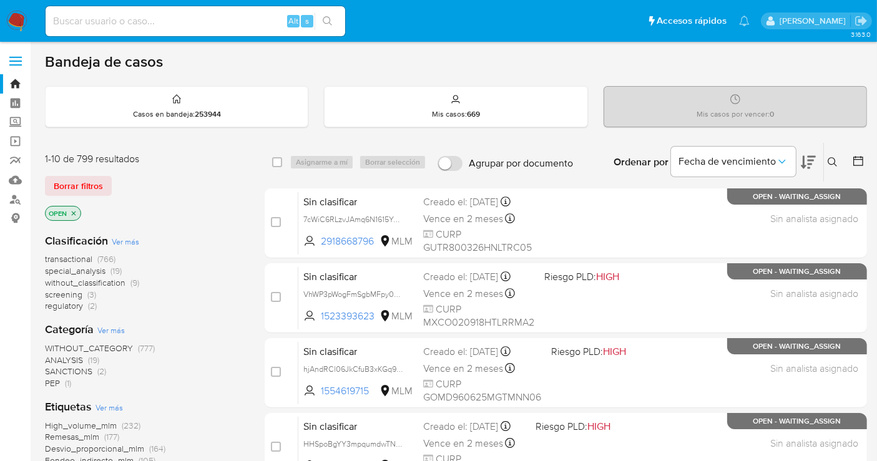
click at [114, 281] on span "without_classification" at bounding box center [85, 283] width 81 height 12
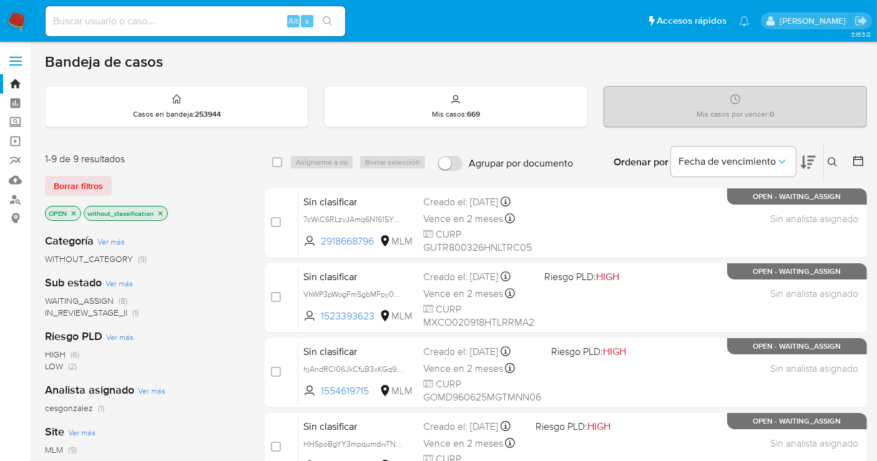
drag, startPoint x: 837, startPoint y: 150, endPoint x: 835, endPoint y: 158, distance: 7.7
click at [836, 153] on div "Ingrese ID de usuario o caso Buscar Borrar filtros" at bounding box center [833, 162] width 21 height 39
click at [835, 158] on icon at bounding box center [832, 161] width 9 height 9
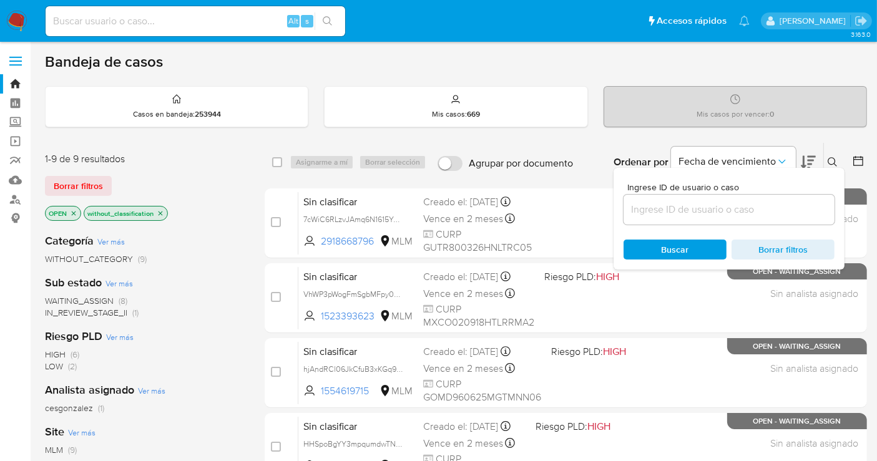
click at [669, 199] on div at bounding box center [729, 210] width 211 height 30
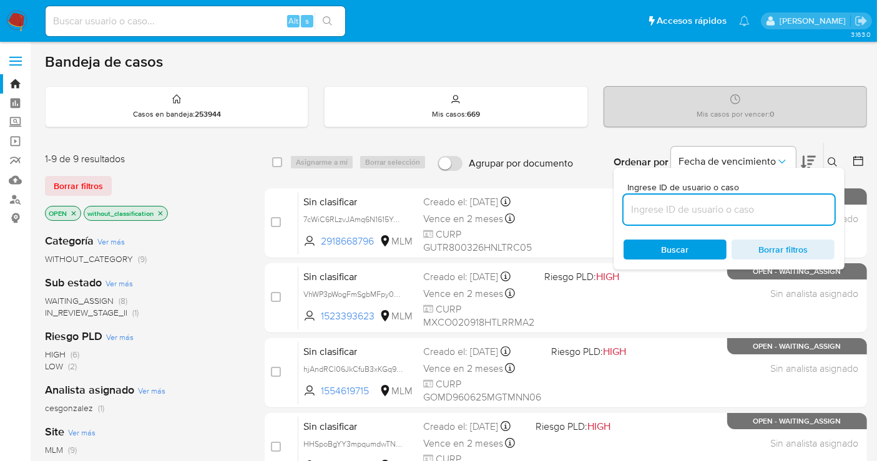
click at [659, 212] on input at bounding box center [729, 210] width 211 height 16
paste input "535841946"
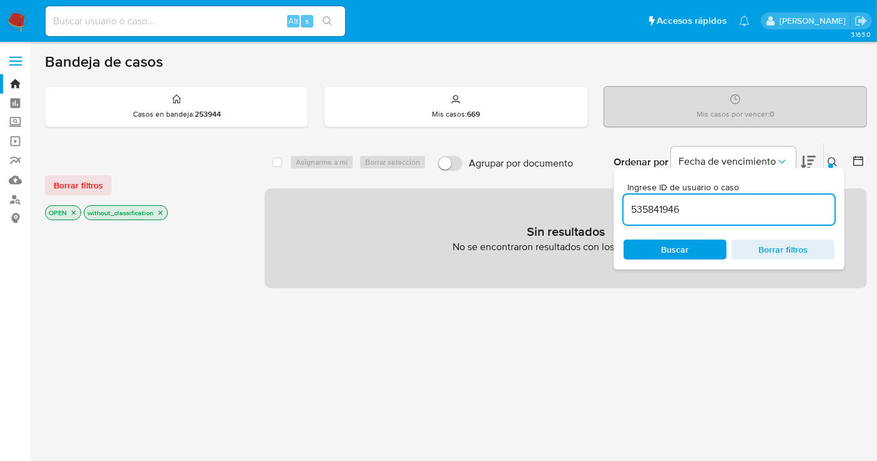
click at [693, 207] on input "535841946" at bounding box center [729, 210] width 211 height 16
type input "535841946"
click at [159, 211] on icon "close-filter" at bounding box center [160, 212] width 7 height 7
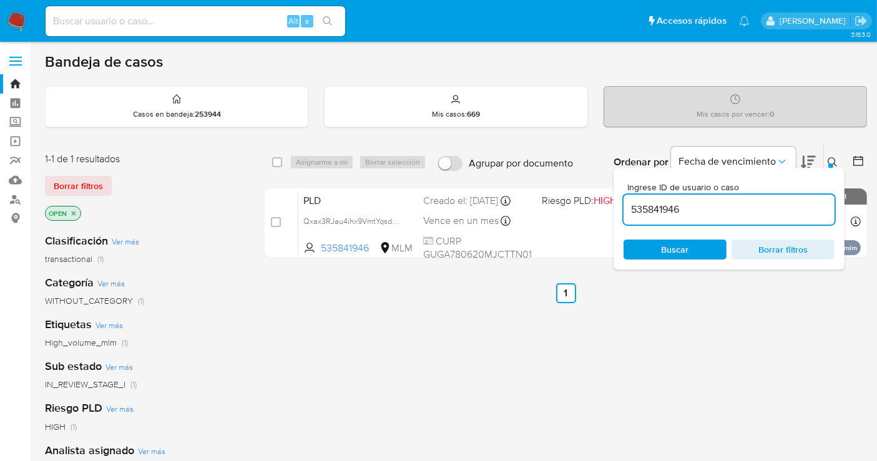
click at [17, 15] on img at bounding box center [16, 21] width 21 height 21
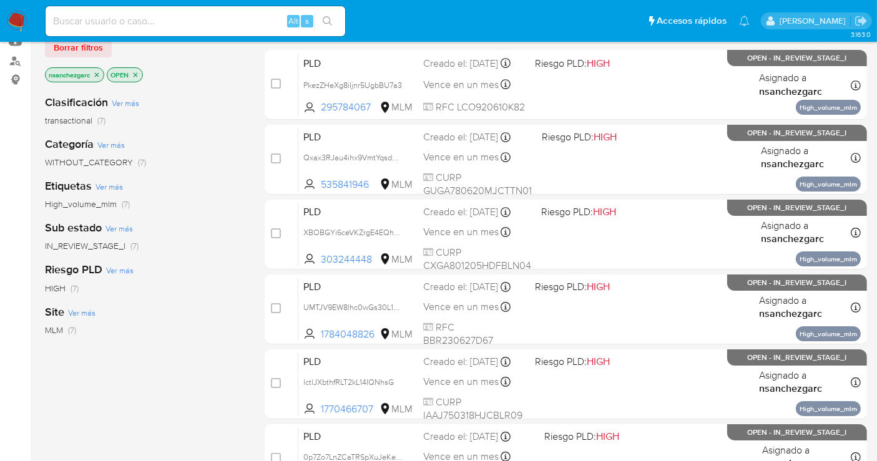
scroll to position [208, 0]
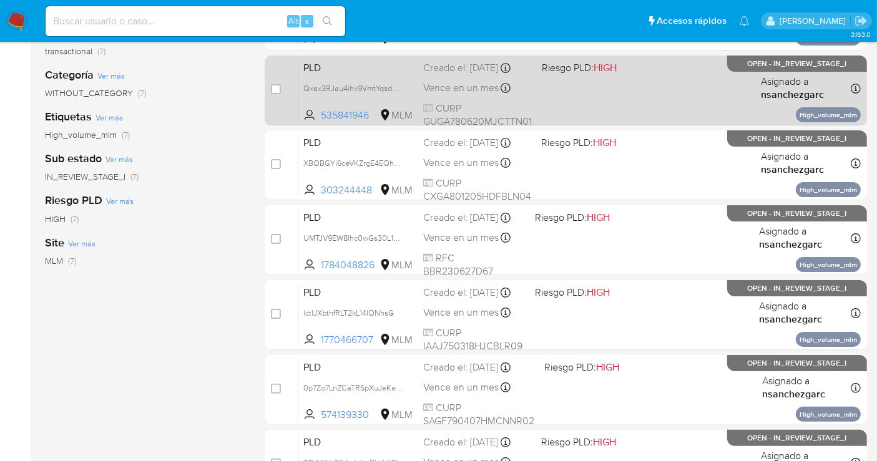
click at [444, 95] on span "Vence en un mes" at bounding box center [461, 88] width 76 height 14
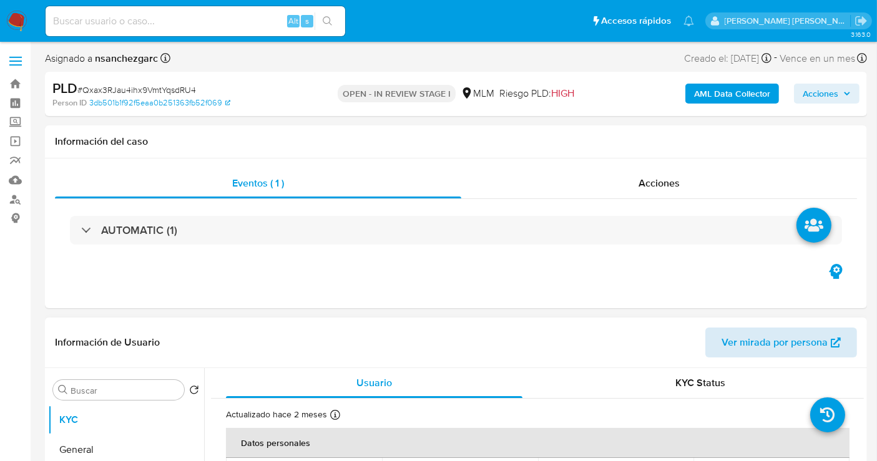
select select "10"
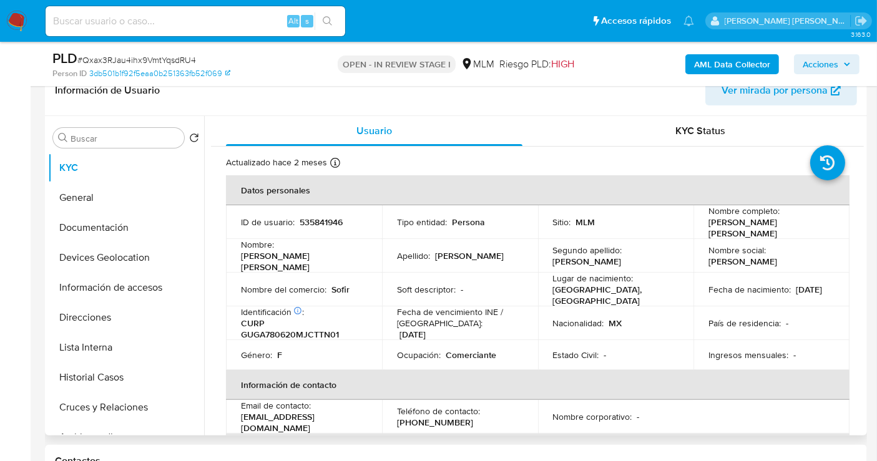
scroll to position [139, 0]
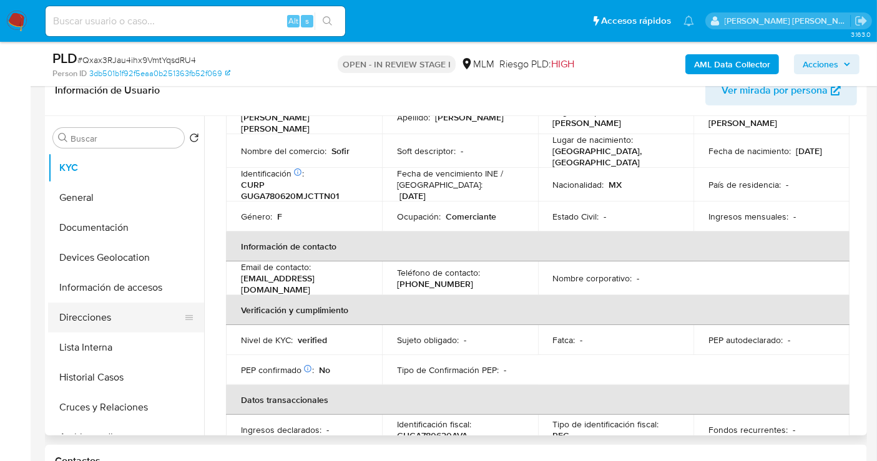
click at [93, 323] on button "Direcciones" at bounding box center [121, 318] width 146 height 30
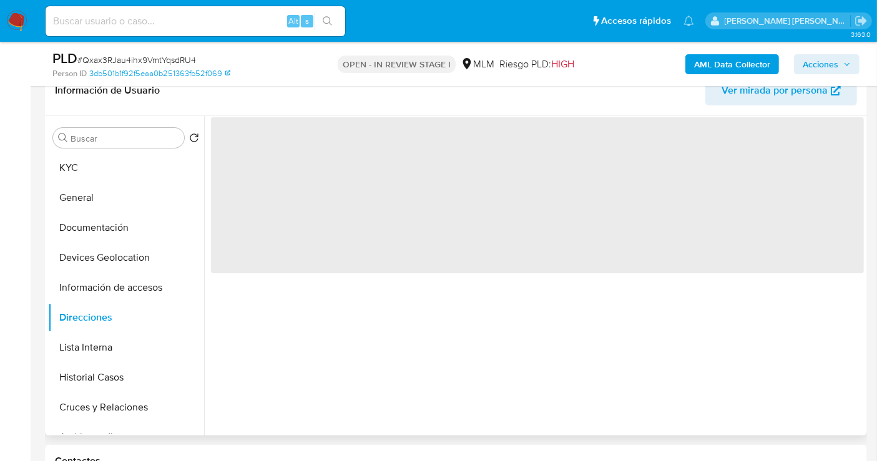
scroll to position [0, 0]
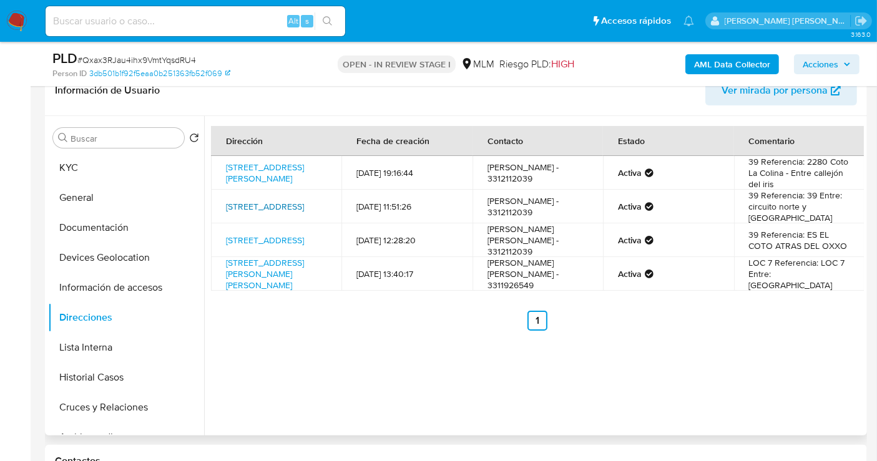
click at [269, 201] on link "[STREET_ADDRESS]" at bounding box center [265, 206] width 78 height 12
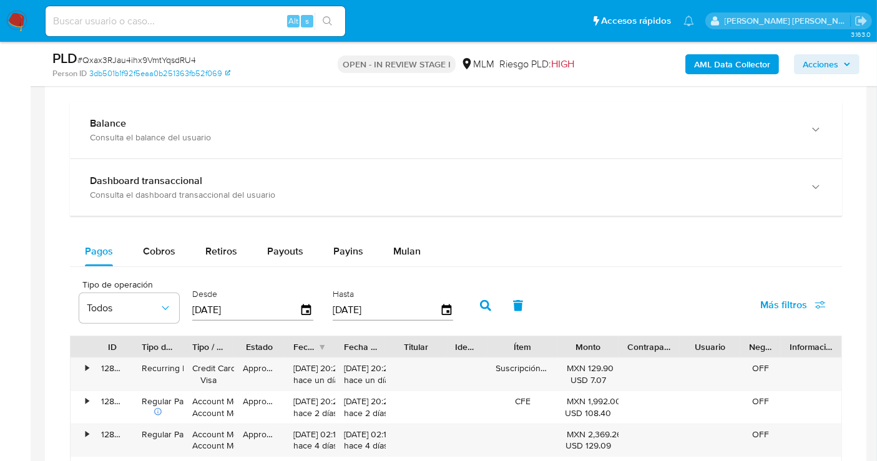
scroll to position [901, 0]
